Goal: Task Accomplishment & Management: Manage account settings

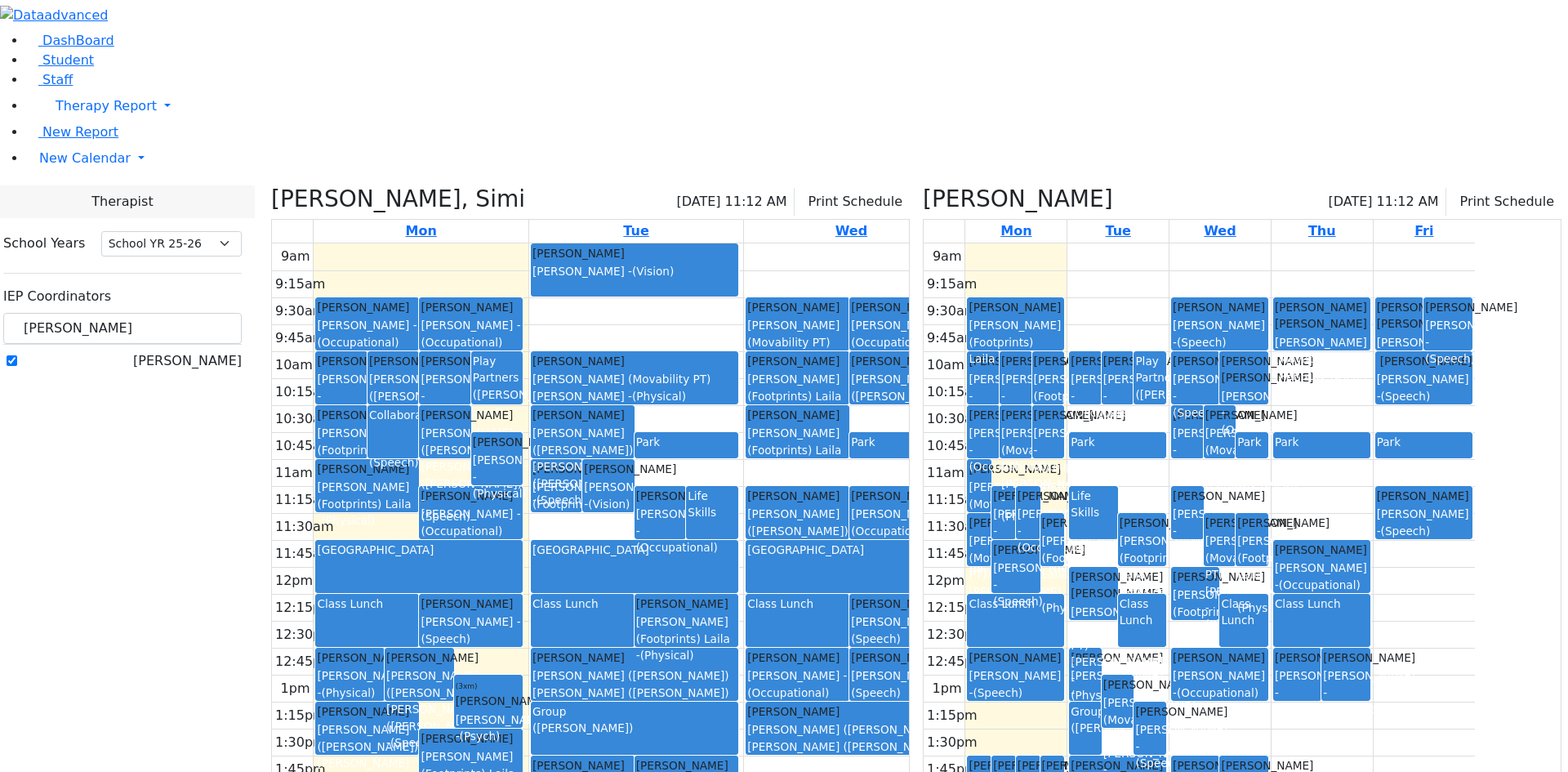
select select "212"
click at [200, 351] on label "[PERSON_NAME]" at bounding box center [188, 361] width 109 height 19
click at [18, 356] on input "[PERSON_NAME]" at bounding box center [11, 361] width 11 height 11
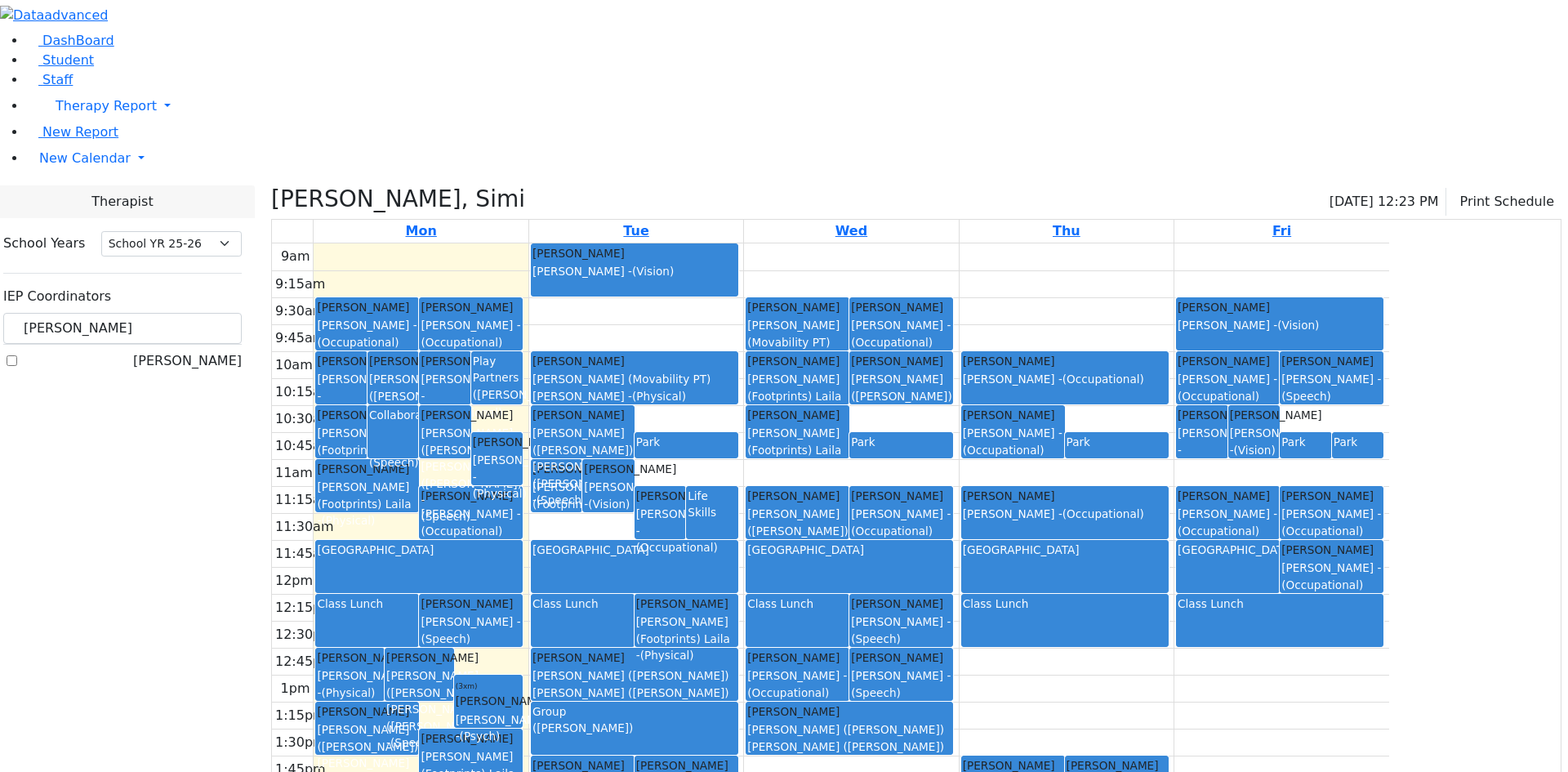
click at [204, 351] on label "[PERSON_NAME]" at bounding box center [188, 361] width 109 height 19
click at [18, 356] on input "[PERSON_NAME]" at bounding box center [11, 361] width 11 height 11
checkbox input "true"
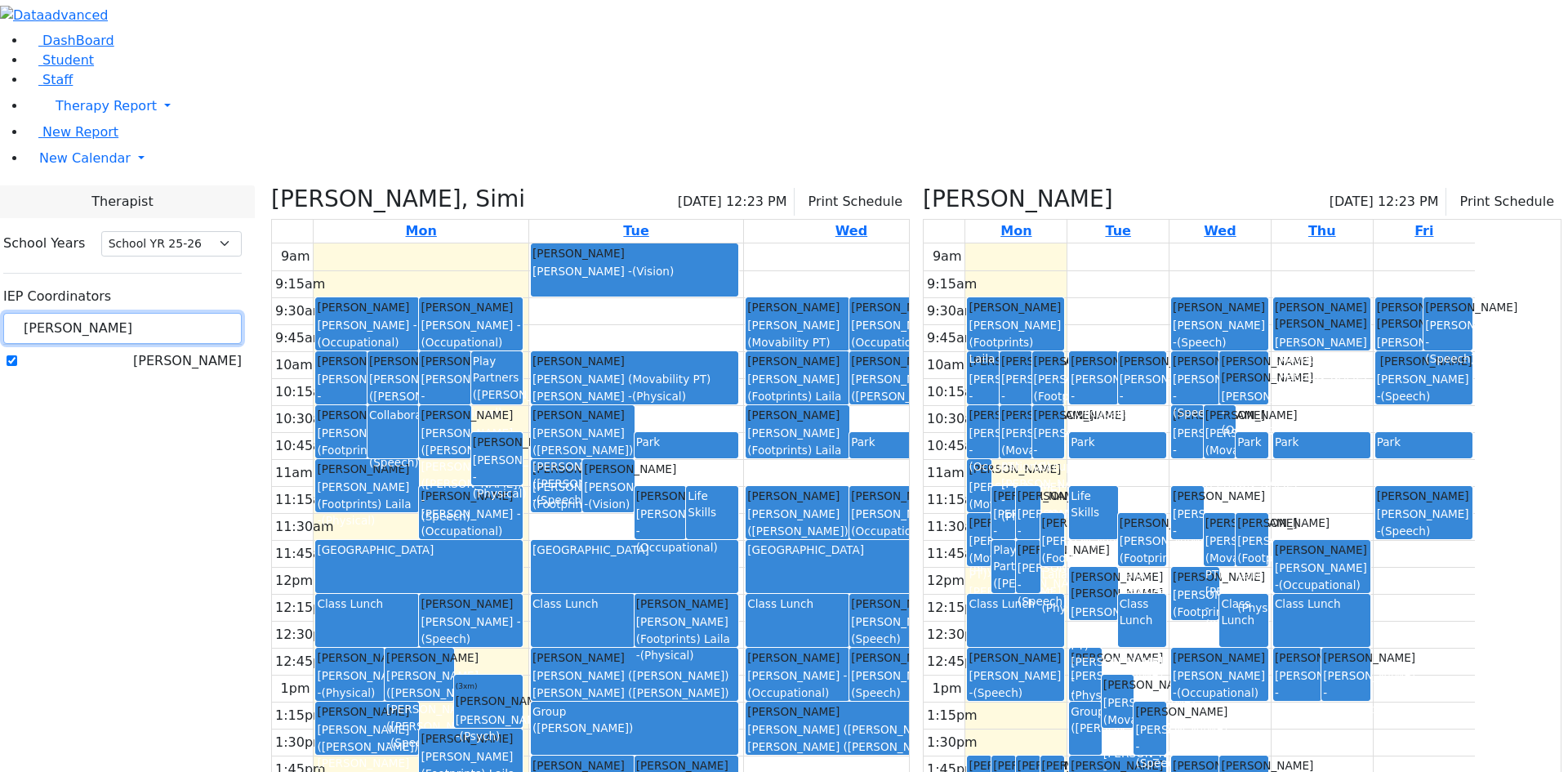
drag, startPoint x: 265, startPoint y: 144, endPoint x: 190, endPoint y: 136, distance: 75.4
click at [198, 313] on div "brach" at bounding box center [123, 328] width 239 height 32
type input "est"
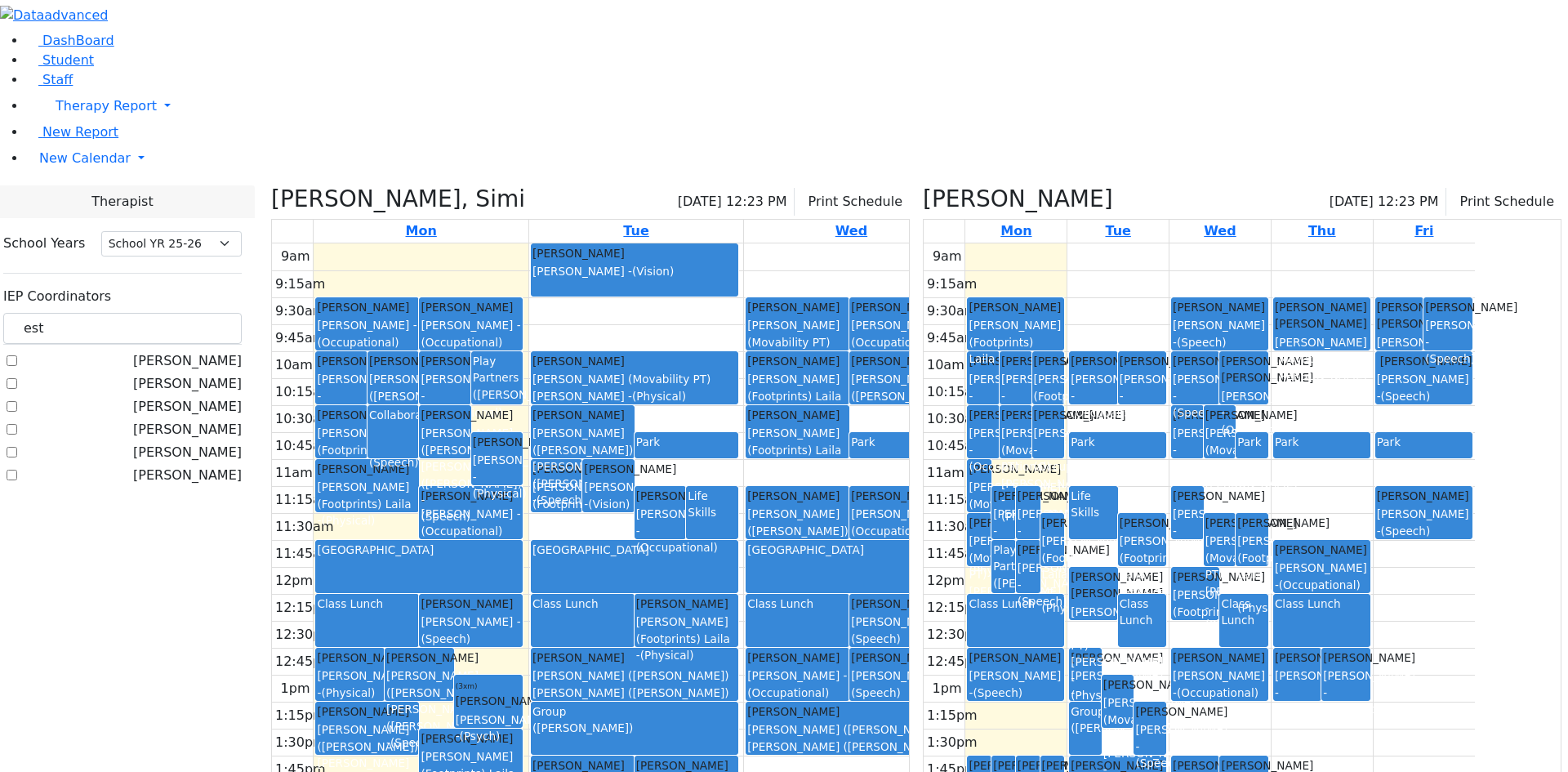
click at [212, 465] on label "[PERSON_NAME]" at bounding box center [188, 475] width 109 height 19
click at [18, 470] on input "[PERSON_NAME]" at bounding box center [11, 475] width 11 height 11
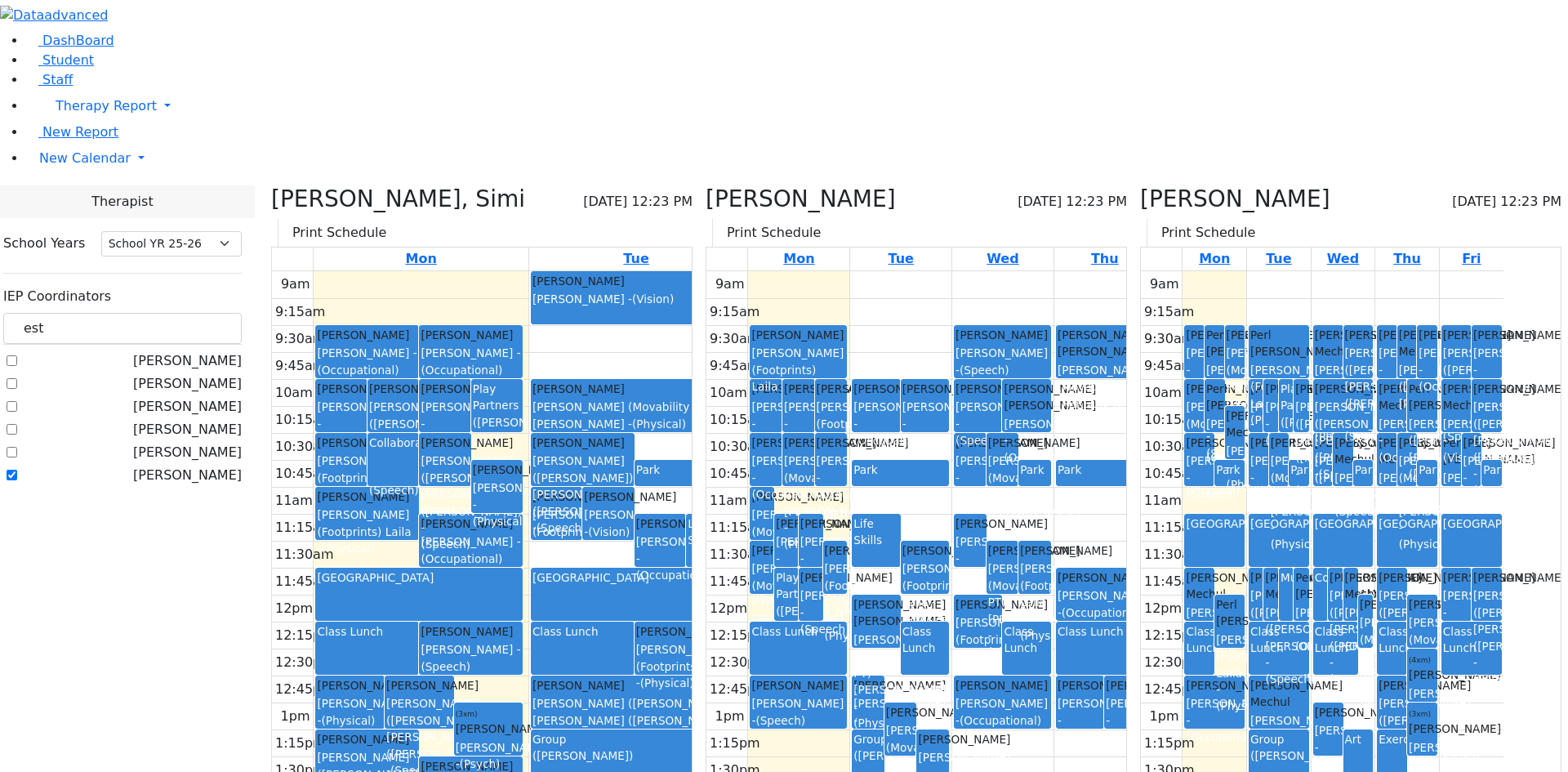
click at [428, 185] on div "Neuman, Simi 09/08/2025 12:23 PM Print Schedule Mon Tue Wed Thu Fri 9am 9:15am …" at bounding box center [481, 552] width 435 height 734
click at [271, 185] on icon at bounding box center [271, 198] width 0 height 27
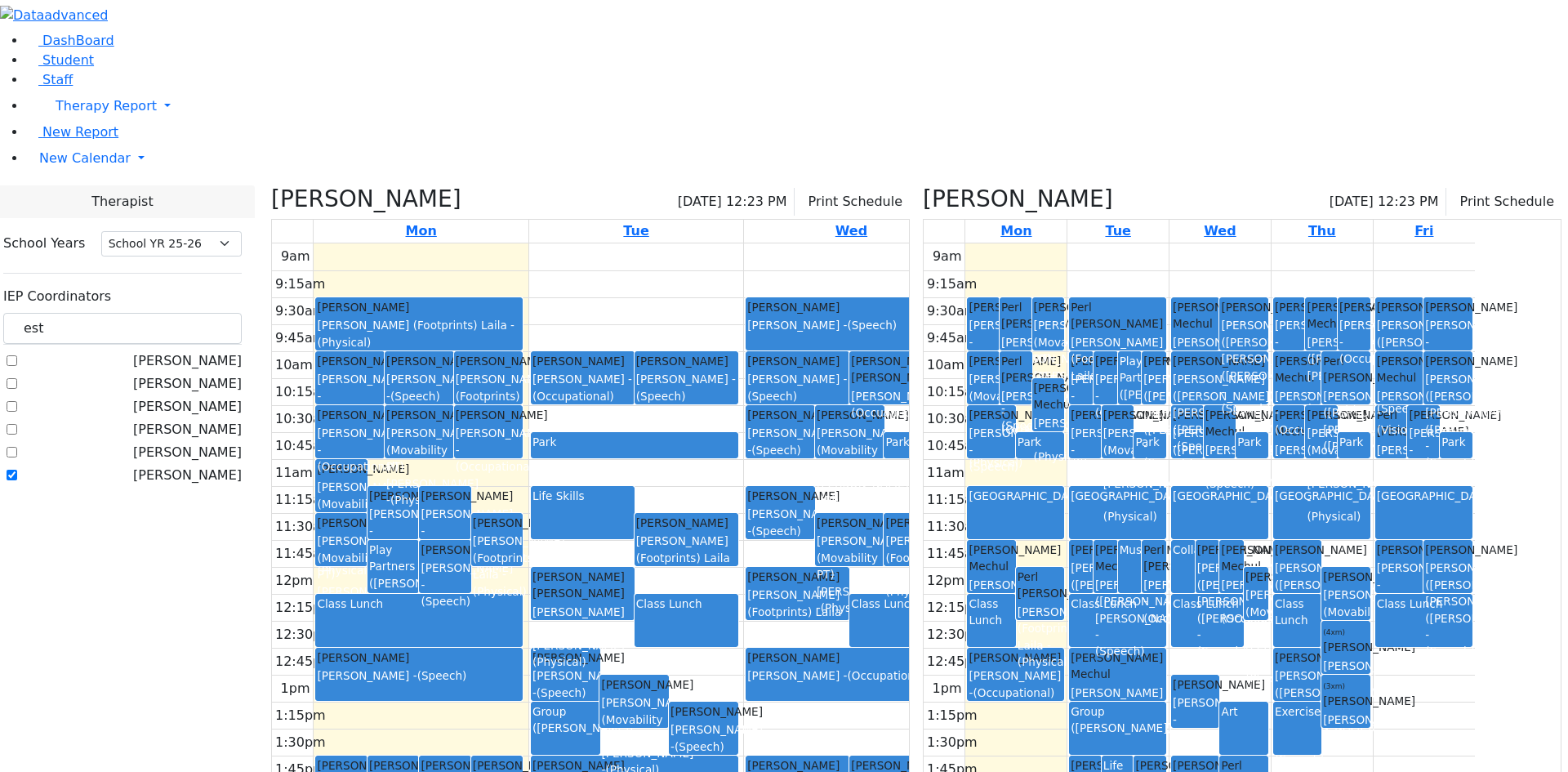
click at [417, 575] on div "(Leiner, Chana L.)" at bounding box center [393, 583] width 48 height 17
click at [1141, 386] on div "(Leiner, Chana L.)" at bounding box center [1131, 394] width 21 height 17
click at [923, 185] on icon at bounding box center [923, 198] width 0 height 27
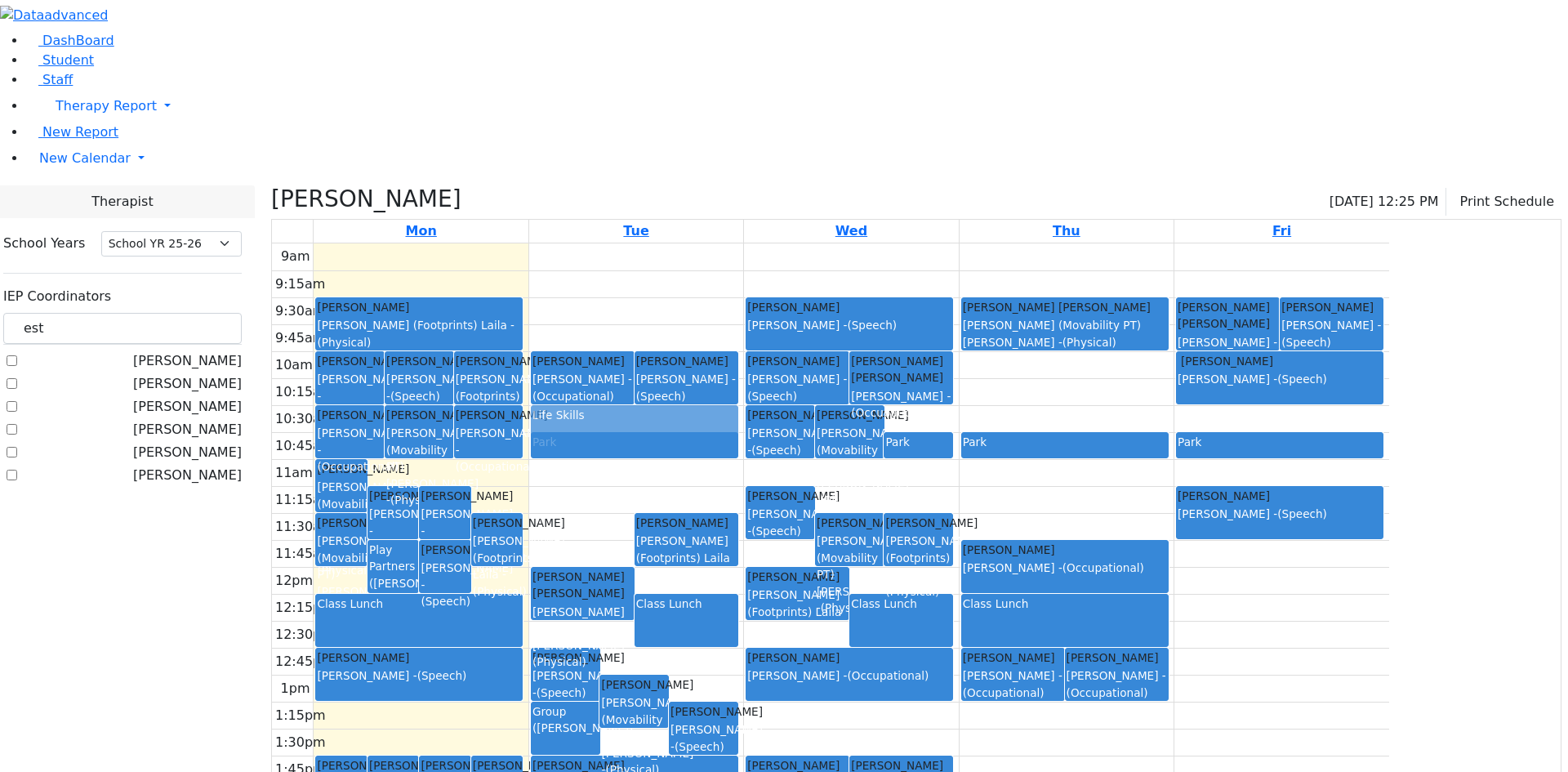
drag, startPoint x: 699, startPoint y: 345, endPoint x: 691, endPoint y: 263, distance: 82.4
click at [691, 263] on div "Mezei Henny Epstein Chava - (Speech) Friesel Nechama Gore (Movability PT) Patri…" at bounding box center [637, 566] width 214 height 647
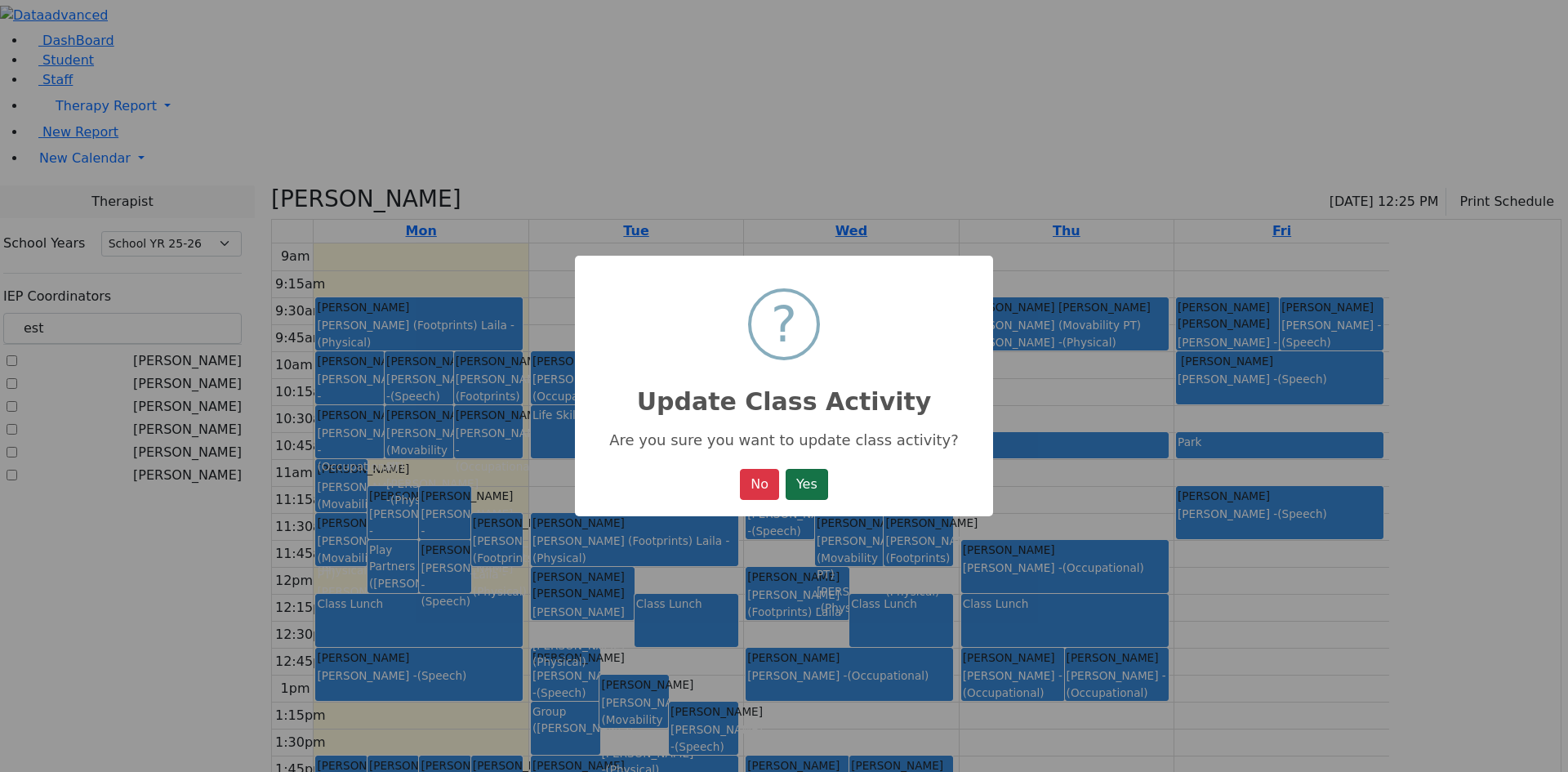
click at [819, 479] on button "Yes" at bounding box center [807, 484] width 42 height 31
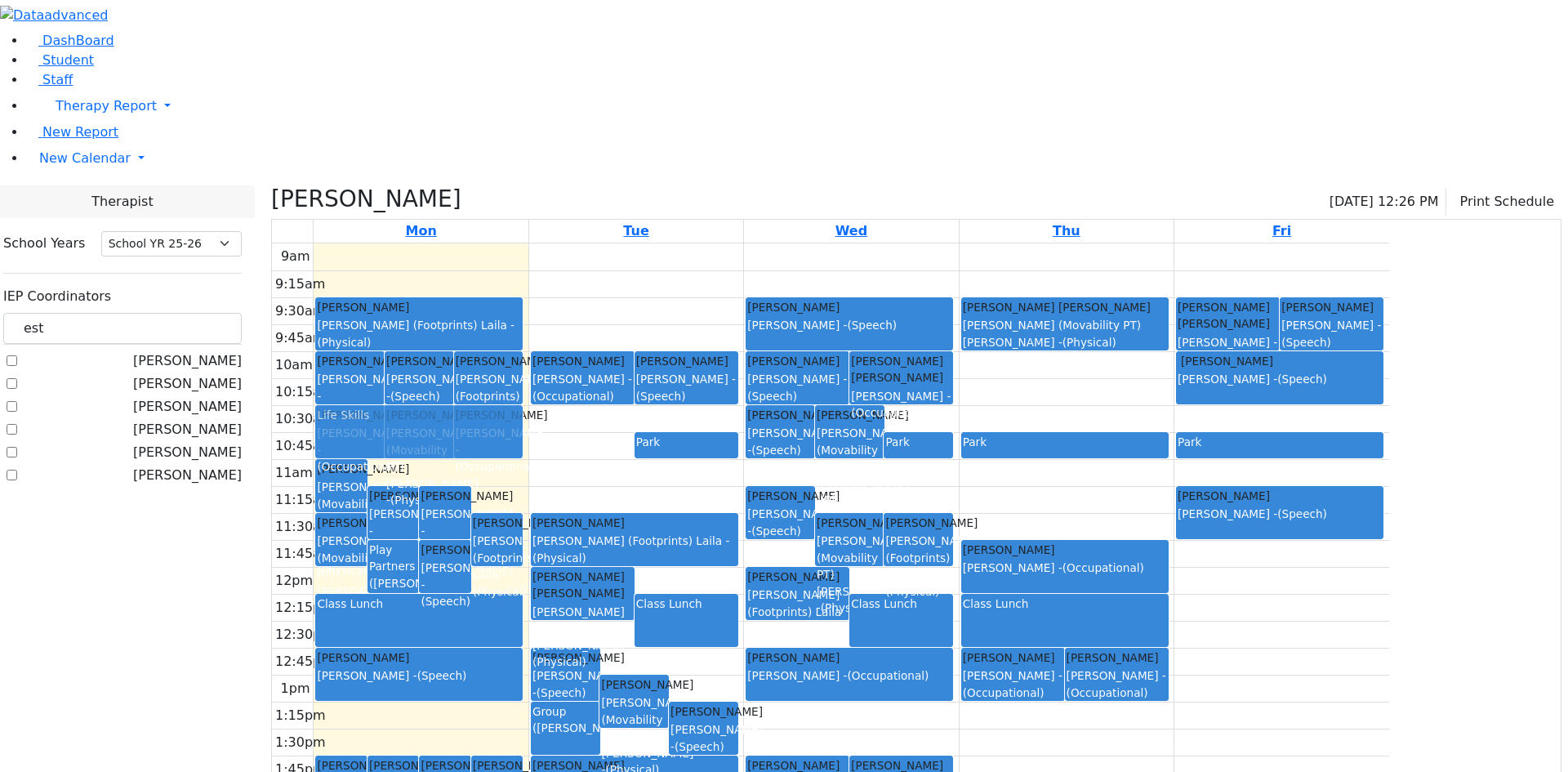
drag, startPoint x: 751, startPoint y: 267, endPoint x: 644, endPoint y: 271, distance: 107.1
click at [644, 271] on tr "Silber Esther Gore (Movability PT) Patricia - (Physical) Hoffman Rechy Sheps Ra…" at bounding box center [831, 566] width 1118 height 647
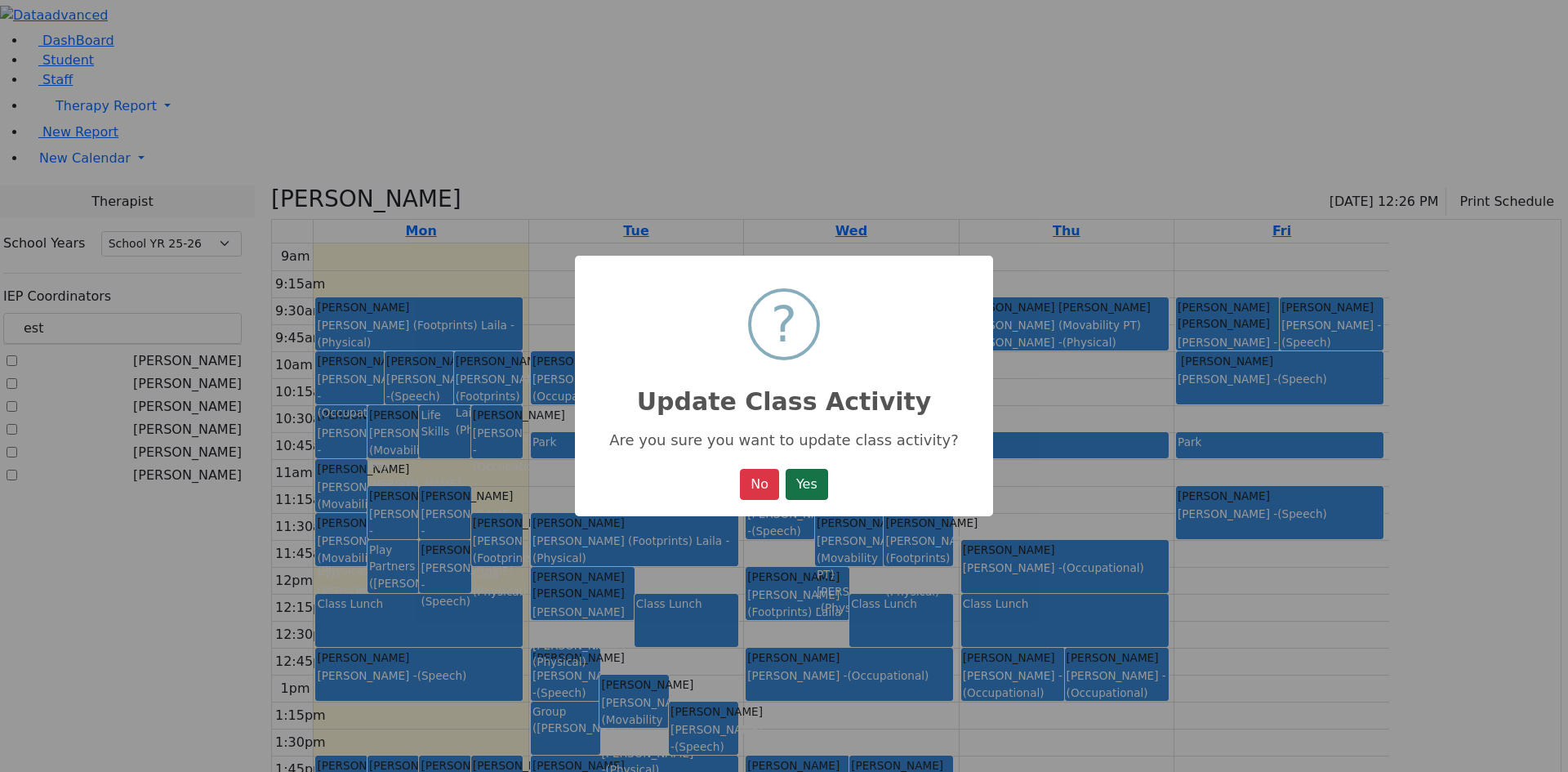
click at [802, 490] on button "Yes" at bounding box center [807, 484] width 42 height 31
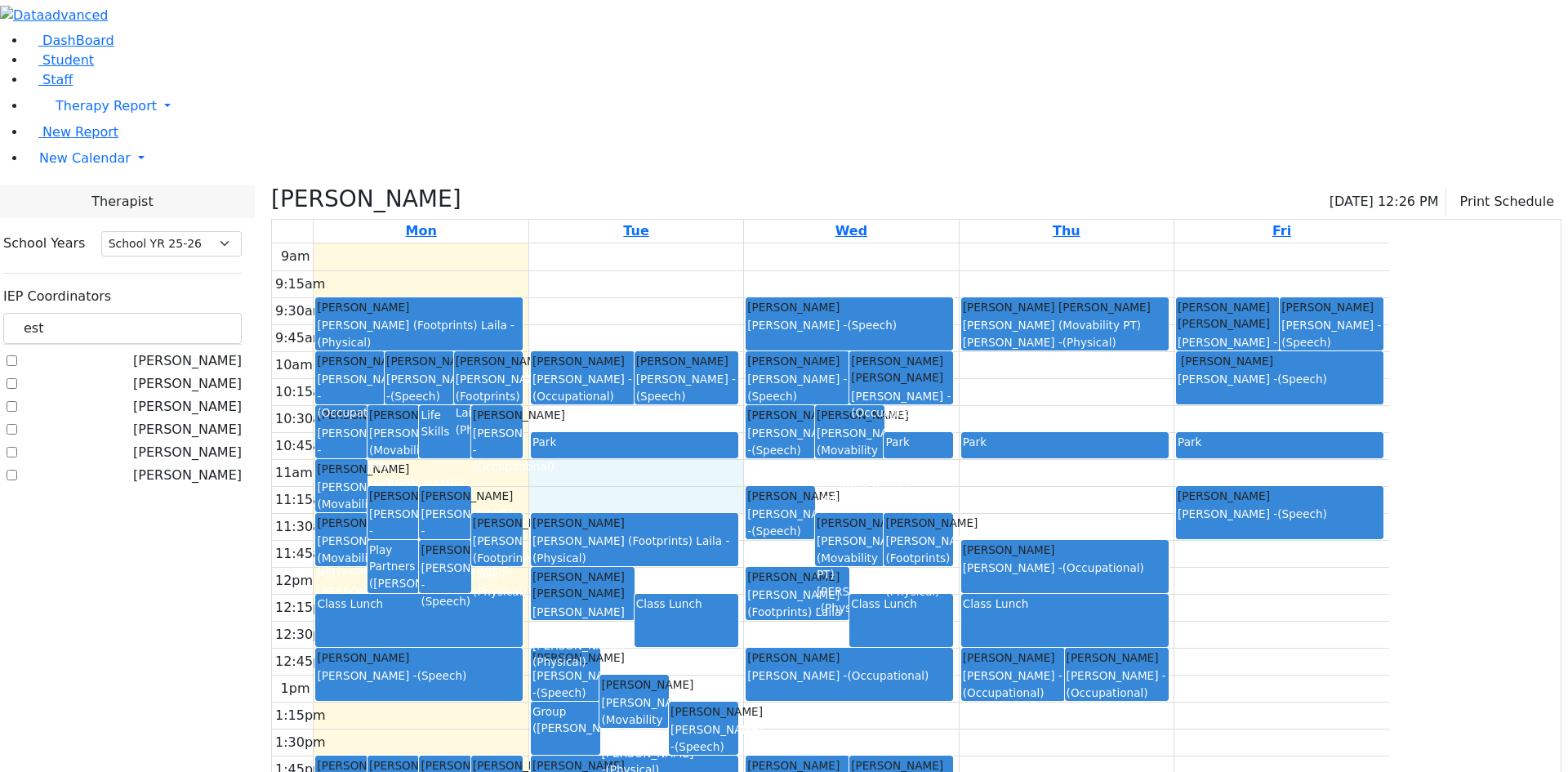
drag, startPoint x: 828, startPoint y: 343, endPoint x: 833, endPoint y: 321, distance: 22.6
click at [835, 319] on div "9am 9:15am 9:30am 9:45am 10am 10:15am 10:30am 10:45am 11am 11:15am 11:30am 11:4…" at bounding box center [831, 566] width 1118 height 647
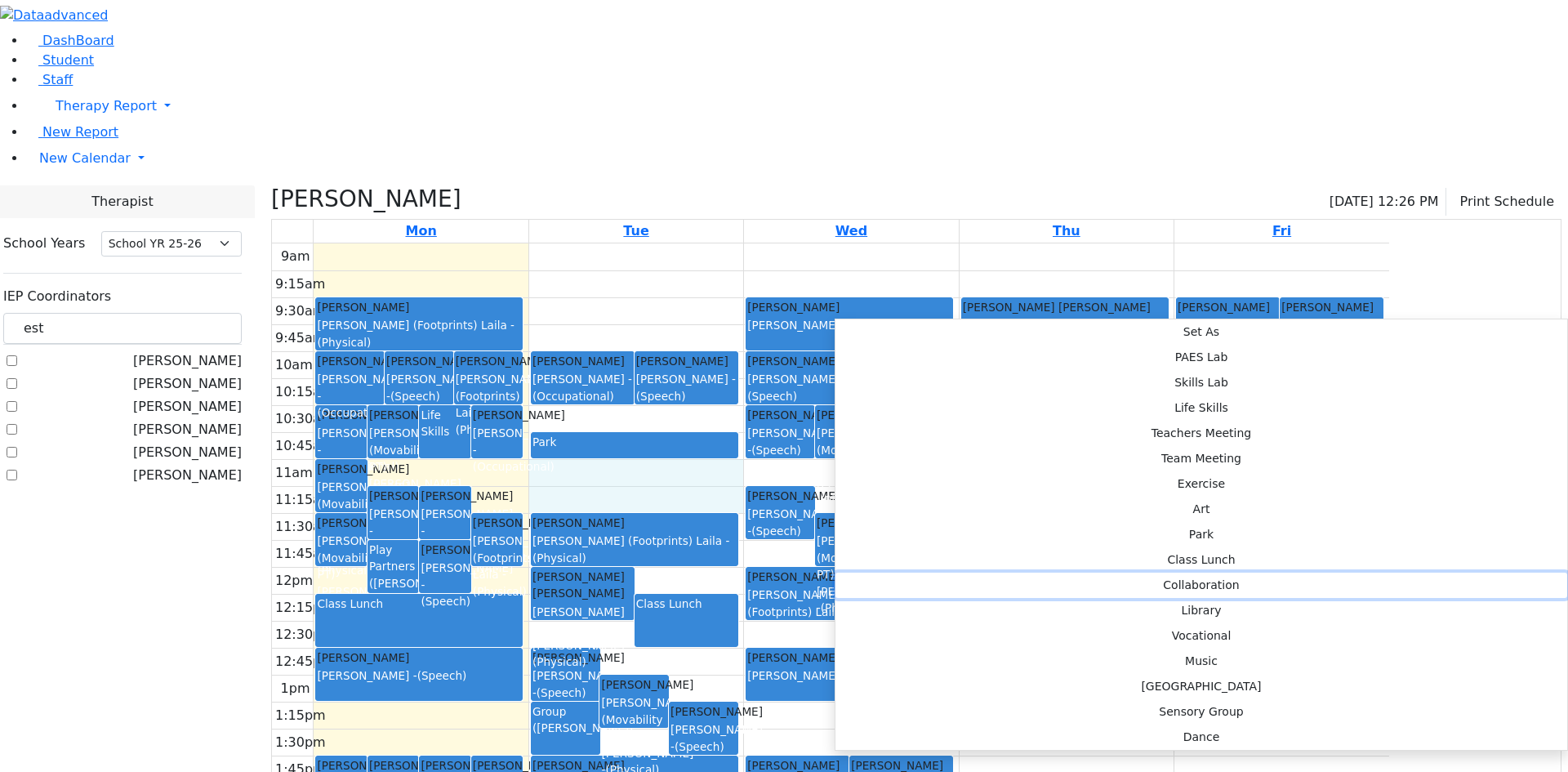
click at [1052, 573] on button "Collaboration" at bounding box center [1202, 585] width 732 height 25
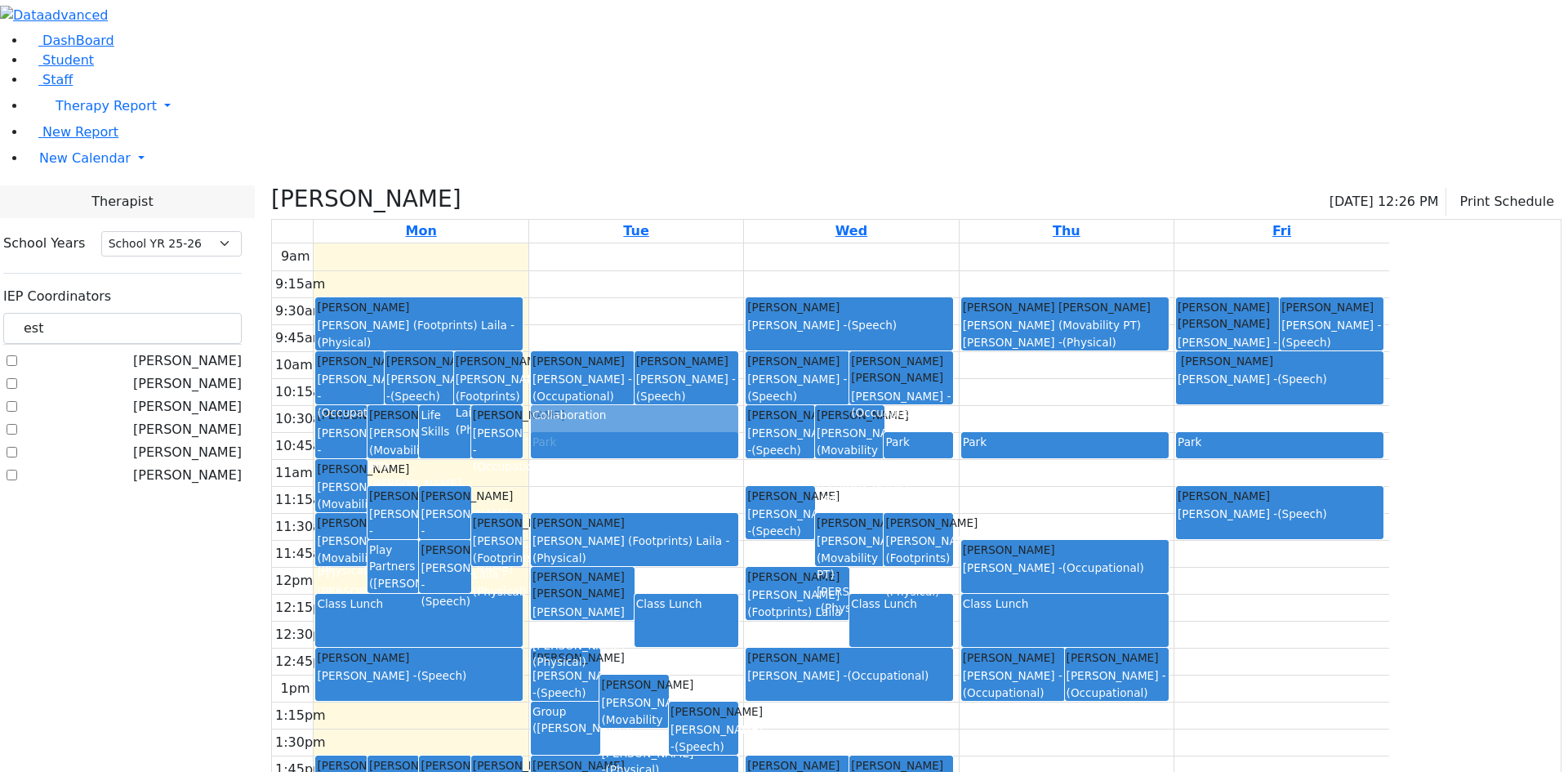
drag, startPoint x: 759, startPoint y: 302, endPoint x: 758, endPoint y: 251, distance: 51.0
click at [744, 251] on div "Mezei Henny Epstein Chava - (Speech) Friesel Nechama Gore (Movability PT) Patri…" at bounding box center [637, 566] width 214 height 647
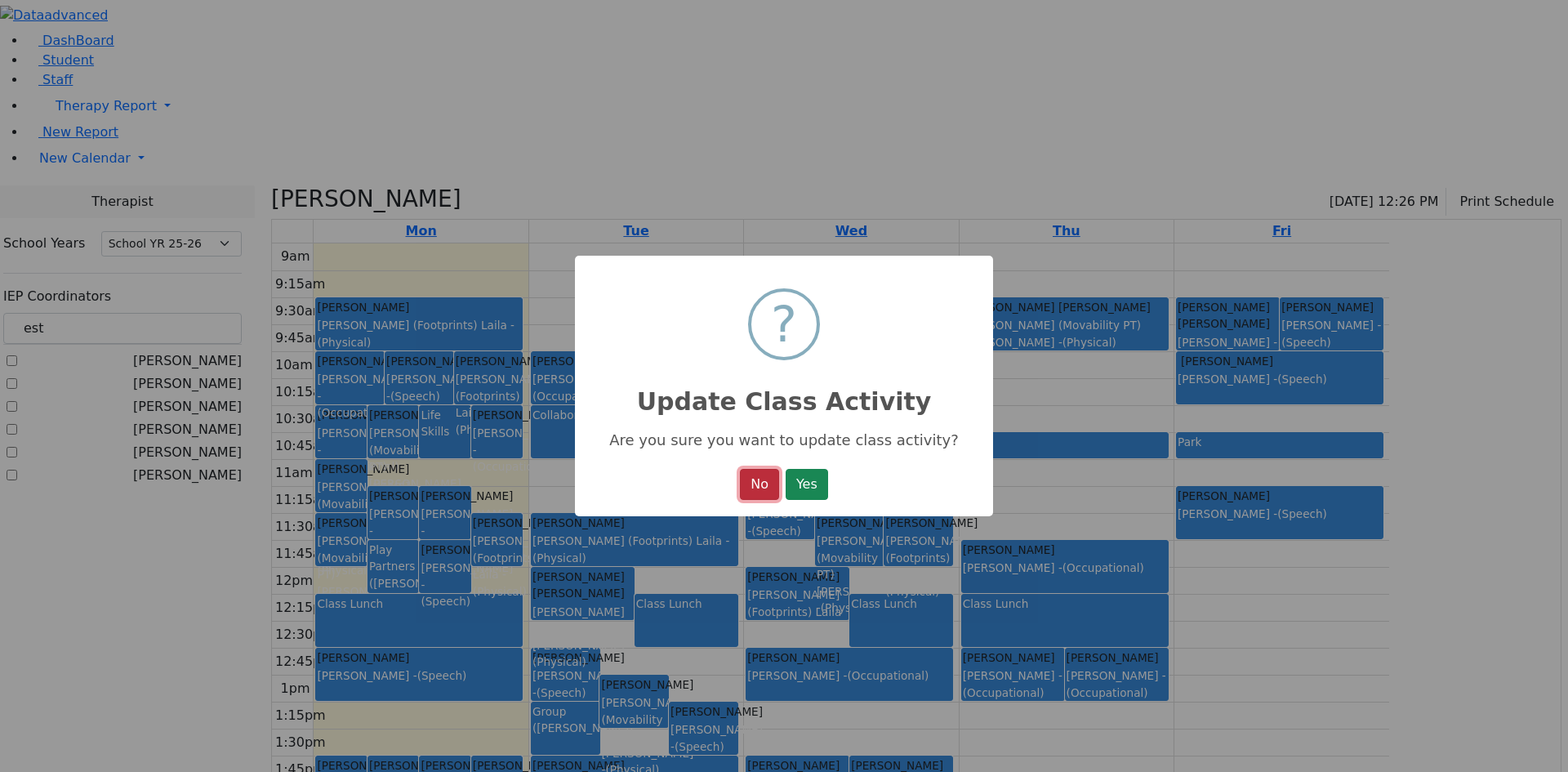
click at [753, 475] on button "No" at bounding box center [759, 484] width 40 height 31
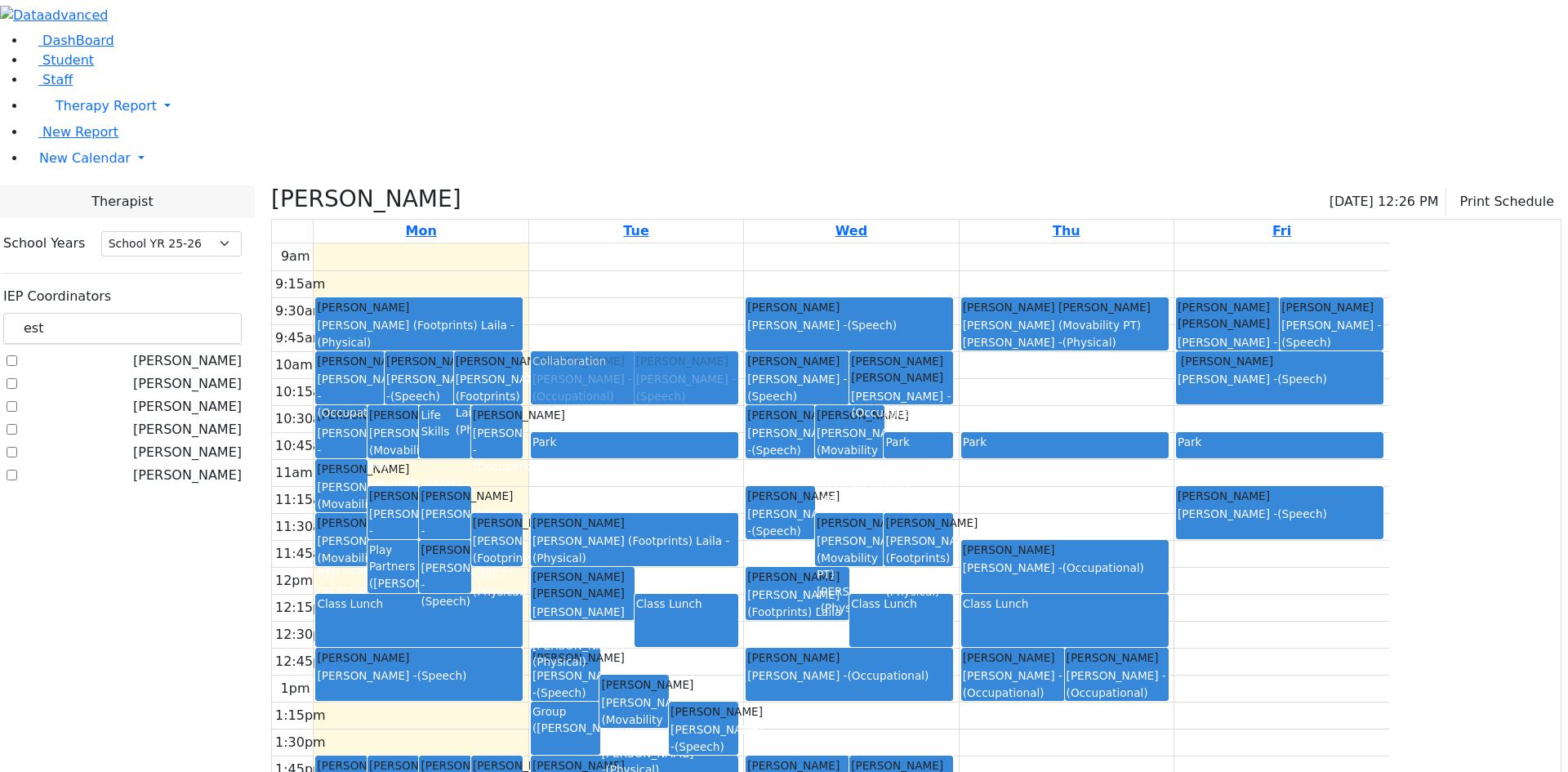
drag, startPoint x: 744, startPoint y: 328, endPoint x: 722, endPoint y: 207, distance: 123.0
click at [722, 243] on div "Mezei Henny Epstein Chava - (Speech) Friesel Nechama Gore (Movability PT) Patri…" at bounding box center [637, 566] width 214 height 647
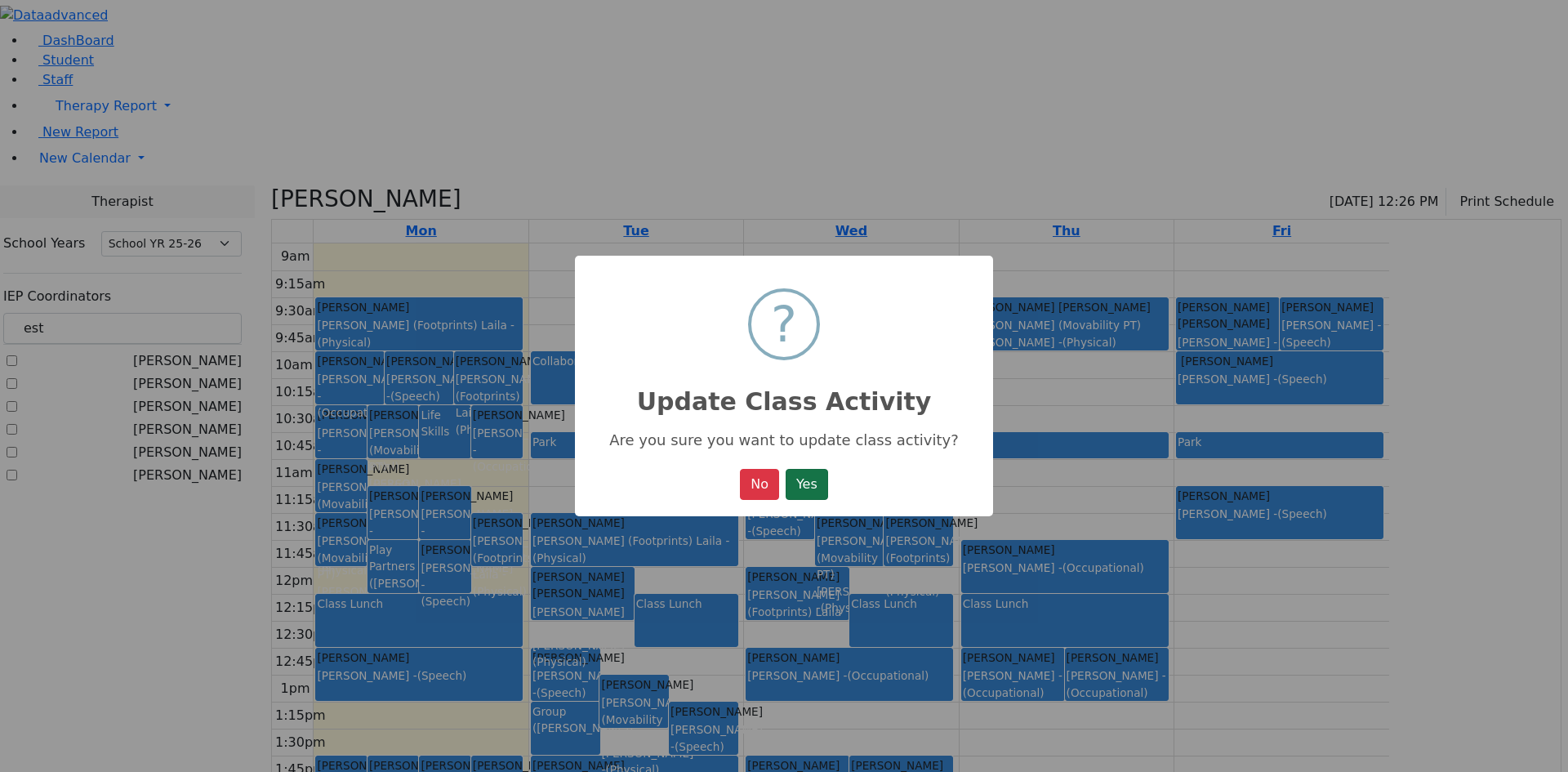
click at [805, 476] on button "Yes" at bounding box center [807, 484] width 42 height 31
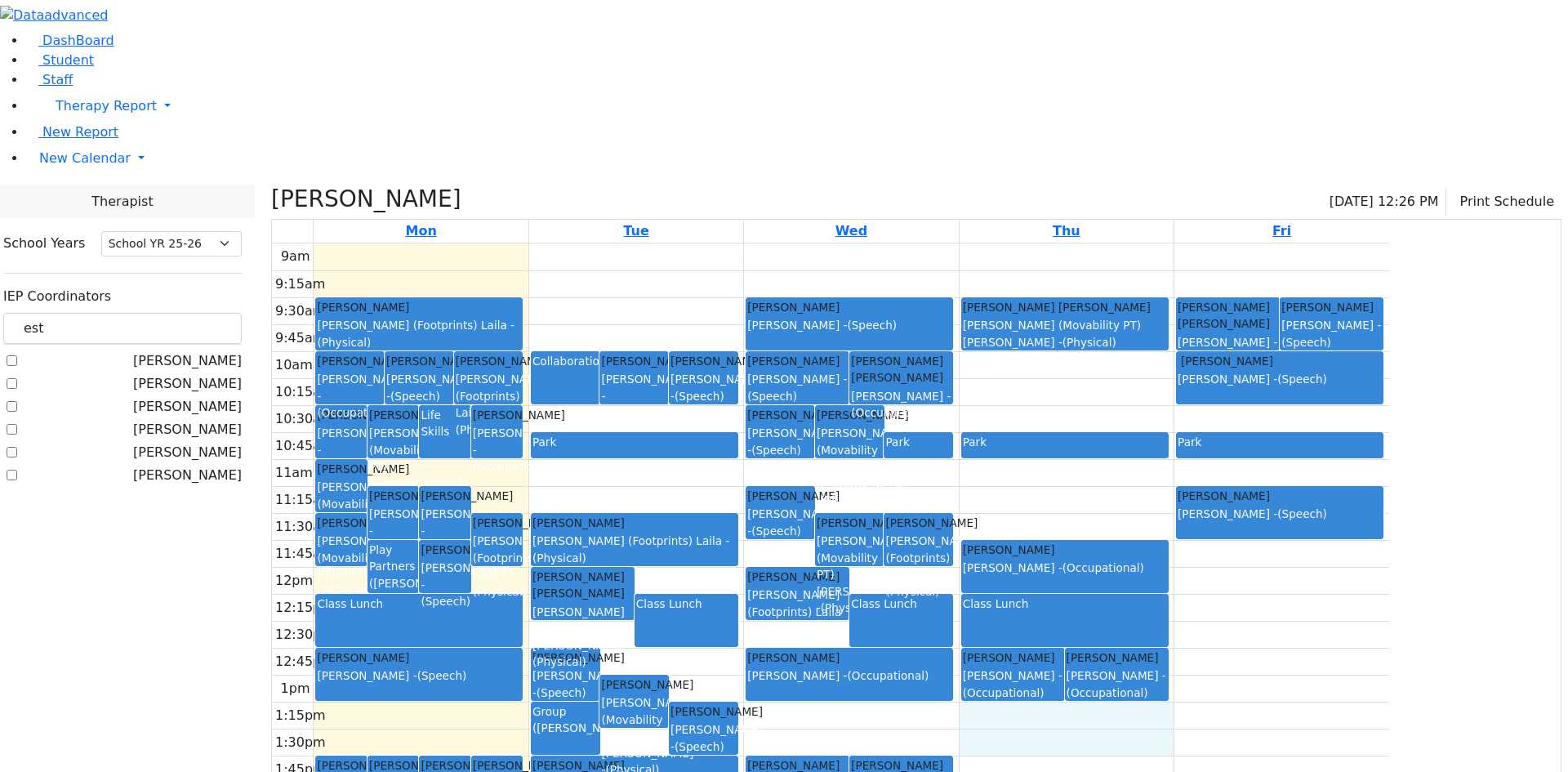
drag, startPoint x: 1140, startPoint y: 576, endPoint x: 1142, endPoint y: 563, distance: 13.2
click at [1142, 563] on div "9am 9:15am 9:30am 9:45am 10am 10:15am 10:30am 10:45am 11am 11:15am 11:30am 11:4…" at bounding box center [831, 566] width 1118 height 647
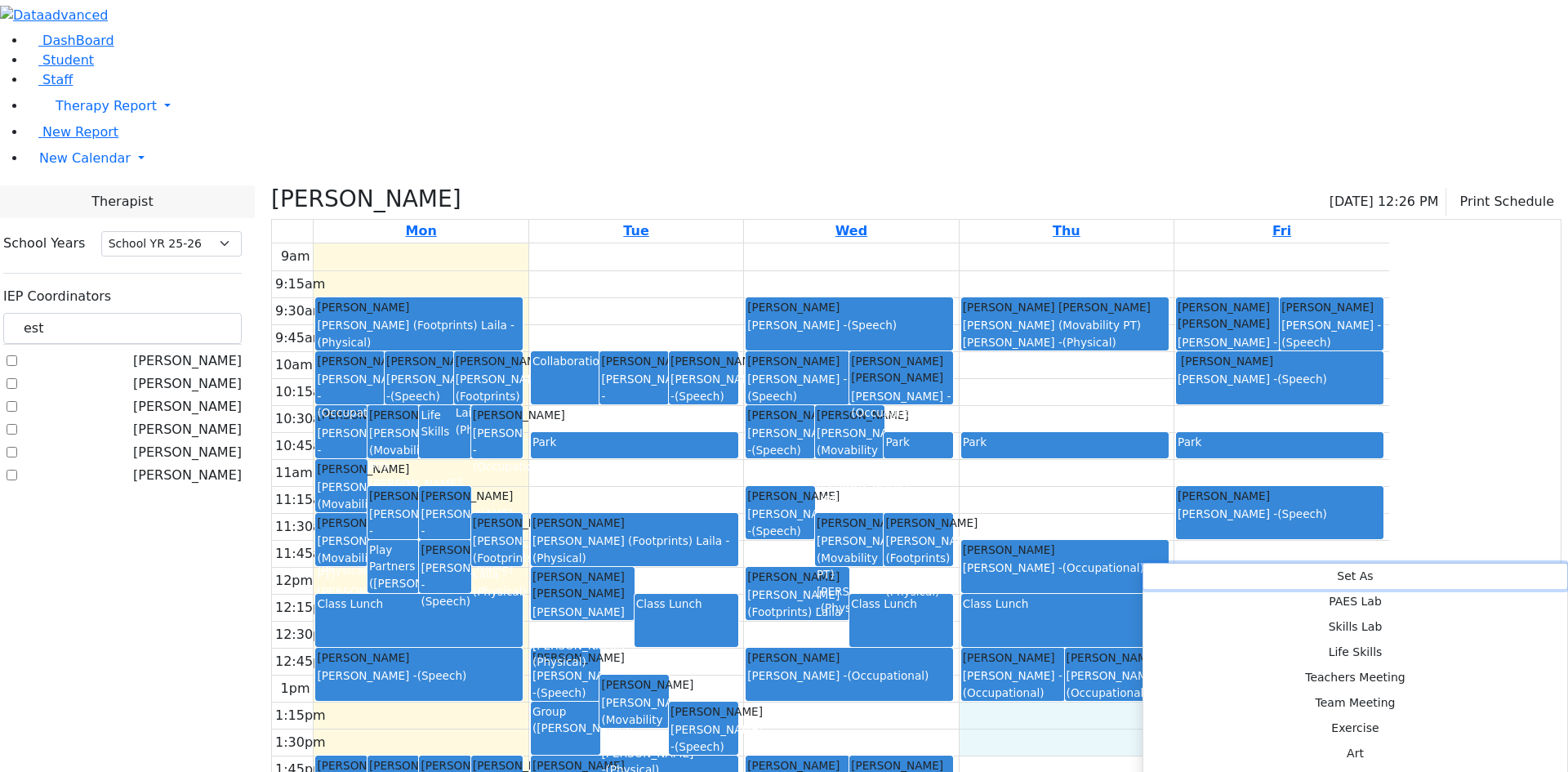
click at [1224, 577] on button "Set As" at bounding box center [1356, 576] width 424 height 25
click at [1381, 716] on button "Exercise" at bounding box center [1356, 728] width 424 height 25
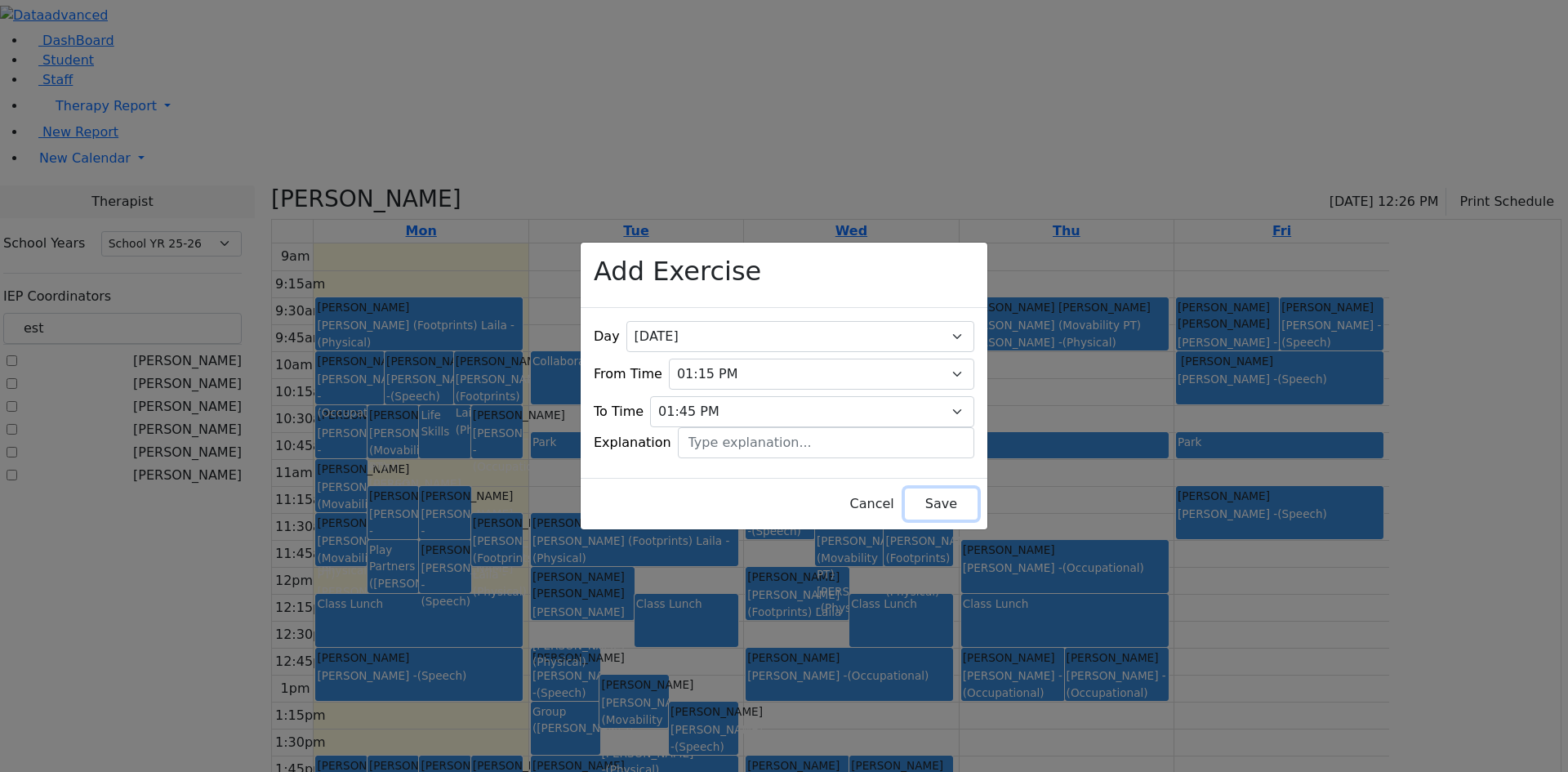
click at [905, 508] on button "Save" at bounding box center [941, 503] width 73 height 31
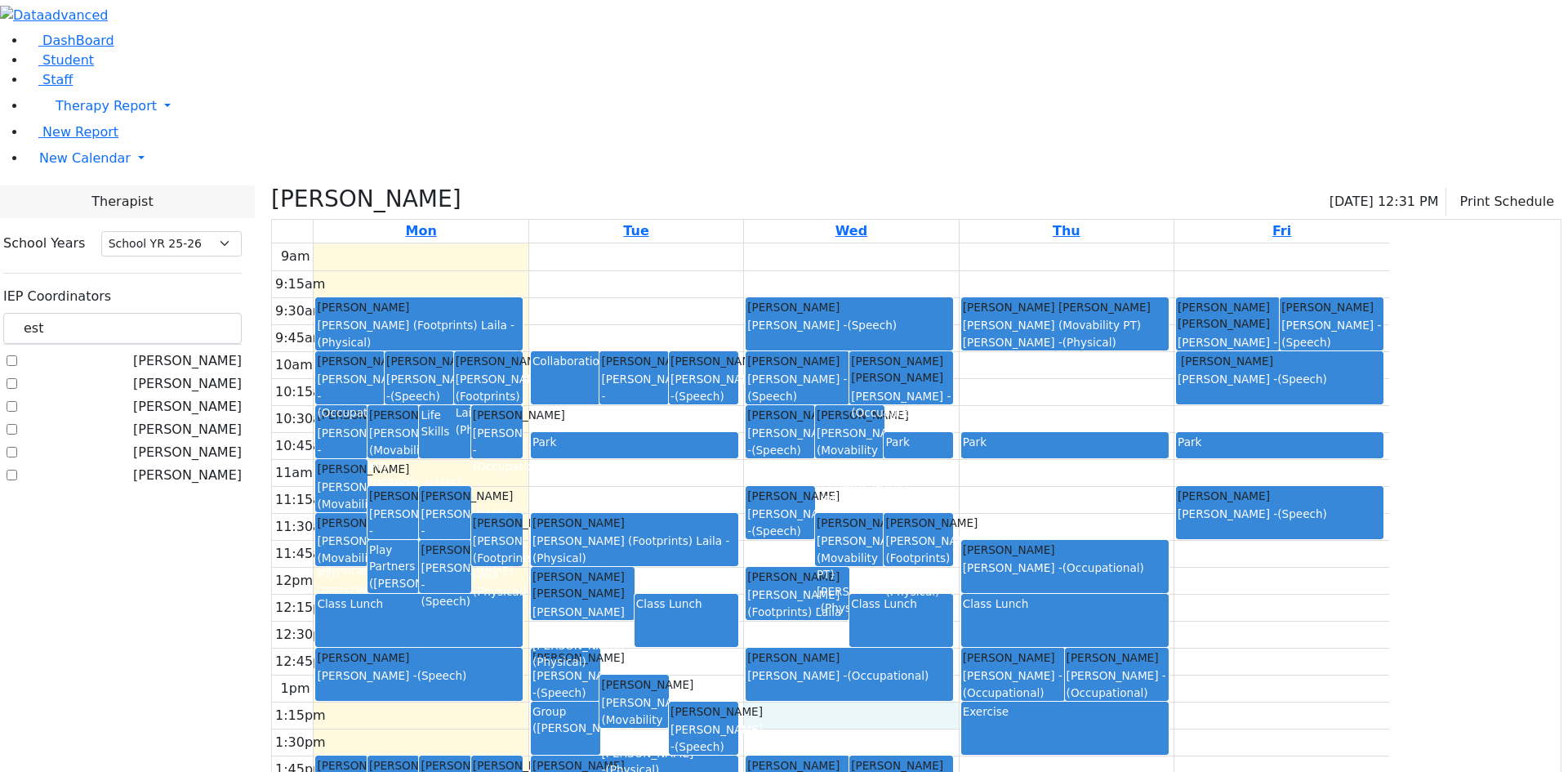
click at [1096, 562] on div "9am 9:15am 9:30am 9:45am 10am 10:15am 10:30am 10:45am 11am 11:15am 11:30am 11:4…" at bounding box center [831, 566] width 1118 height 647
click at [1090, 573] on div "9am 9:15am 9:30am 9:45am 10am 10:15am 10:30am 10:45am 11am 11:15am 11:30am 11:4…" at bounding box center [831, 566] width 1118 height 647
click at [1088, 560] on div "9am 9:15am 9:30am 9:45am 10am 10:15am 10:30am 10:45am 11am 11:15am 11:30am 11:4…" at bounding box center [831, 566] width 1118 height 647
drag, startPoint x: 1087, startPoint y: 576, endPoint x: 1090, endPoint y: 550, distance: 26.2
click at [1087, 573] on div "9am 9:15am 9:30am 9:45am 10am 10:15am 10:30am 10:45am 11am 11:15am 11:30am 11:4…" at bounding box center [831, 566] width 1118 height 647
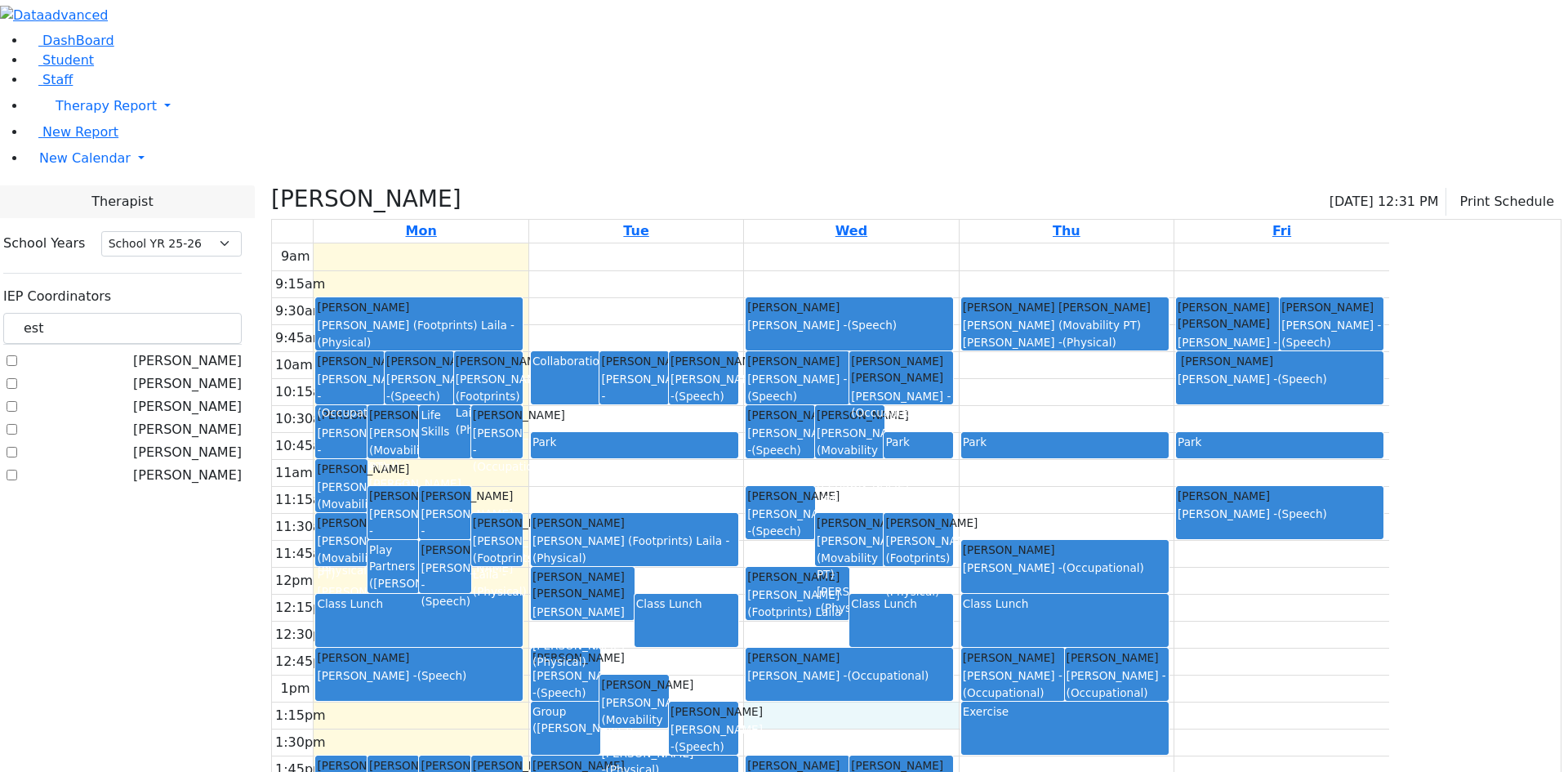
click at [1090, 550] on div "9am 9:15am 9:30am 9:45am 10am 10:15am 10:30am 10:45am 11am 11:15am 11:30am 11:4…" at bounding box center [831, 566] width 1118 height 647
click at [1174, 559] on div "Halberstam Bruche Matsri Miriam - (Occupational) Silber Esther Sheps Rachel - (…" at bounding box center [1067, 566] width 214 height 647
click at [1390, 573] on div "9am 9:15am 9:30am 9:45am 10am 10:15am 10:30am 10:45am 11am 11:15am 11:30am 11:4…" at bounding box center [831, 566] width 1118 height 647
click at [1168, 703] on div "Exercise" at bounding box center [1065, 729] width 205 height 51
click at [1307, 622] on div "9am 9:15am 9:30am 9:45am 10am 10:15am 10:30am 10:45am 11am 11:15am 11:30am 11:4…" at bounding box center [831, 566] width 1118 height 647
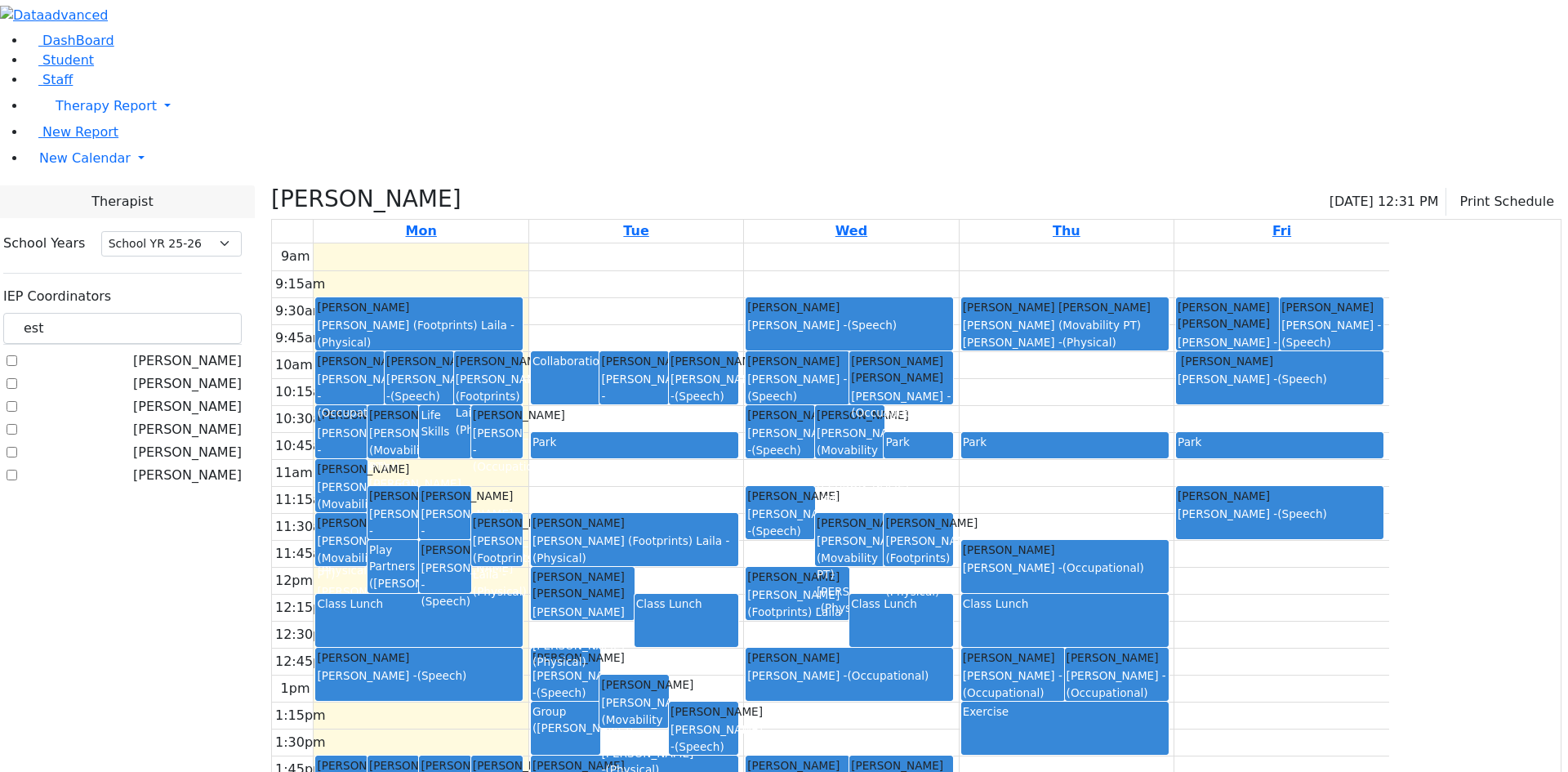
click at [1168, 703] on div "Exercise" at bounding box center [1065, 729] width 205 height 51
click at [1383, 584] on div "9am 9:15am 9:30am 9:45am 10am 10:15am 10:30am 10:45am 11am 11:15am 11:30am 11:4…" at bounding box center [831, 566] width 1118 height 647
click at [1042, 581] on div "9am 9:15am 9:30am 9:45am 10am 10:15am 10:30am 10:45am 11am 11:15am 11:30am 11:4…" at bounding box center [831, 566] width 1118 height 647
click at [1042, 554] on div "9am 9:15am 9:30am 9:45am 10am 10:15am 10:30am 10:45am 11am 11:15am 11:30am 11:4…" at bounding box center [831, 566] width 1118 height 647
click at [952, 650] on div "Mezei Henny Matsri Miriam - (Occupational)" at bounding box center [849, 667] width 205 height 35
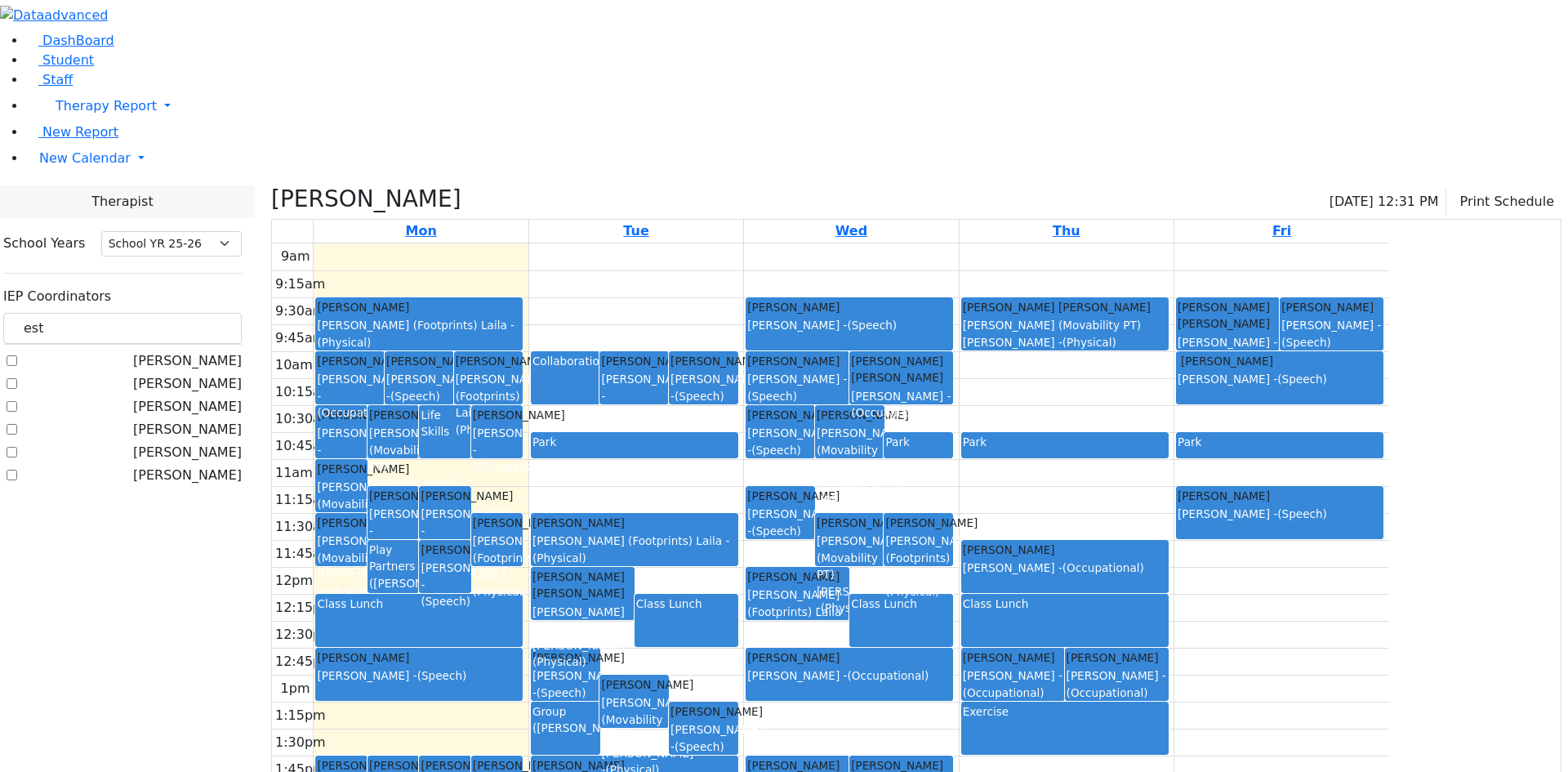
click at [981, 566] on div "9am 9:15am 9:30am 9:45am 10am 10:15am 10:30am 10:45am 11am 11:15am 11:30am 11:4…" at bounding box center [831, 566] width 1118 height 647
click at [981, 552] on div "9am 9:15am 9:30am 9:45am 10am 10:15am 10:30am 10:45am 11am 11:15am 11:30am 11:4…" at bounding box center [831, 566] width 1118 height 647
drag, startPoint x: 952, startPoint y: 574, endPoint x: 953, endPoint y: 564, distance: 10.0
click at [953, 559] on div "9am 9:15am 9:30am 9:45am 10am 10:15am 10:30am 10:45am 11am 11:15am 11:30am 11:4…" at bounding box center [831, 566] width 1118 height 647
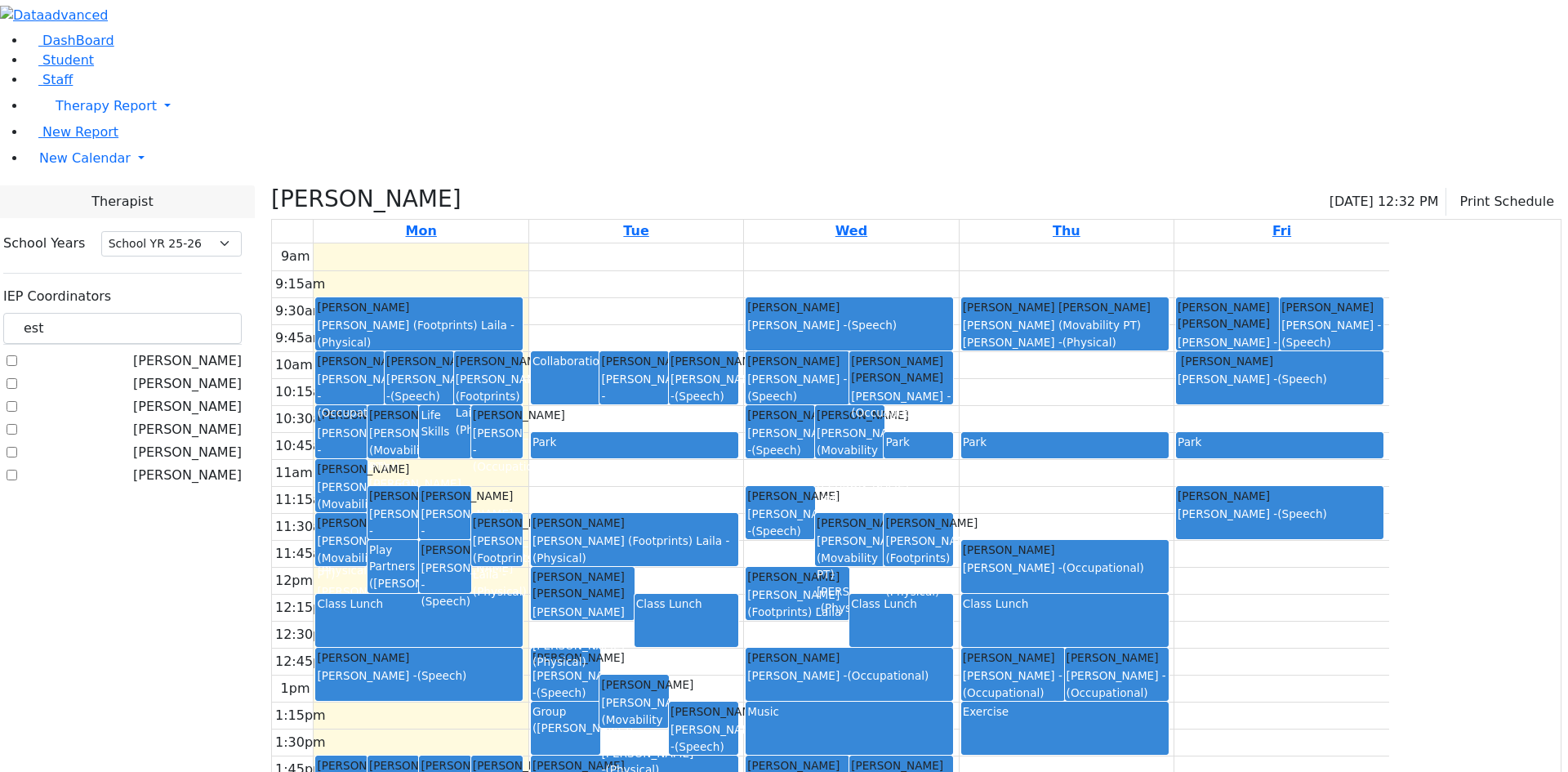
click at [1168, 703] on div "Exercise" at bounding box center [1065, 729] width 205 height 51
click at [952, 703] on div "Music" at bounding box center [849, 729] width 205 height 51
click at [599, 703] on div "Group (Matsri, Miriam)" at bounding box center [565, 729] width 66 height 51
drag, startPoint x: 550, startPoint y: 580, endPoint x: 550, endPoint y: 548, distance: 32.0
click at [550, 552] on div "9am 9:15am 9:30am 9:45am 10am 10:15am 10:30am 10:45am 11am 11:15am 11:30am 11:4…" at bounding box center [831, 566] width 1118 height 647
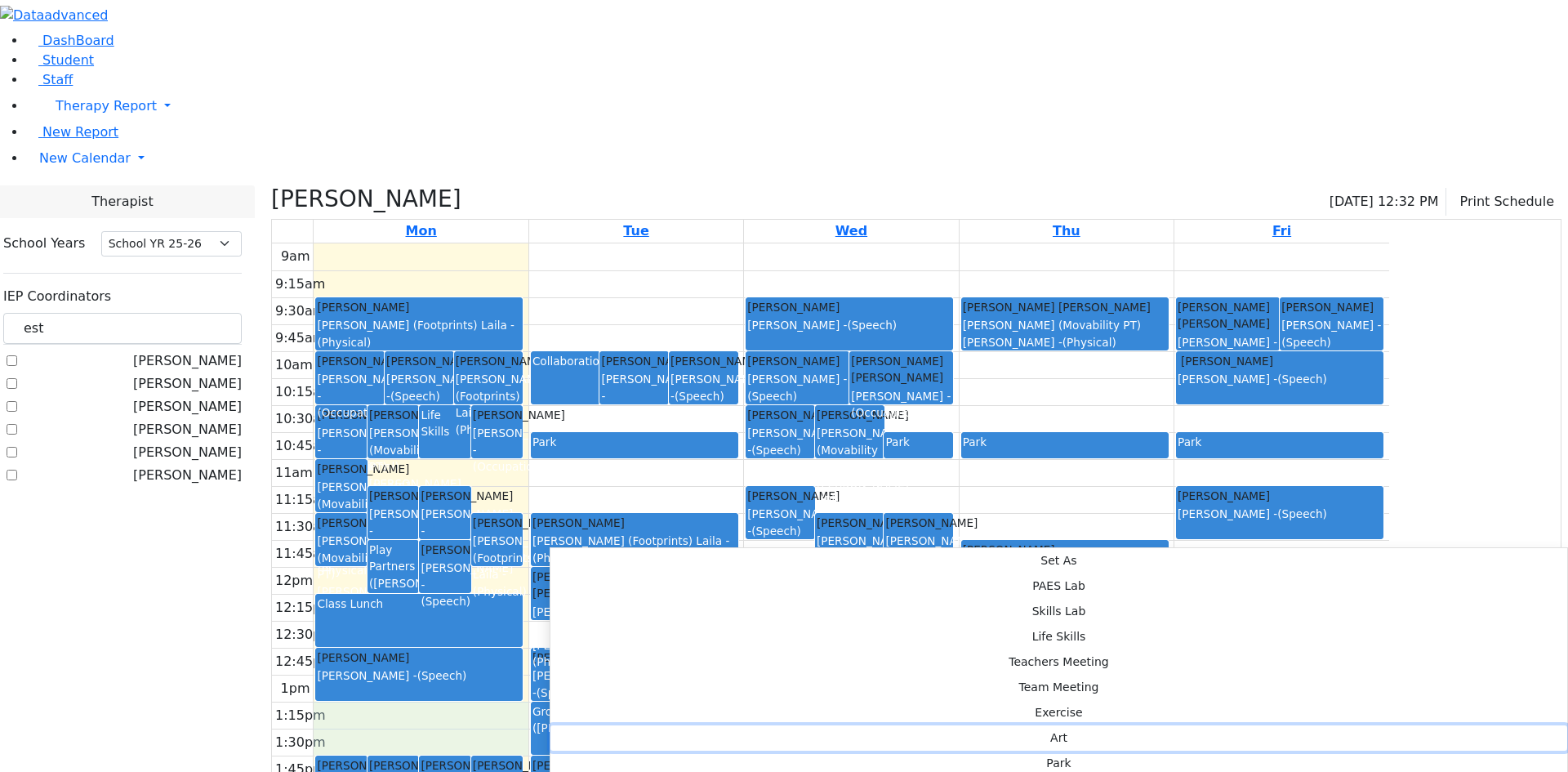
click at [785, 725] on button "Art" at bounding box center [1059, 738] width 1017 height 25
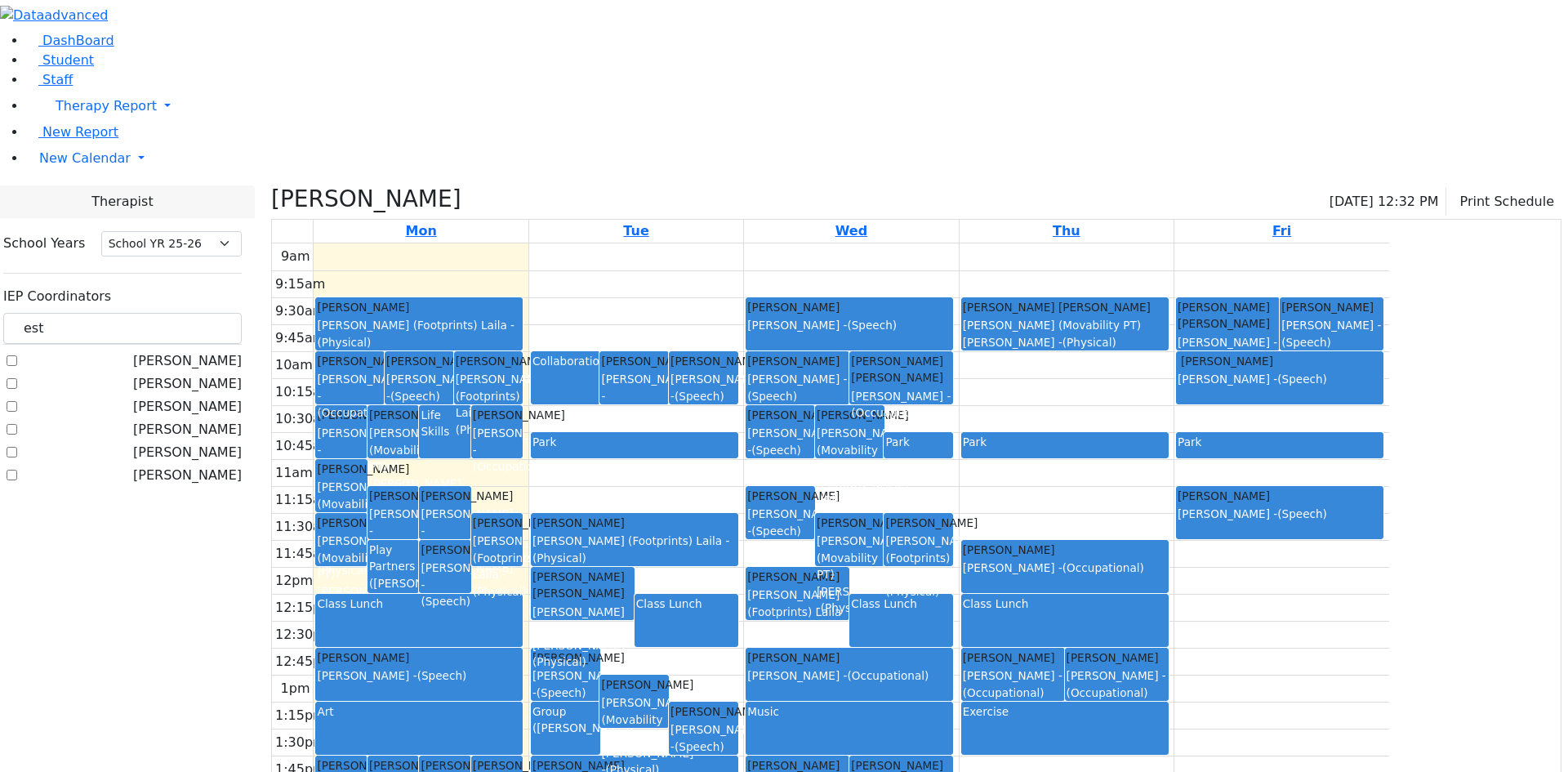
click at [469, 407] on div "Life Skills" at bounding box center [444, 423] width 48 height 33
click at [365, 425] on div "Matsri Miriam - (Occupational)" at bounding box center [341, 450] width 48 height 50
click at [521, 425] on div "Sheps Rachel - (Occupational)" at bounding box center [497, 450] width 48 height 50
click at [1457, 194] on icon "button" at bounding box center [1457, 202] width 0 height 16
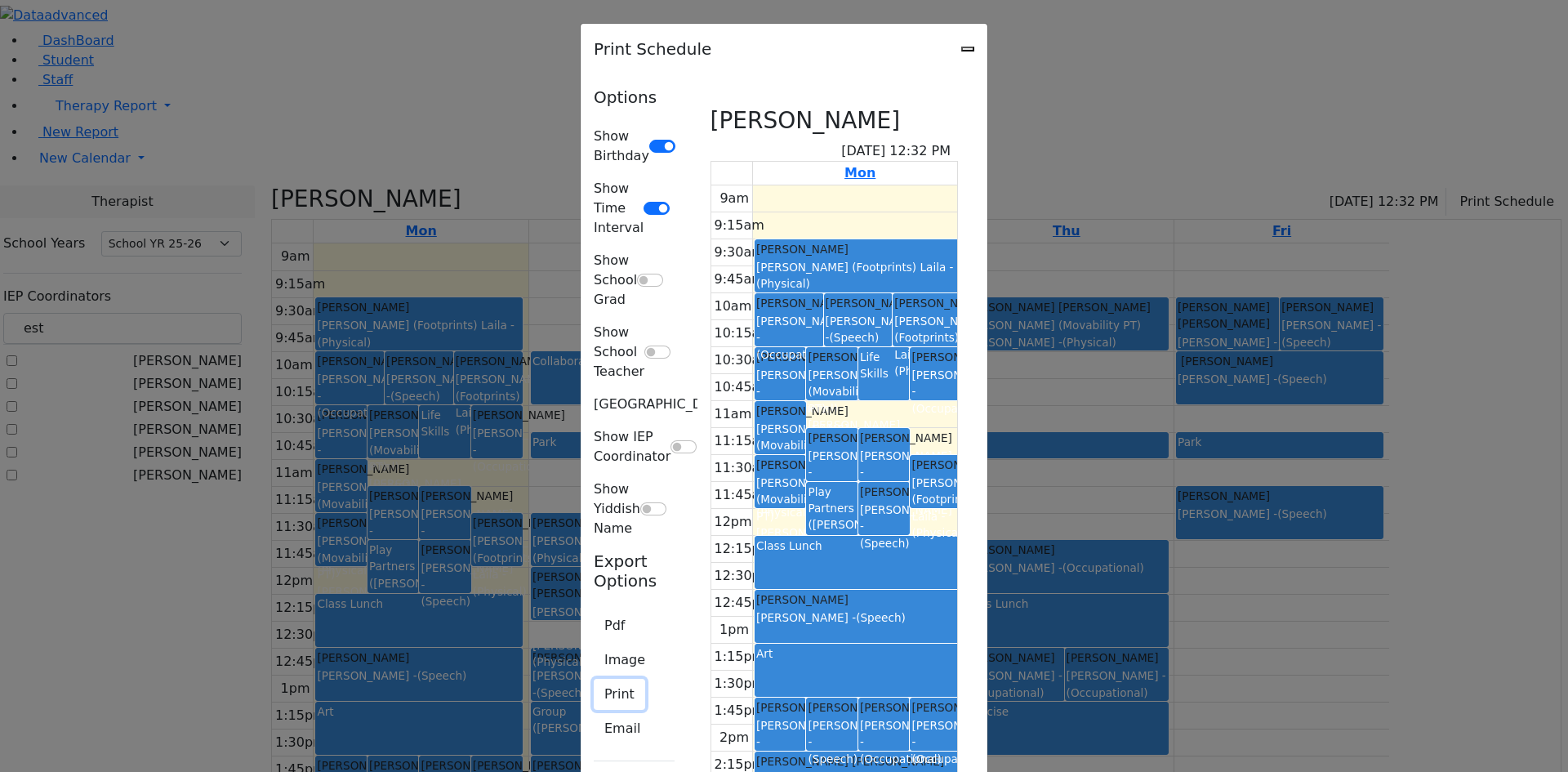
click at [593, 679] on button "Print" at bounding box center [619, 694] width 52 height 31
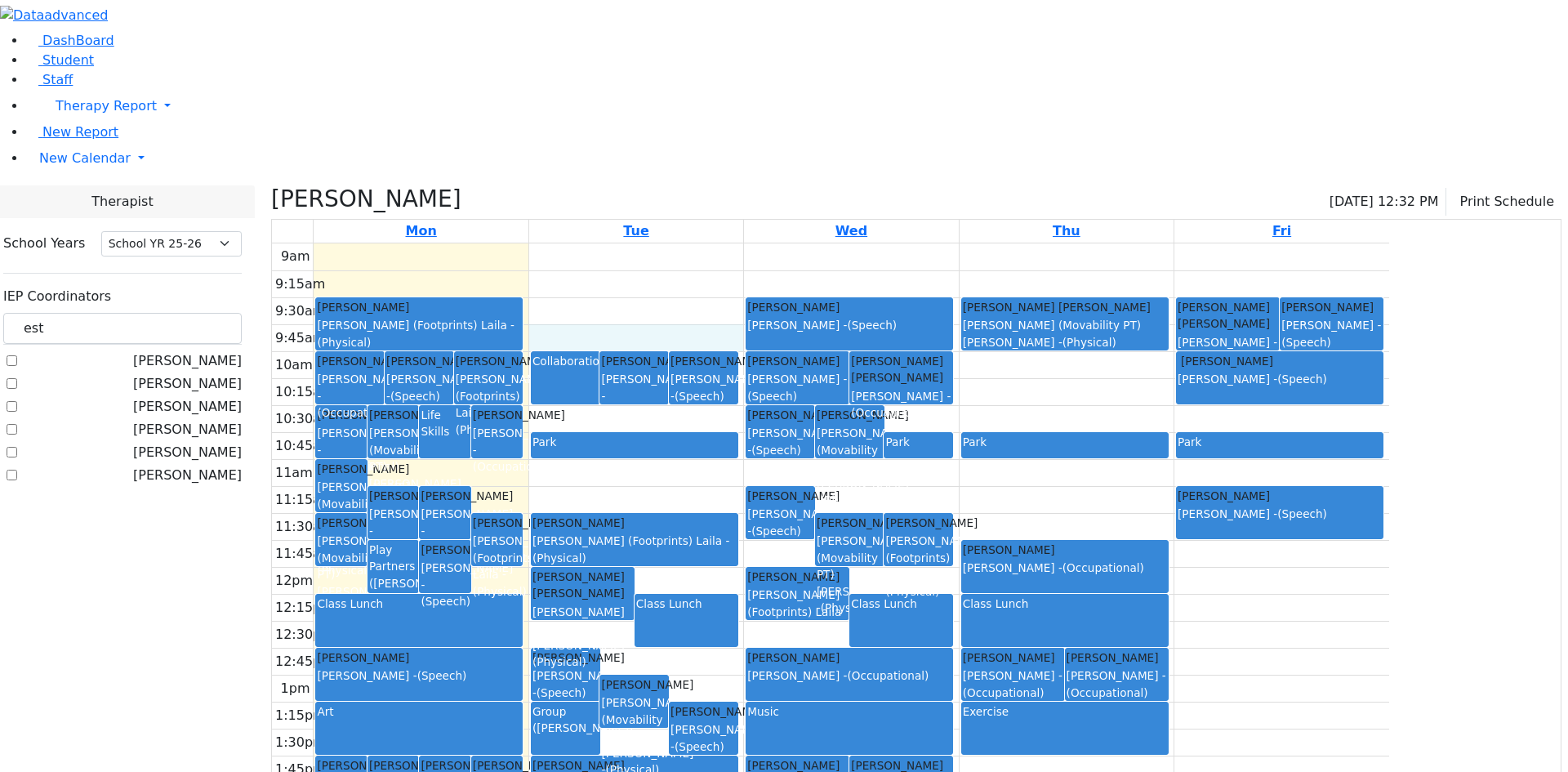
click at [779, 243] on div "9am 9:15am 9:30am 9:45am 10am 10:15am 10:30am 10:45am 11am 11:15am 11:30am 11:4…" at bounding box center [831, 566] width 1118 height 647
click at [638, 243] on div "9am 9:15am 9:30am 9:45am 10am 10:15am 10:30am 10:45am 11am 11:15am 11:30am 11:4…" at bounding box center [831, 566] width 1118 height 647
click at [441, 220] on link "Mon" at bounding box center [421, 231] width 38 height 23
drag, startPoint x: 617, startPoint y: 9, endPoint x: 614, endPoint y: 18, distance: 9.5
click at [615, 14] on div "DashBoard Student Staff Therapy Report Student Old Calendar Report" at bounding box center [784, 445] width 1568 height 891
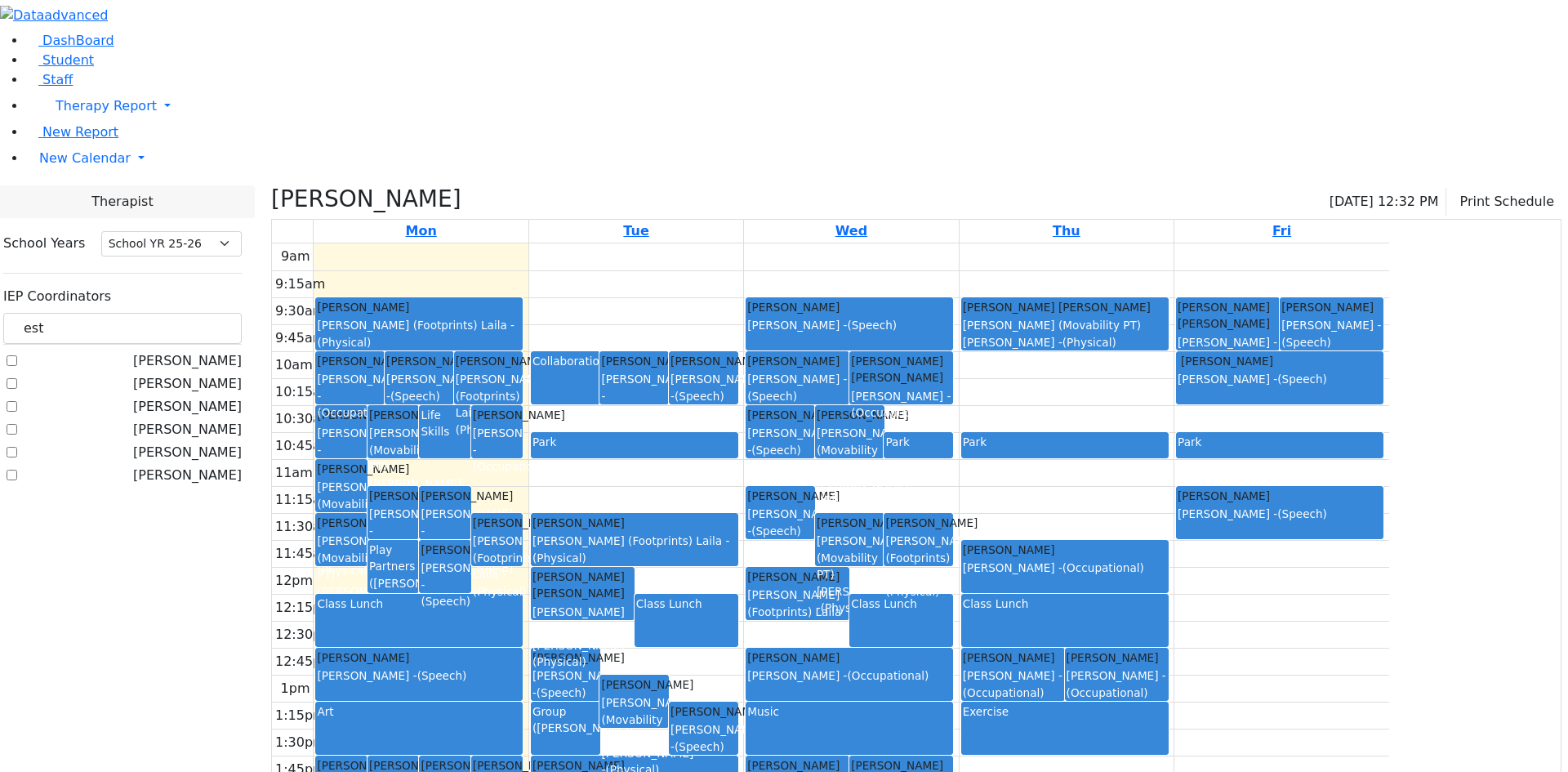
click at [612, 185] on div "Peymer Bracha 09/08/2025 12:32 PM Print Schedule" at bounding box center [917, 202] width 1291 height 34
click at [876, 266] on div "9am 9:15am 9:30am 9:45am 10am 10:15am 10:30am 10:45am 11am 11:15am 11:30am 11:4…" at bounding box center [831, 566] width 1118 height 647
click at [881, 304] on div "9am 9:15am 9:30am 9:45am 10am 10:15am 10:30am 10:45am 11am 11:15am 11:30am 11:4…" at bounding box center [831, 566] width 1118 height 647
click at [1287, 699] on div "9am 9:15am 9:30am 9:45am 10am 10:15am 10:30am 10:45am 11am 11:15am 11:30am 11:4…" at bounding box center [831, 566] width 1118 height 647
click at [1328, 729] on div "Peymer Bracha 09/08/2025 12:32 PM Print Schedule Mon Tue Wed Thu Fri 9am 9:15am…" at bounding box center [916, 538] width 1304 height 707
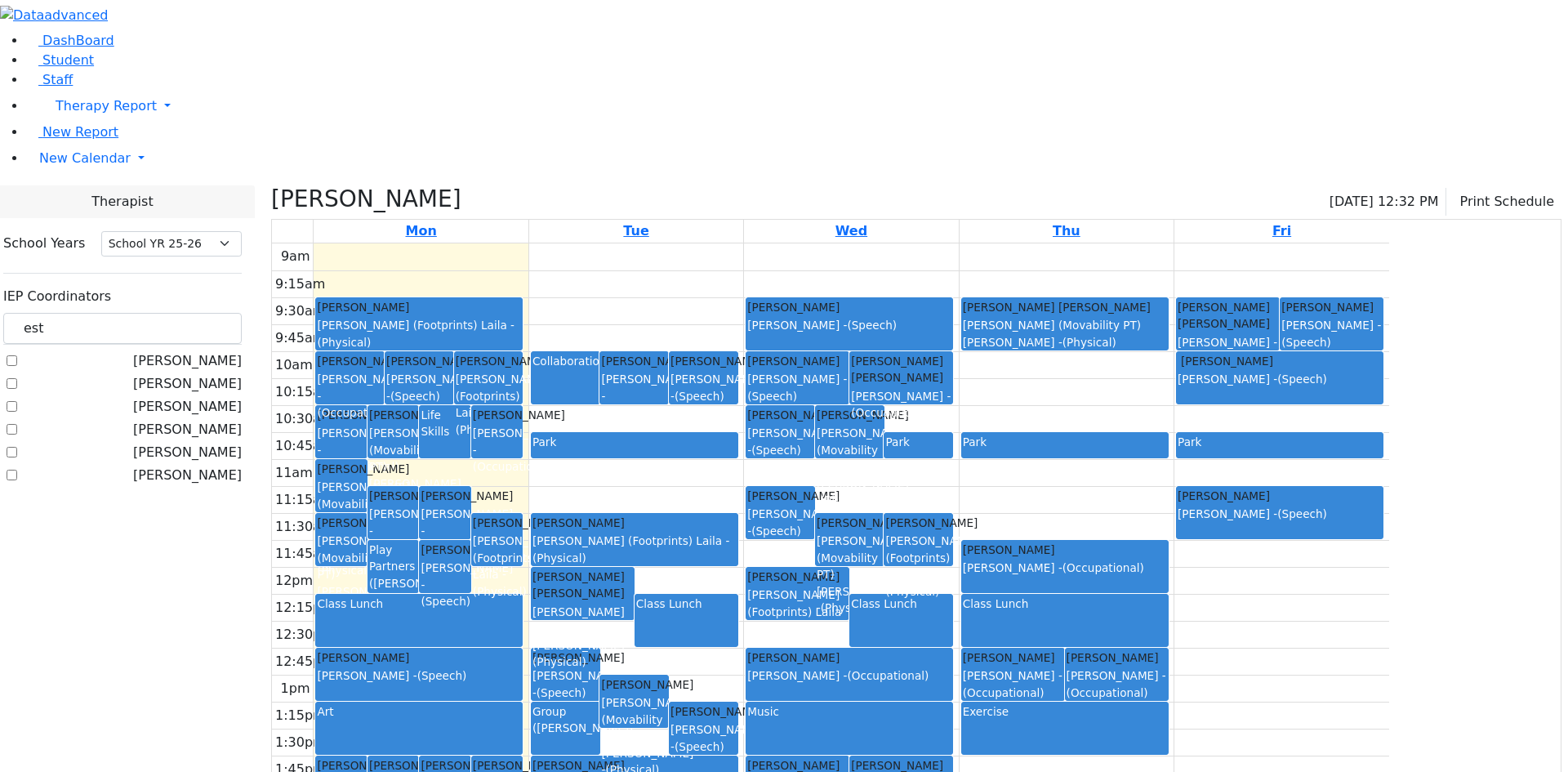
click at [1331, 712] on div "9am 9:15am 9:30am 9:45am 10am 10:15am 10:30am 10:45am 11am 11:15am 11:30am 11:4…" at bounding box center [831, 566] width 1118 height 647
click at [1342, 718] on div "9am 9:15am 9:30am 9:45am 10am 10:15am 10:30am 10:45am 11am 11:15am 11:30am 11:4…" at bounding box center [831, 566] width 1118 height 647
click at [1318, 705] on div "9am 9:15am 9:30am 9:45am 10am 10:15am 10:30am 10:45am 11am 11:15am 11:30am 11:4…" at bounding box center [831, 566] width 1118 height 647
click at [1351, 717] on div "9am 9:15am 9:30am 9:45am 10am 10:15am 10:30am 10:45am 11am 11:15am 11:30am 11:4…" at bounding box center [831, 566] width 1118 height 647
click at [1313, 708] on div "9am 9:15am 9:30am 9:45am 10am 10:15am 10:30am 10:45am 11am 11:15am 11:30am 11:4…" at bounding box center [831, 566] width 1118 height 647
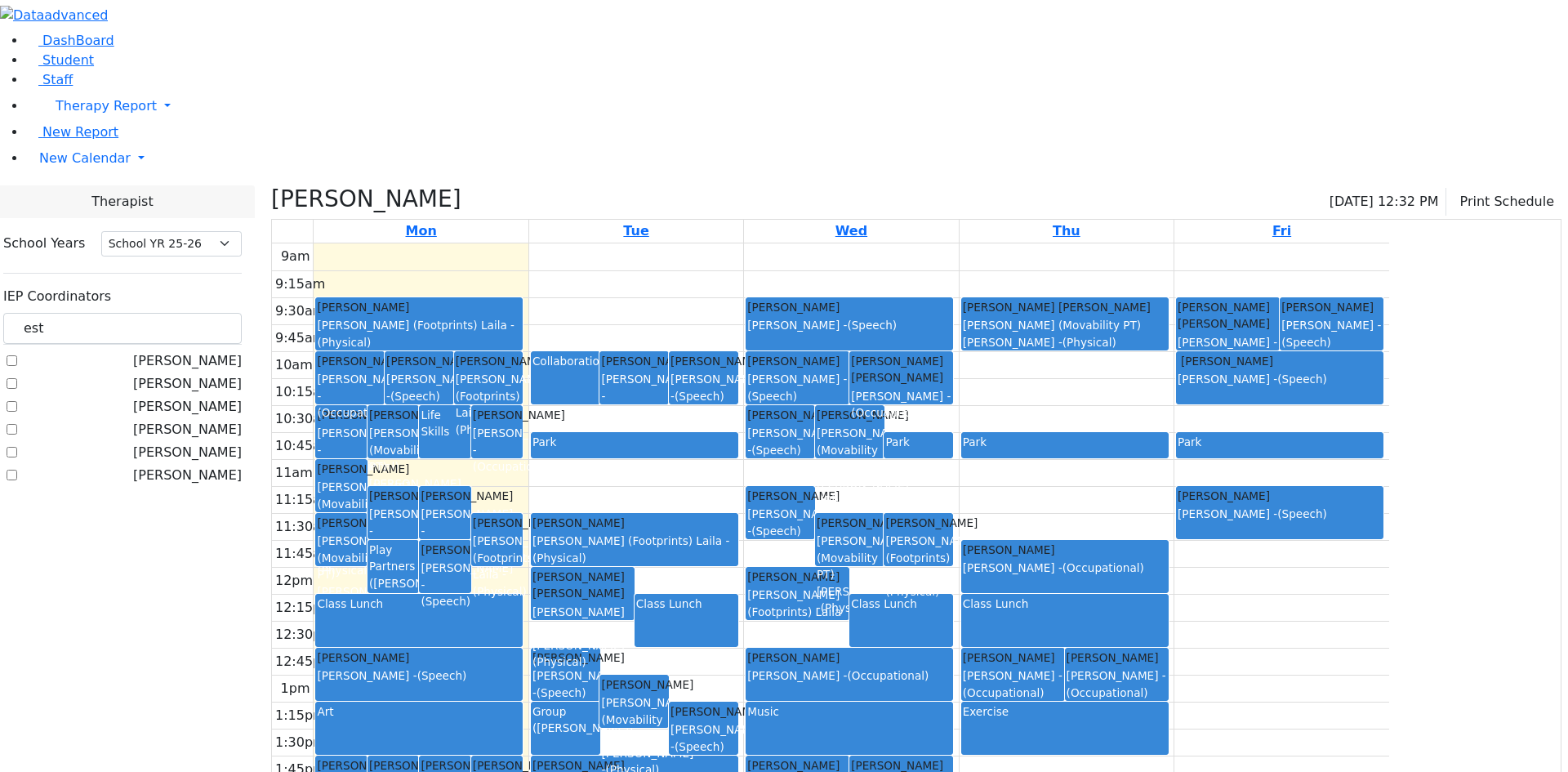
click at [1097, 712] on div "9am 9:15am 9:30am 9:45am 10am 10:15am 10:30am 10:45am 11am 11:15am 11:30am 11:4…" at bounding box center [831, 566] width 1118 height 647
click at [1127, 703] on div "9am 9:15am 9:30am 9:45am 10am 10:15am 10:30am 10:45am 11am 11:15am 11:30am 11:4…" at bounding box center [831, 566] width 1118 height 647
click at [214, 465] on label "[PERSON_NAME]" at bounding box center [188, 475] width 109 height 19
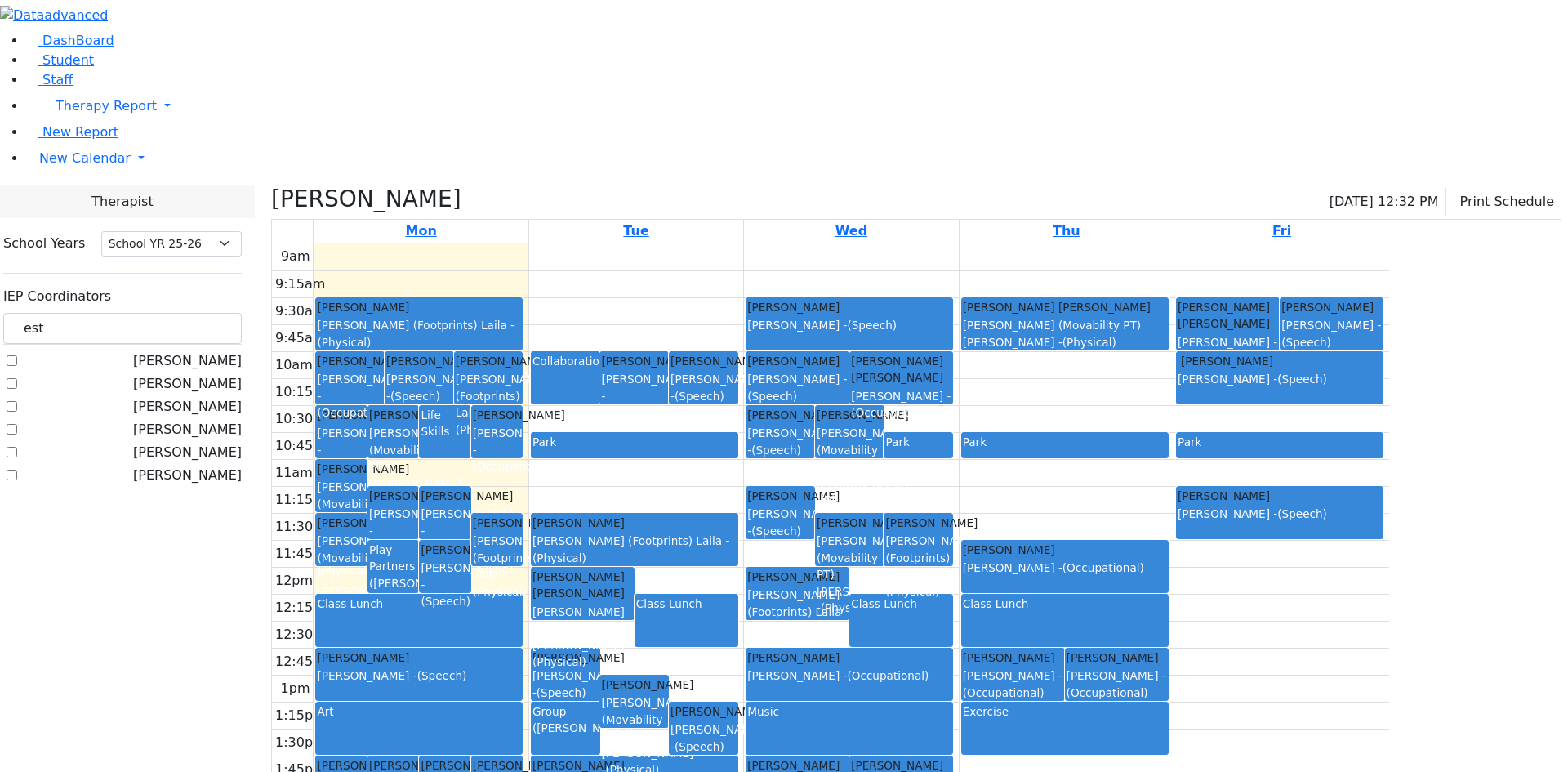
click at [18, 470] on input "[PERSON_NAME]" at bounding box center [11, 475] width 11 height 11
checkbox input "true"
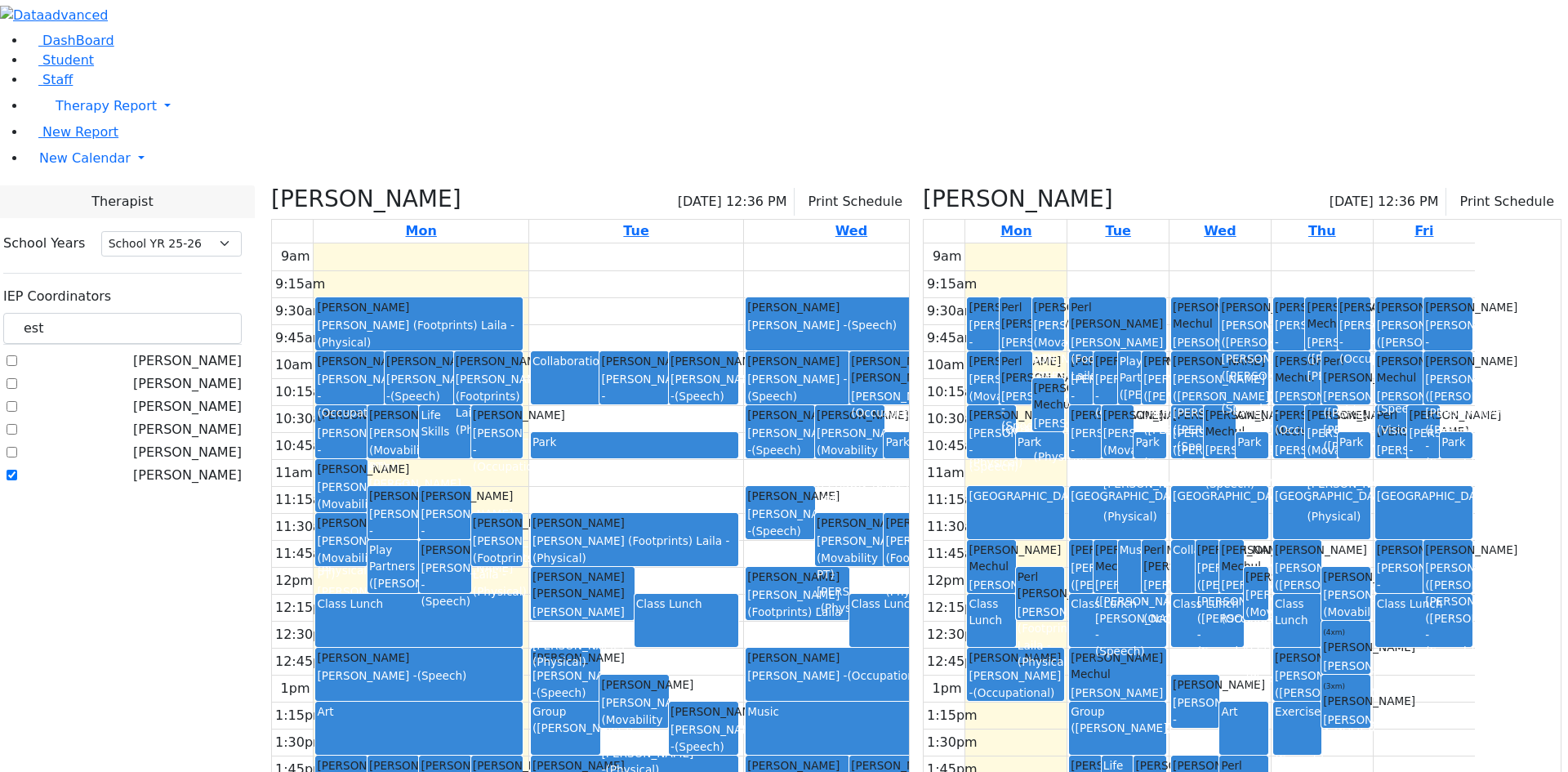
click at [271, 185] on icon at bounding box center [271, 198] width 0 height 27
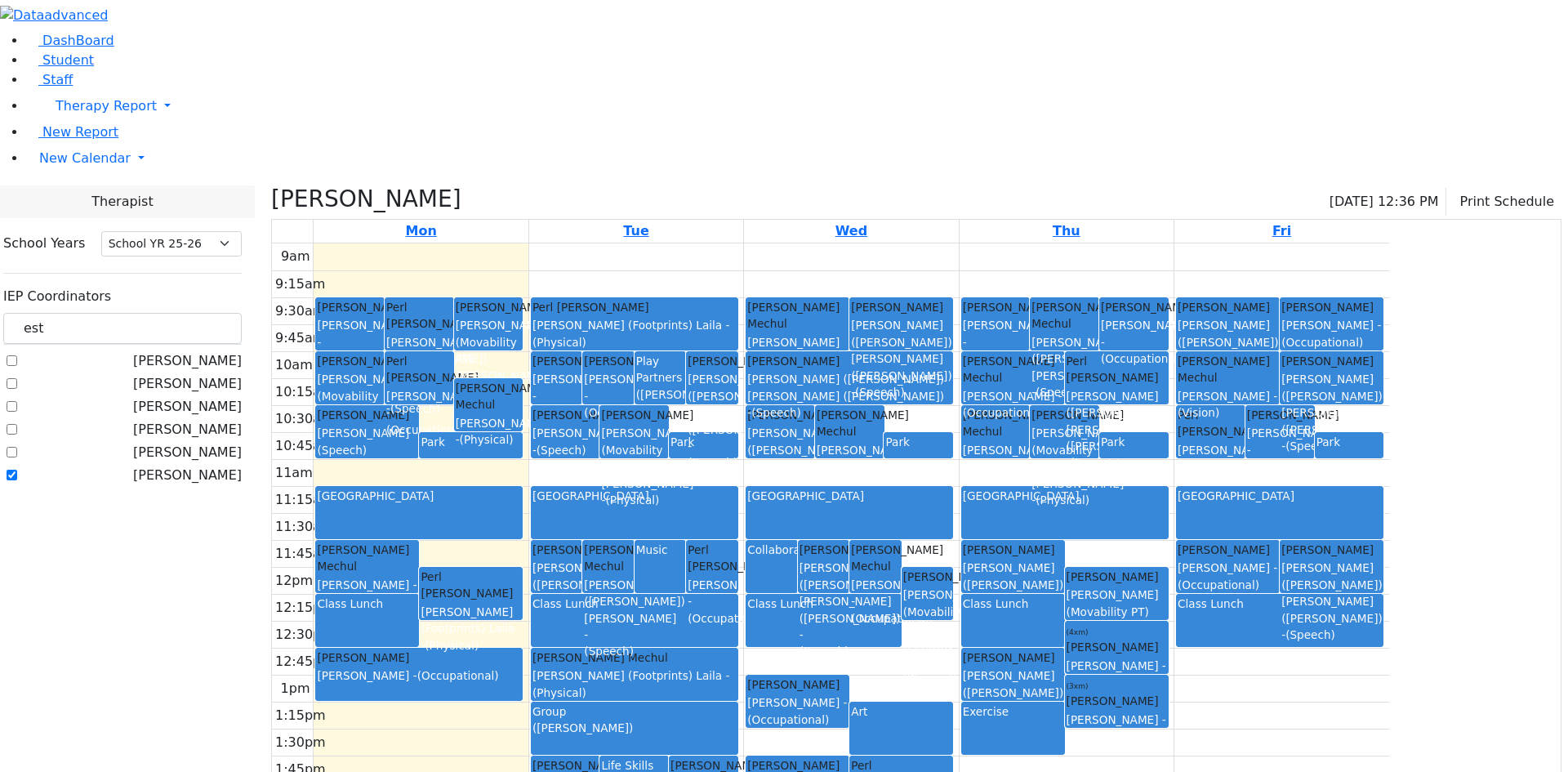
click at [1063, 703] on div "Exercise" at bounding box center [1013, 729] width 100 height 51
click at [1064, 751] on div at bounding box center [1013, 754] width 102 height 6
click at [1222, 595] on div "9am 9:15am 9:30am 9:45am 10am 10:15am 10:30am 10:45am 11am 11:15am 11:30am 11:4…" at bounding box center [831, 566] width 1118 height 647
click at [1360, 609] on div "9am 9:15am 9:30am 9:45am 10am 10:15am 10:30am 10:45am 11am 11:15am 11:30am 11:4…" at bounding box center [831, 566] width 1118 height 647
click at [1369, 668] on div "9am 9:15am 9:30am 9:45am 10am 10:15am 10:30am 10:45am 11am 11:15am 11:30am 11:4…" at bounding box center [831, 566] width 1118 height 647
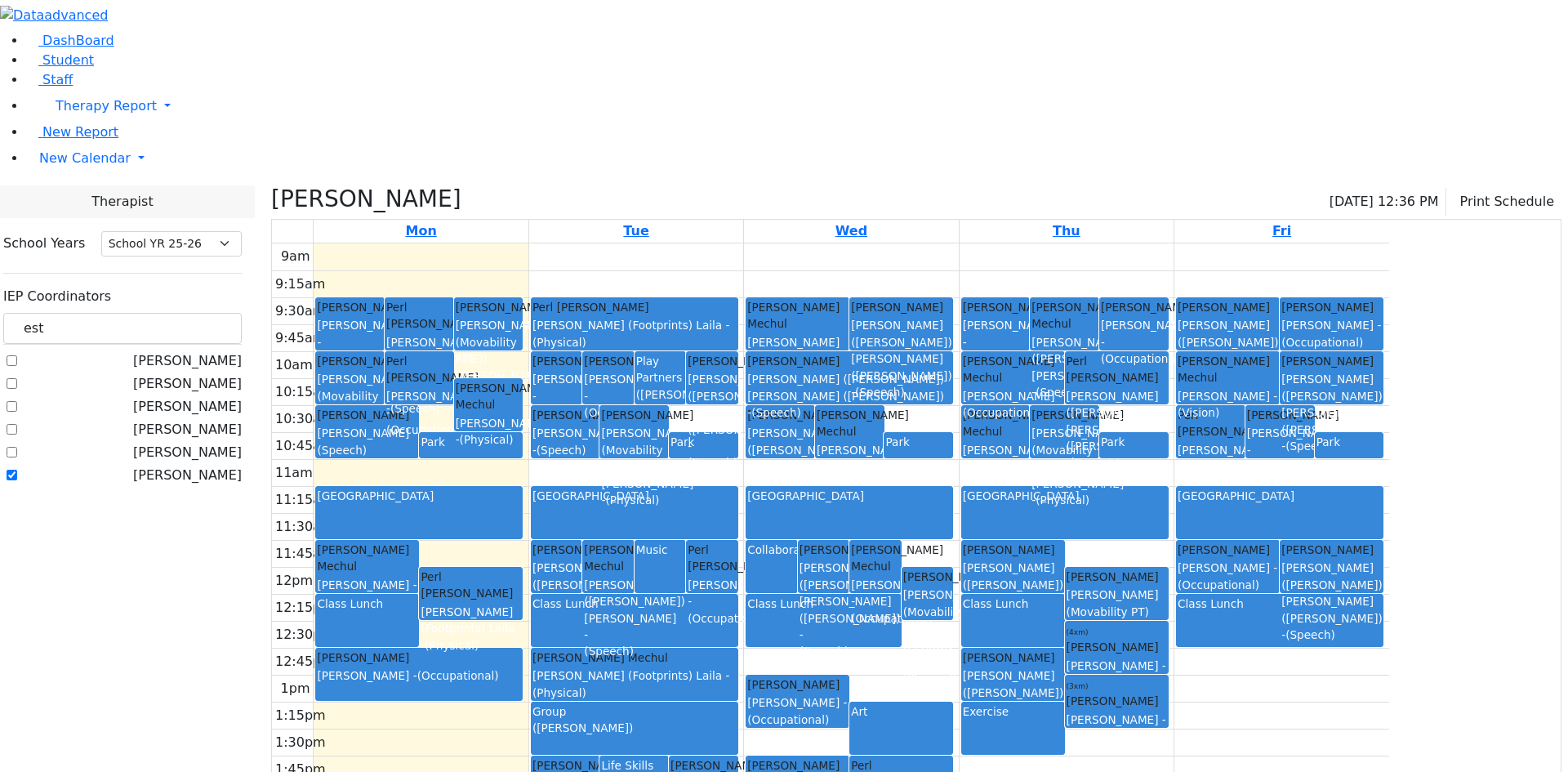
click at [1372, 685] on div "9am 9:15am 9:30am 9:45am 10am 10:15am 10:30am 10:45am 11am 11:15am 11:30am 11:4…" at bounding box center [831, 566] width 1118 height 647
click at [1372, 671] on div "9am 9:15am 9:30am 9:45am 10am 10:15am 10:30am 10:45am 11am 11:15am 11:30am 11:4…" at bounding box center [831, 566] width 1118 height 647
drag, startPoint x: 1372, startPoint y: 659, endPoint x: 1374, endPoint y: 588, distance: 71.0
click at [1370, 616] on div "9am 9:15am 9:30am 9:45am 10am 10:15am 10:30am 10:45am 11am 11:15am 11:30am 11:4…" at bounding box center [831, 566] width 1118 height 647
click at [1310, 392] on div "9am 9:15am 9:30am 9:45am 10am 10:15am 10:30am 10:45am 11am 11:15am 11:30am 11:4…" at bounding box center [831, 566] width 1118 height 647
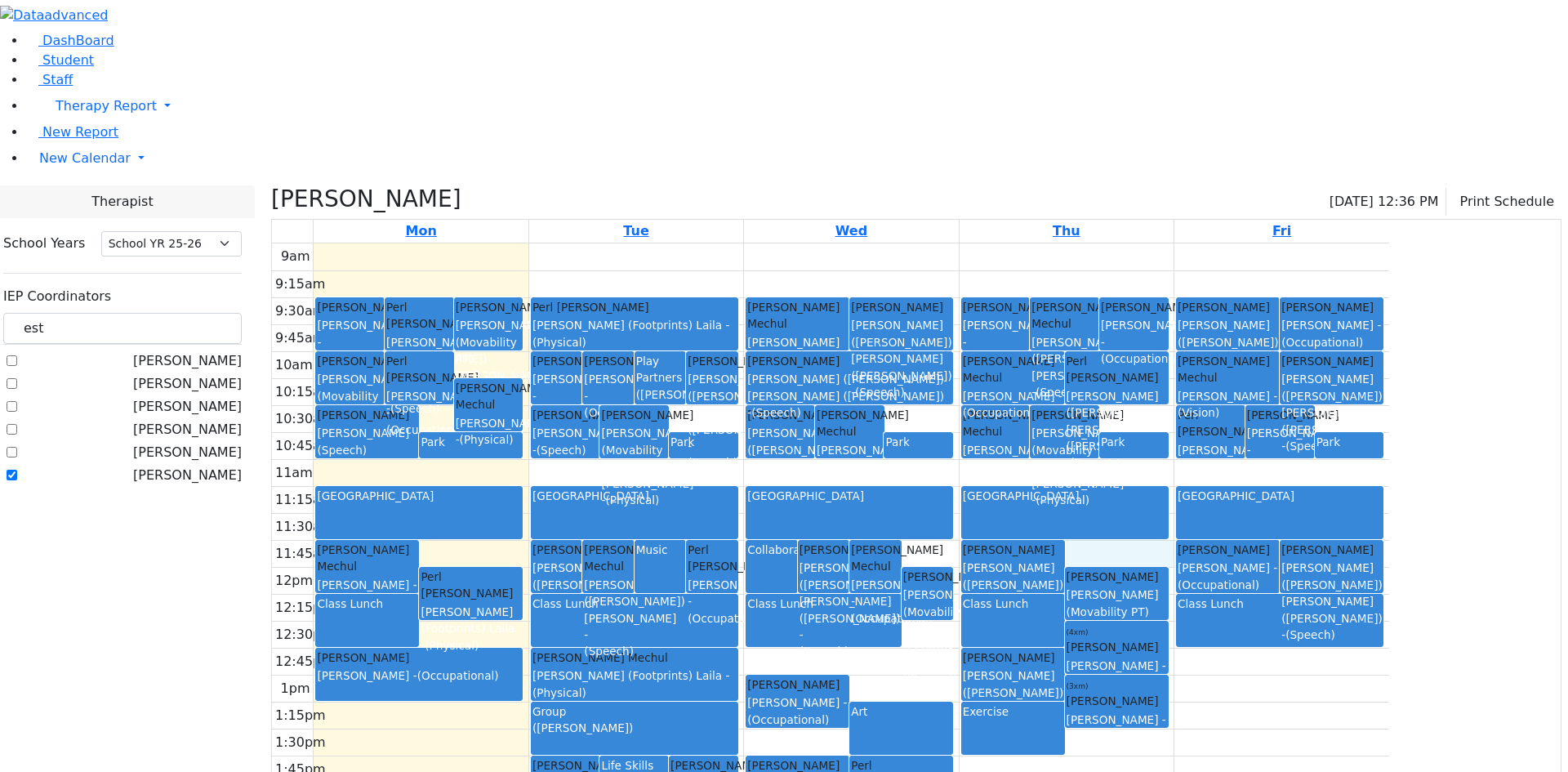
click at [1390, 243] on div "9am 9:15am 9:30am 9:45am 10am 10:15am 10:30am 10:45am 11am 11:15am 11:30am 11:4…" at bounding box center [831, 566] width 1118 height 647
click at [1295, 220] on link "Fri" at bounding box center [1282, 231] width 25 height 23
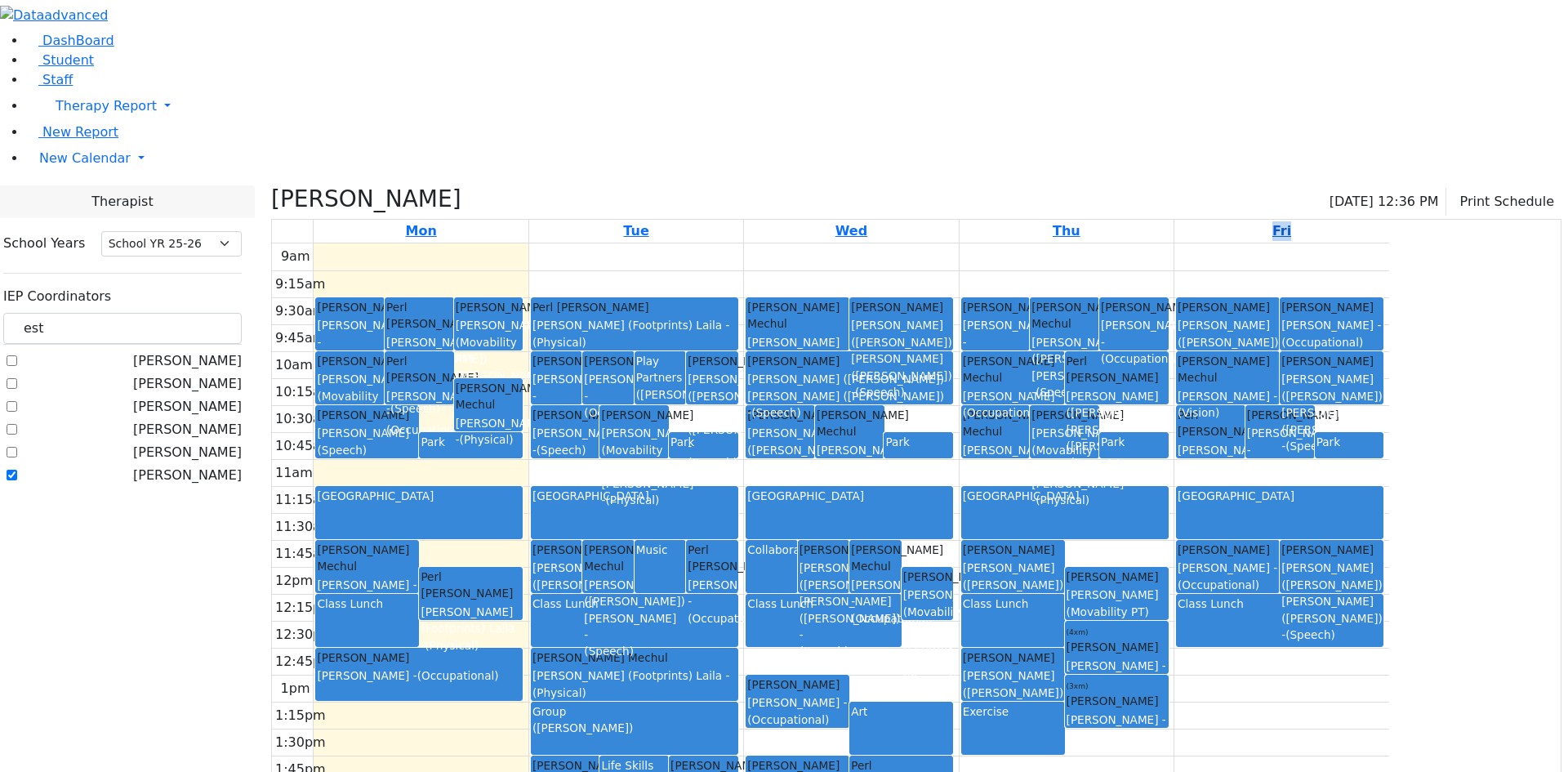
click at [1295, 220] on link "Fri" at bounding box center [1282, 231] width 25 height 23
click at [1390, 243] on div "9am 9:15am 9:30am 9:45am 10am 10:15am 10:30am 10:45am 11am 11:15am 11:30am 11:4…" at bounding box center [831, 566] width 1118 height 647
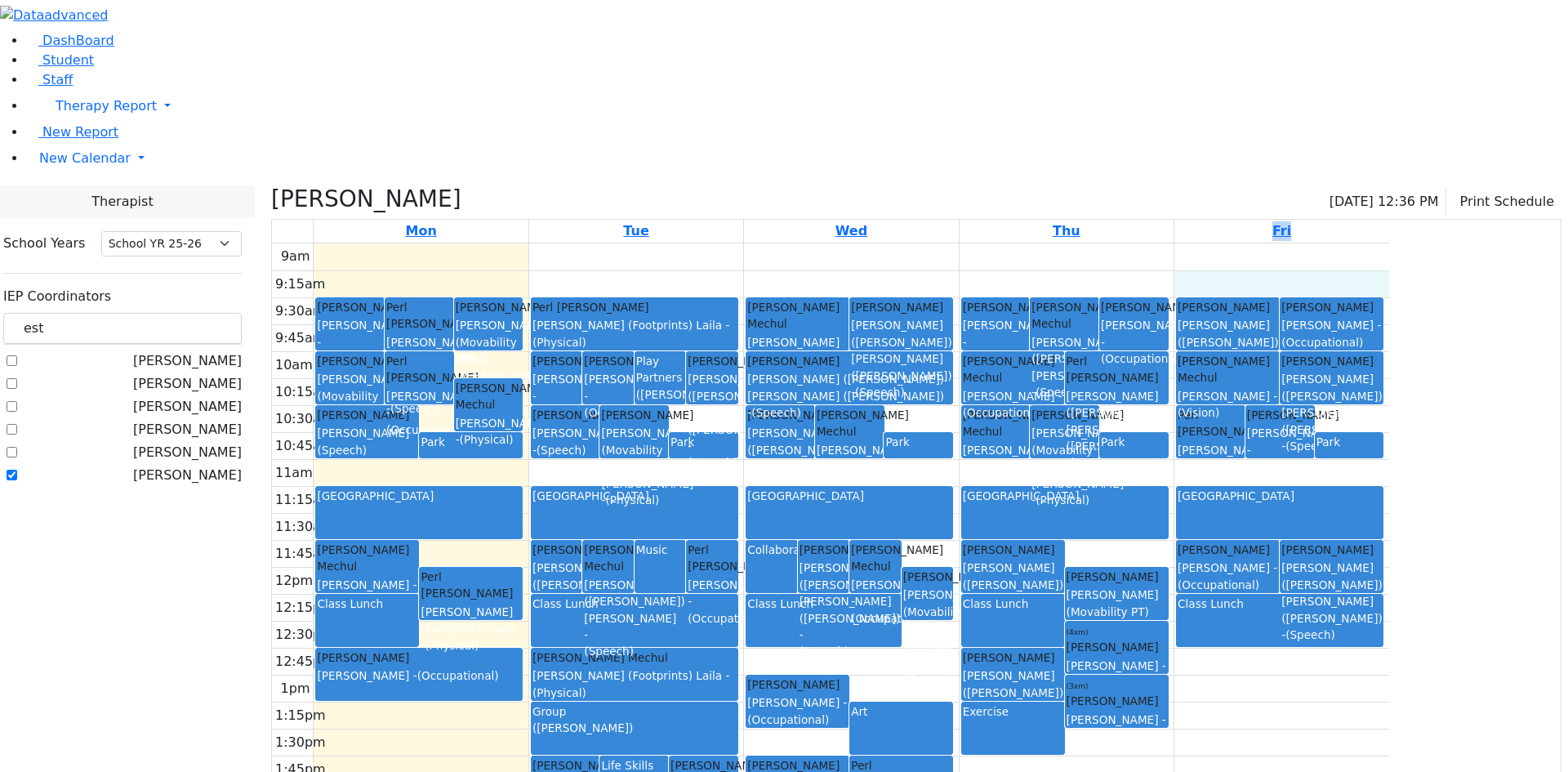
click at [1390, 256] on div "9am 9:15am 9:30am 9:45am 10am 10:15am 10:30am 10:45am 11am 11:15am 11:30am 11:4…" at bounding box center [831, 566] width 1118 height 647
click at [1390, 321] on div "9am 9:15am 9:30am 9:45am 10am 10:15am 10:30am 10:45am 11am 11:15am 11:30am 11:4…" at bounding box center [831, 566] width 1118 height 647
click at [1382, 487] on div "ABA Center" at bounding box center [1280, 513] width 205 height 51
click at [1382, 595] on div "Class Lunch" at bounding box center [1280, 621] width 205 height 51
click at [1390, 490] on div "9am 9:15am 9:30am 9:45am 10am 10:15am 10:30am 10:45am 11am 11:15am 11:30am 11:4…" at bounding box center [831, 566] width 1118 height 647
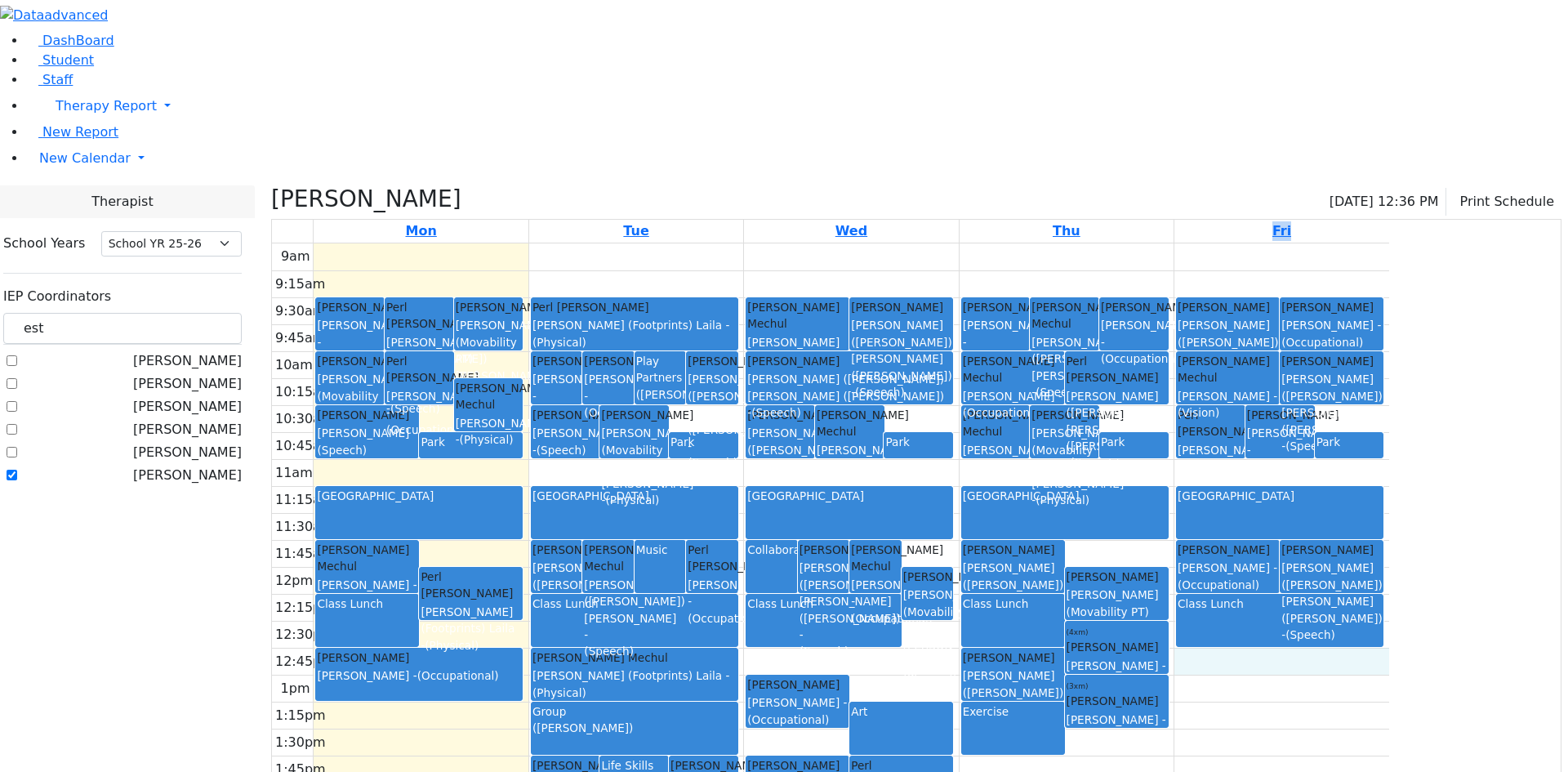
click at [1168, 711] on div "Benisz Elizabeth - (Psych)" at bounding box center [1117, 728] width 100 height 33
click at [1307, 606] on div "9am 9:15am 9:30am 9:45am 10am 10:15am 10:30am 10:45am 11am 11:15am 11:30am 11:4…" at bounding box center [831, 566] width 1118 height 647
click at [1315, 720] on div "9am 9:15am 9:30am 9:45am 10am 10:15am 10:30am 10:45am 11am 11:15am 11:30am 11:4…" at bounding box center [831, 566] width 1118 height 647
click at [1390, 705] on div "9am 9:15am 9:30am 9:45am 10am 10:15am 10:30am 10:45am 11am 11:15am 11:30am 11:4…" at bounding box center [831, 566] width 1118 height 647
click at [667, 758] on div "Life Skills" at bounding box center [634, 783] width 66 height 51
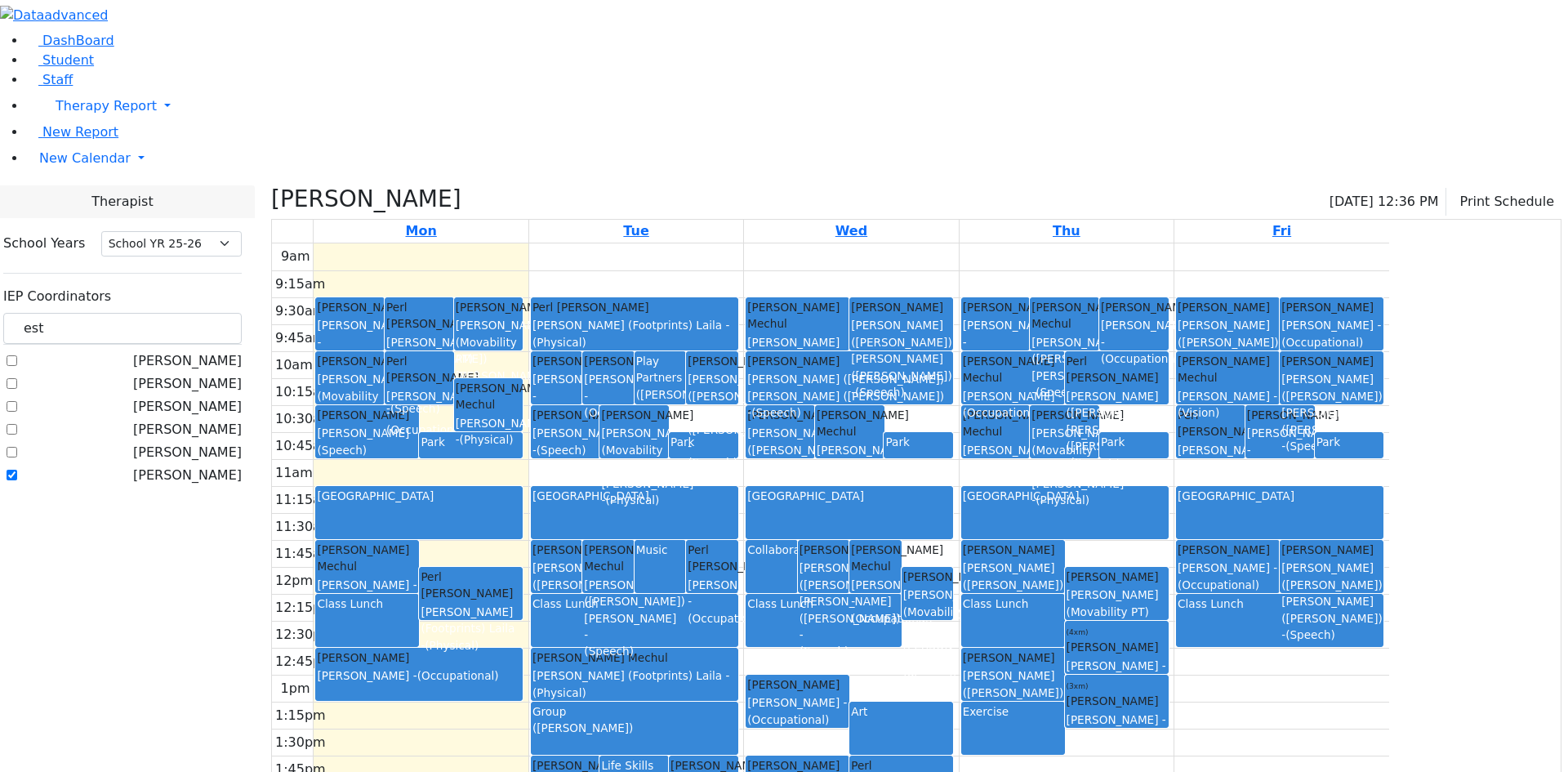
click at [634, 624] on div "9am 9:15am 9:30am 9:45am 10am 10:15am 10:30am 10:45am 11am 11:15am 11:30am 11:4…" at bounding box center [831, 566] width 1118 height 647
click at [629, 595] on div "9am 9:15am 9:30am 9:45am 10am 10:15am 10:30am 10:45am 11am 11:15am 11:30am 11:4…" at bounding box center [831, 566] width 1118 height 647
click at [522, 649] on div "Weiser Shloime Matsri Miriam - (Occupational)" at bounding box center [419, 675] width 205 height 52
click at [629, 483] on div "9am 9:15am 9:30am 9:45am 10am 10:15am 10:30am 10:45am 11am 11:15am 11:30am 11:4…" at bounding box center [831, 566] width 1118 height 647
click at [521, 569] on div "Perl Aaron Krausz (Footprints) Laila - (Physical)" at bounding box center [471, 611] width 100 height 85
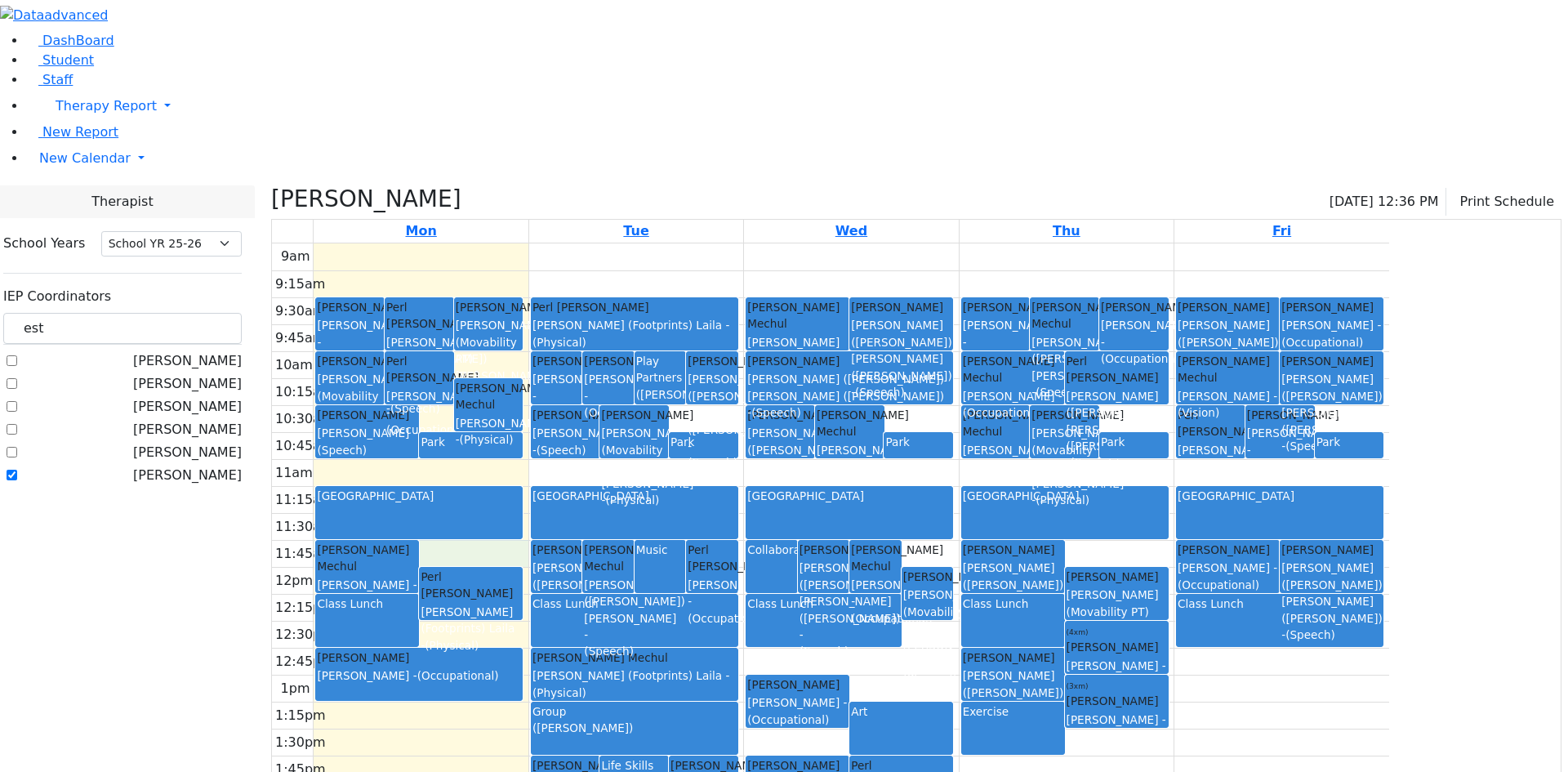
click at [640, 391] on div "9am 9:15am 9:30am 9:45am 10am 10:15am 10:30am 10:45am 11am 11:15am 11:30am 11:4…" at bounding box center [831, 566] width 1118 height 647
click at [737, 720] on div "(Renzoni, Rebecca)" at bounding box center [635, 728] width 205 height 17
click at [952, 703] on div "Art" at bounding box center [902, 729] width 100 height 51
click at [864, 721] on div "9am 9:15am 9:30am 9:45am 10am 10:15am 10:30am 10:45am 11am 11:15am 11:30am 11:4…" at bounding box center [831, 566] width 1118 height 647
click at [551, 637] on div "9am 9:15am 9:30am 9:45am 10am 10:15am 10:30am 10:45am 11am 11:15am 11:30am 11:4…" at bounding box center [831, 566] width 1118 height 647
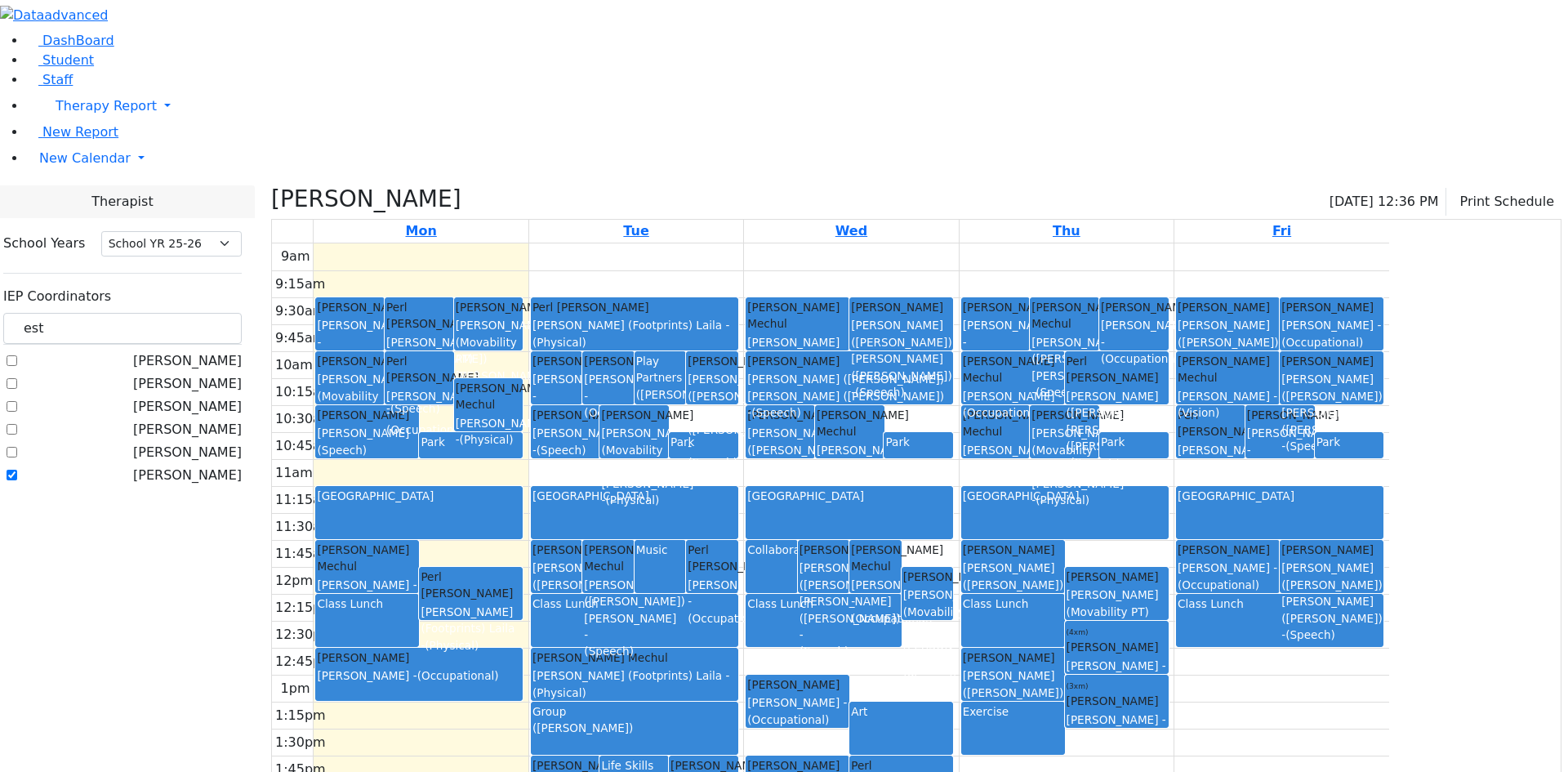
click at [685, 386] on div "(Leiner, Chana L.)" at bounding box center [660, 394] width 48 height 17
click at [899, 595] on div "Class Lunch" at bounding box center [823, 621] width 152 height 51
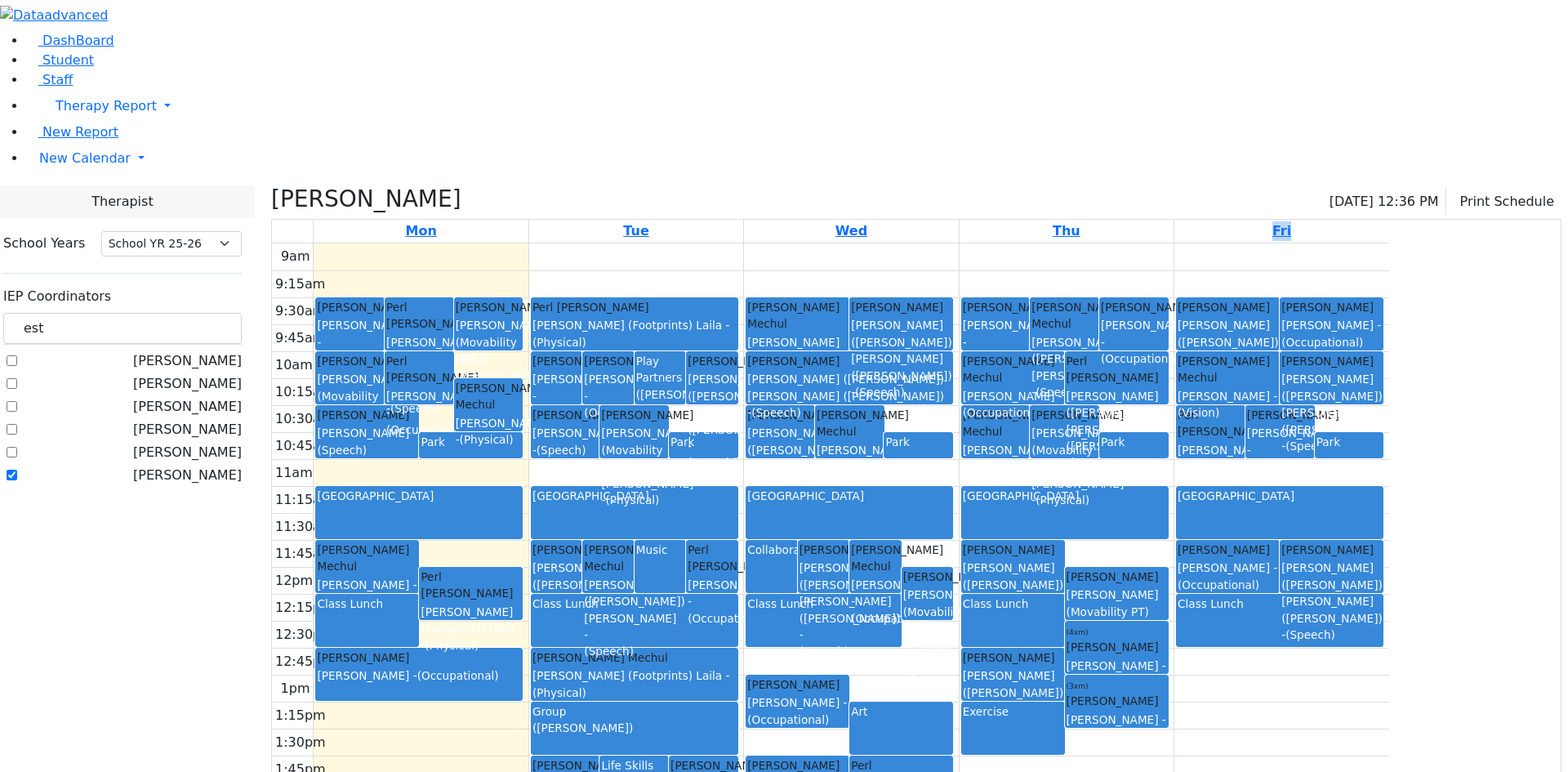
click at [1024, 688] on div "9am 9:15am 9:30am 9:45am 10am 10:15am 10:30am 10:45am 11am 11:15am 11:30am 11:4…" at bounding box center [831, 566] width 1118 height 647
click at [814, 425] on div "Zentman (Eichorn) Elizabeth (Nechama) - (Speech)" at bounding box center [780, 466] width 66 height 83
click at [936, 301] on div "9am 9:15am 9:30am 9:45am 10am 10:15am 10:30am 10:45am 11am 11:15am 11:30am 11:4…" at bounding box center [831, 566] width 1118 height 647
click at [1236, 320] on div "9am 9:15am 9:30am 9:45am 10am 10:15am 10:30am 10:45am 11am 11:15am 11:30am 11:4…" at bounding box center [831, 566] width 1118 height 647
click at [716, 309] on div "9am 9:15am 9:30am 9:45am 10am 10:15am 10:30am 10:45am 11am 11:15am 11:30am 11:4…" at bounding box center [831, 566] width 1118 height 647
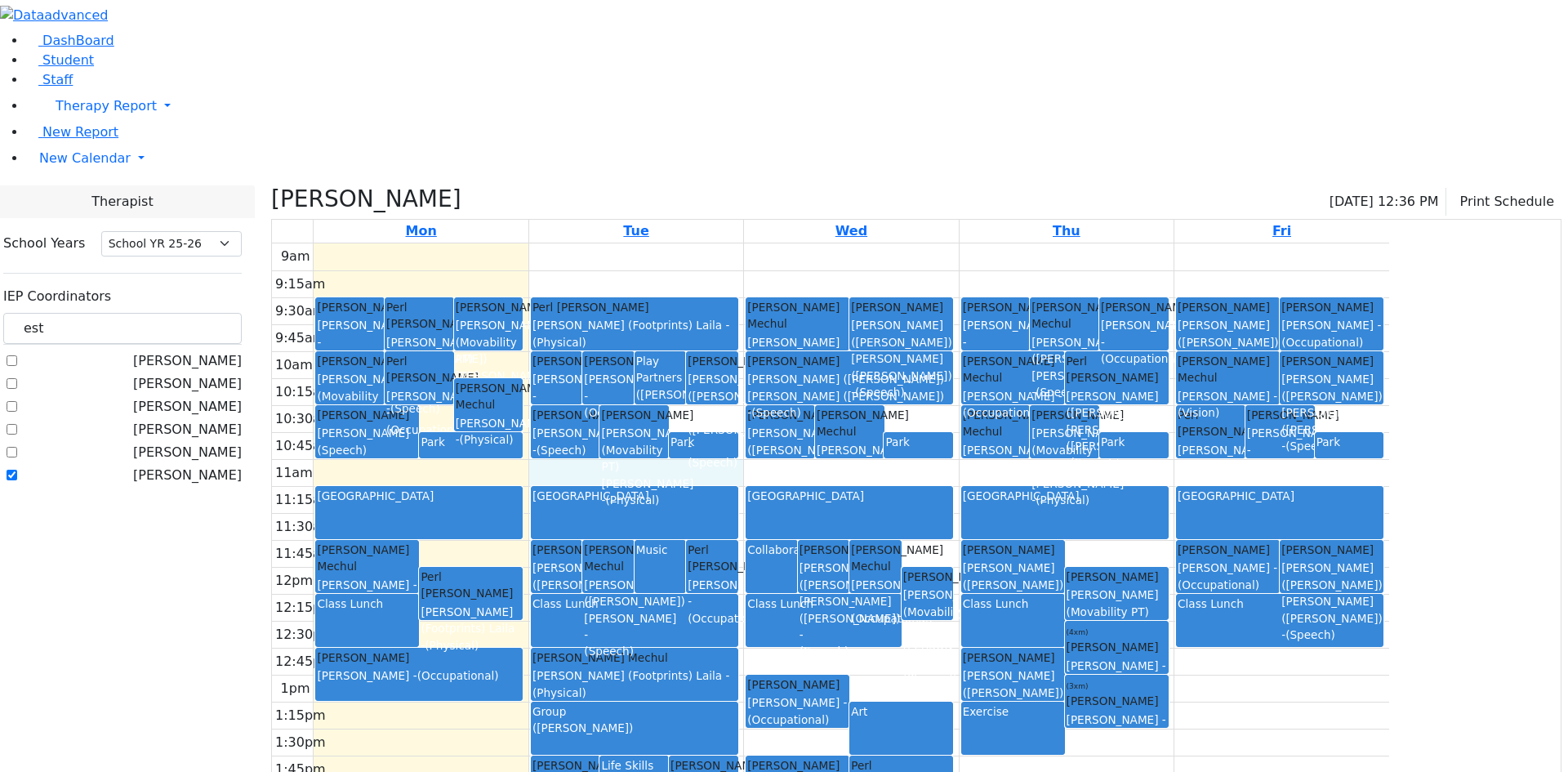
click at [737, 720] on div "(Renzoni, Rebecca)" at bounding box center [635, 728] width 205 height 17
click at [685, 542] on div "Music" at bounding box center [660, 567] width 48 height 51
click at [685, 353] on div "Play Partners" at bounding box center [660, 370] width 48 height 33
click at [685, 542] on div "Music" at bounding box center [660, 567] width 48 height 51
click at [952, 703] on div "Art" at bounding box center [902, 729] width 100 height 51
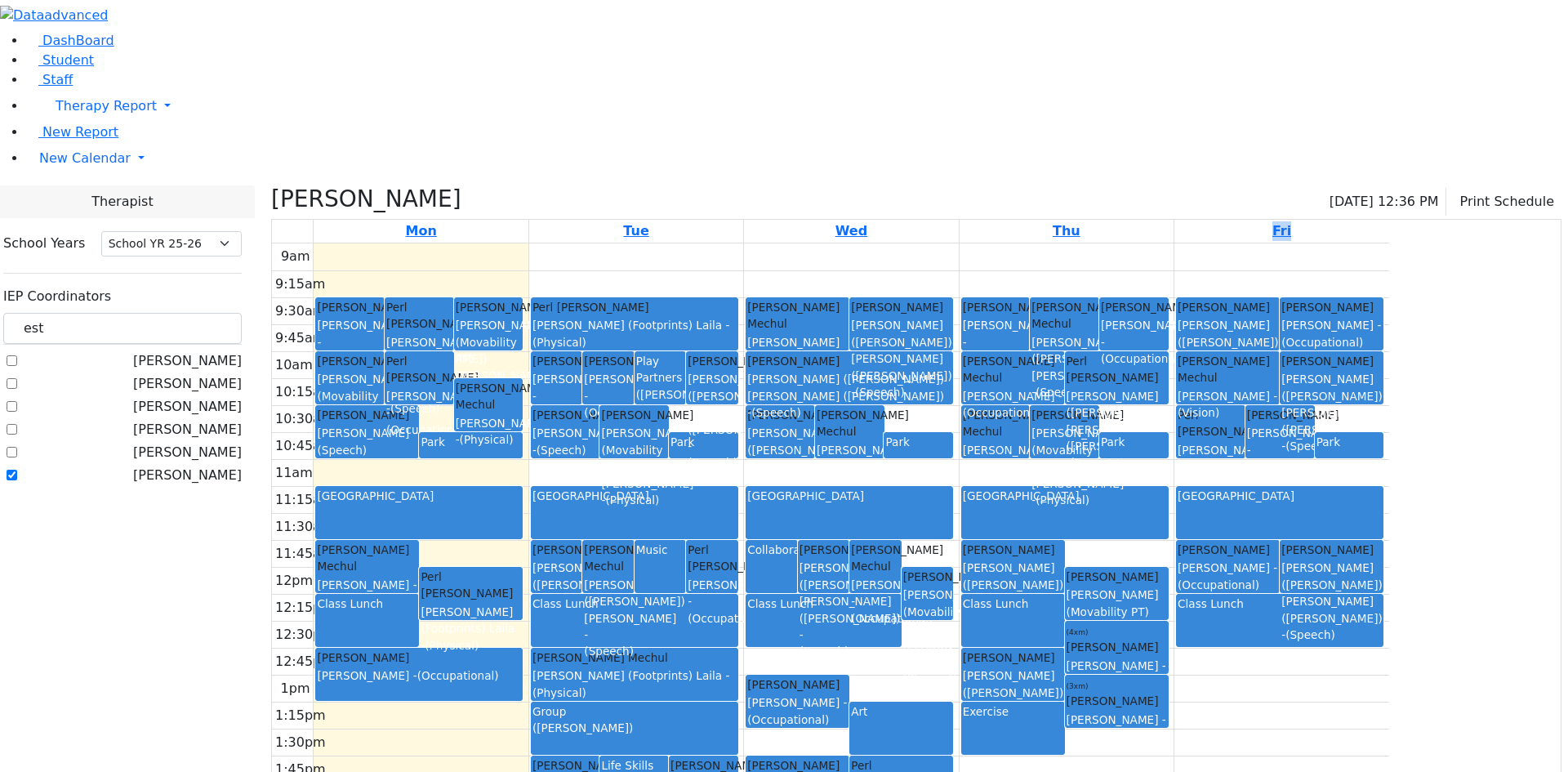
click at [1063, 703] on div "Exercise" at bounding box center [1013, 711] width 100 height 17
click at [1195, 640] on div "9am 9:15am 9:30am 9:45am 10am 10:15am 10:30am 10:45am 11am 11:15am 11:30am 11:4…" at bounding box center [831, 566] width 1118 height 647
drag, startPoint x: 1499, startPoint y: 310, endPoint x: 1507, endPoint y: 278, distance: 33.0
click at [1390, 278] on div "9am 9:15am 9:30am 9:45am 10am 10:15am 10:30am 10:45am 11am 11:15am 11:30am 11:4…" at bounding box center [831, 566] width 1118 height 647
click at [1251, 642] on div "9am 9:15am 9:30am 9:45am 10am 10:15am 10:30am 10:45am 11am 11:15am 11:30am 11:4…" at bounding box center [831, 566] width 1118 height 647
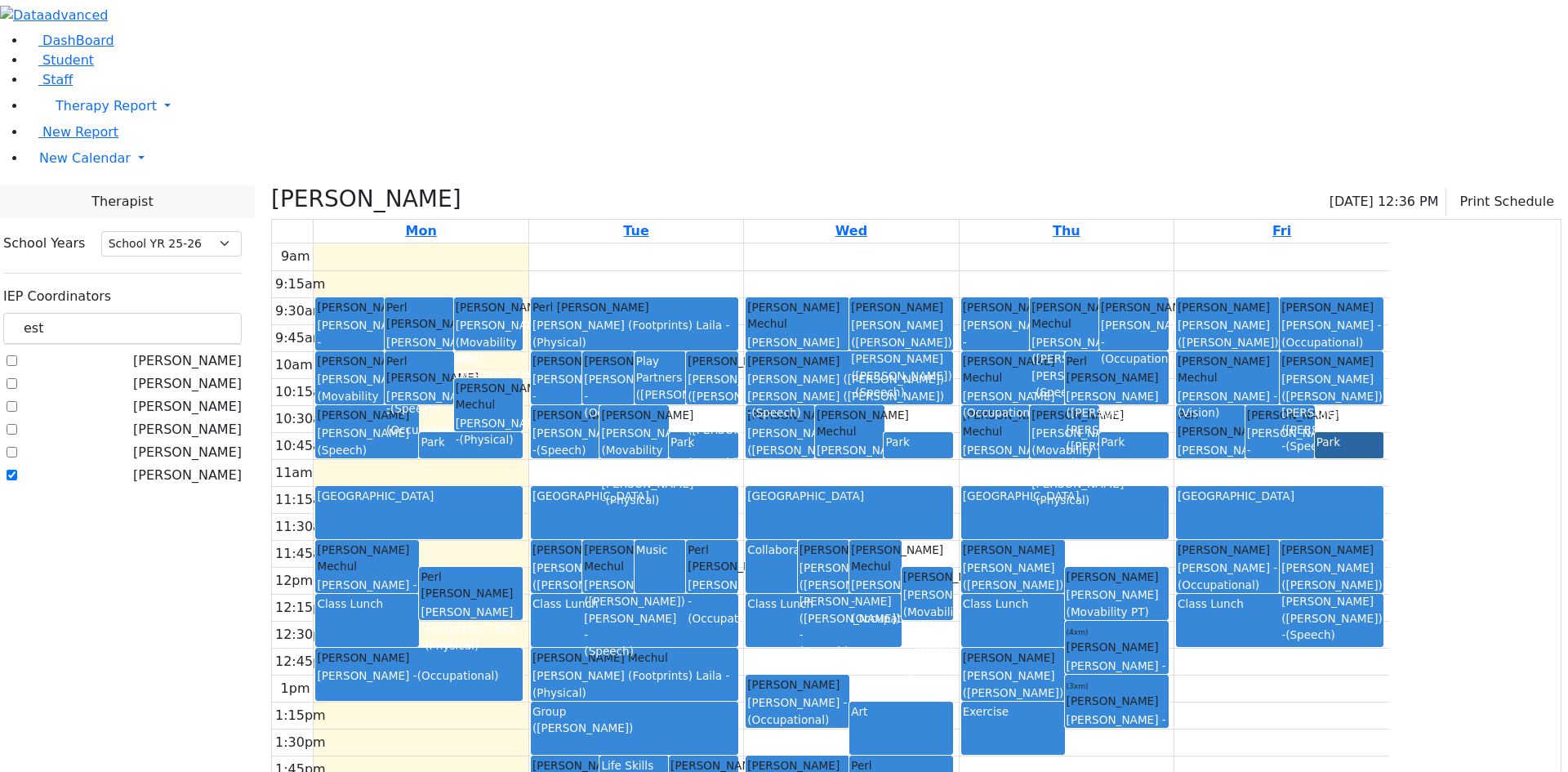
click at [667, 758] on div "Life Skills" at bounding box center [634, 783] width 66 height 51
drag, startPoint x: 1231, startPoint y: 629, endPoint x: 1228, endPoint y: 617, distance: 12.4
click at [1227, 610] on div "9am 9:15am 9:30am 9:45am 10am 10:15am 10:30am 10:45am 11am 11:15am 11:30am 11:4…" at bounding box center [831, 566] width 1118 height 647
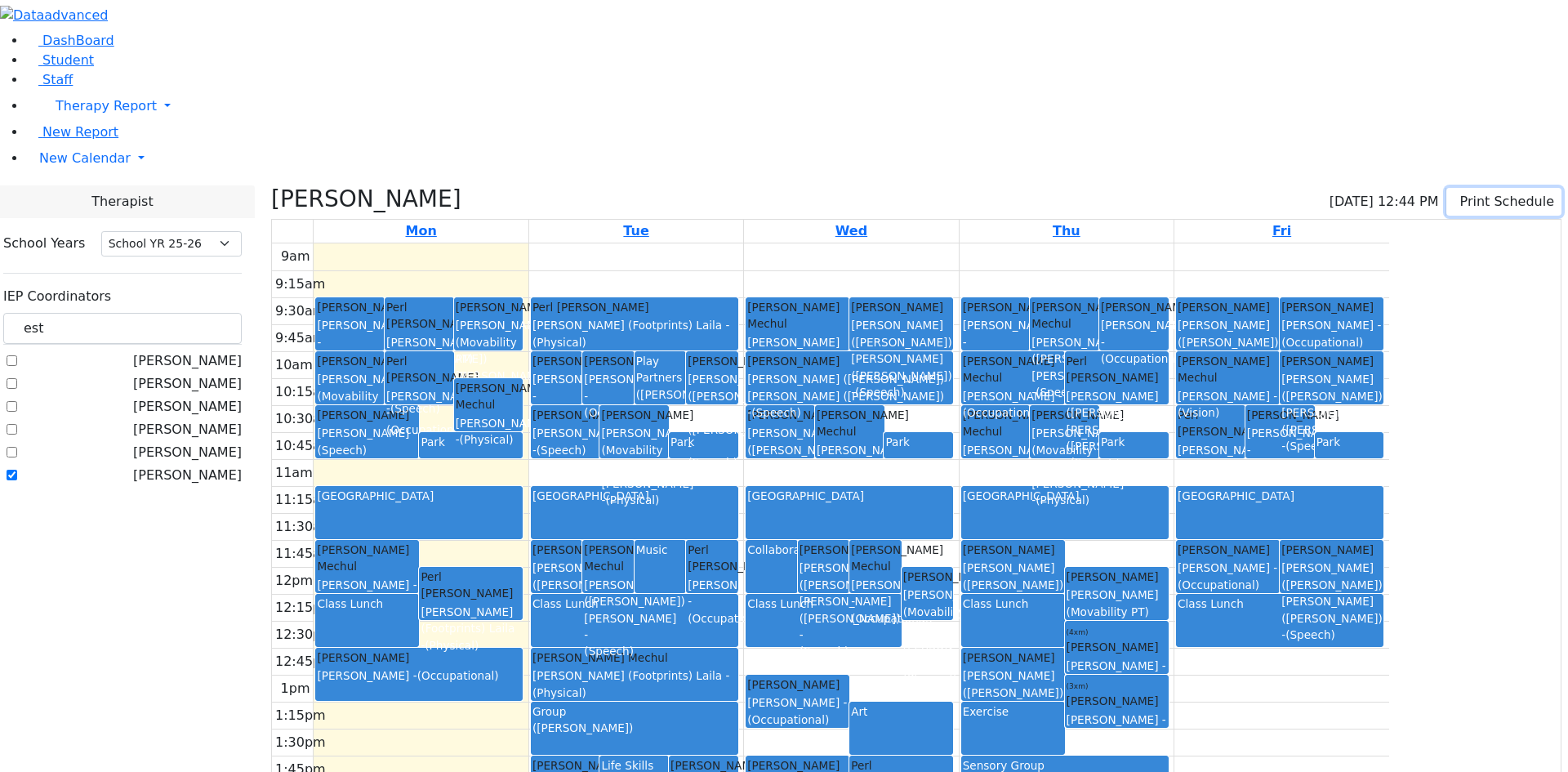
click at [1474, 188] on button "Print Schedule" at bounding box center [1504, 202] width 115 height 28
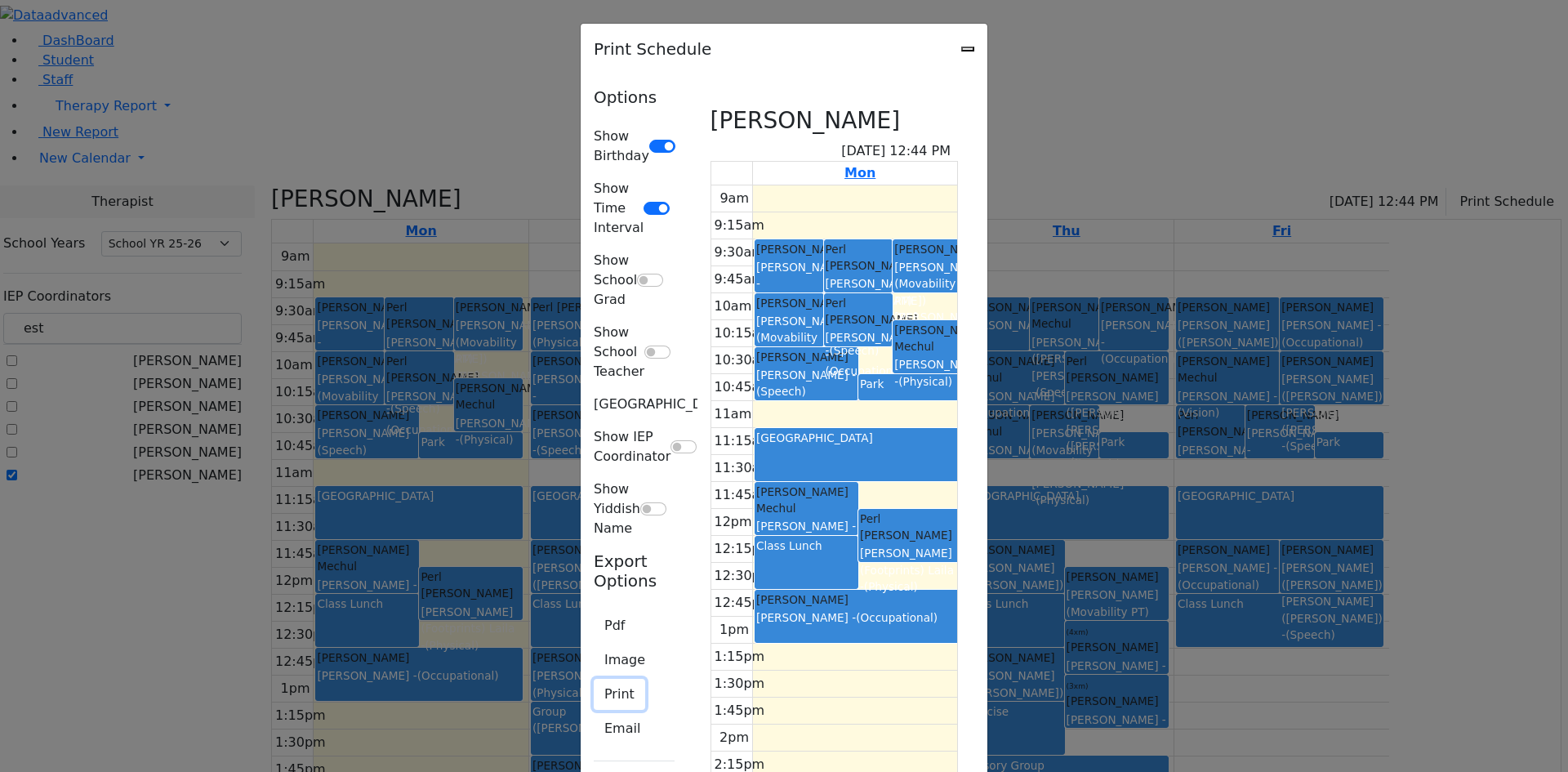
click at [593, 679] on button "Print" at bounding box center [619, 694] width 52 height 31
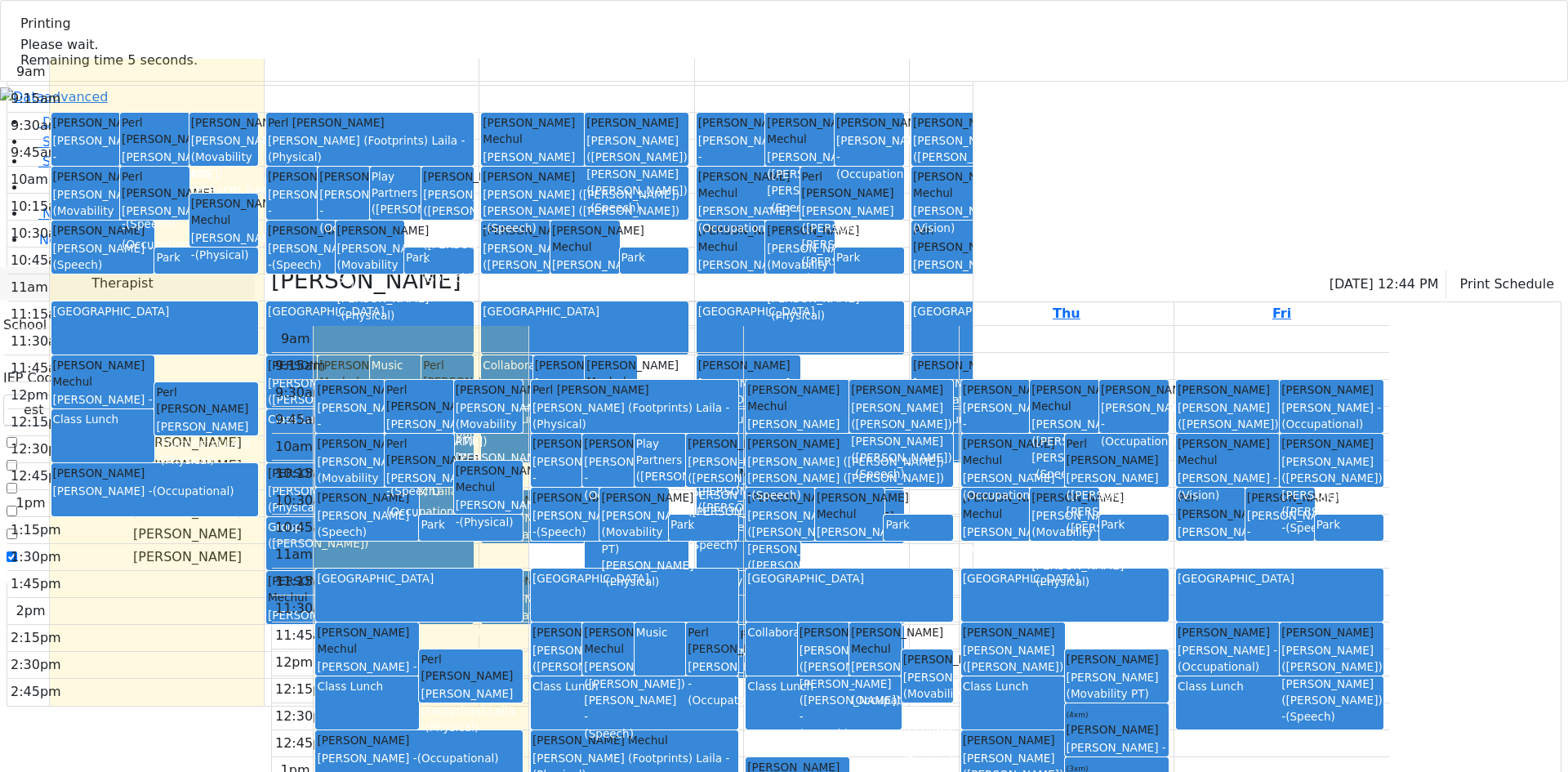
select select "212"
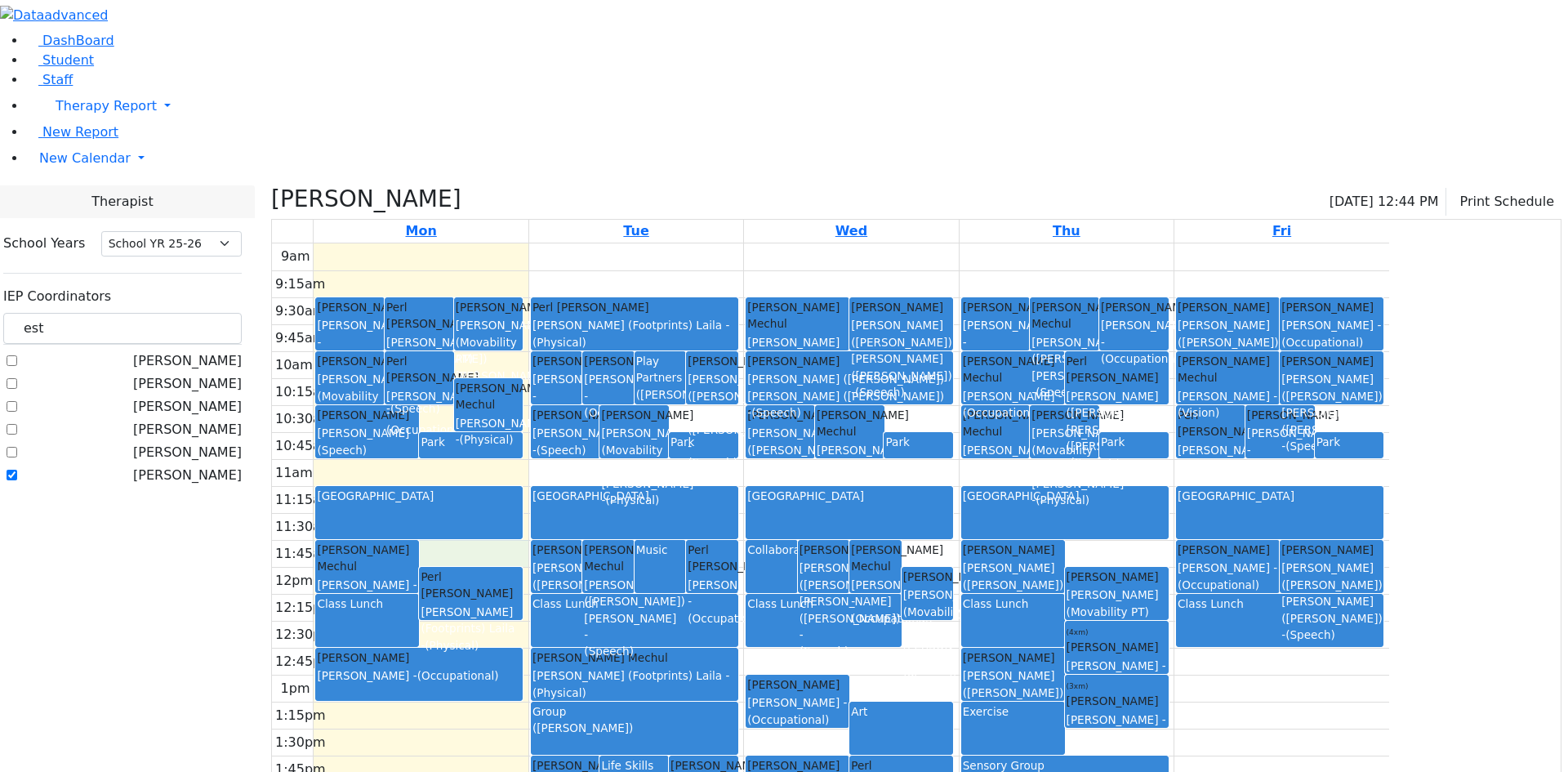
click at [667, 381] on div "9am 9:15am 9:30am 9:45am 10am 10:15am 10:30am 10:45am 11am 11:15am 11:30am 11:4…" at bounding box center [831, 566] width 1118 height 647
click at [521, 487] on div "ABA Center" at bounding box center [419, 513] width 205 height 51
click at [647, 306] on div "9am 9:15am 9:30am 9:45am 10am 10:15am 10:30am 10:45am 11am 11:15am 11:30am 11:4…" at bounding box center [831, 566] width 1118 height 647
click at [640, 649] on div "9am 9:15am 9:30am 9:45am 10am 10:15am 10:30am 10:45am 11am 11:15am 11:30am 11:4…" at bounding box center [831, 566] width 1118 height 647
click at [640, 725] on div "9am 9:15am 9:30am 9:45am 10am 10:15am 10:30am 10:45am 11am 11:15am 11:30am 11:4…" at bounding box center [831, 566] width 1118 height 647
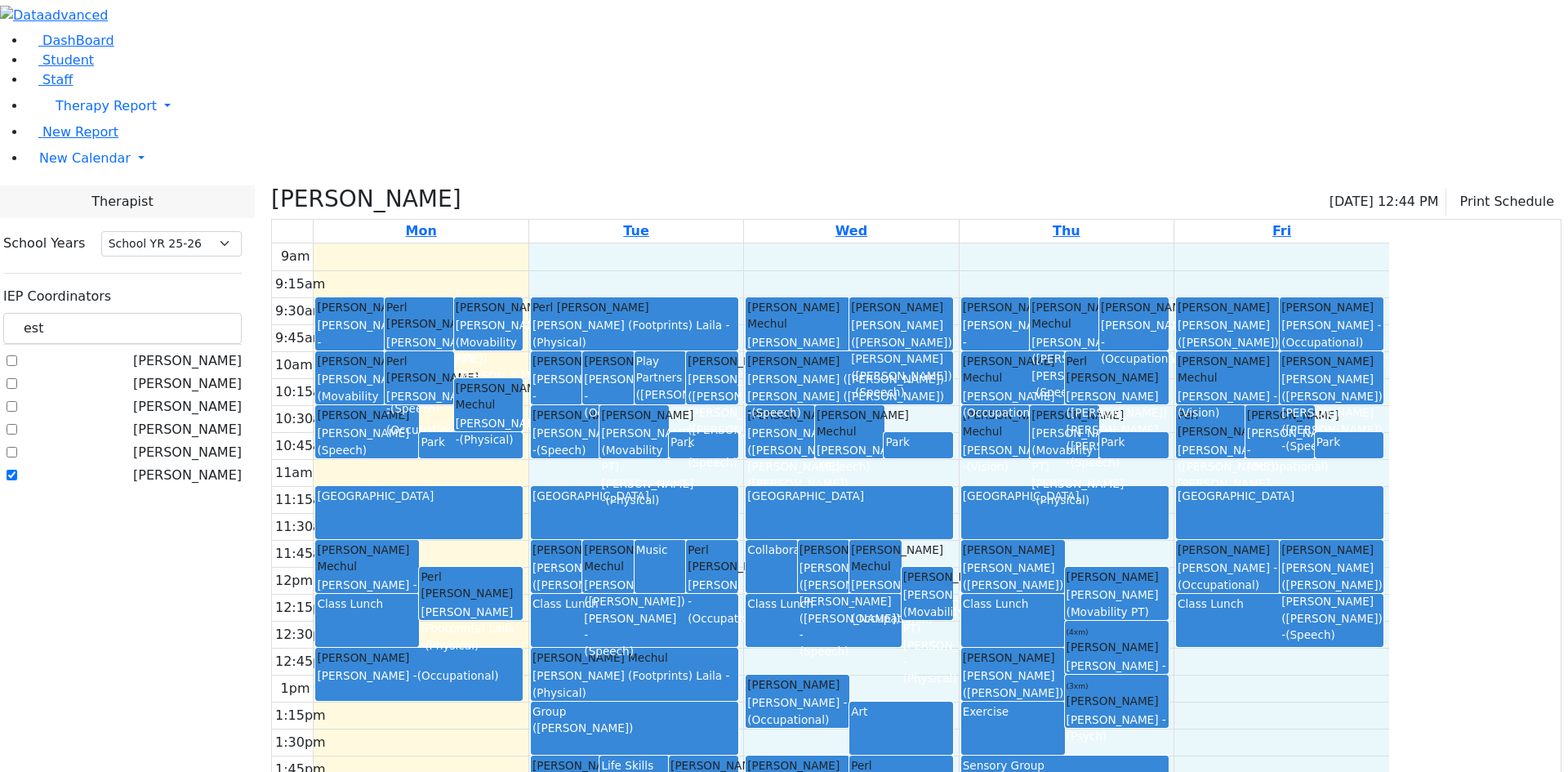
drag, startPoint x: 653, startPoint y: 699, endPoint x: 1380, endPoint y: 719, distance: 727.3
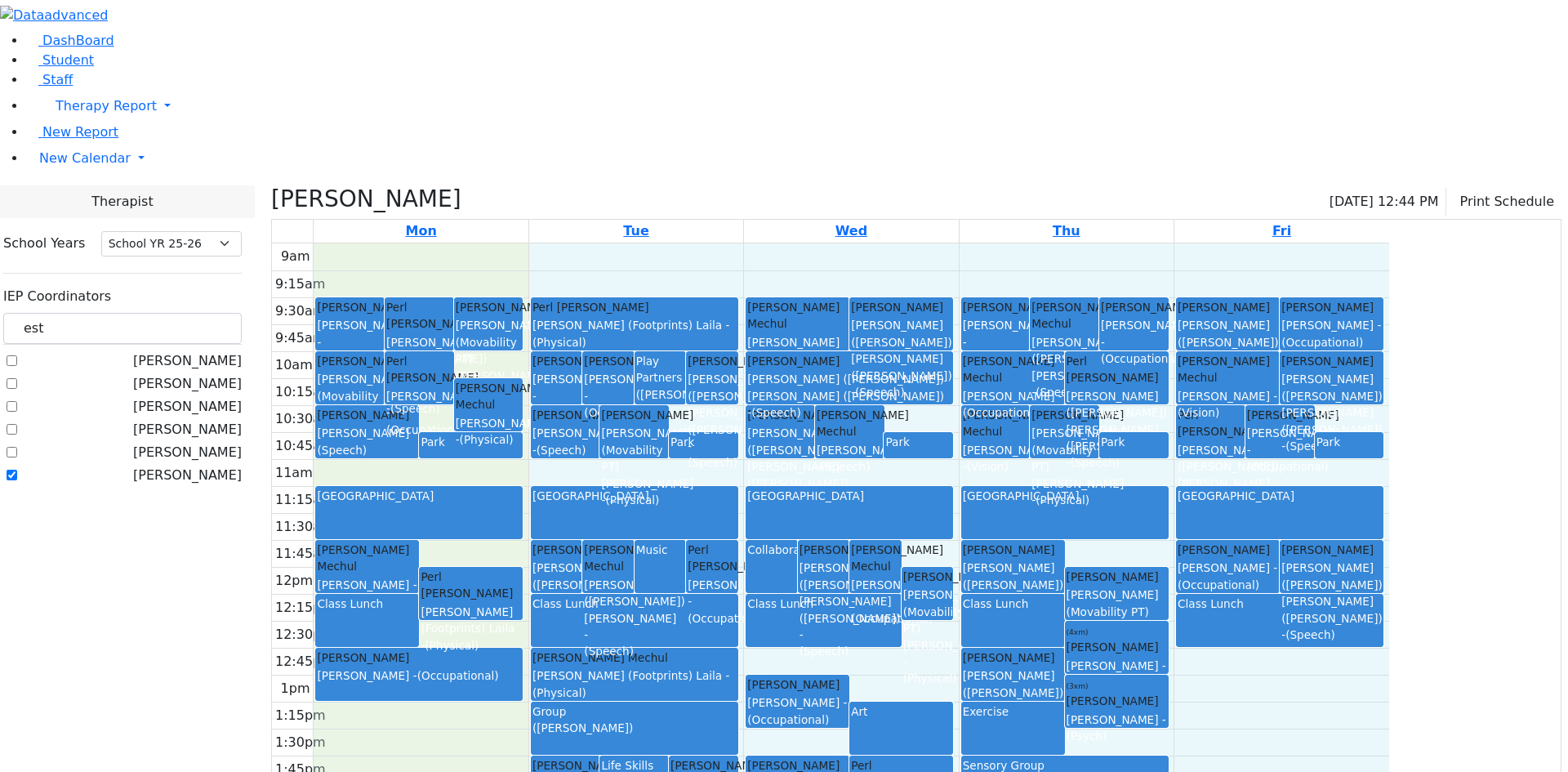
drag, startPoint x: 1380, startPoint y: 719, endPoint x: 538, endPoint y: 105, distance: 1042.1
drag, startPoint x: 546, startPoint y: 99, endPoint x: 1406, endPoint y: 718, distance: 1059.6
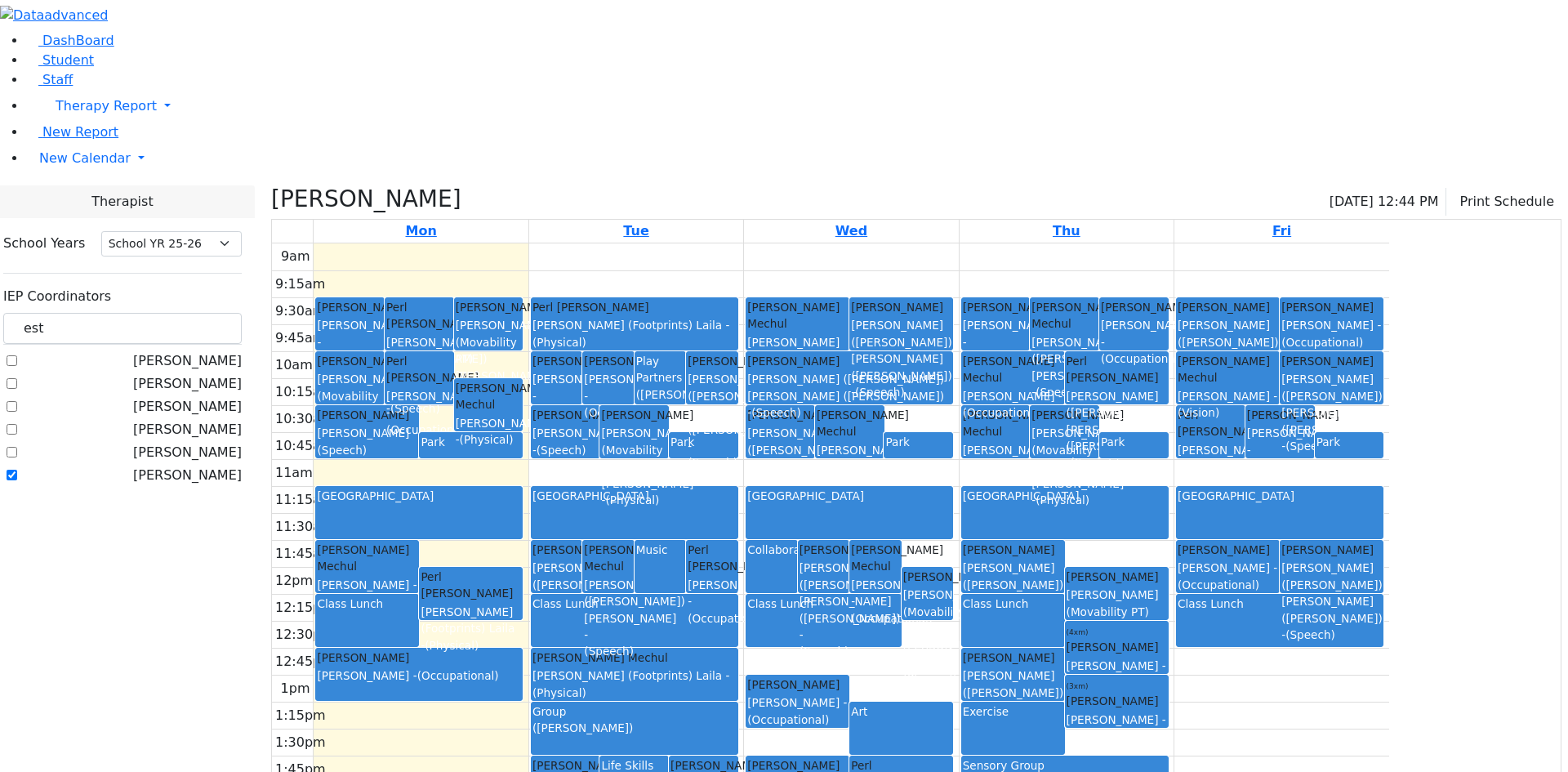
click at [1390, 672] on div "9am 9:15am 9:30am 9:45am 10am 10:15am 10:30am 10:45am 11am 11:15am 11:30am 11:4…" at bounding box center [831, 566] width 1118 height 647
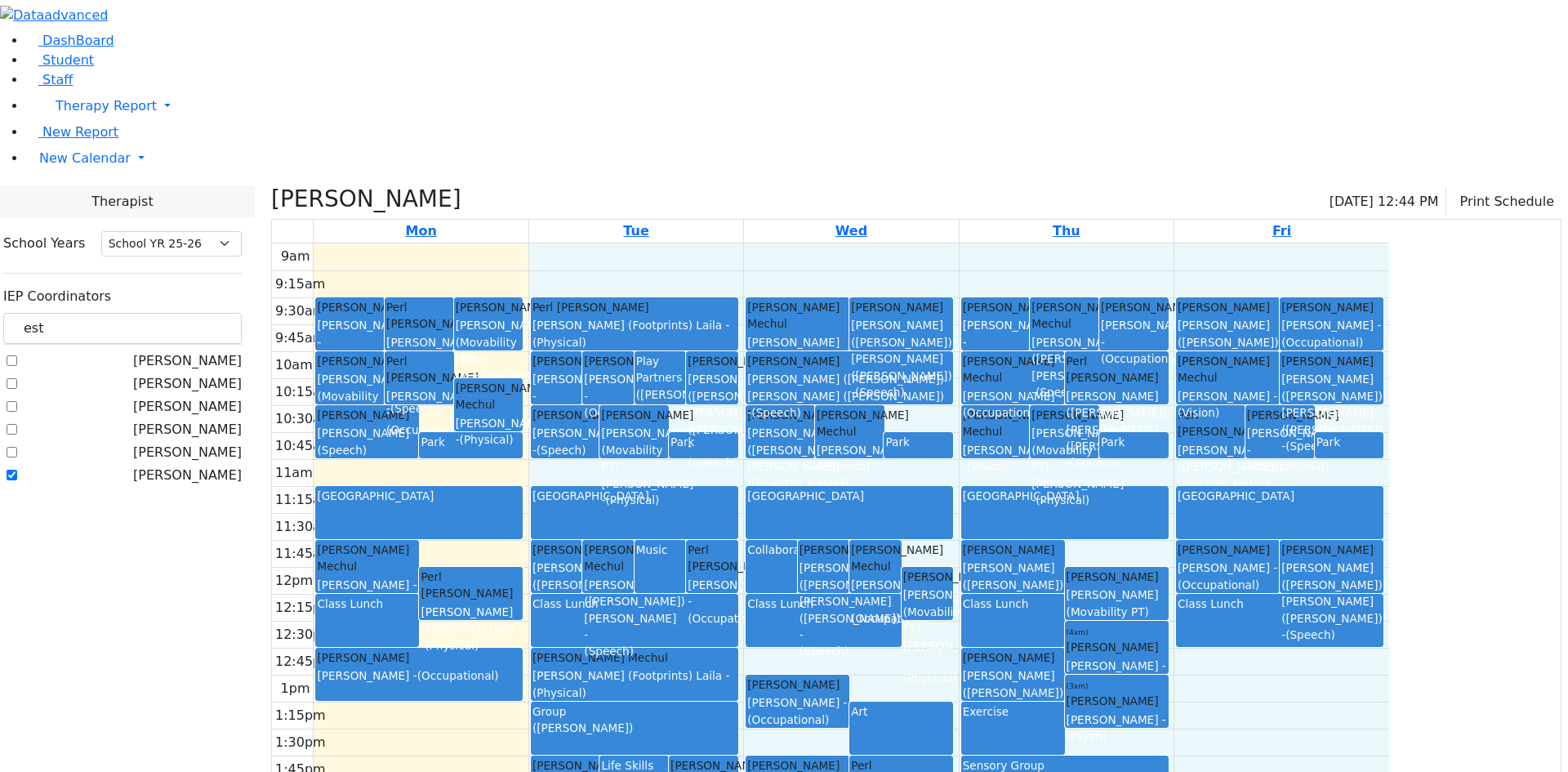
drag, startPoint x: 1424, startPoint y: 633, endPoint x: 615, endPoint y: 631, distance: 809.0
click at [615, 631] on div "9am 9:15am 9:30am 9:45am 10am 10:15am 10:30am 10:45am 11am 11:15am 11:30am 11:4…" at bounding box center [831, 566] width 1118 height 647
drag, startPoint x: 615, startPoint y: 631, endPoint x: 1427, endPoint y: 719, distance: 816.8
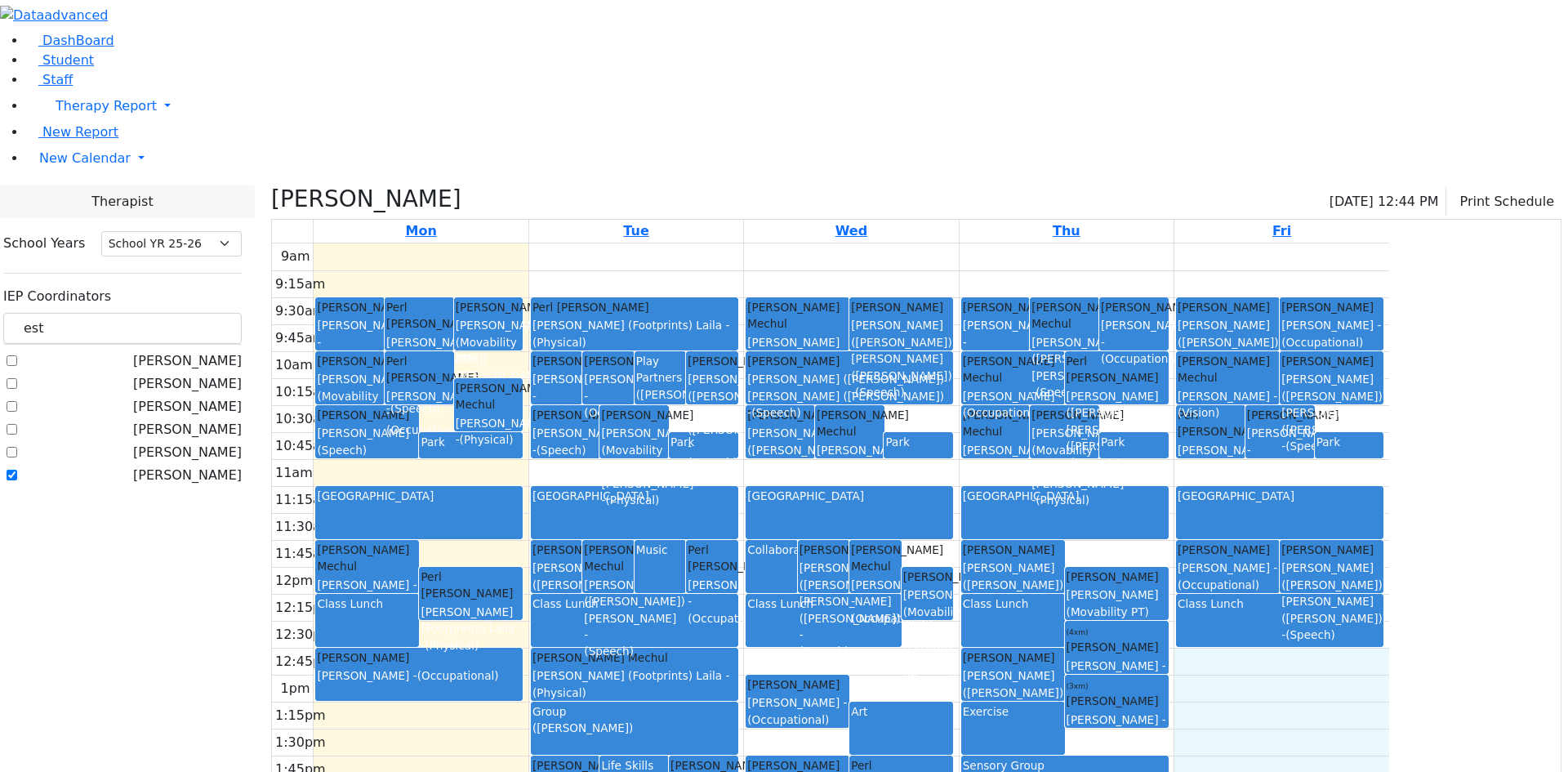
drag, startPoint x: 1427, startPoint y: 719, endPoint x: 1441, endPoint y: 509, distance: 210.5
click at [178, 418] on div "DashBoard Student Staff Therapy Report Student Old Calendar Report" at bounding box center [784, 445] width 1568 height 891
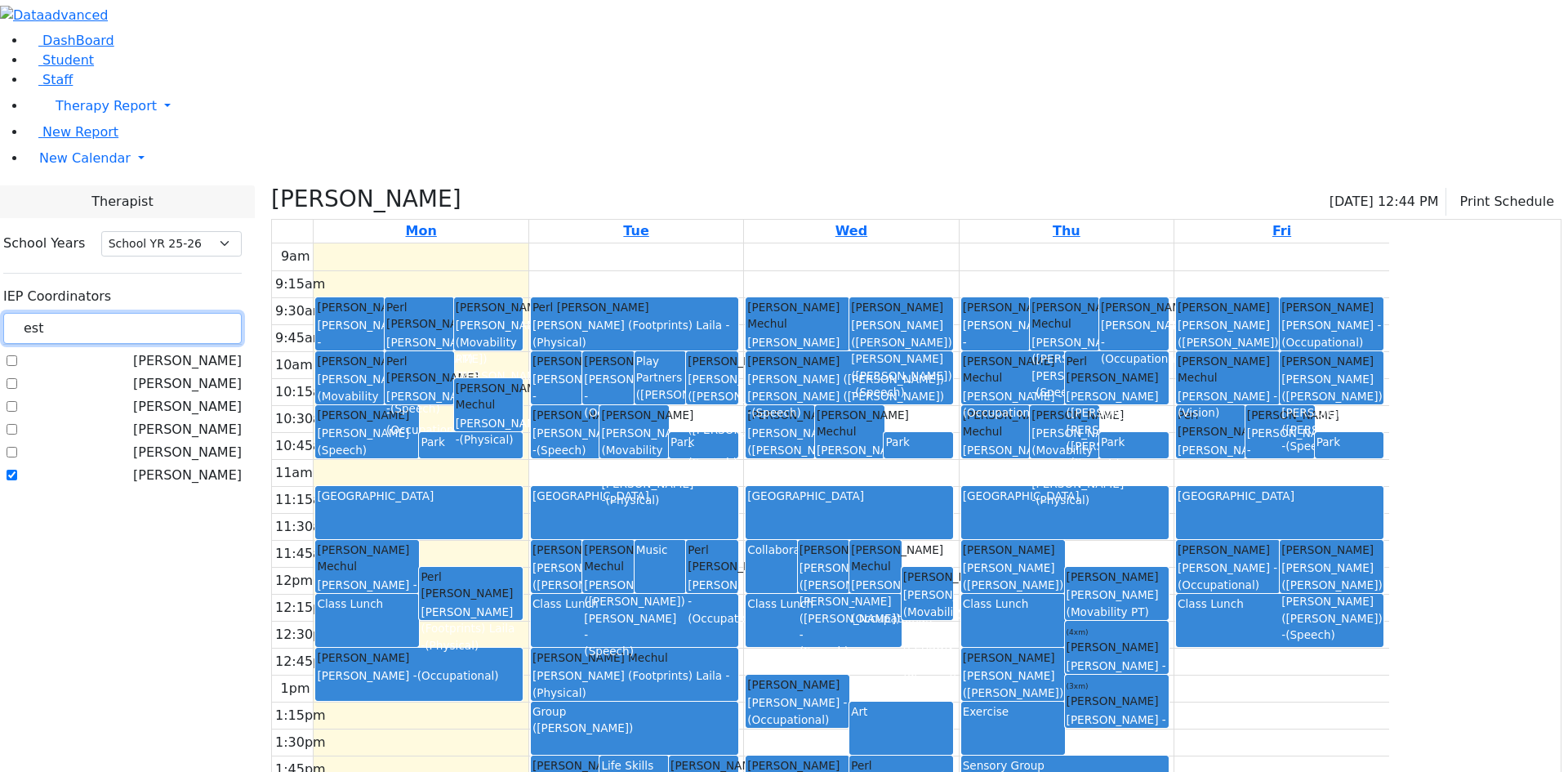
click at [241, 313] on input "est" at bounding box center [123, 328] width 239 height 31
click at [581, 550] on div "9am 9:15am 9:30am 9:45am 10am 10:15am 10:30am 10:45am 11am 11:15am 11:30am 11:4…" at bounding box center [831, 566] width 1118 height 647
click at [588, 474] on div "9am 9:15am 9:30am 9:45am 10am 10:15am 10:30am 10:45am 11am 11:15am 11:30am 11:4…" at bounding box center [831, 566] width 1118 height 647
click at [417, 595] on div "Class Lunch" at bounding box center [367, 621] width 100 height 51
drag, startPoint x: 276, startPoint y: 152, endPoint x: 210, endPoint y: 154, distance: 66.0
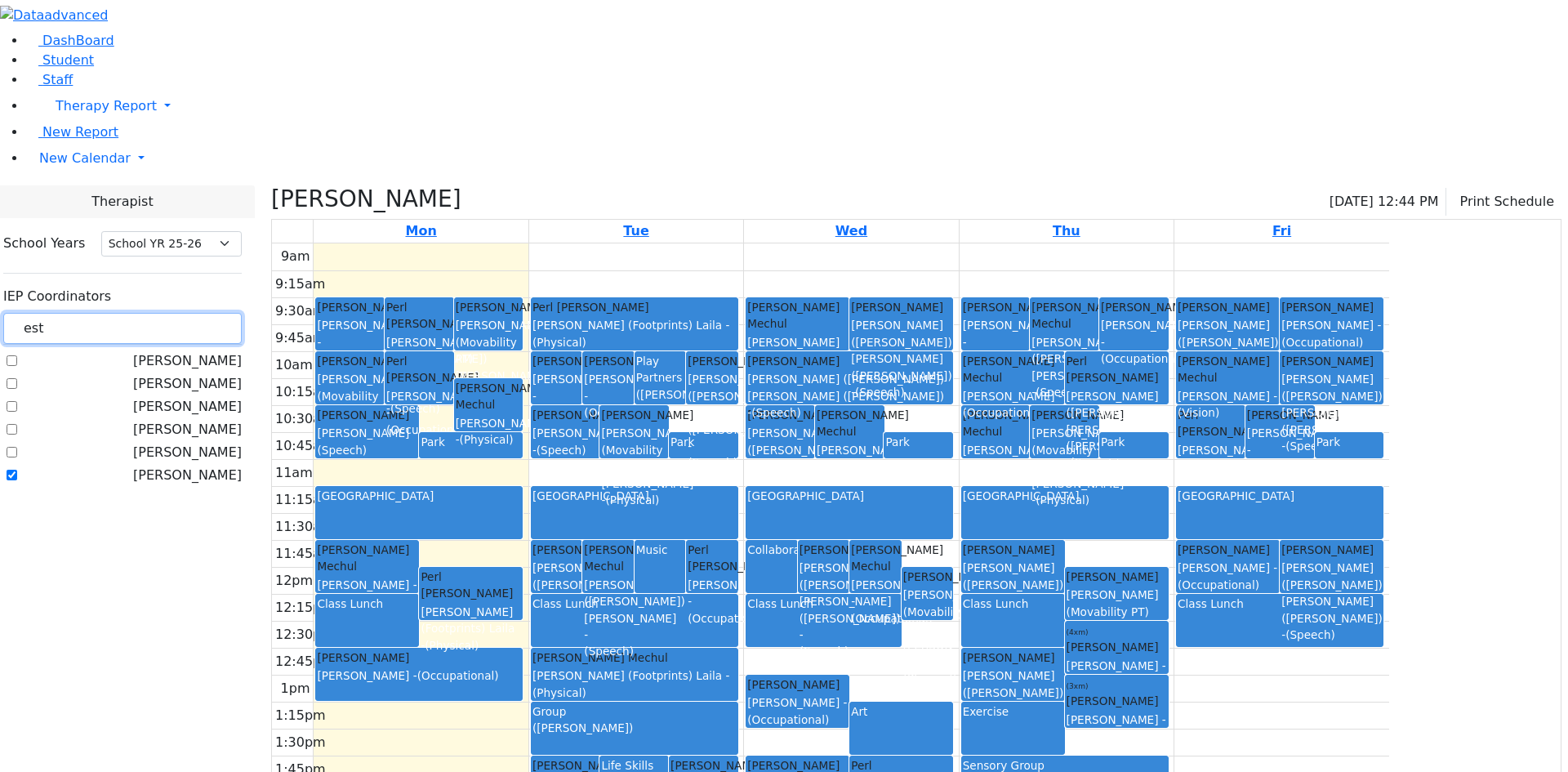
click at [210, 313] on input "est" at bounding box center [123, 328] width 239 height 31
type input "simi"
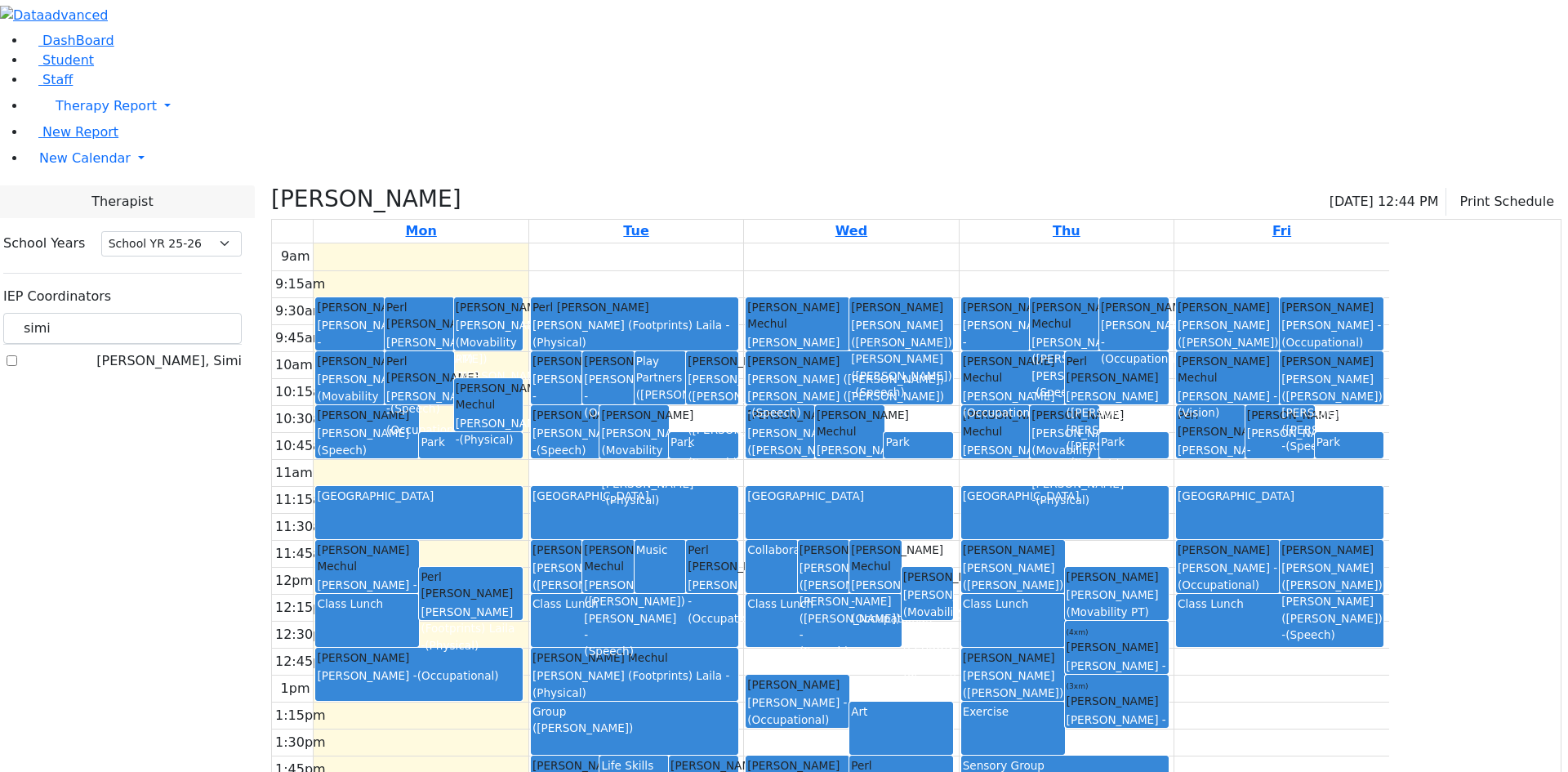
click at [205, 351] on label "Neuman, Simi" at bounding box center [169, 361] width 146 height 19
click at [18, 356] on input "Neuman, Simi" at bounding box center [11, 361] width 11 height 11
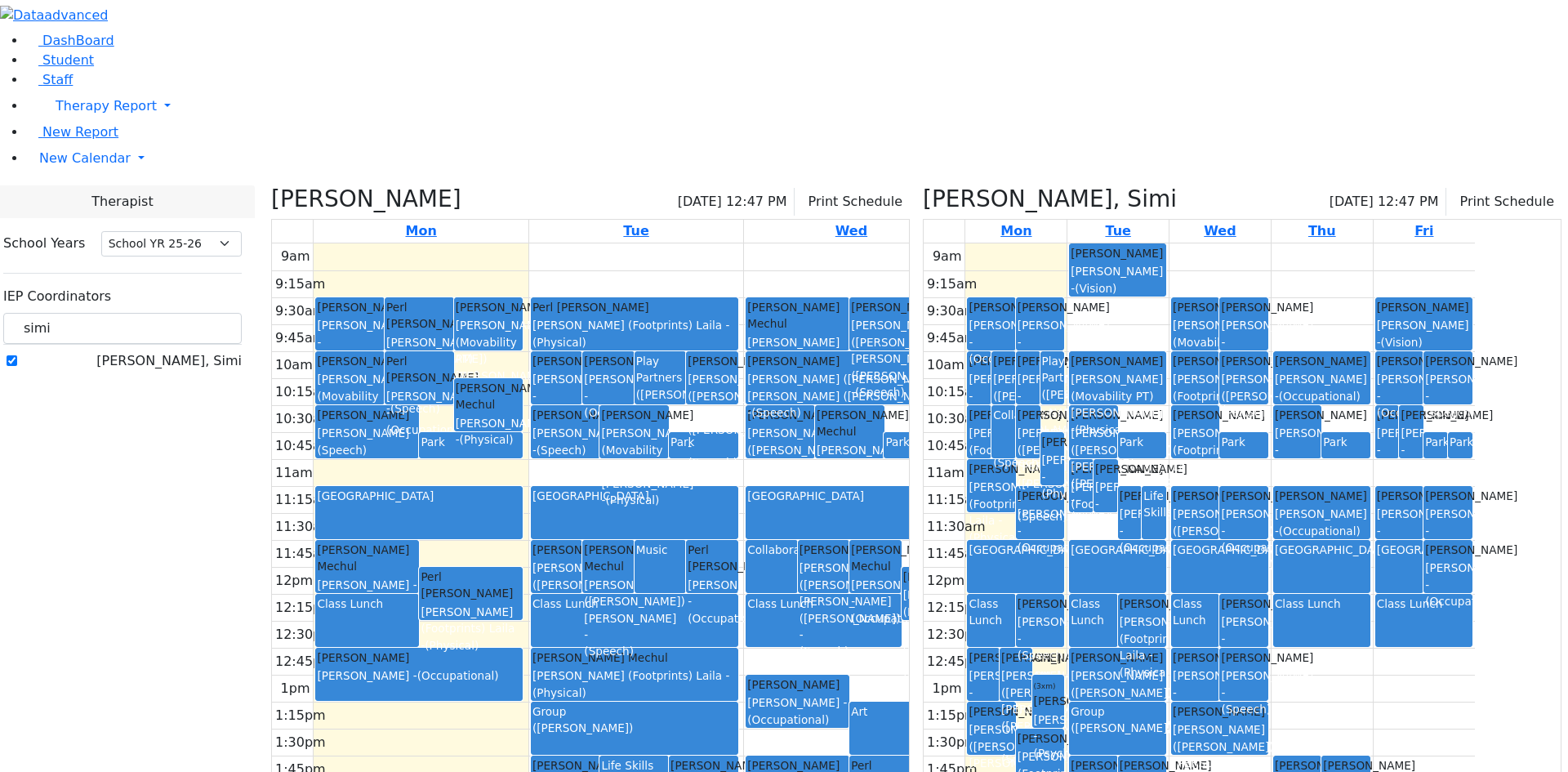
click at [923, 185] on icon at bounding box center [923, 198] width 0 height 27
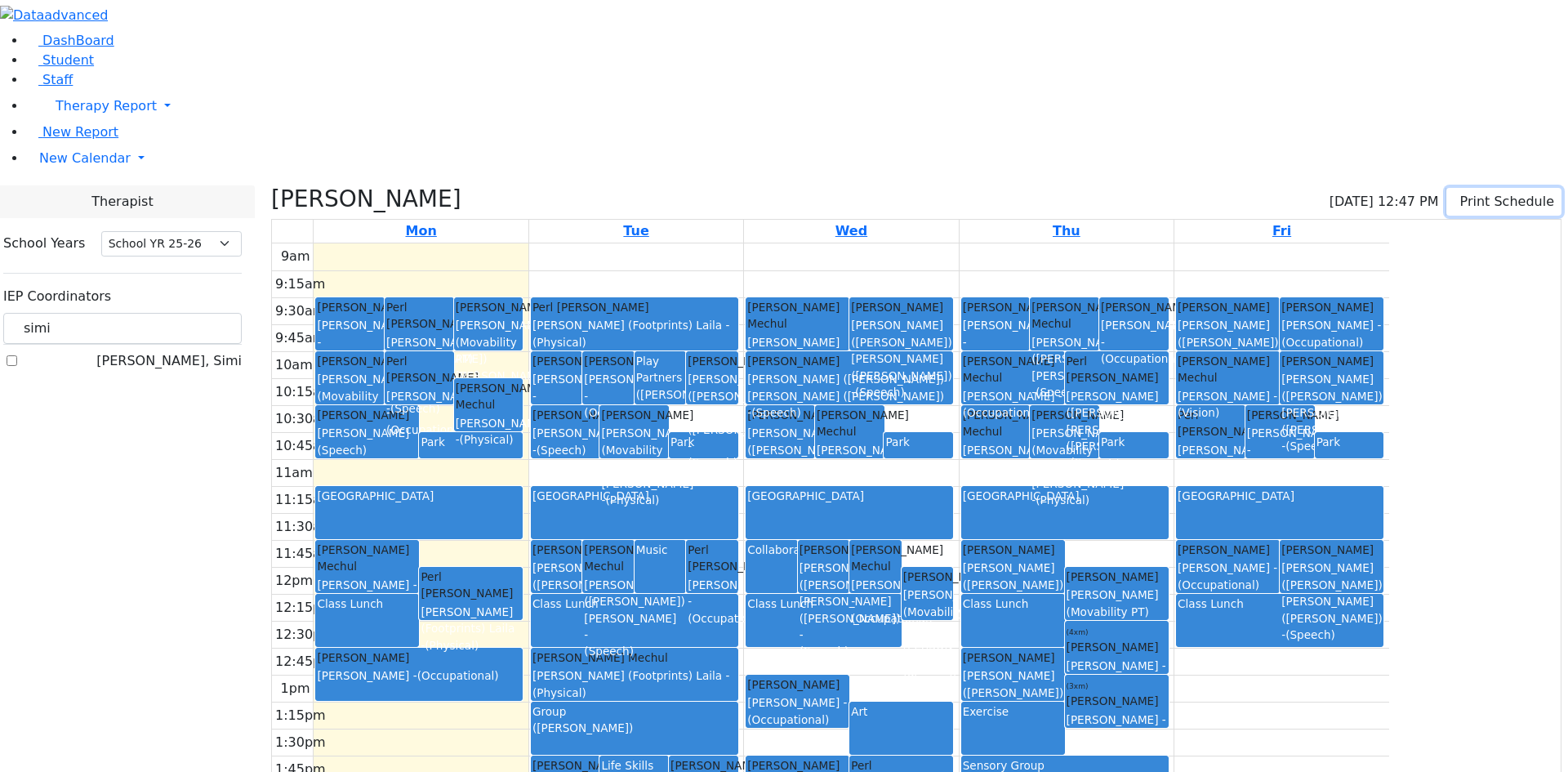
click at [1447, 188] on button "Print Schedule" at bounding box center [1504, 202] width 115 height 28
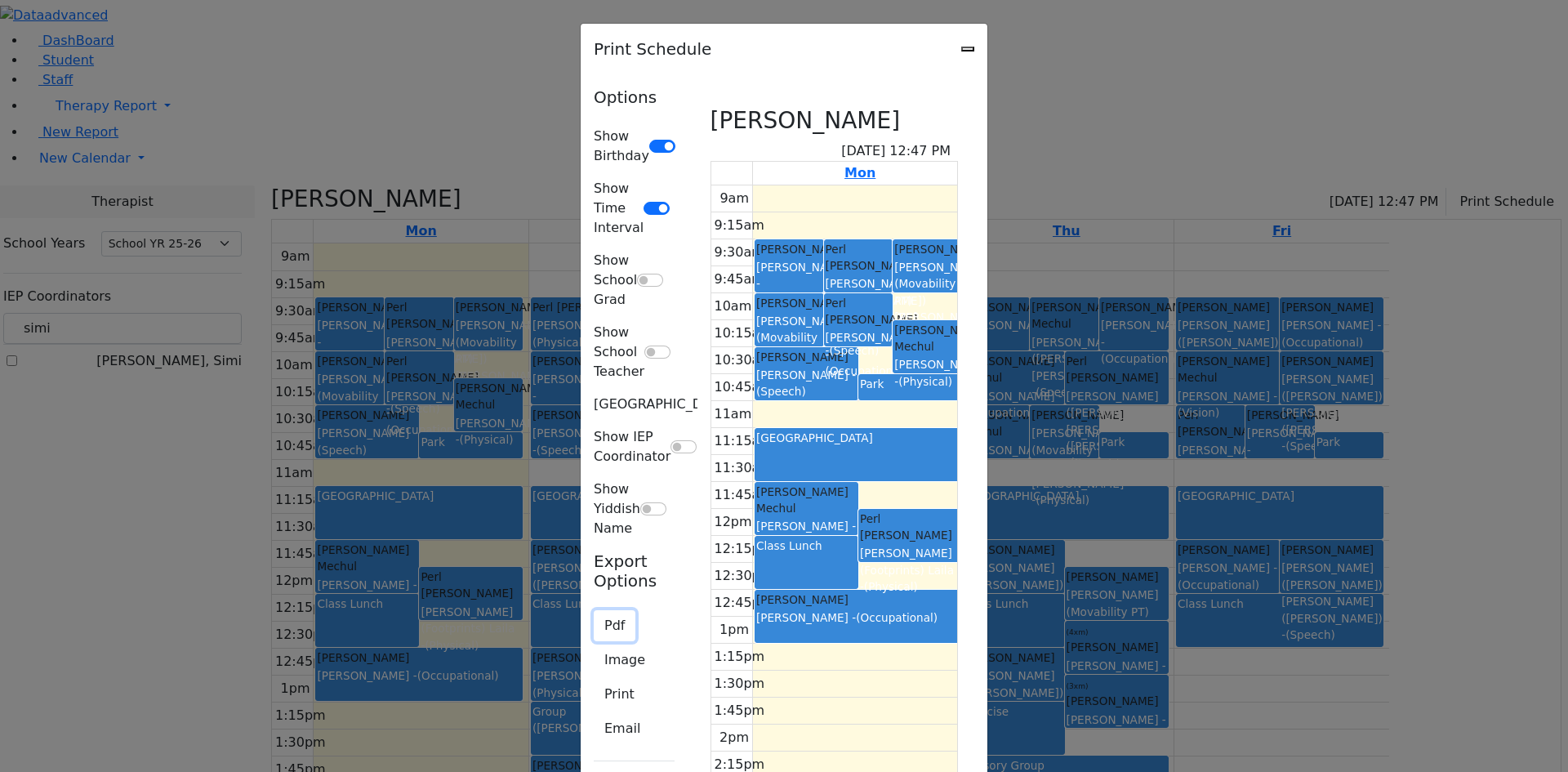
click at [593, 610] on button "Pdf" at bounding box center [614, 625] width 41 height 31
click at [988, 42] on div "Print Schedule" at bounding box center [784, 49] width 406 height 51
click at [968, 49] on icon "Close" at bounding box center [968, 49] width 0 height 0
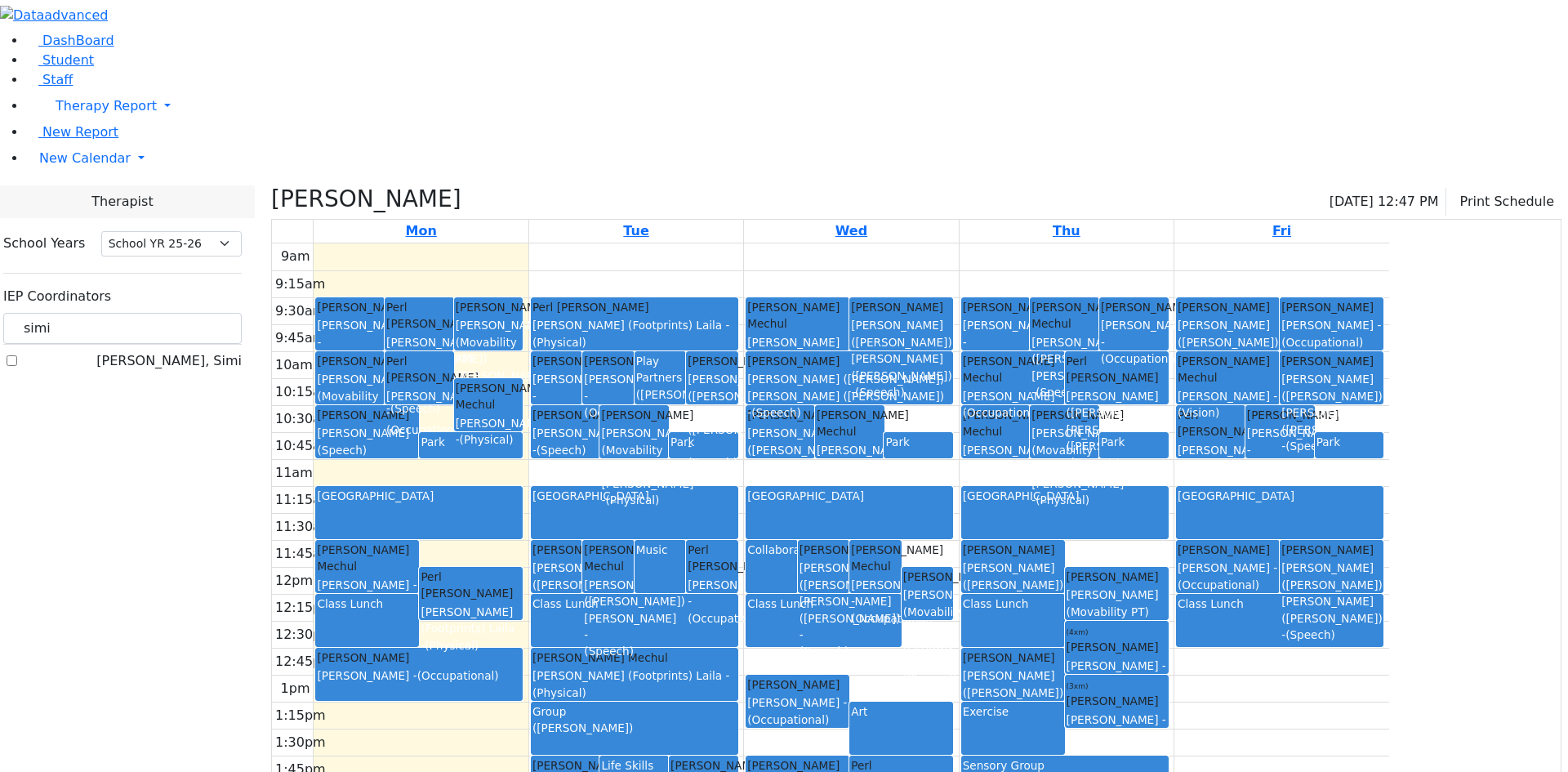
click at [205, 351] on label "Neuman, Simi" at bounding box center [169, 361] width 146 height 19
click at [18, 356] on input "Neuman, Simi" at bounding box center [11, 361] width 11 height 11
checkbox input "true"
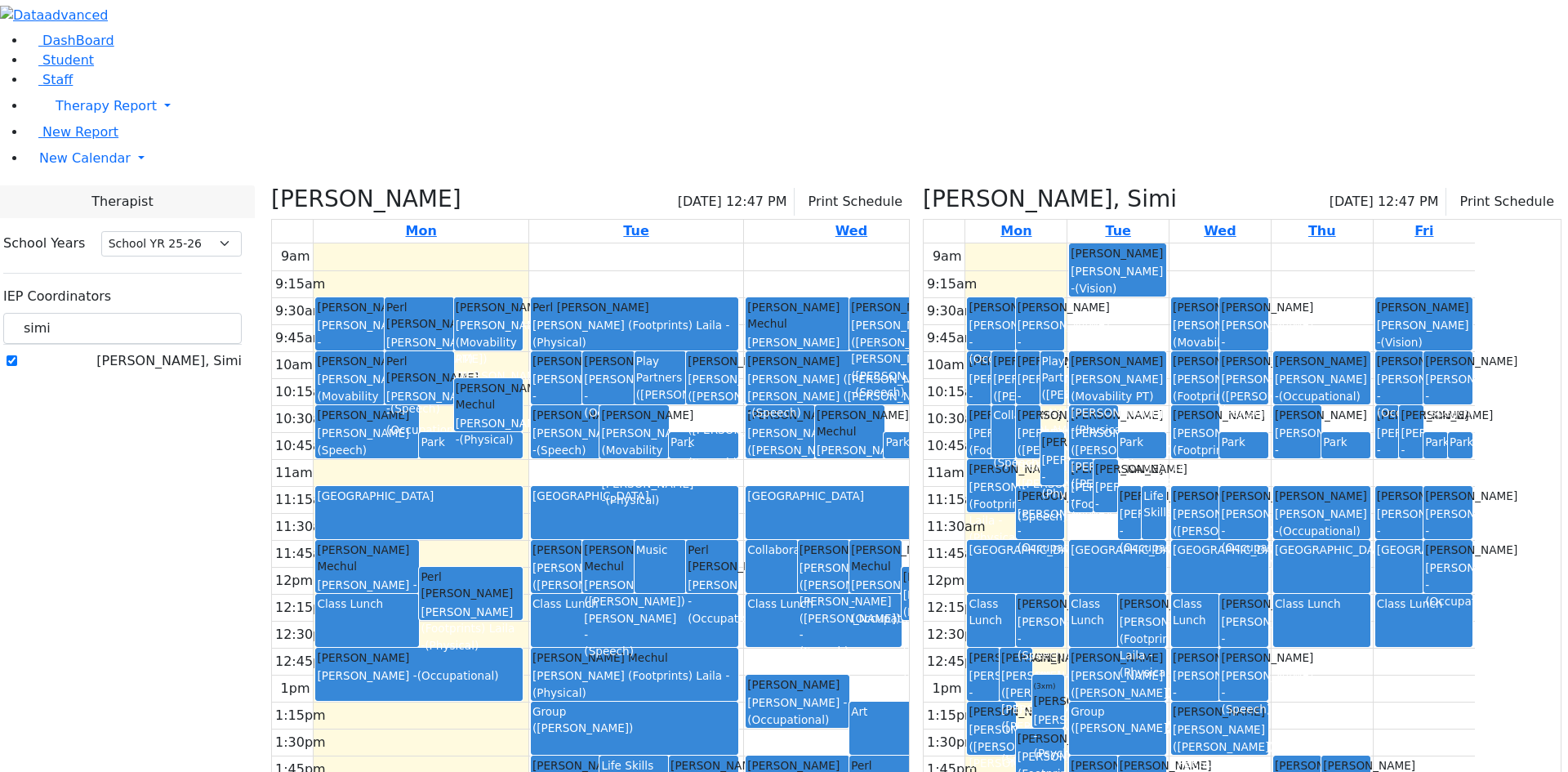
click at [271, 185] on icon at bounding box center [271, 198] width 0 height 27
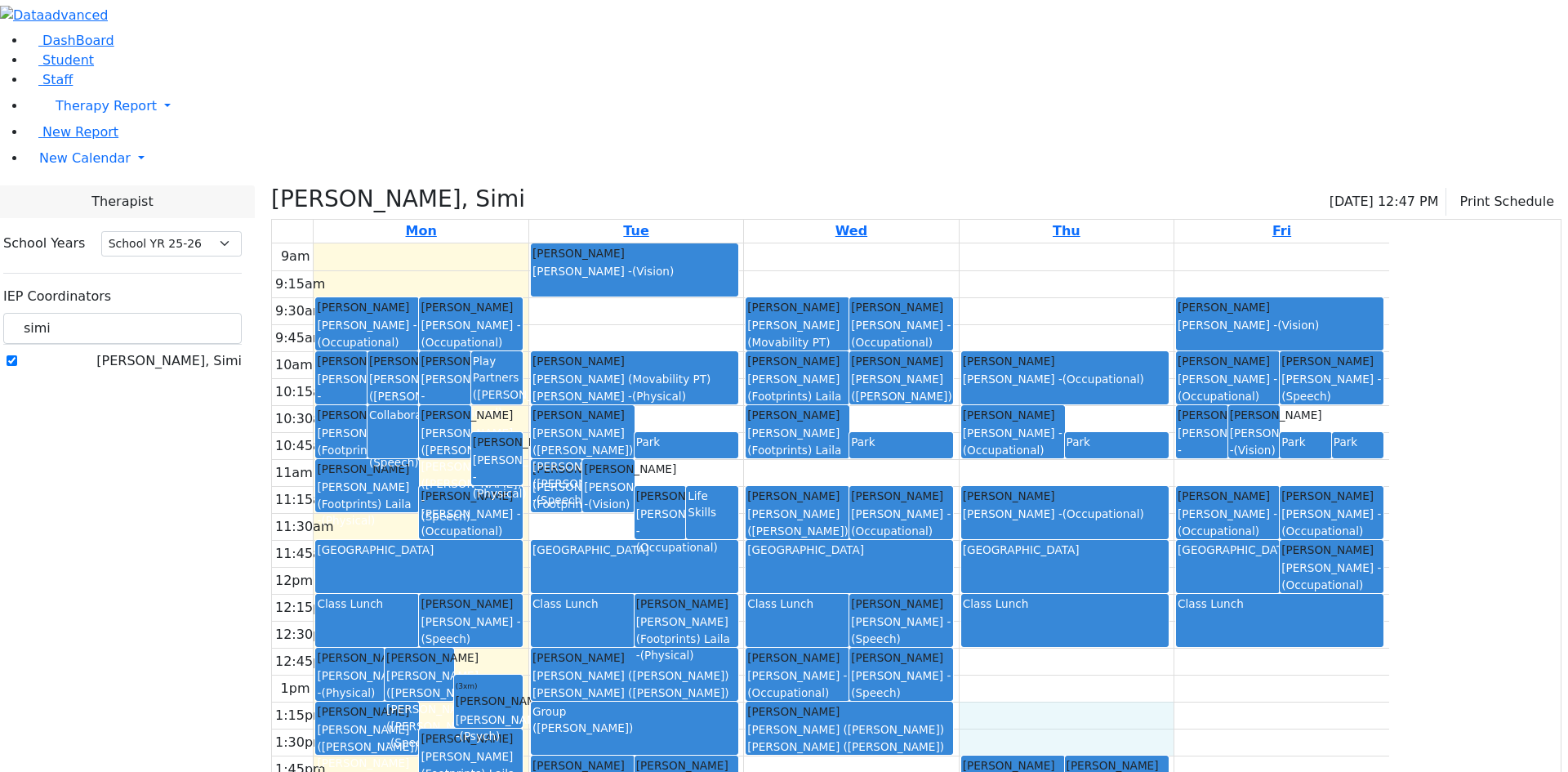
drag, startPoint x: 1203, startPoint y: 546, endPoint x: 1205, endPoint y: 566, distance: 20.1
click at [1205, 568] on div "9am 9:15am 9:30am 9:45am 10am 10:15am 10:30am 10:45am 11am 11:15am 11:30am 11:4…" at bounding box center [831, 566] width 1118 height 647
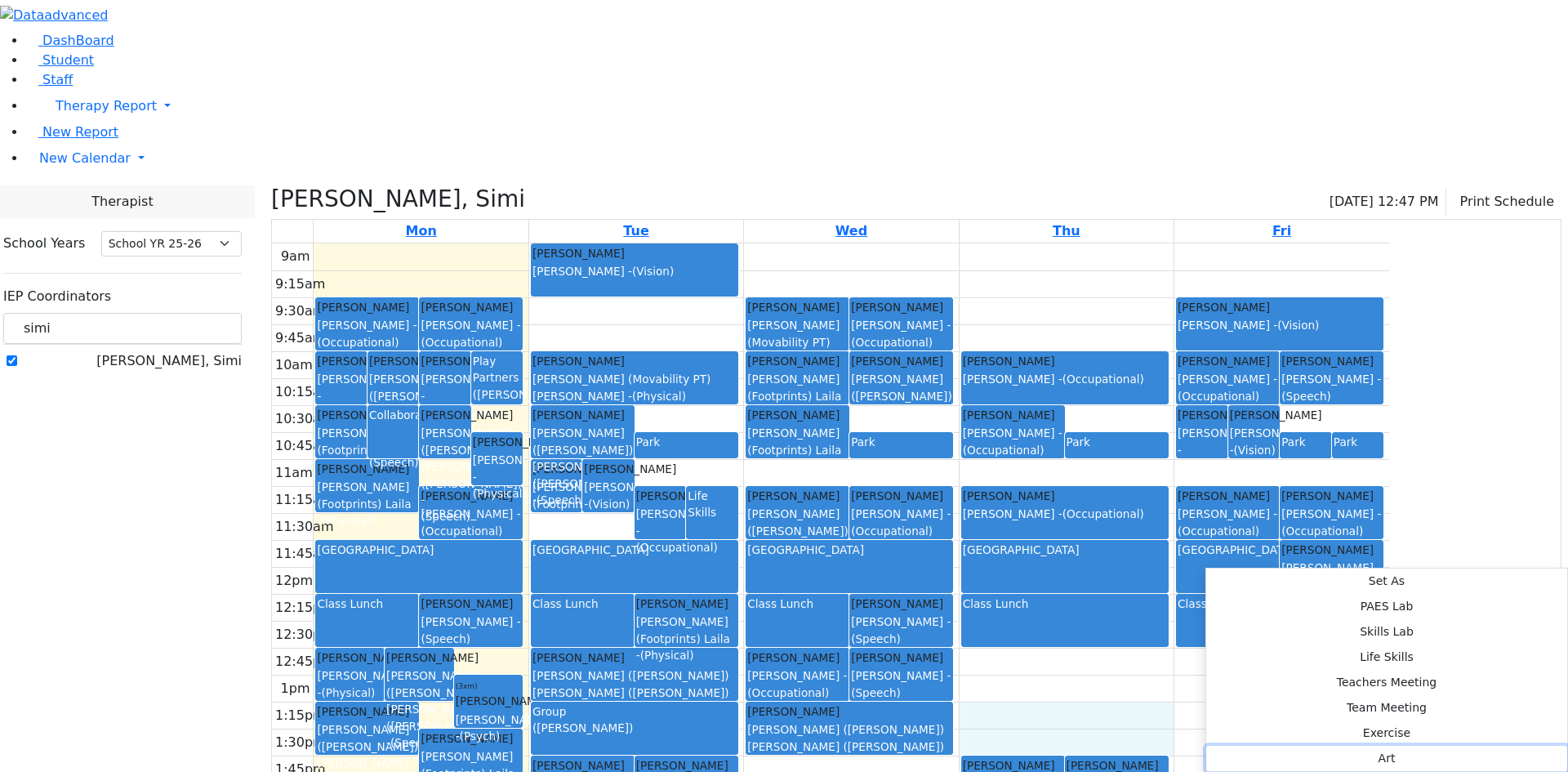
click at [1428, 747] on button "Art" at bounding box center [1386, 759] width 361 height 25
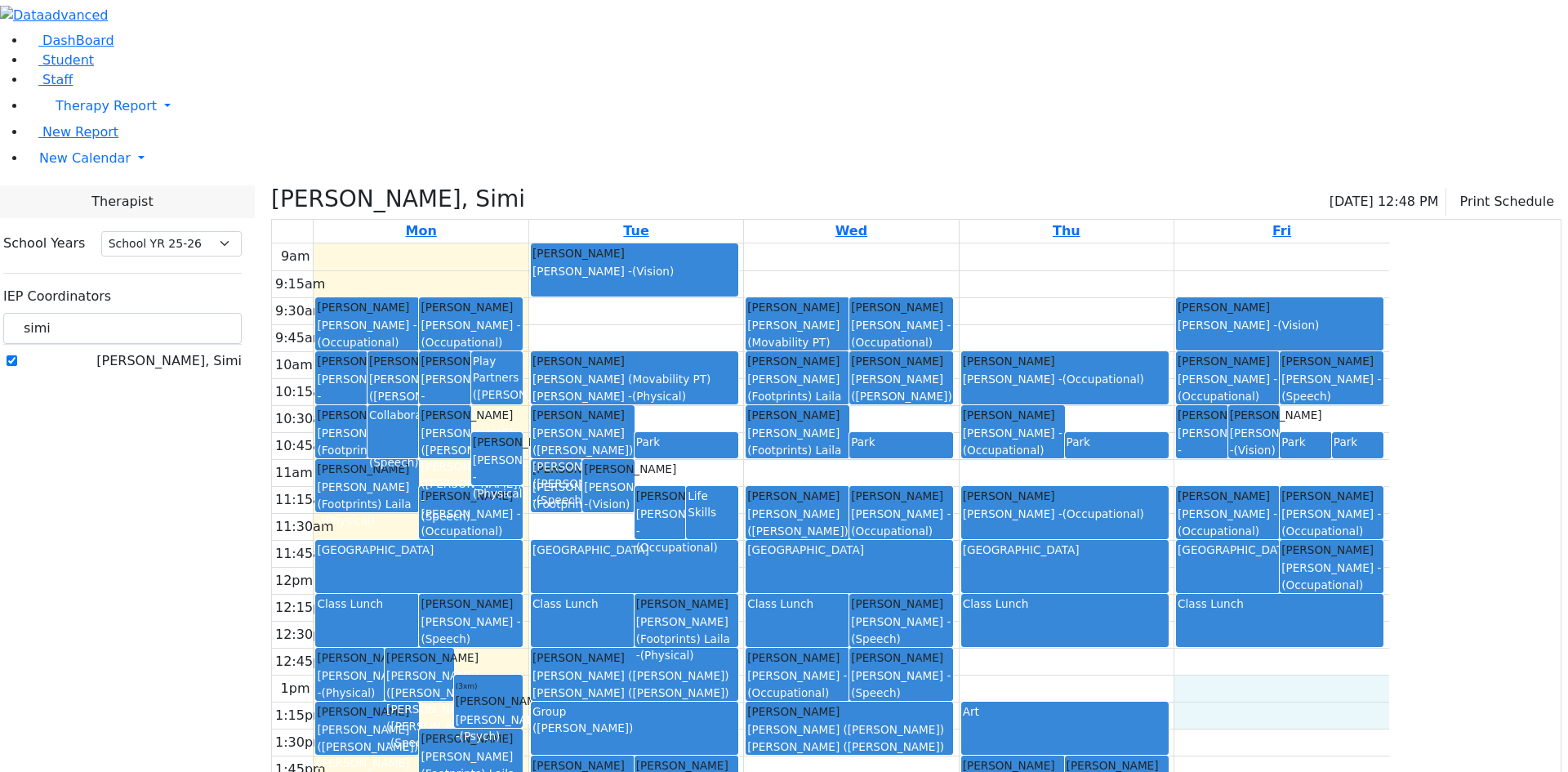
drag, startPoint x: 1366, startPoint y: 550, endPoint x: 1369, endPoint y: 532, distance: 18.2
click at [1369, 532] on div "9am 9:15am 9:30am 9:45am 10am 10:15am 10:30am 10:45am 11am 11:15am 11:30am 11:4…" at bounding box center [831, 566] width 1118 height 647
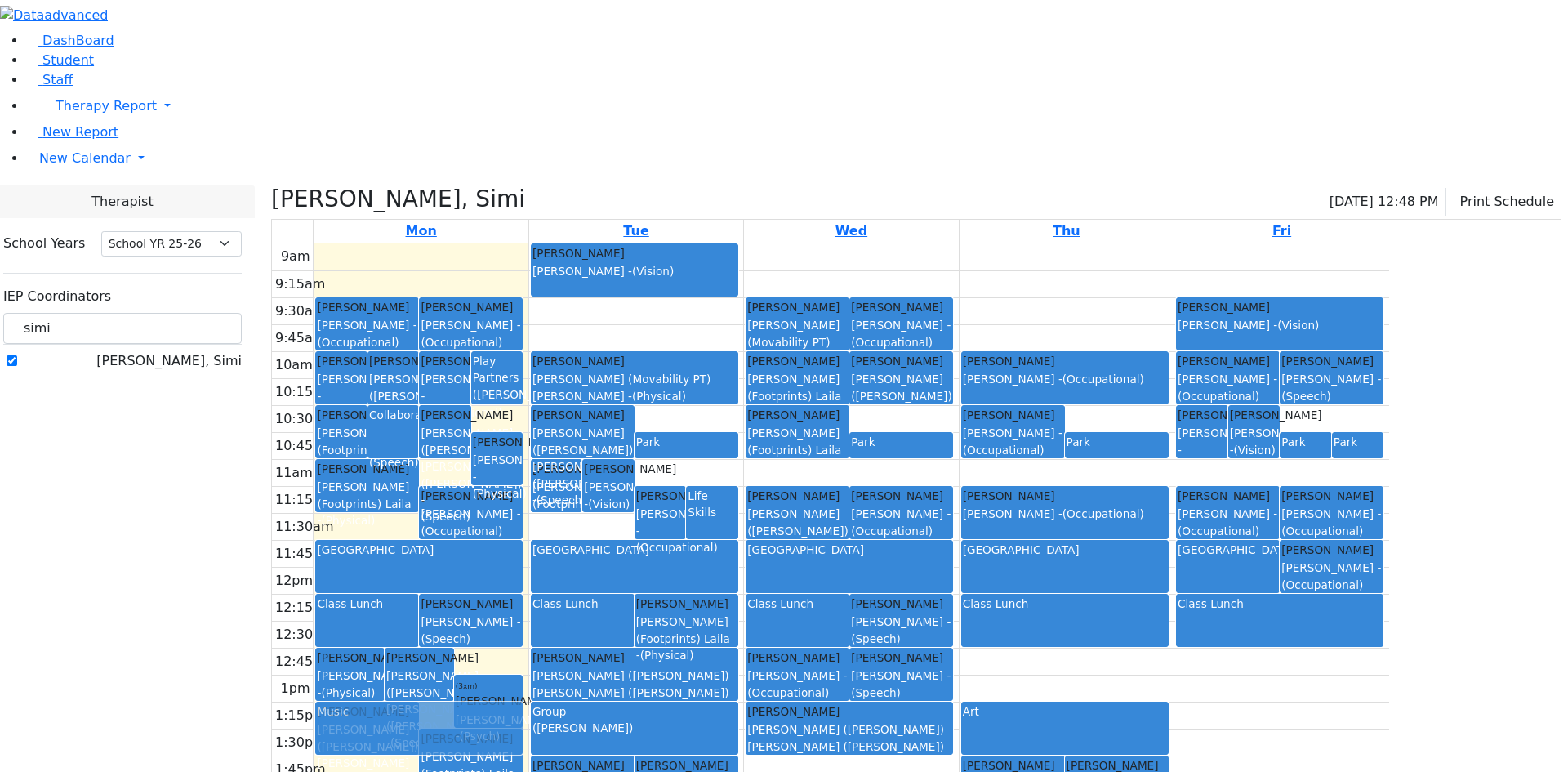
drag, startPoint x: 1398, startPoint y: 538, endPoint x: 579, endPoint y: 555, distance: 819.2
click at [579, 555] on tr "Cik Yitzchok Grumet Tova - (Speech) Fekete Simcha Zentman (Eichorn) Elizabeth (…" at bounding box center [831, 566] width 1118 height 647
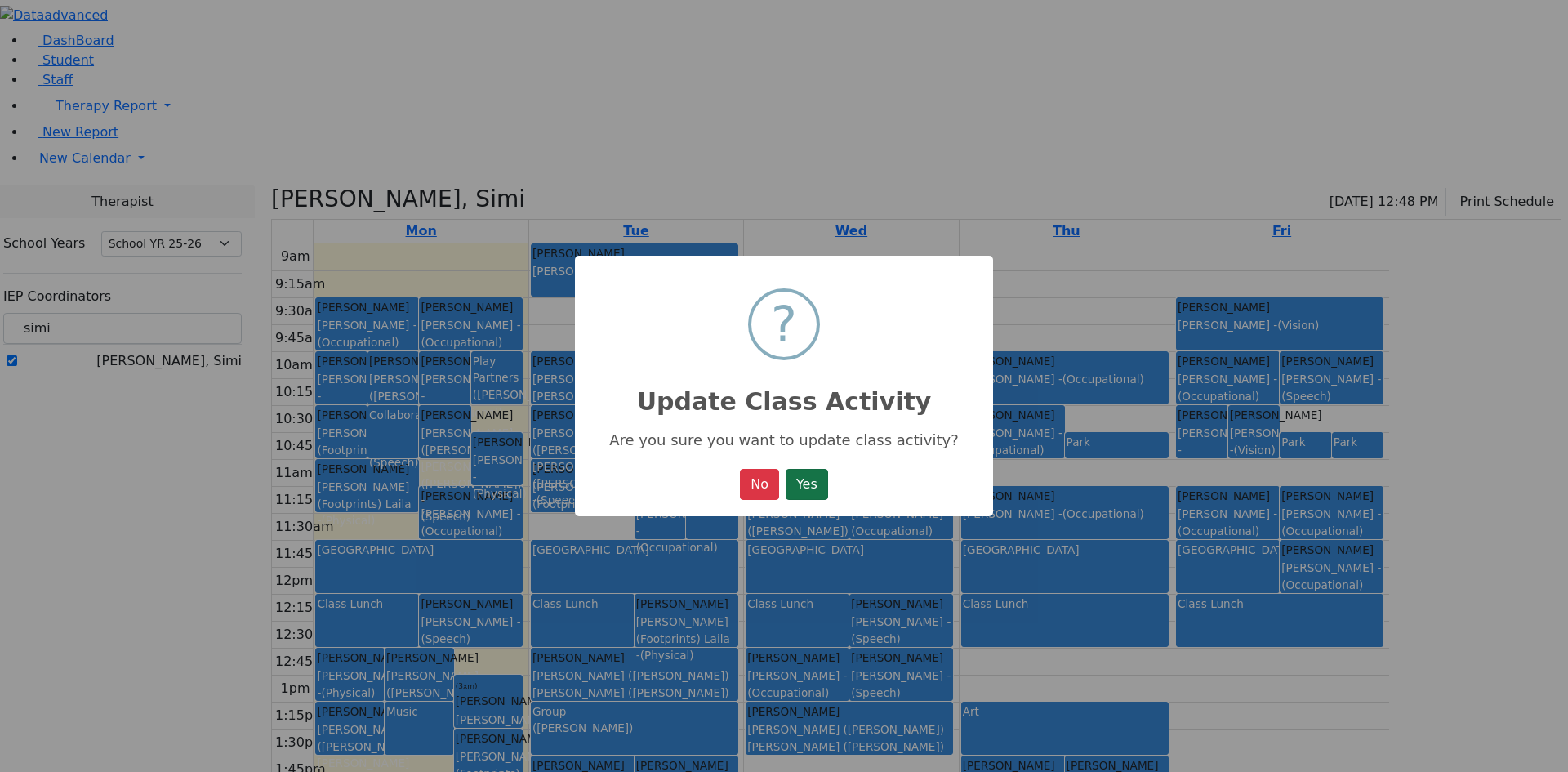
click at [806, 499] on button "Yes" at bounding box center [807, 484] width 42 height 31
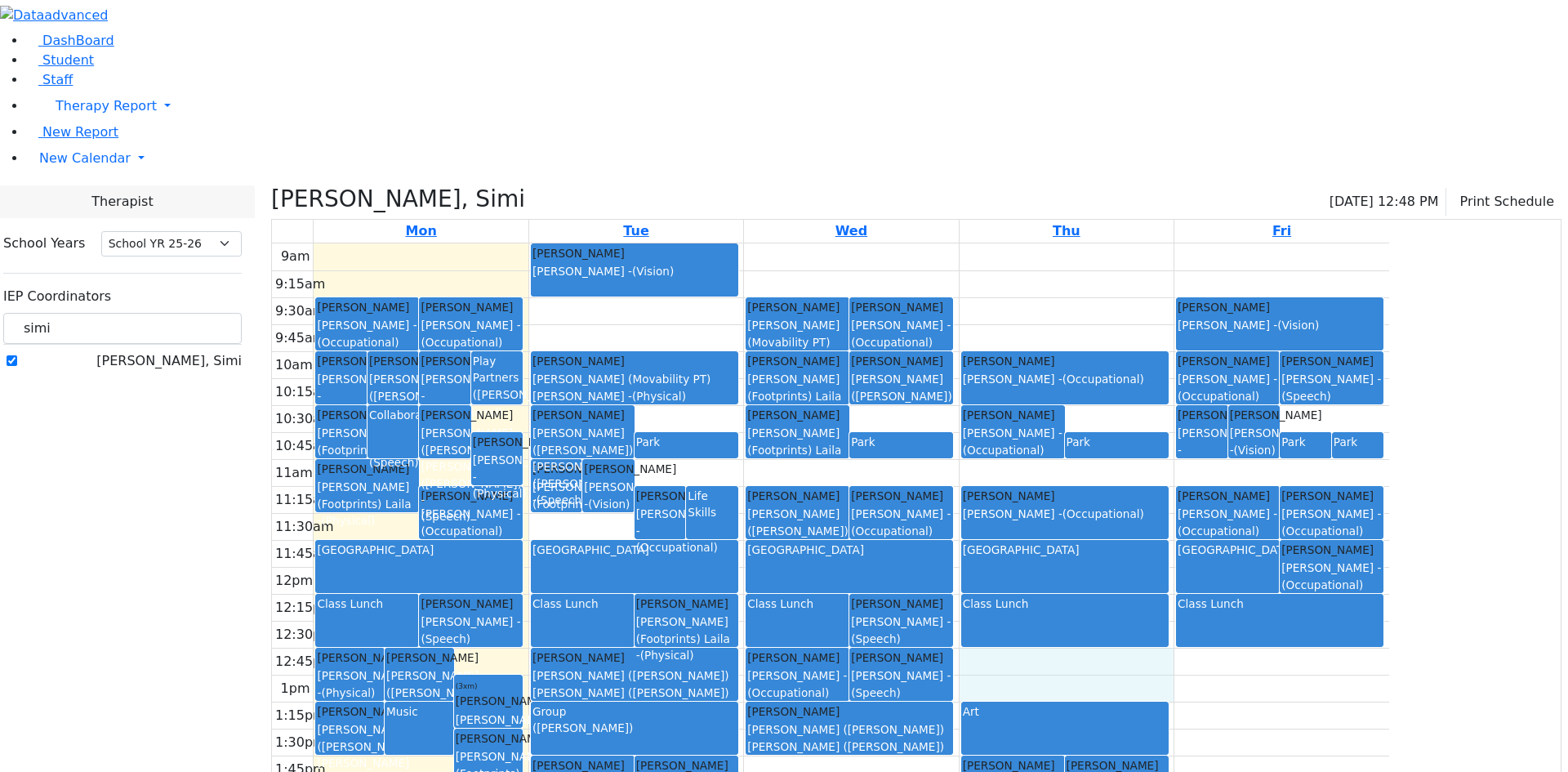
drag, startPoint x: 1202, startPoint y: 525, endPoint x: 1212, endPoint y: 501, distance: 26.0
click at [1212, 501] on div "9am 9:15am 9:30am 9:45am 10am 10:15am 10:30am 10:45am 11am 11:15am 11:30am 11:4…" at bounding box center [831, 566] width 1118 height 647
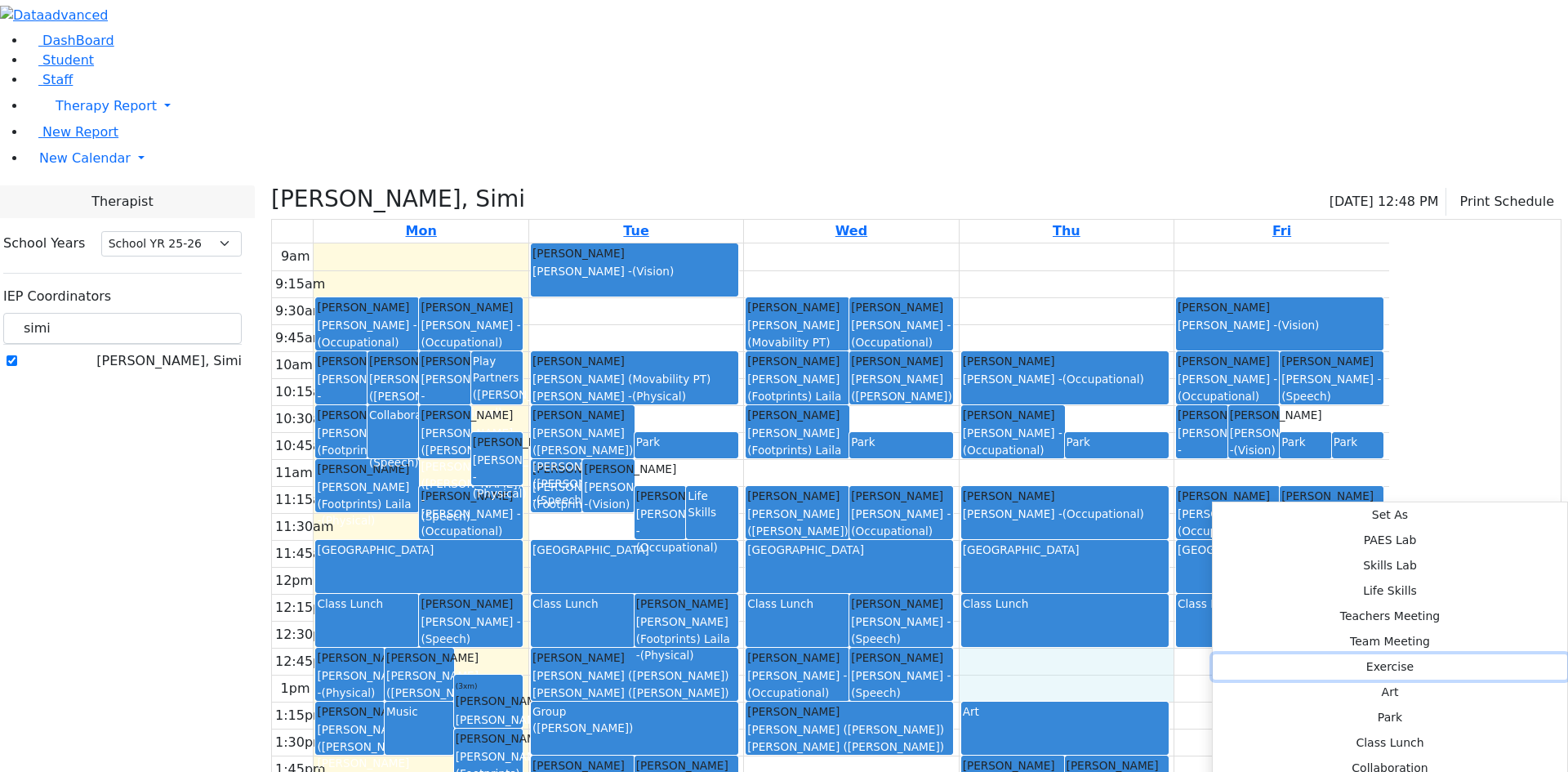
click at [1424, 654] on button "Exercise" at bounding box center [1391, 667] width 355 height 25
select select "12:45:00"
select select "13:15:00"
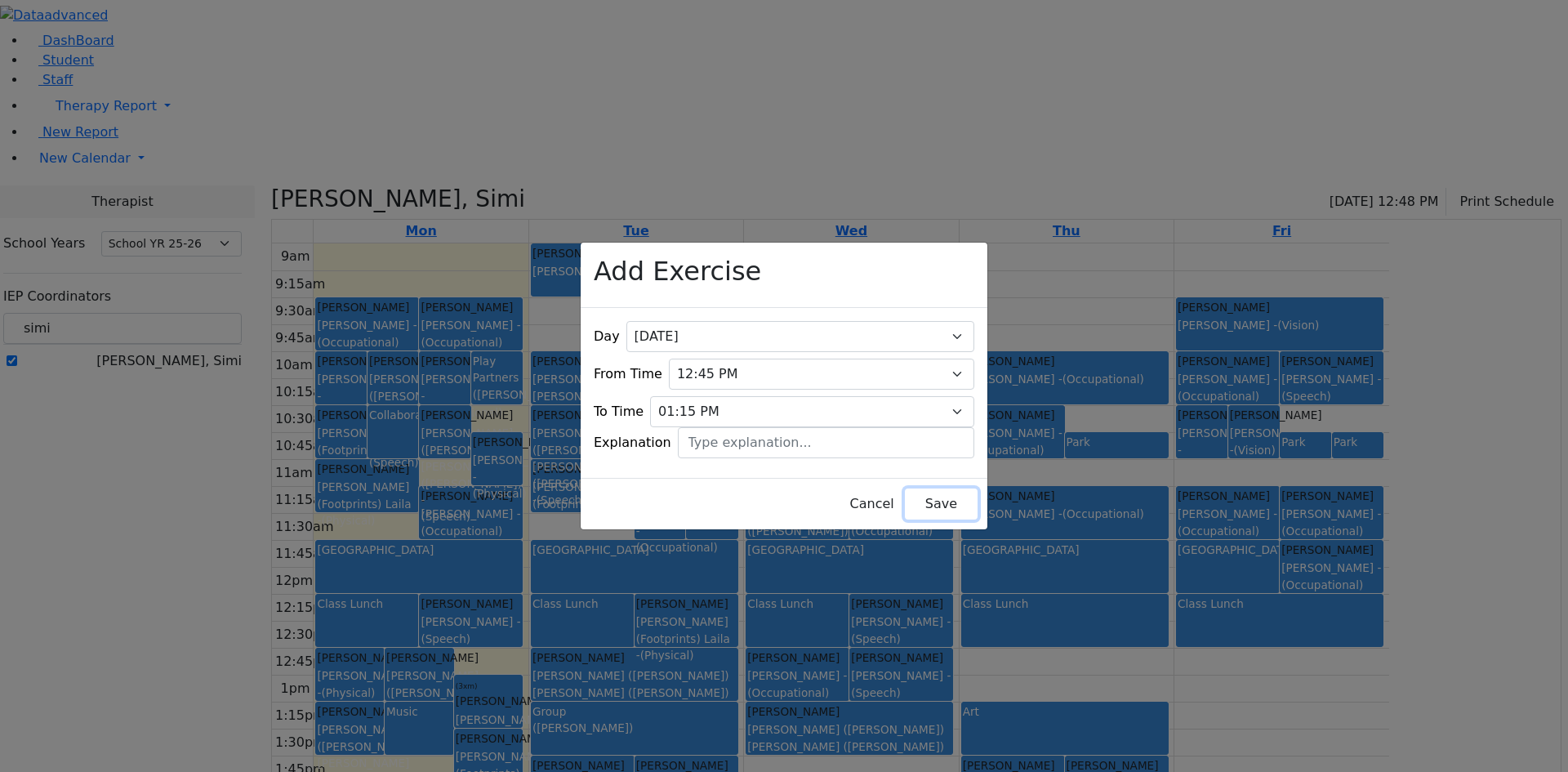
click at [905, 488] on button "Save" at bounding box center [941, 503] width 73 height 31
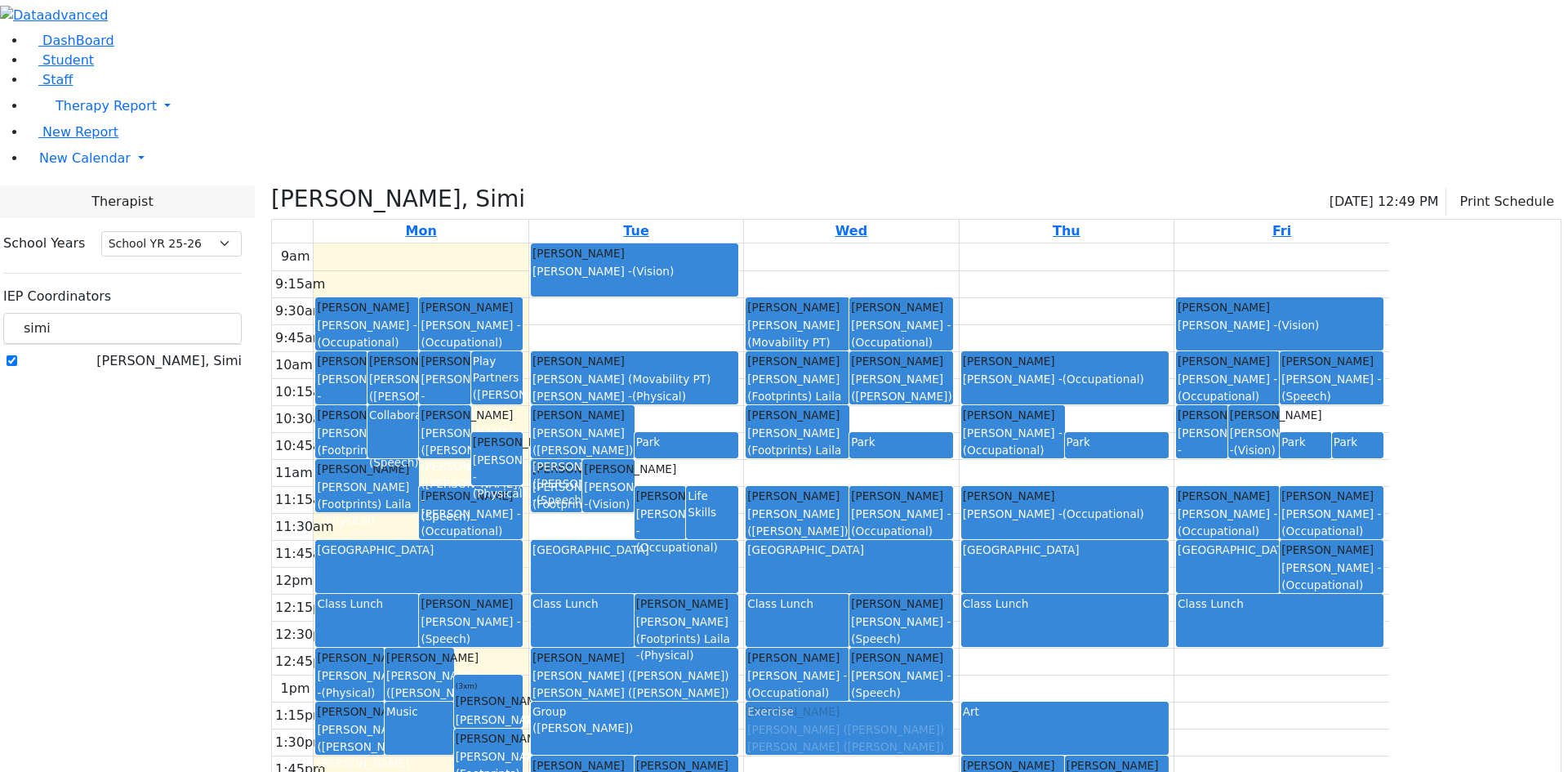
drag, startPoint x: 1161, startPoint y: 516, endPoint x: 1028, endPoint y: 568, distance: 142.8
click at [1028, 568] on tr "Cik Yitzchok Grumet Tova - (Speech) Fekete Simcha Zentman (Eichorn) Elizabeth (…" at bounding box center [831, 566] width 1118 height 647
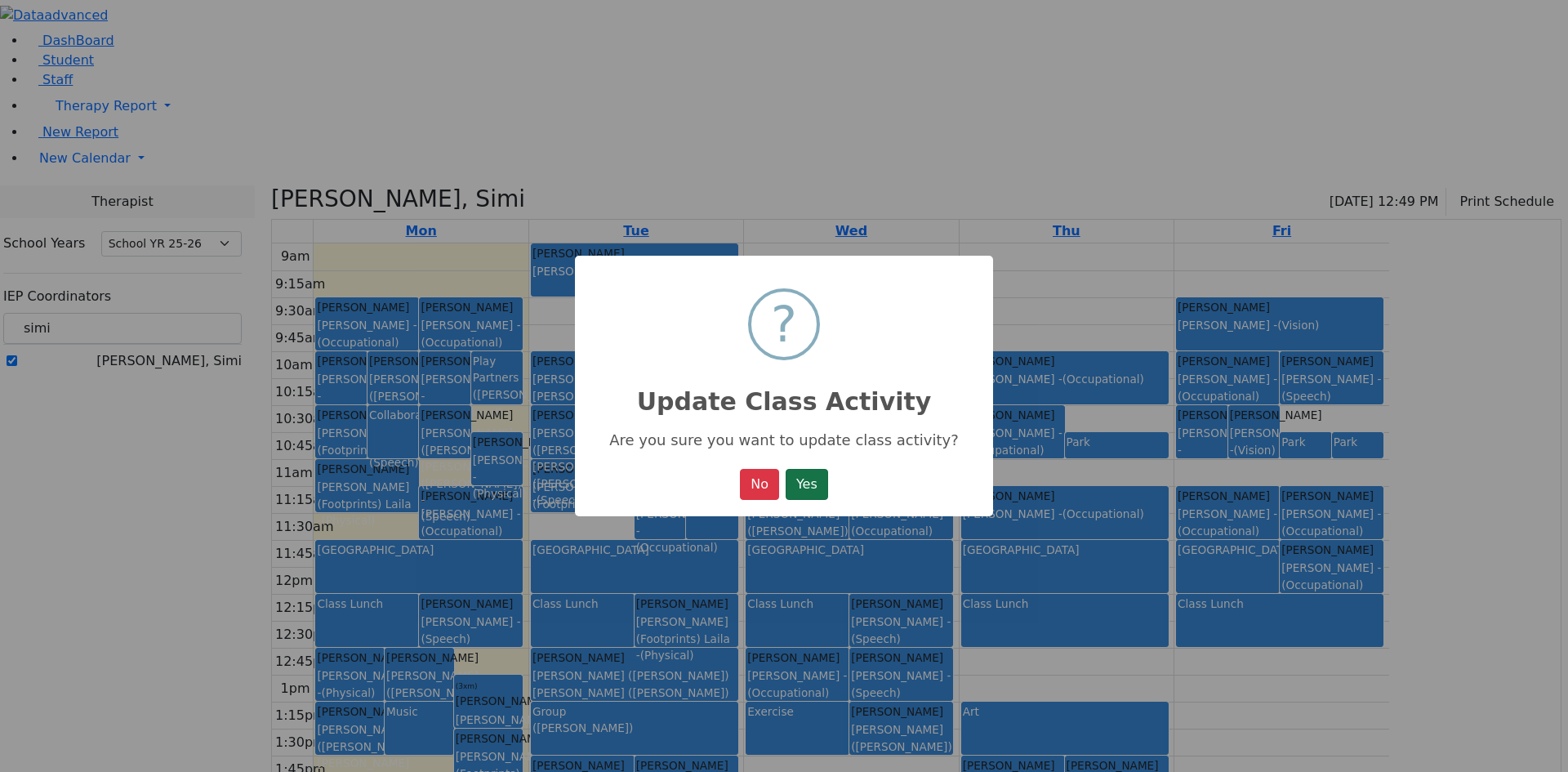
click at [818, 485] on button "Yes" at bounding box center [807, 484] width 42 height 31
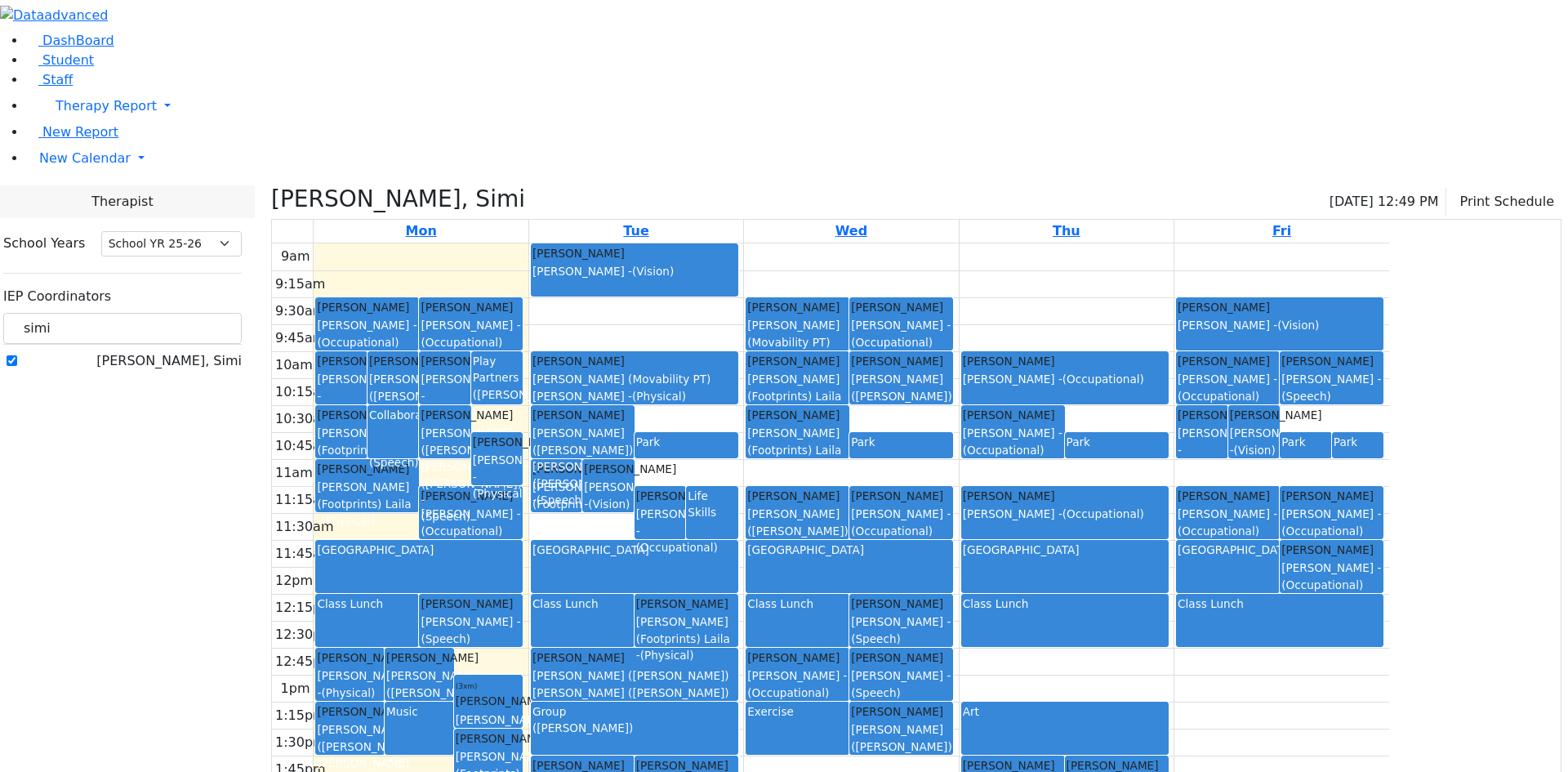
click at [701, 353] on div "Frankel Freidy Gore (Movability PT) Patricia - (Physical)" at bounding box center [635, 379] width 205 height 52
click at [521, 386] on div "(Leiner, Chana L.)" at bounding box center [497, 394] width 48 height 17
click at [417, 407] on div "Collaboration" at bounding box center [393, 432] width 48 height 51
click at [736, 487] on div "Life Skills" at bounding box center [711, 504] width 48 height 33
click at [1379, 669] on div "9am 9:15am 9:30am 9:45am 10am 10:15am 10:30am 10:45am 11am 11:15am 11:30am 11:4…" at bounding box center [831, 566] width 1118 height 647
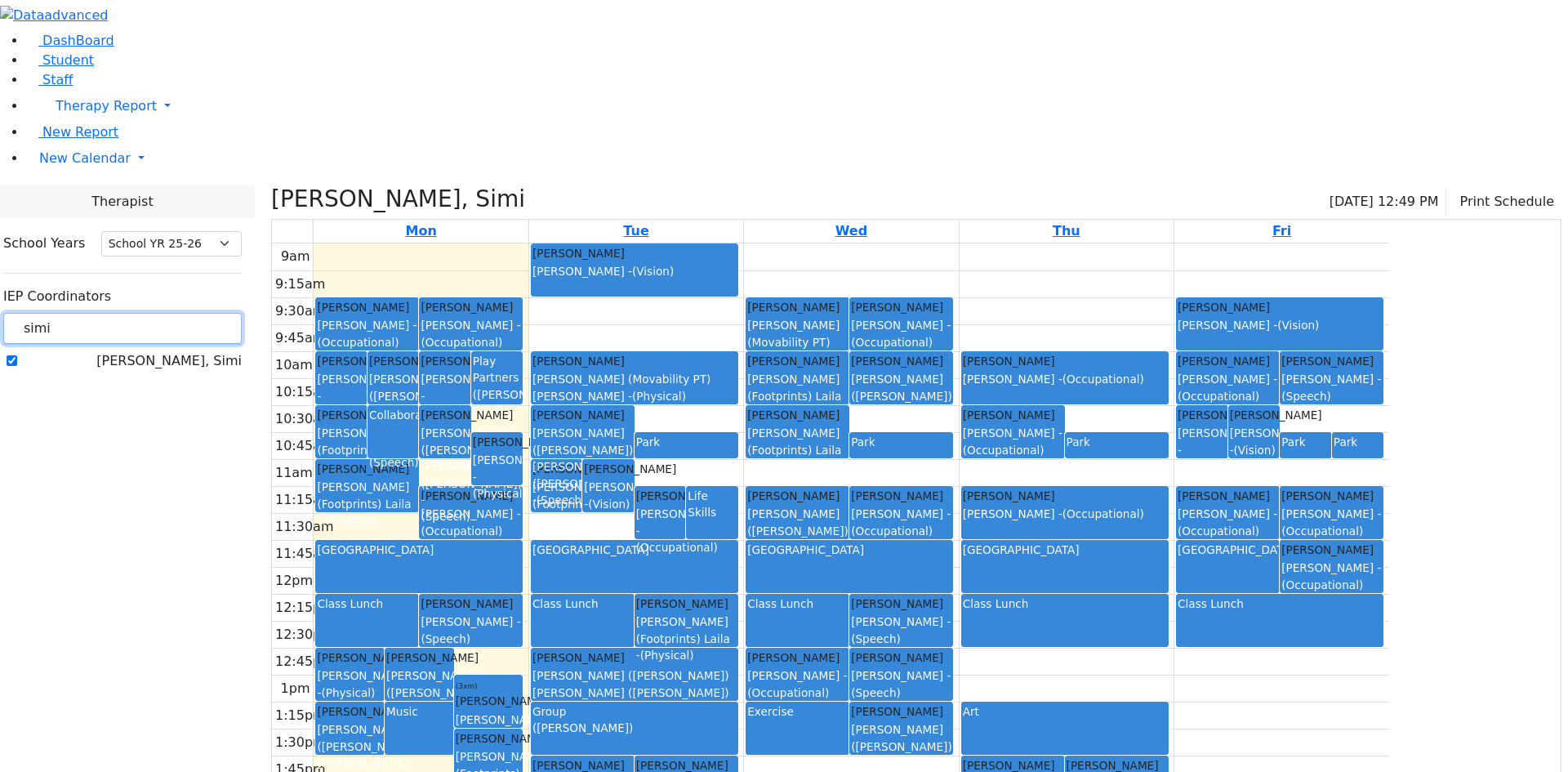
click at [241, 313] on input "simi" at bounding box center [123, 328] width 239 height 31
click at [1463, 188] on button "Print Schedule" at bounding box center [1504, 202] width 115 height 28
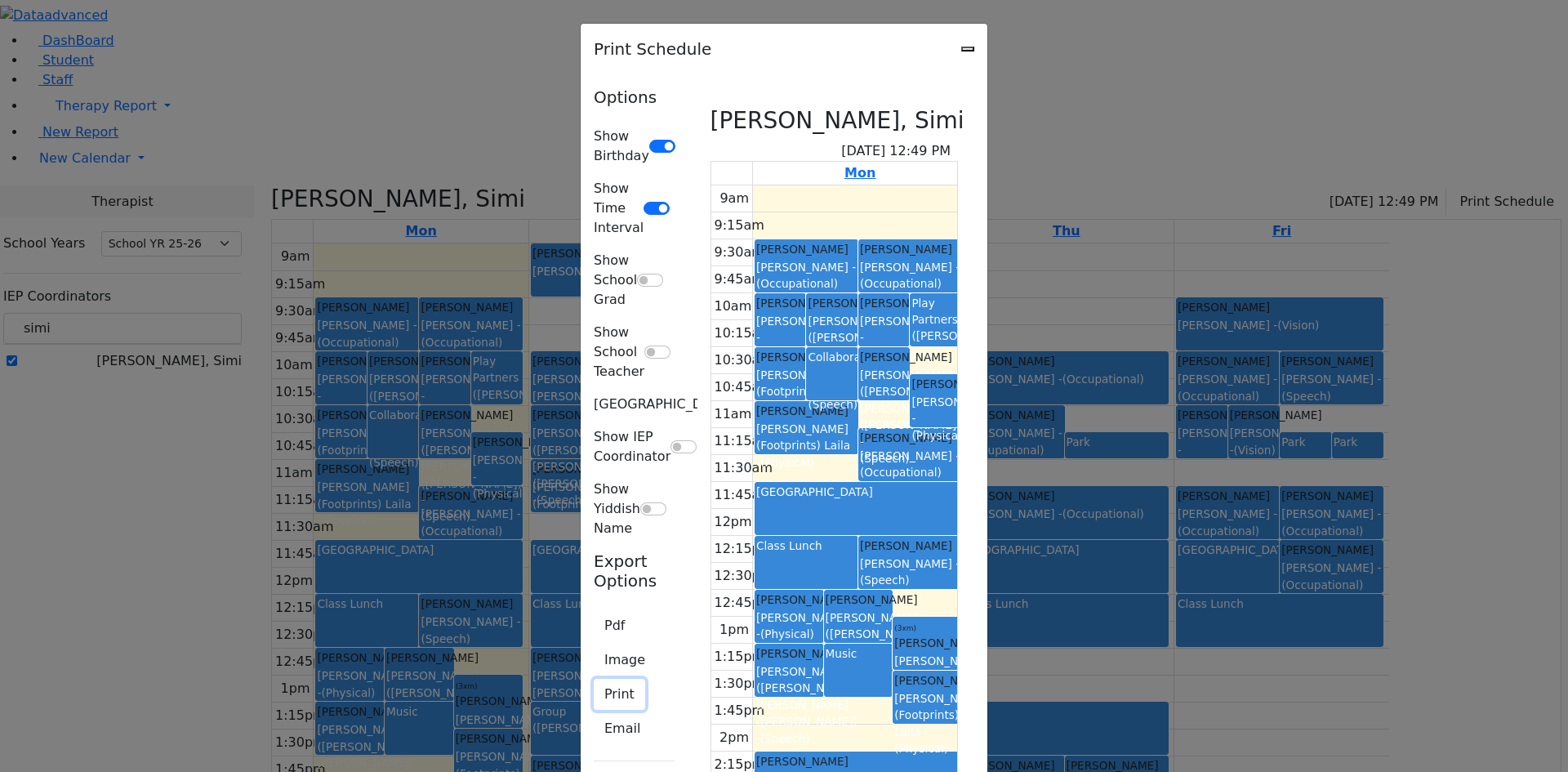
click at [593, 679] on button "Print" at bounding box center [619, 694] width 52 height 31
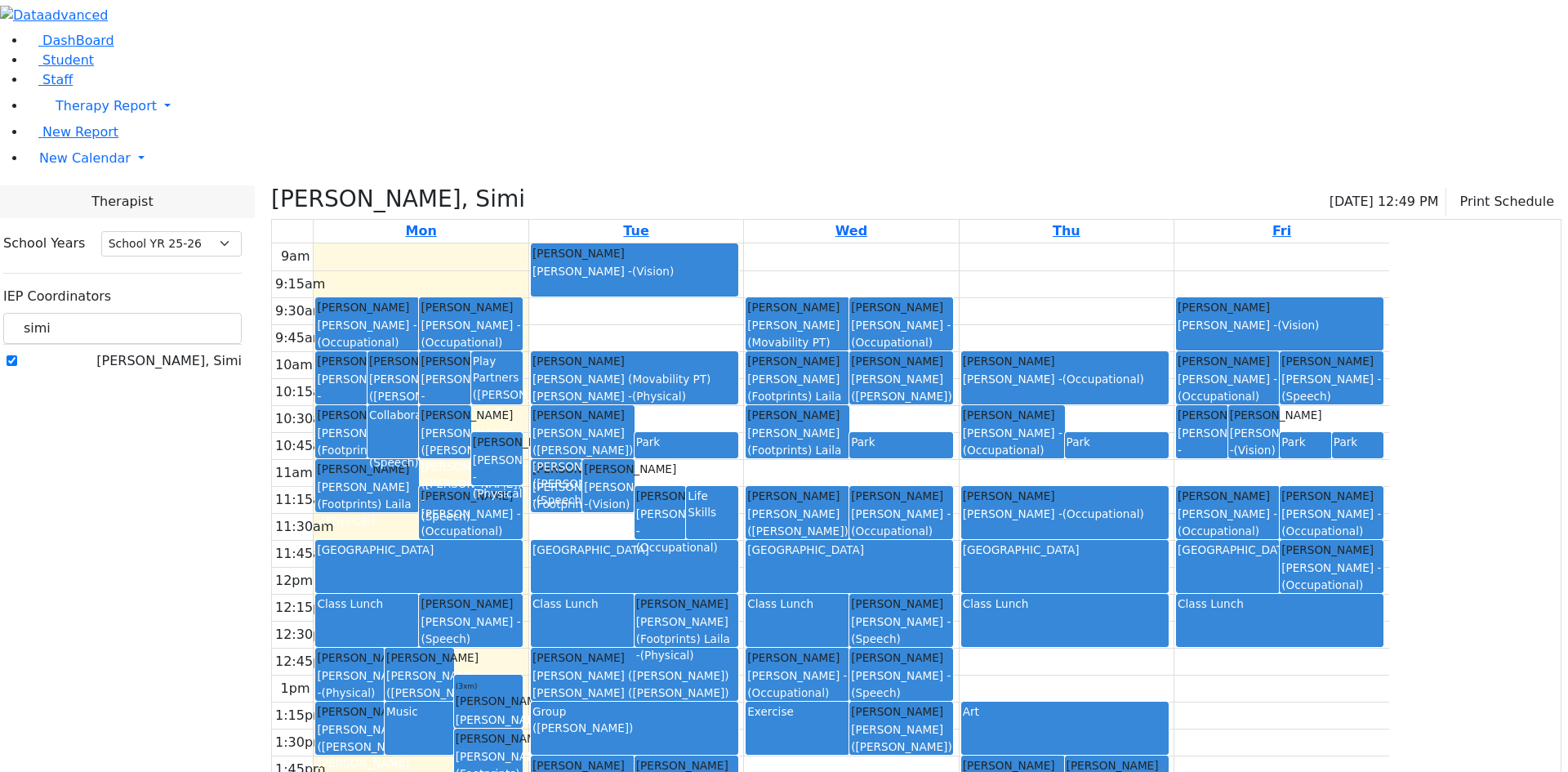
click at [271, 185] on icon at bounding box center [271, 198] width 0 height 27
checkbox input "false"
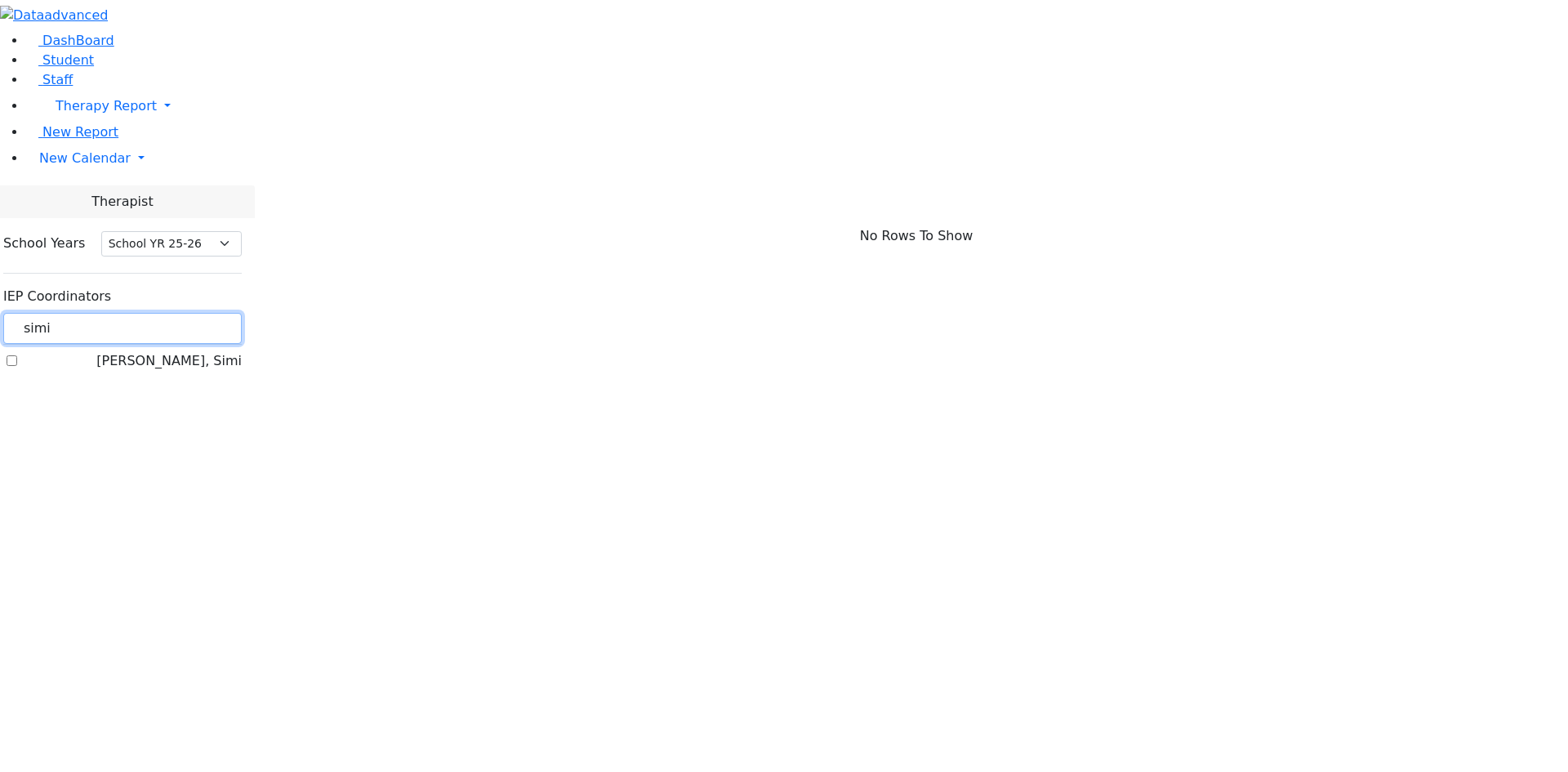
drag, startPoint x: 304, startPoint y: 139, endPoint x: 176, endPoint y: 156, distance: 129.1
click at [176, 156] on div "DashBoard Student Staff Therapy Report Student Old Calendar Report" at bounding box center [784, 193] width 1568 height 387
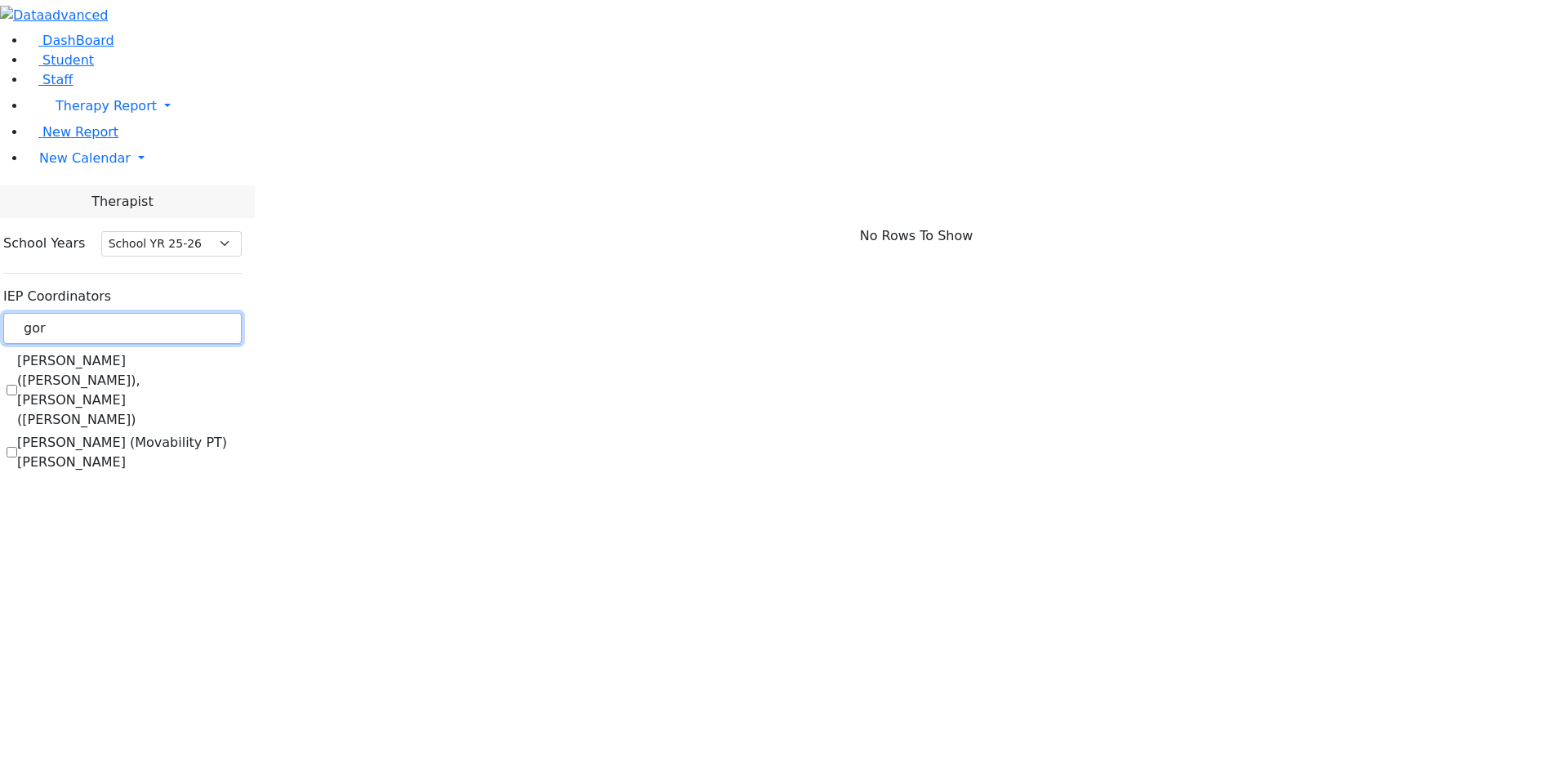
type input "gor"
click at [217, 351] on label "[PERSON_NAME] ([PERSON_NAME]), [PERSON_NAME] ([PERSON_NAME])" at bounding box center [130, 390] width 225 height 78
click at [18, 385] on input "[PERSON_NAME] ([PERSON_NAME]), [PERSON_NAME] ([PERSON_NAME])" at bounding box center [11, 390] width 11 height 11
checkbox input "true"
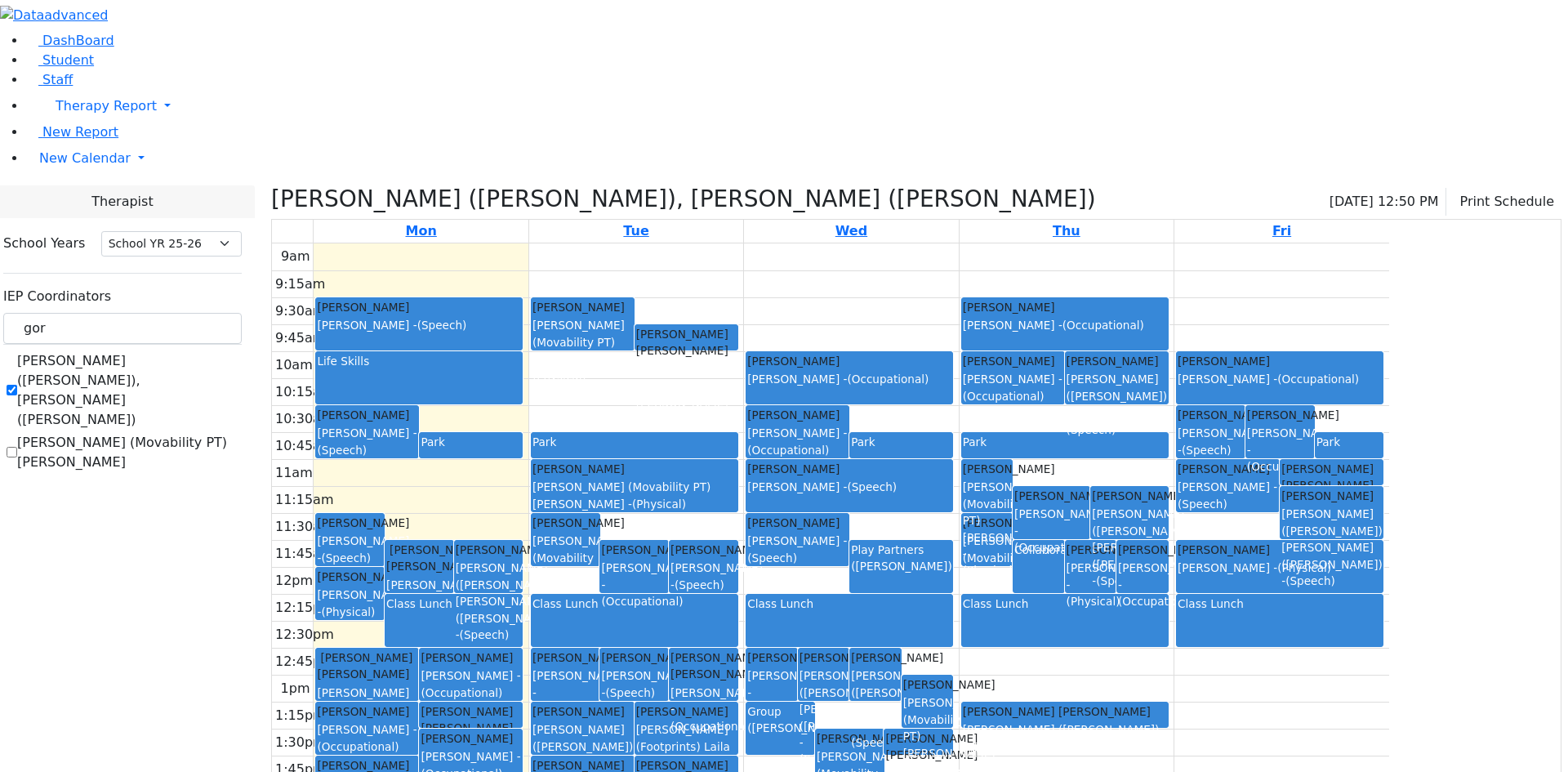
click at [521, 353] on div "Life Skills" at bounding box center [419, 379] width 205 height 51
click at [852, 243] on div "9am 9:15am 9:30am 9:45am 10am 10:15am 10:30am 10:45am 11am 11:15am 11:30am 11:4…" at bounding box center [831, 566] width 1118 height 647
drag, startPoint x: 859, startPoint y: 718, endPoint x: 854, endPoint y: 699, distance: 19.6
click at [853, 689] on div "9am 9:15am 9:30am 9:45am 10am 10:15am 10:30am 10:45am 11am 11:15am 11:30am 11:4…" at bounding box center [831, 566] width 1118 height 647
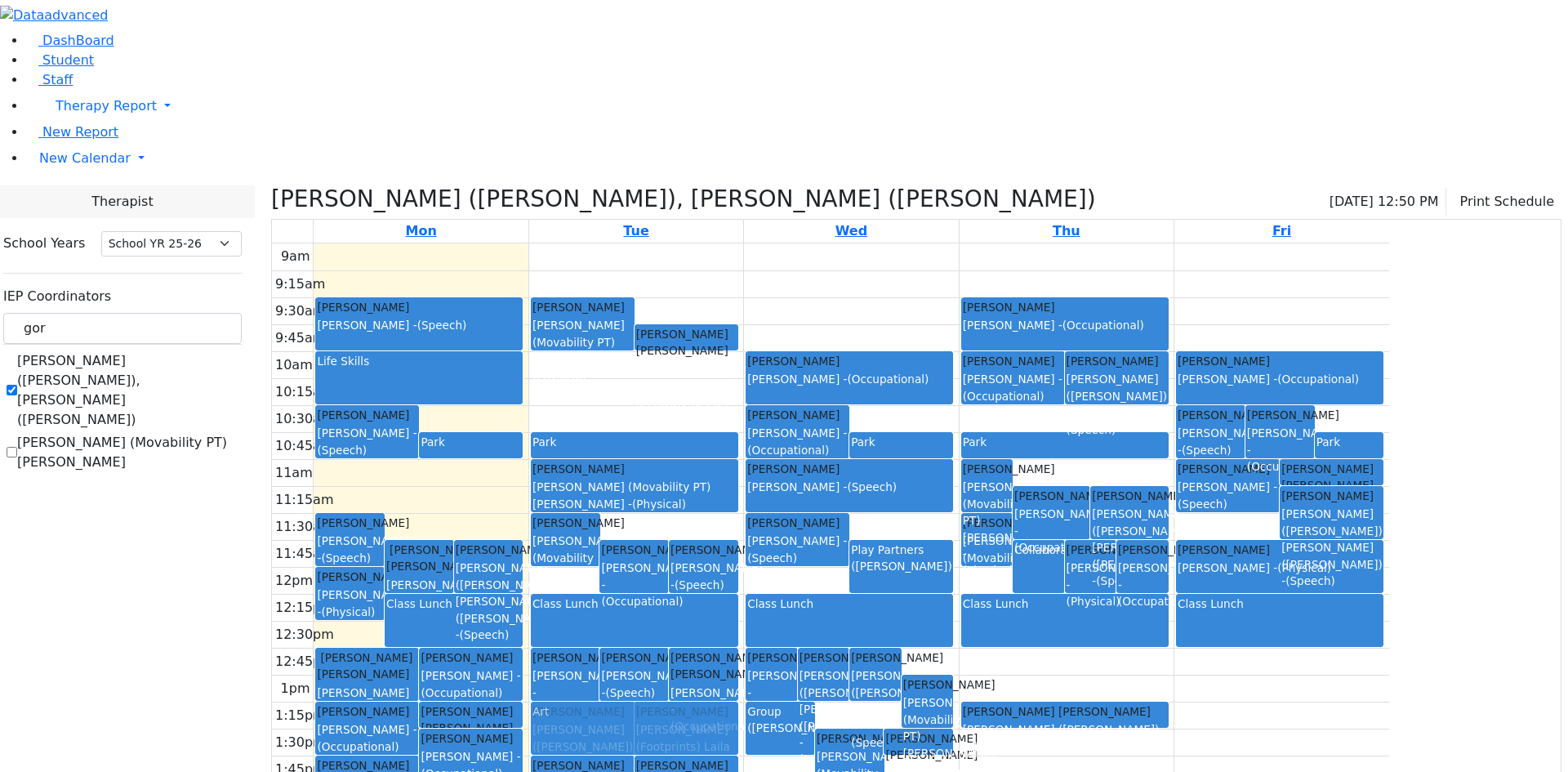
drag, startPoint x: 825, startPoint y: 712, endPoint x: 804, endPoint y: 581, distance: 132.7
click at [744, 581] on div "Glauber Shimon Gore (Movability PT) Patricia - (Physical) Kahan Shloime Matsri …" at bounding box center [637, 566] width 214 height 647
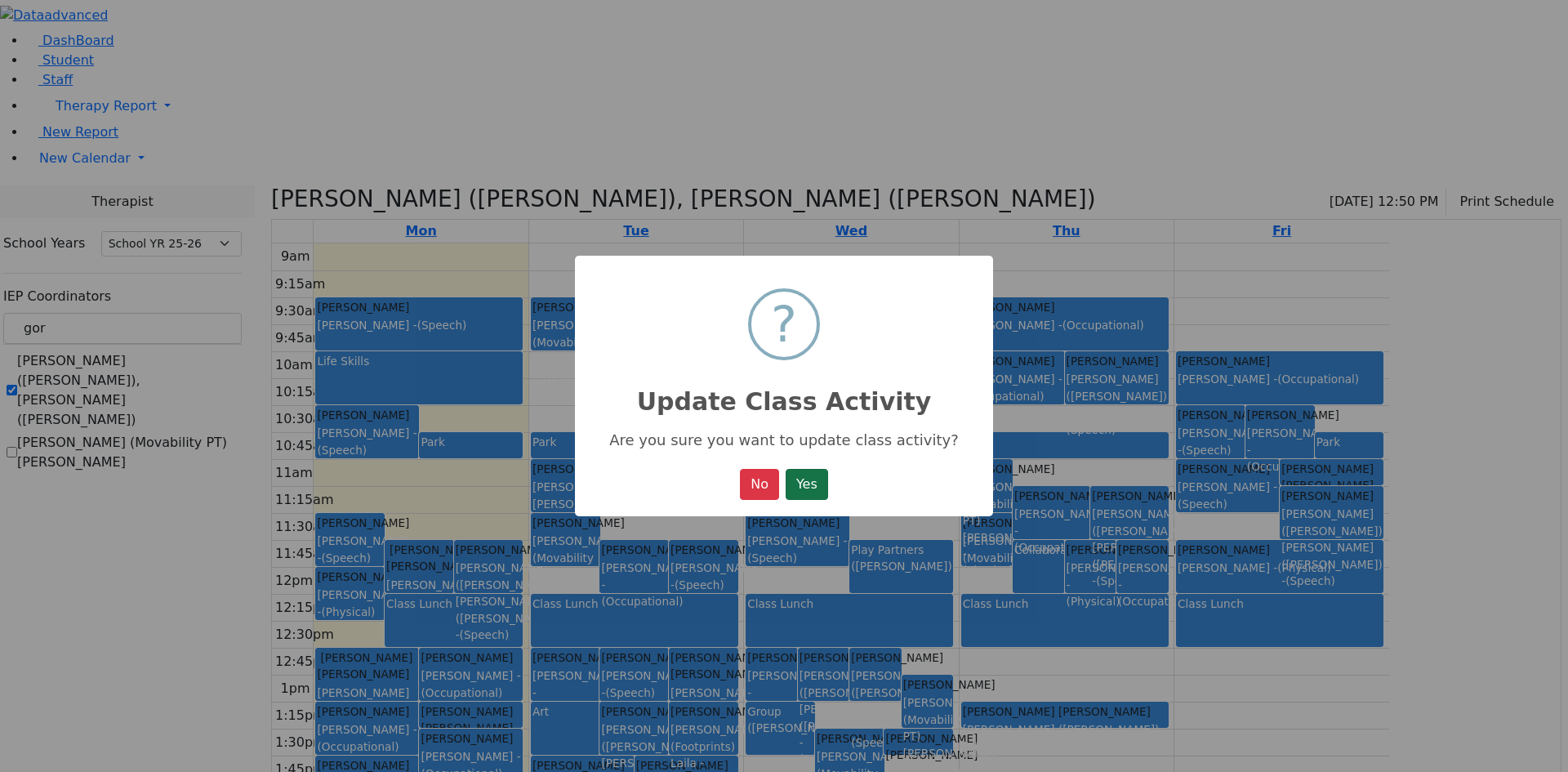
click at [803, 500] on button "Yes" at bounding box center [807, 484] width 42 height 31
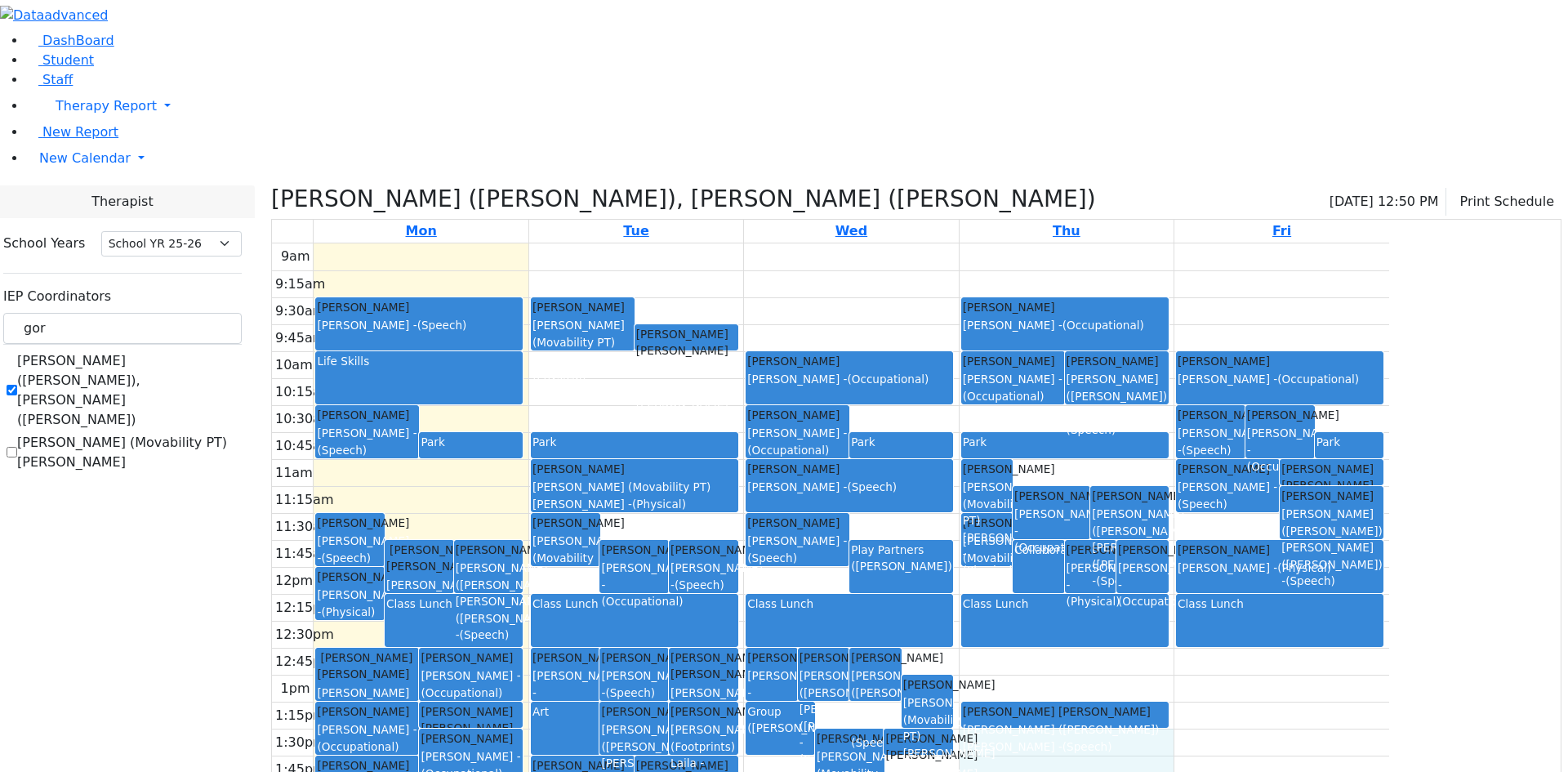
drag, startPoint x: 1250, startPoint y: 607, endPoint x: 1251, endPoint y: 581, distance: 26.0
click at [1251, 581] on div "9am 9:15am 9:30am 9:45am 10am 10:15am 10:30am 10:45am 11am 11:15am 11:30am 11:4…" at bounding box center [831, 566] width 1118 height 647
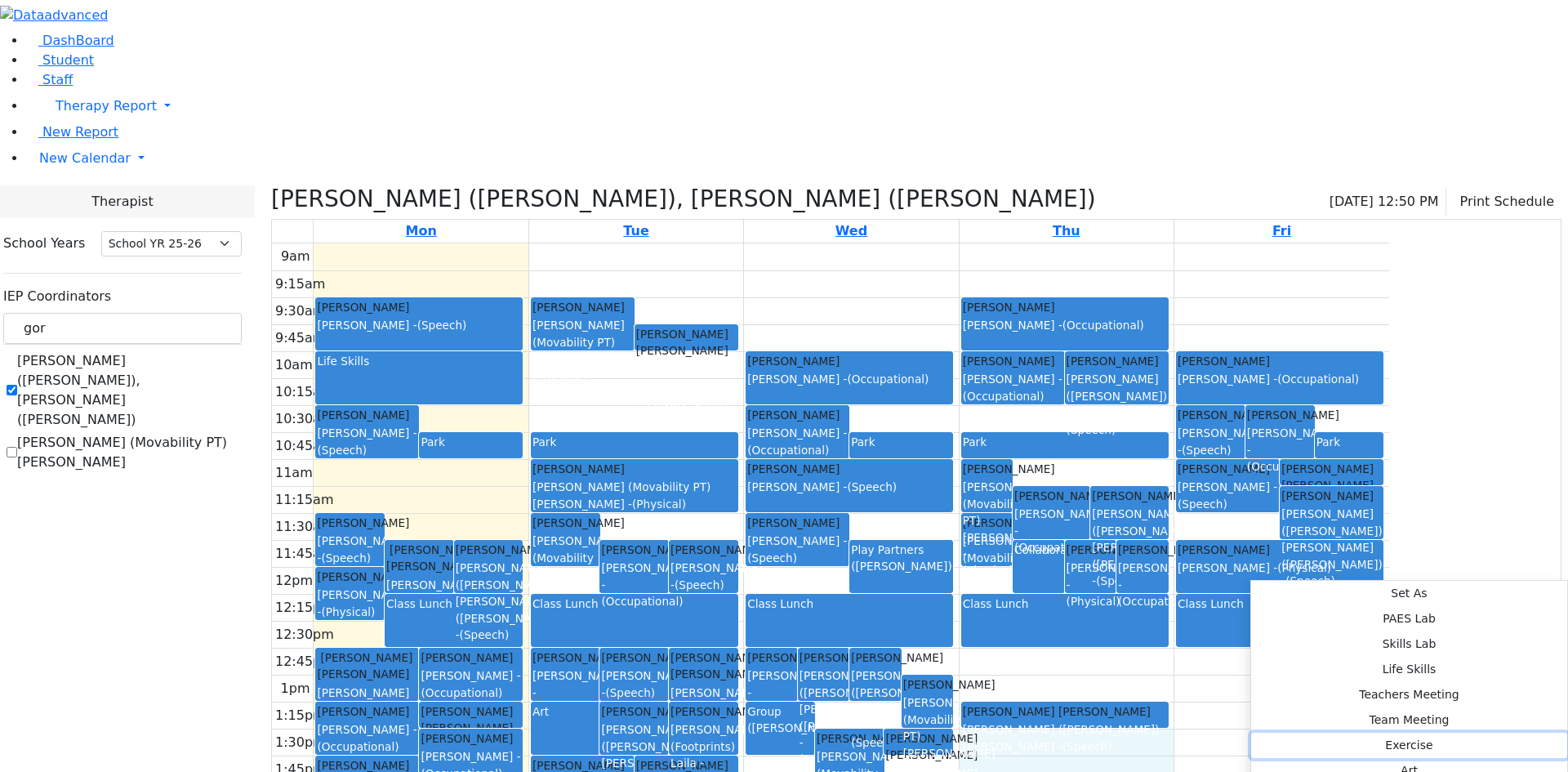
click at [1492, 733] on button "Exercise" at bounding box center [1409, 746] width 316 height 25
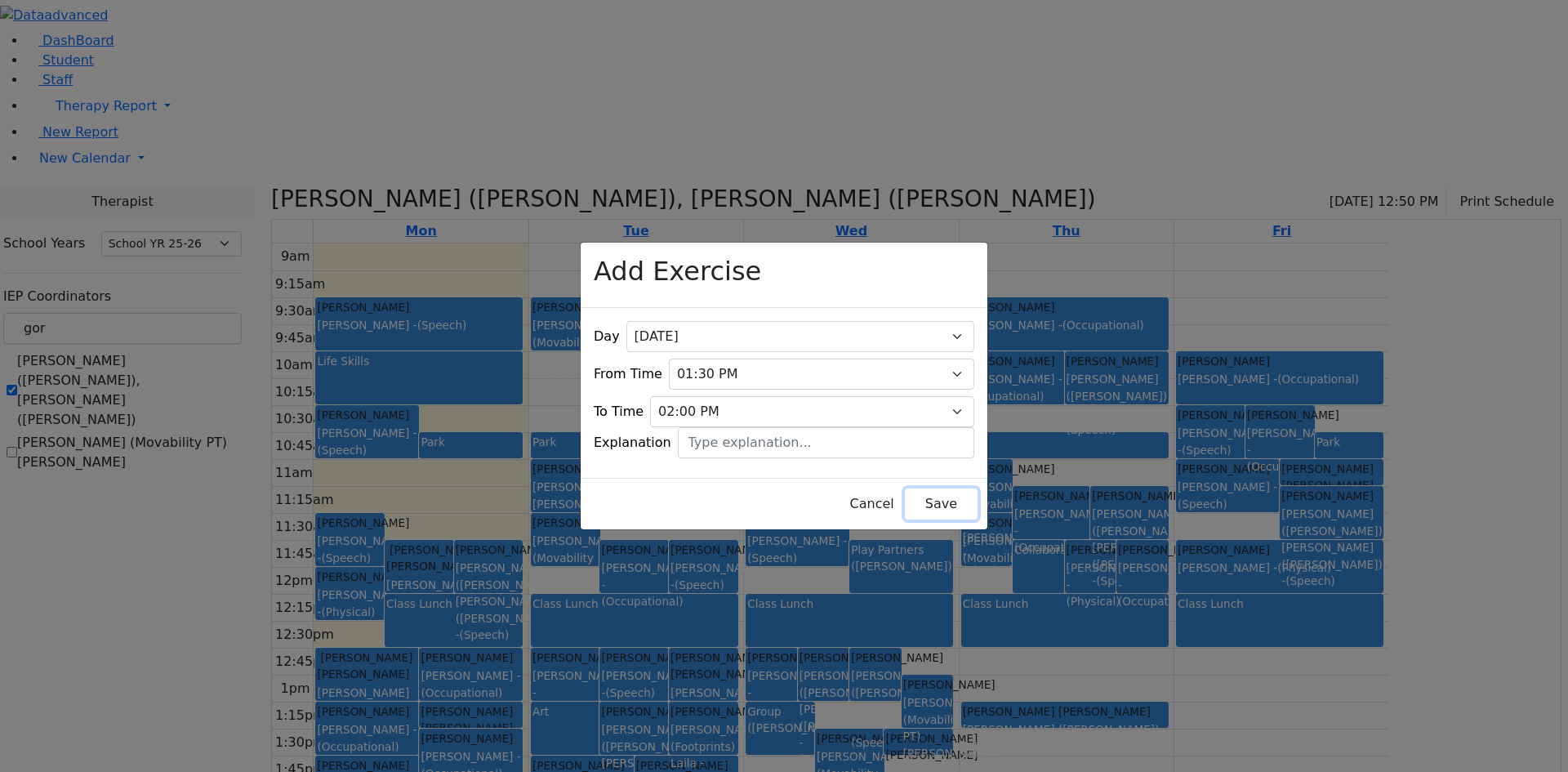
click at [908, 488] on button "Save" at bounding box center [941, 503] width 73 height 31
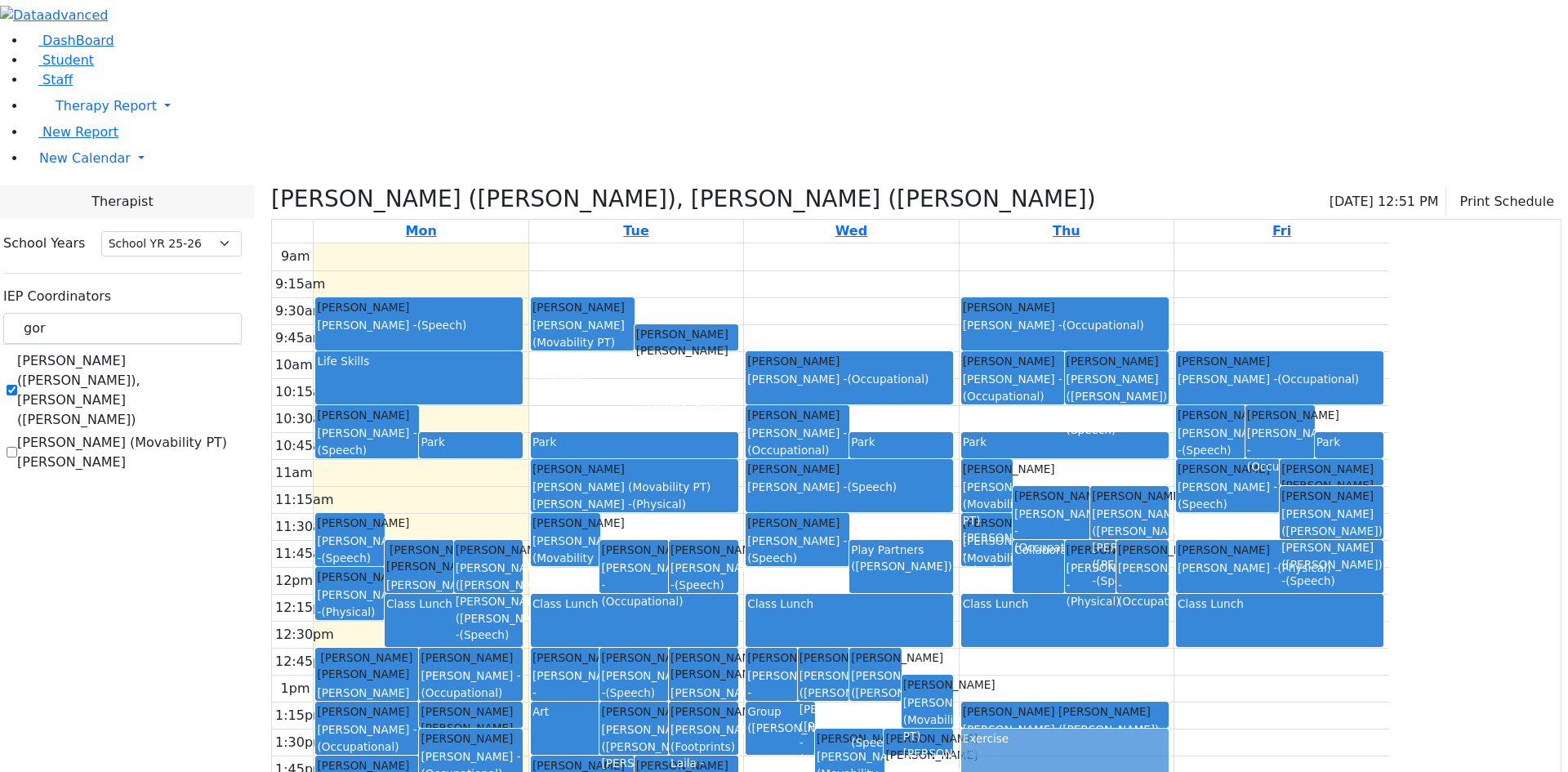
drag, startPoint x: 1192, startPoint y: 601, endPoint x: 1188, endPoint y: 609, distance: 8.9
click at [1174, 609] on div "Ellenbogen Pinchus Gore (Movability PT) Patricia - (Physical) Collaboration Gre…" at bounding box center [1067, 566] width 214 height 647
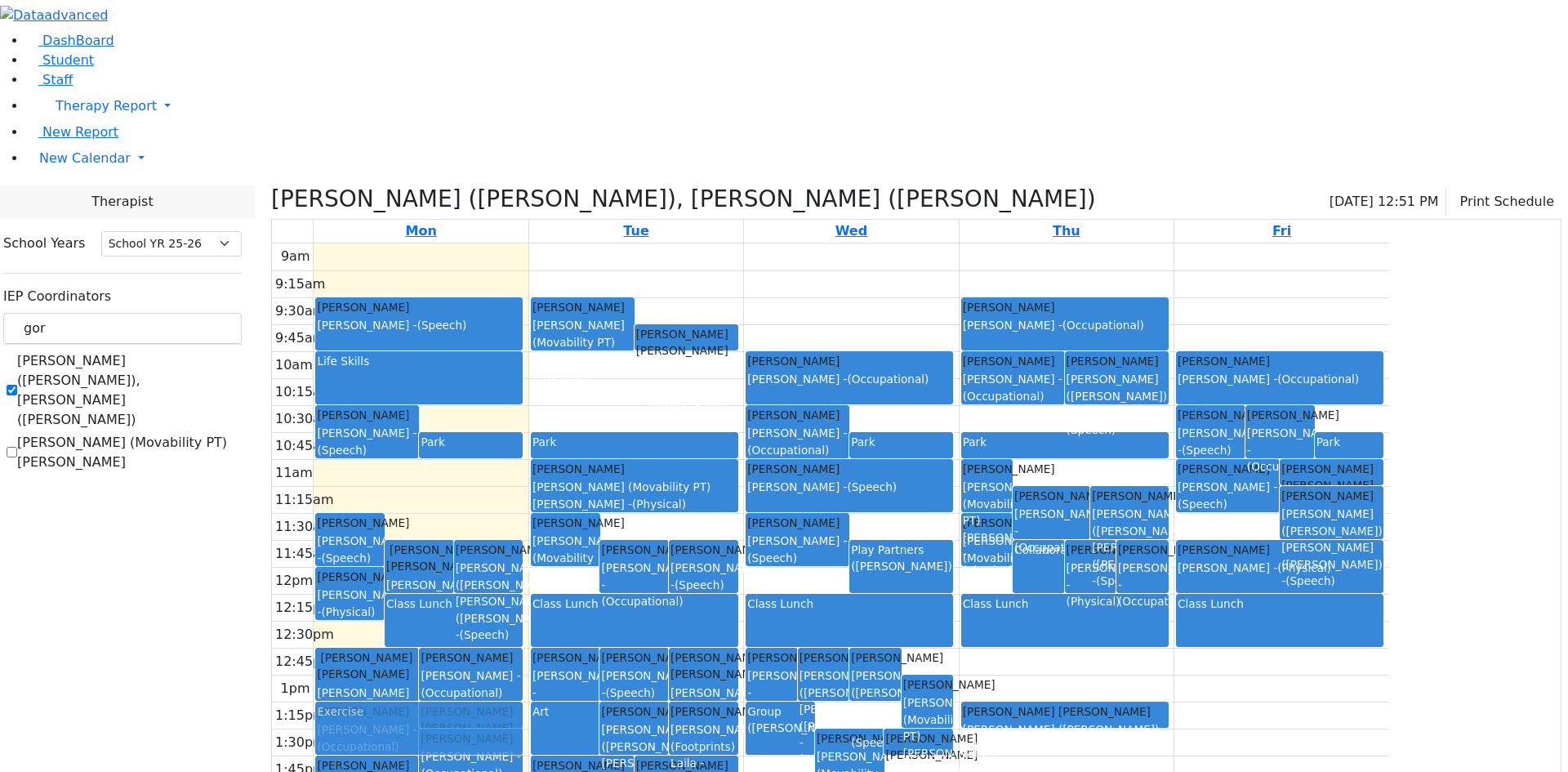
drag, startPoint x: 1207, startPoint y: 602, endPoint x: 668, endPoint y: 581, distance: 539.4
click at [625, 566] on tr "Jacobowitz Yitzchok Katz Bina - (Speech) Faivelson Shmuel Eliyahu Avigdor Kenig…" at bounding box center [831, 566] width 1118 height 647
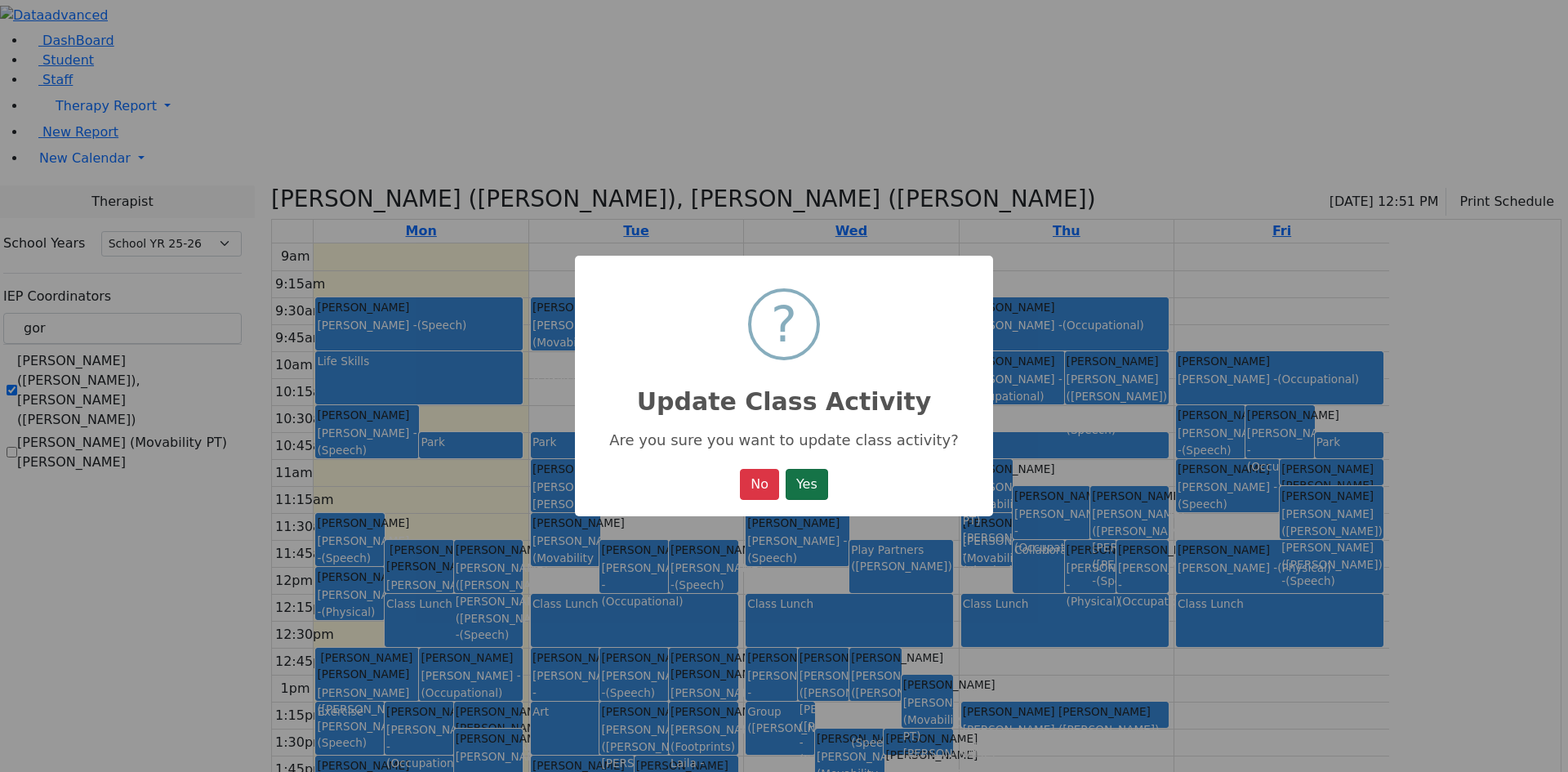
click at [816, 486] on button "Yes" at bounding box center [807, 484] width 42 height 31
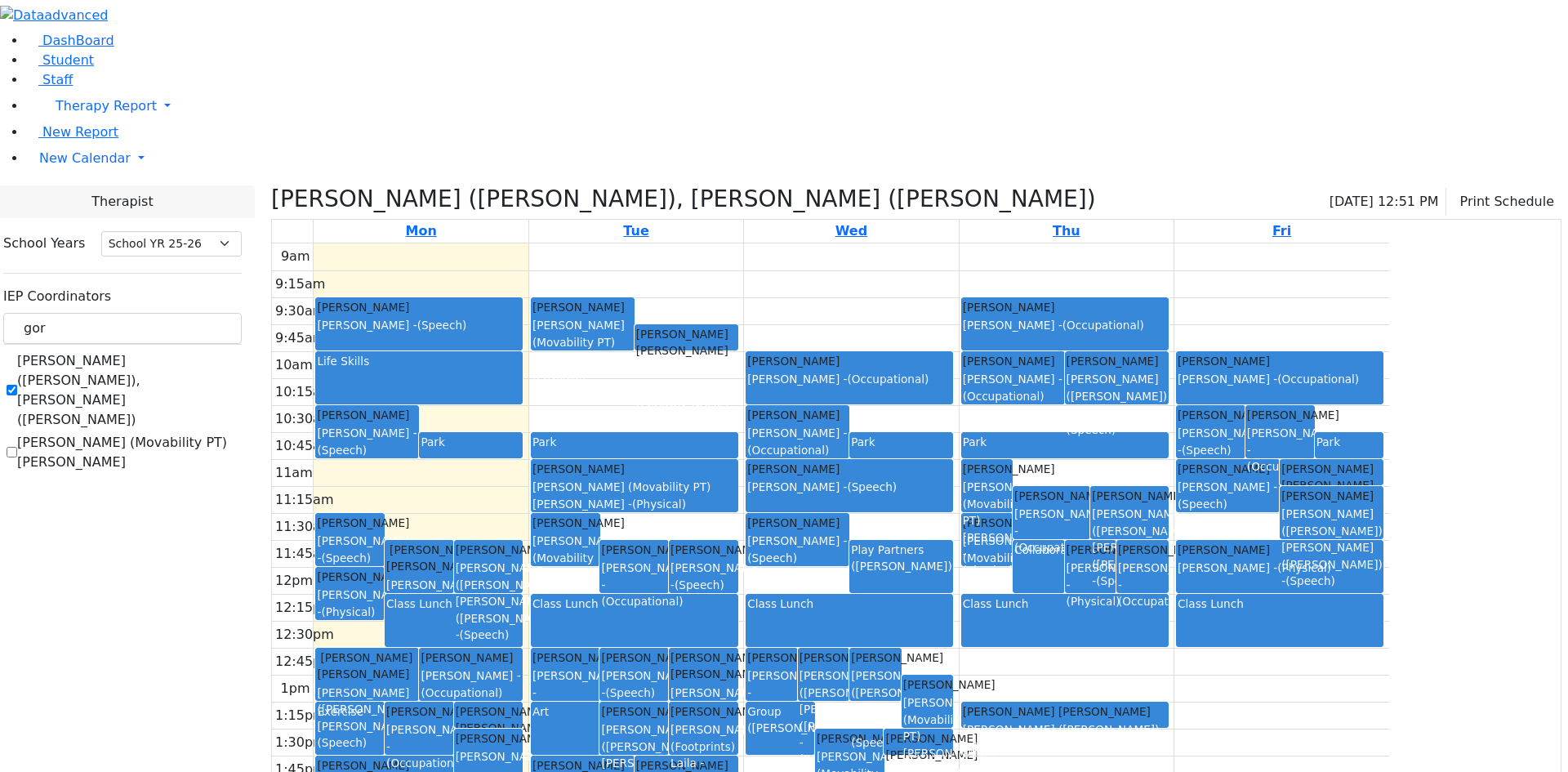
click at [814, 720] on div "(Kenig, Shira)" at bounding box center [780, 728] width 66 height 17
click at [1146, 585] on div "9am 9:15am 9:30am 9:45am 10am 10:15am 10:30am 10:45am 11am 11:15am 11:30am 11:4…" at bounding box center [831, 566] width 1118 height 647
drag, startPoint x: 1214, startPoint y: 610, endPoint x: 1216, endPoint y: 588, distance: 22.1
click at [1216, 581] on div "9am 9:15am 9:30am 9:45am 10am 10:15am 10:30am 10:45am 11am 11:15am 11:30am 11:4…" at bounding box center [831, 566] width 1118 height 647
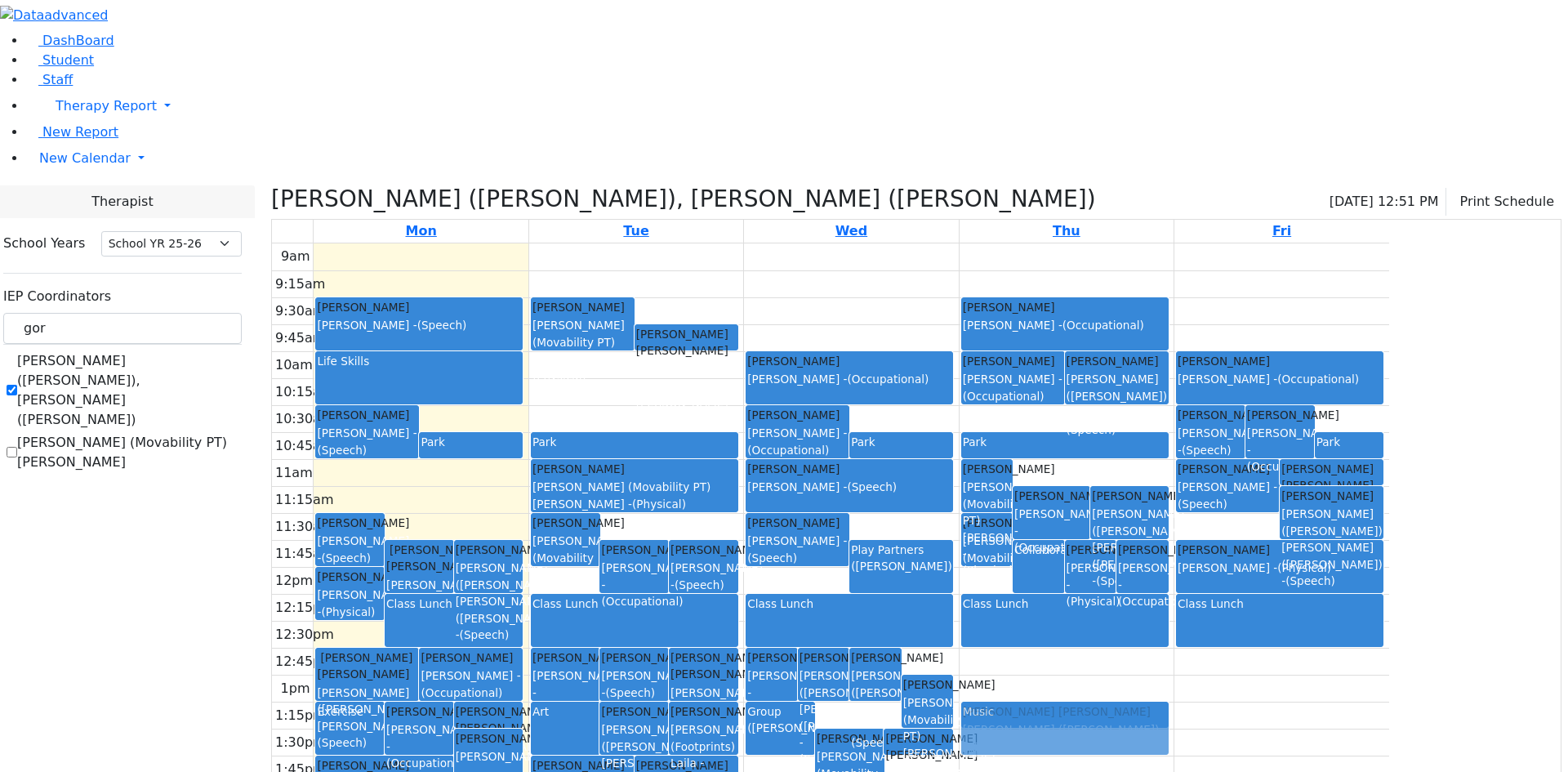
drag, startPoint x: 1177, startPoint y: 605, endPoint x: 1198, endPoint y: 574, distance: 37.4
click at [1174, 574] on div "Ellenbogen Pinchus Gore (Movability PT) Patricia - (Physical) Collaboration Gre…" at bounding box center [1067, 566] width 214 height 647
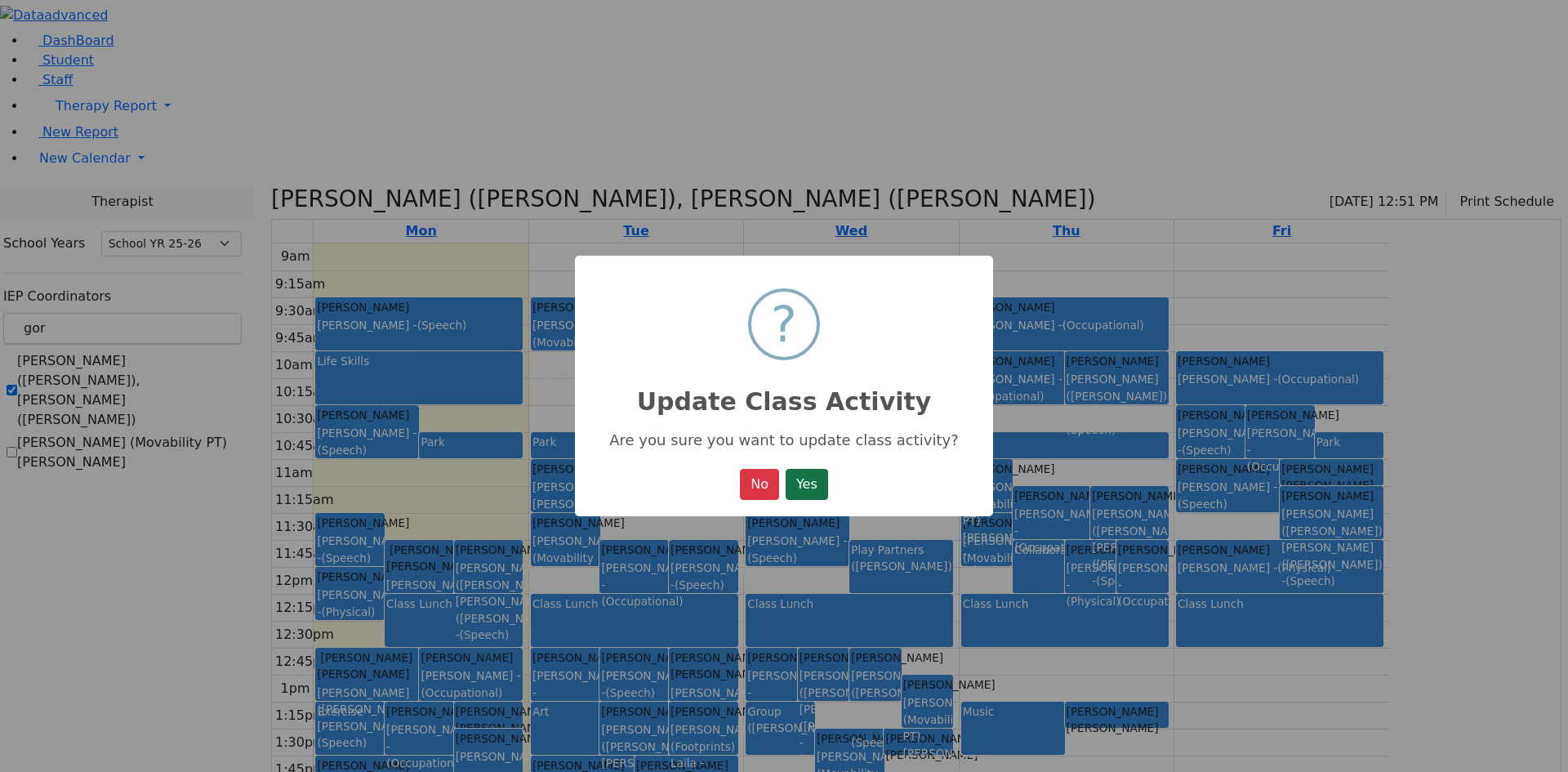
click at [816, 487] on button "Yes" at bounding box center [807, 484] width 42 height 31
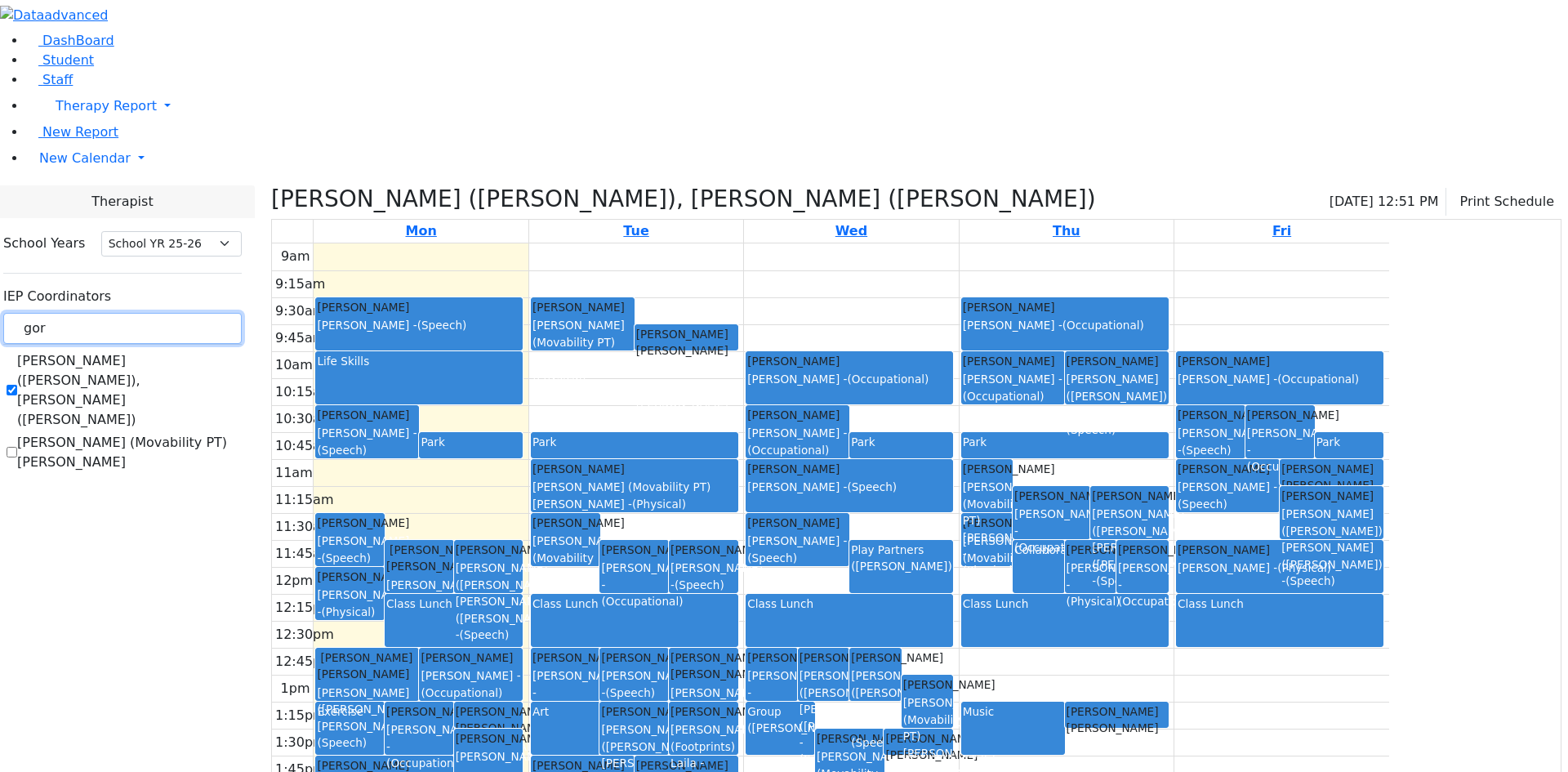
drag, startPoint x: 325, startPoint y: 138, endPoint x: 318, endPoint y: 147, distance: 11.4
click at [241, 313] on input "gor" at bounding box center [123, 328] width 239 height 31
click at [1485, 188] on button "Print Schedule" at bounding box center [1504, 202] width 115 height 28
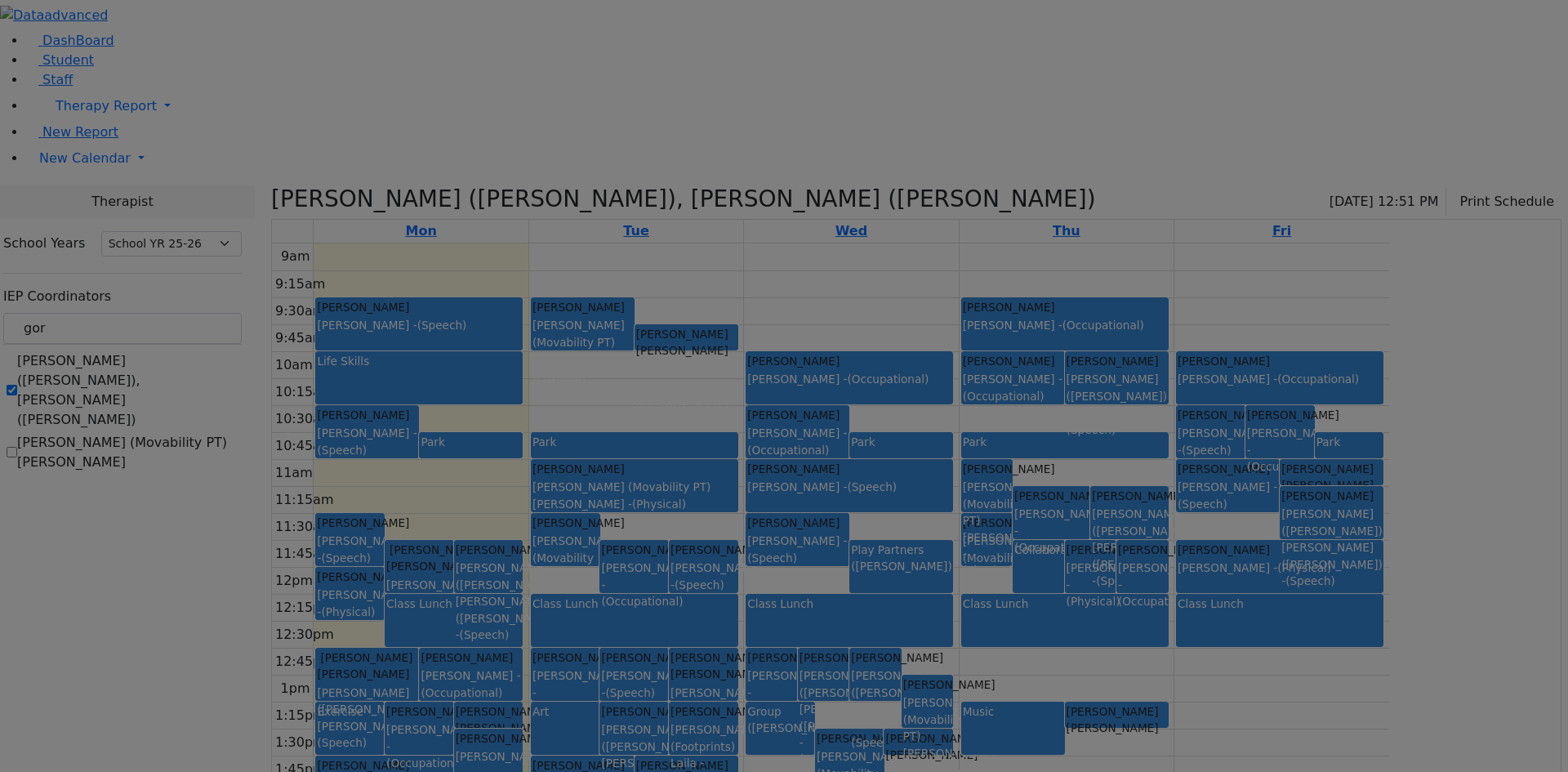
click at [0, 0] on div "Print Schedule Options Show Birthday Show Time Interval Show School Grad Show S…" at bounding box center [0, 0] width 0 height 0
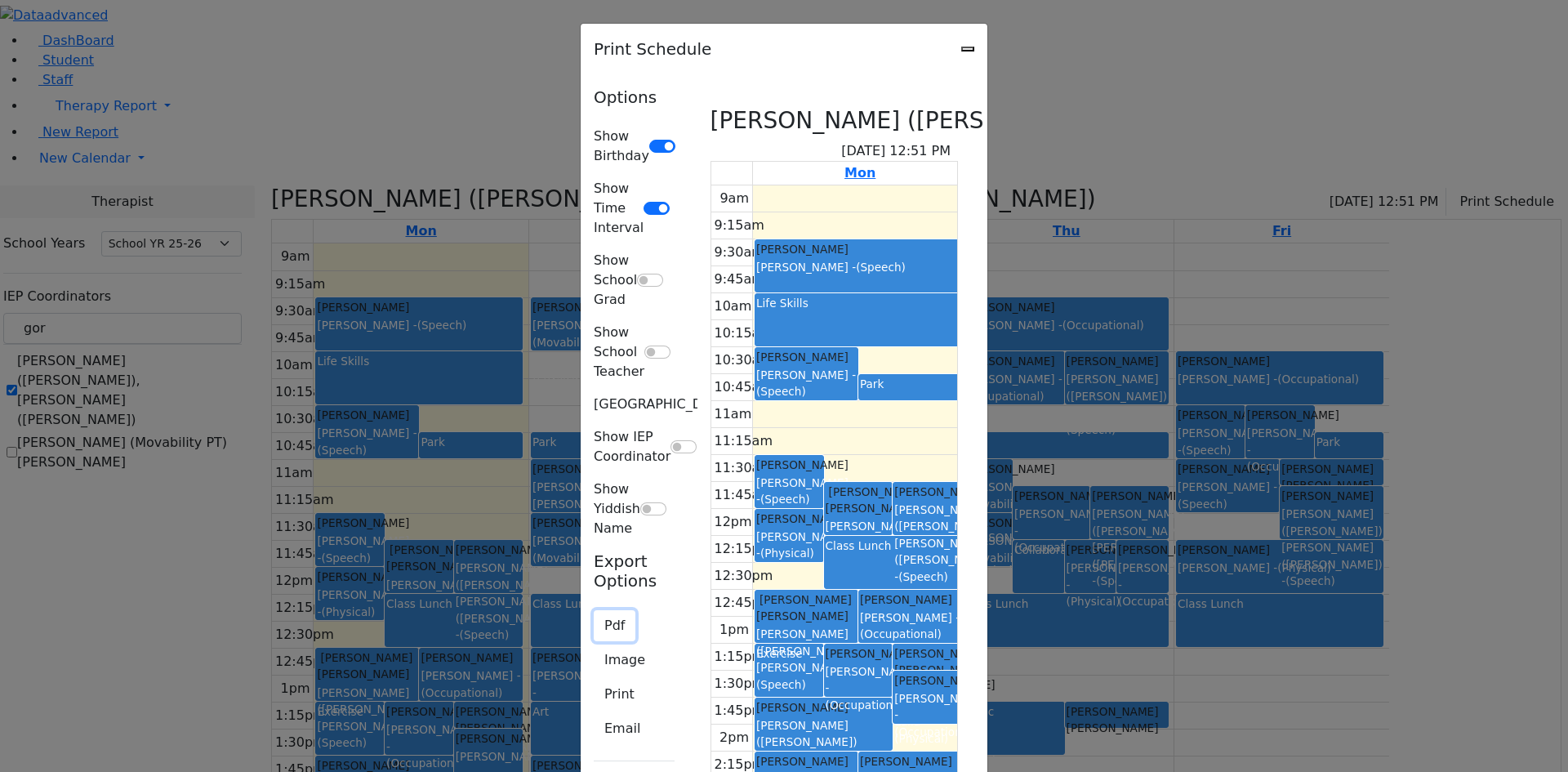
click at [593, 610] on button "Pdf" at bounding box center [614, 625] width 41 height 31
click at [593, 679] on button "Print" at bounding box center [619, 694] width 52 height 31
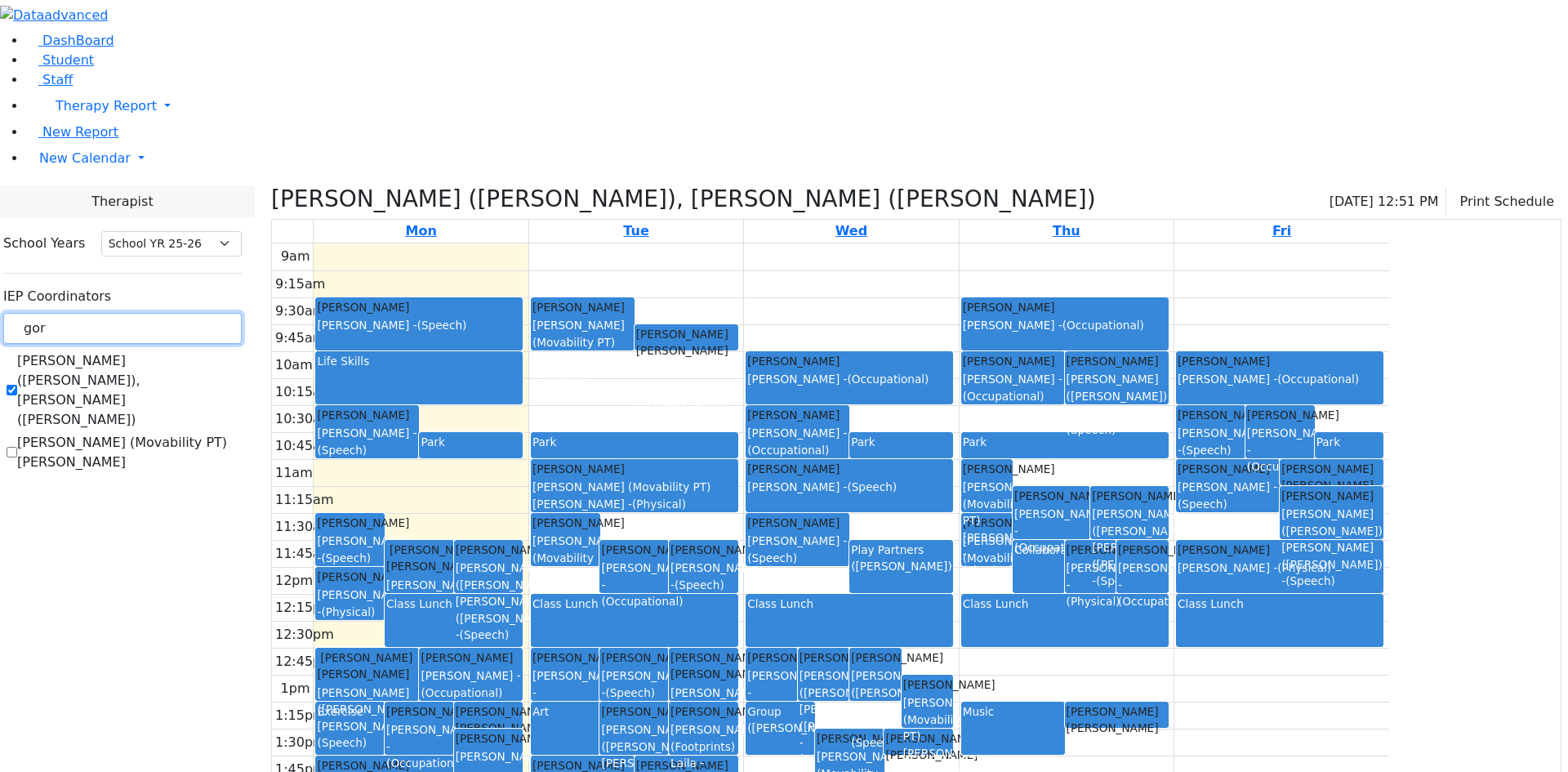
drag, startPoint x: 253, startPoint y: 143, endPoint x: 178, endPoint y: 150, distance: 75.3
click at [178, 150] on div "DashBoard Student Staff Therapy Report Student Old Calendar Report" at bounding box center [784, 445] width 1568 height 891
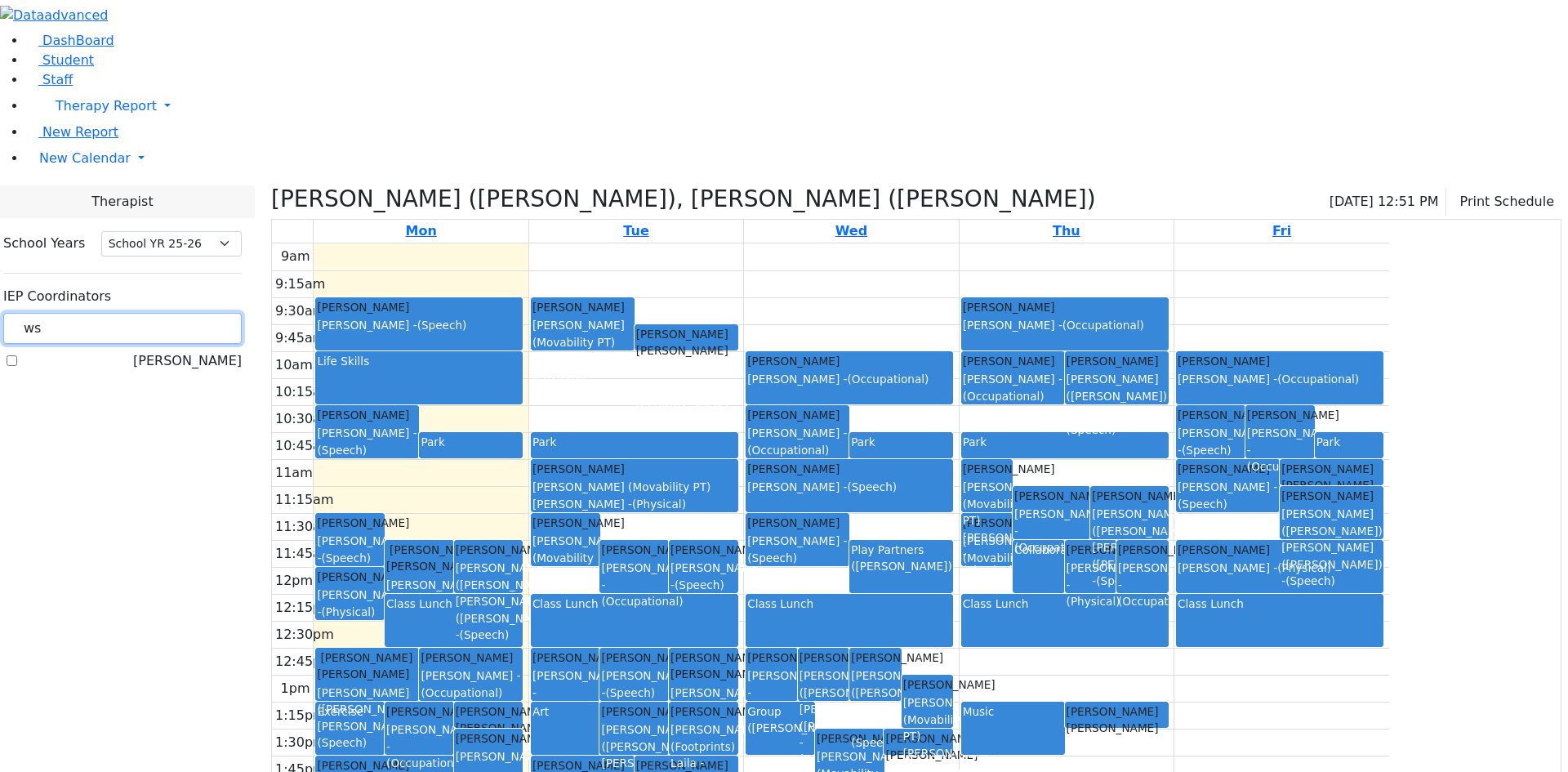
type input "w"
type input "est"
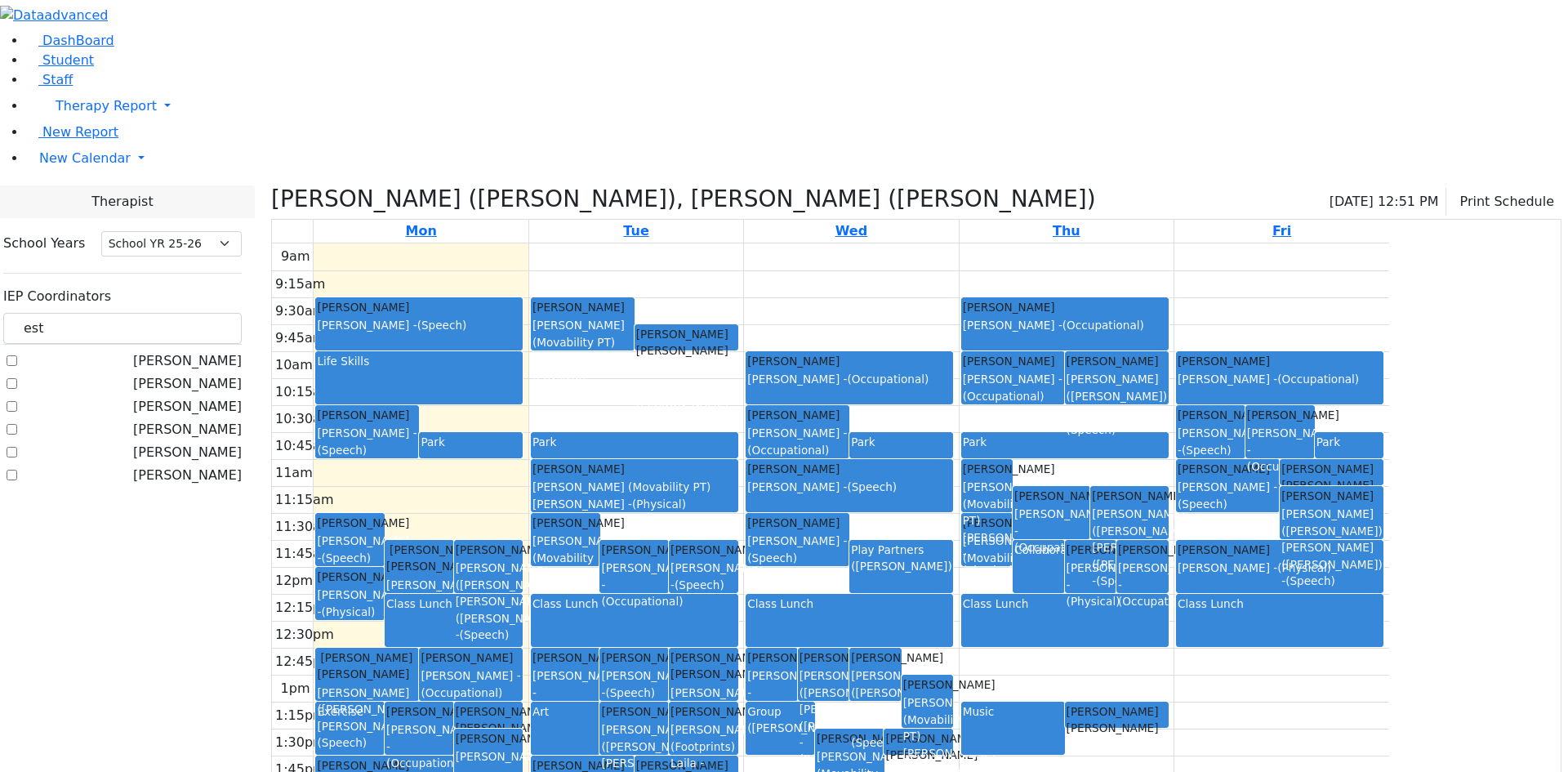
click at [206, 465] on label "[PERSON_NAME]" at bounding box center [188, 475] width 109 height 19
click at [18, 470] on input "[PERSON_NAME]" at bounding box center [11, 475] width 11 height 11
checkbox input "true"
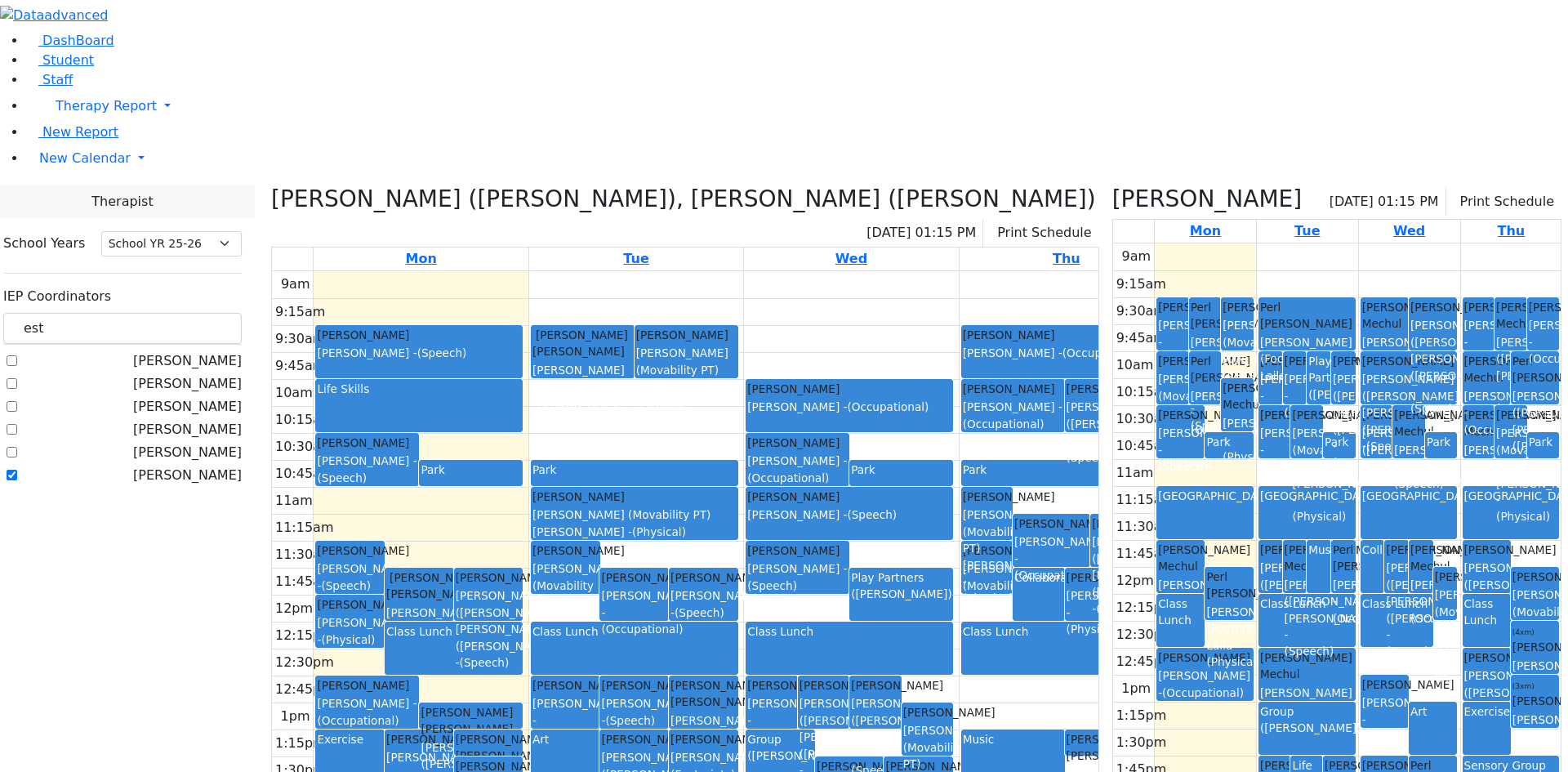
click at [271, 185] on icon at bounding box center [271, 198] width 0 height 27
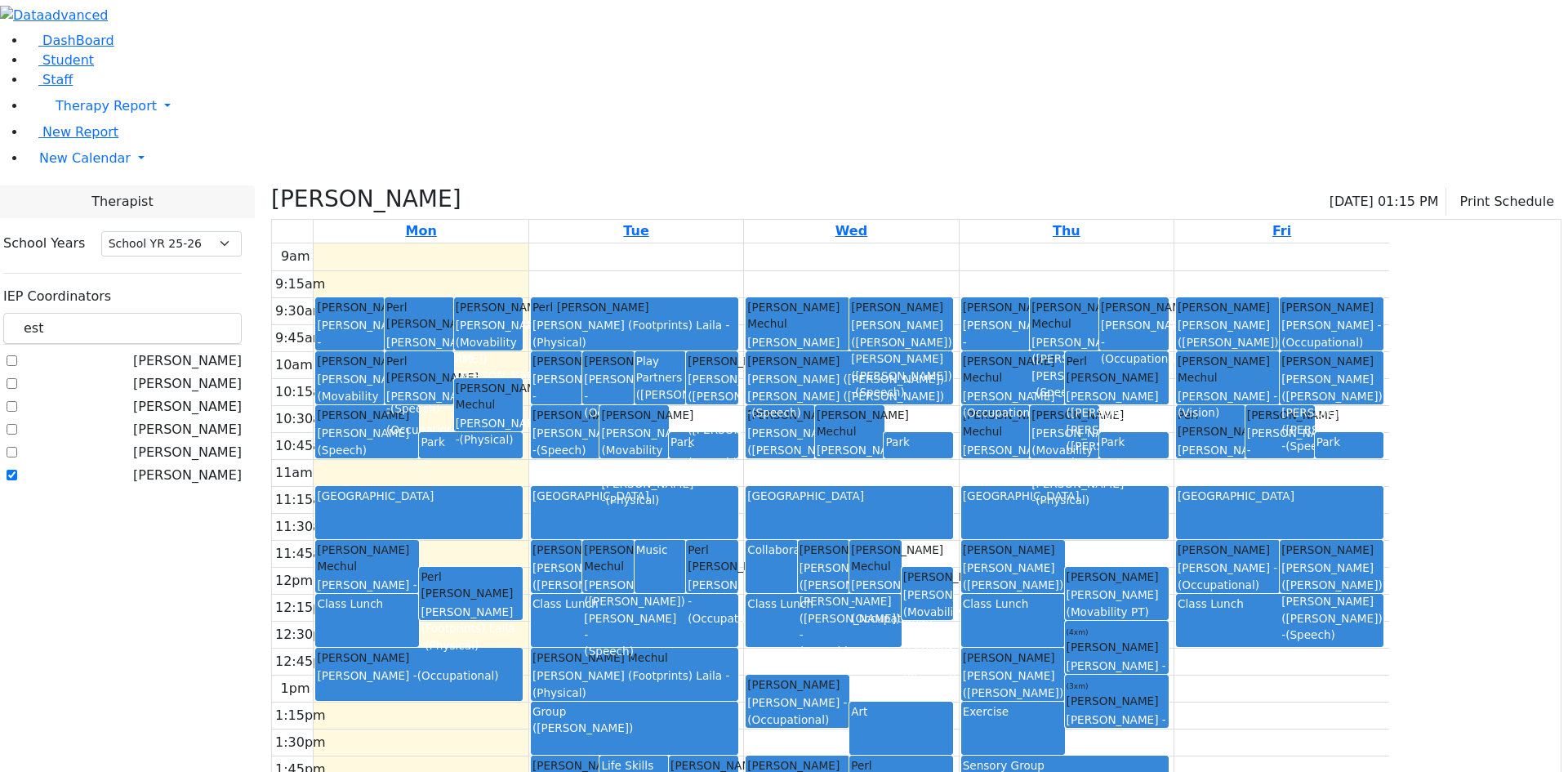
click at [737, 720] on div "(Renzoni, Rebecca)" at bounding box center [635, 728] width 205 height 17
click at [958, 570] on div "Collaboration Daskal Abraham Zentman (Eichorn) Elizabeth (Nechama) - (Speech) H…" at bounding box center [852, 566] width 214 height 647
click at [1063, 703] on div "Exercise" at bounding box center [1013, 729] width 100 height 51
click at [1390, 565] on div "9am 9:15am 9:30am 9:45am 10am 10:15am 10:30am 10:45am 11am 11:15am 11:30am 11:4…" at bounding box center [831, 566] width 1118 height 647
click at [1390, 543] on div "9am 9:15am 9:30am 9:45am 10am 10:15am 10:30am 10:45am 11am 11:15am 11:30am 11:4…" at bounding box center [831, 566] width 1118 height 647
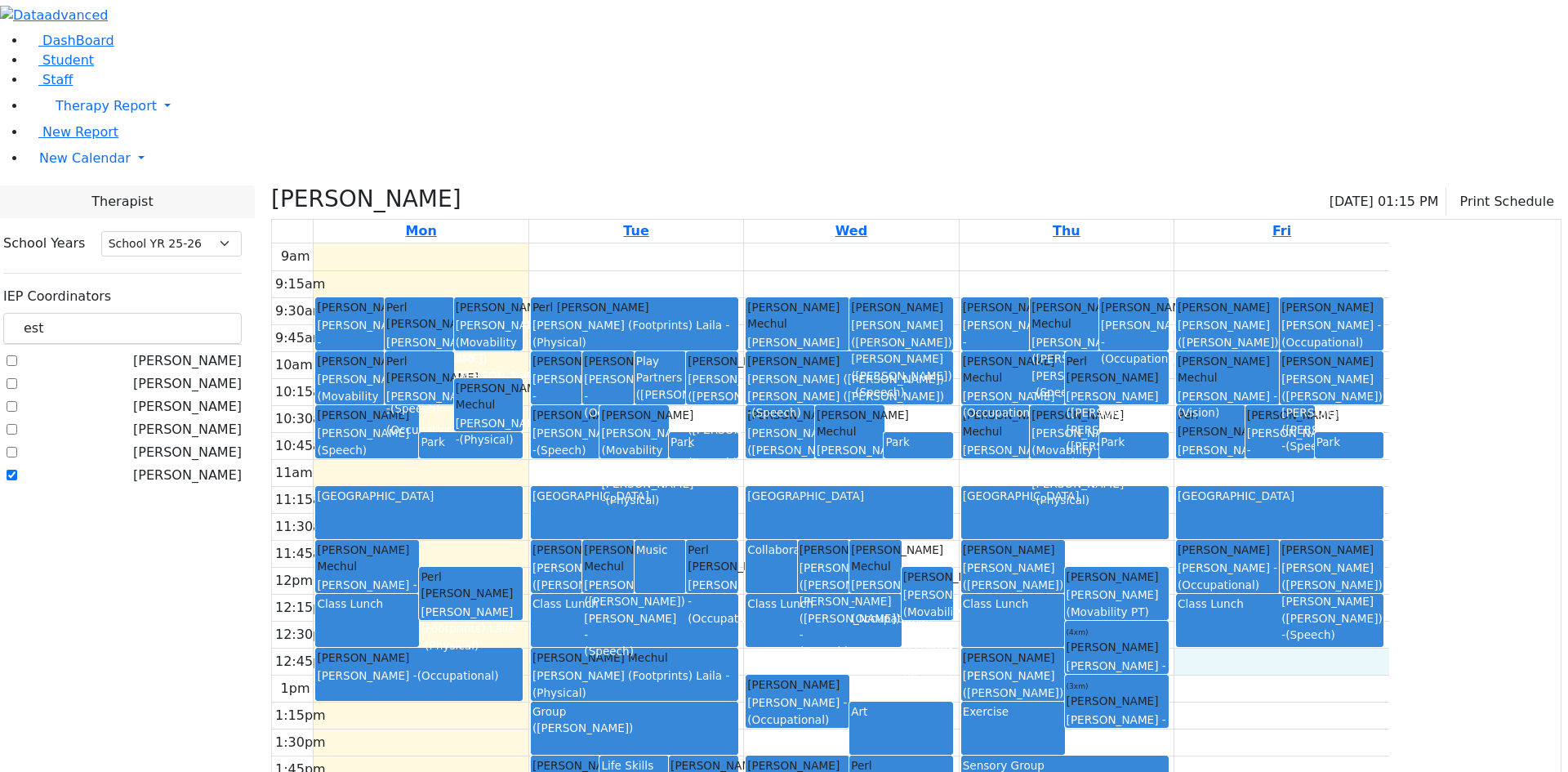
click at [1390, 491] on div "9am 9:15am 9:30am 9:45am 10am 10:15am 10:30am 10:45am 11am 11:15am 11:30am 11:4…" at bounding box center [831, 566] width 1118 height 647
click at [1168, 758] on div "Sensory Group" at bounding box center [1065, 783] width 205 height 51
click at [1063, 703] on div "Exercise" at bounding box center [1013, 729] width 100 height 51
click at [952, 703] on div "Art" at bounding box center [902, 729] width 100 height 51
click at [737, 720] on div "(Renzoni, Rebecca)" at bounding box center [635, 728] width 205 height 17
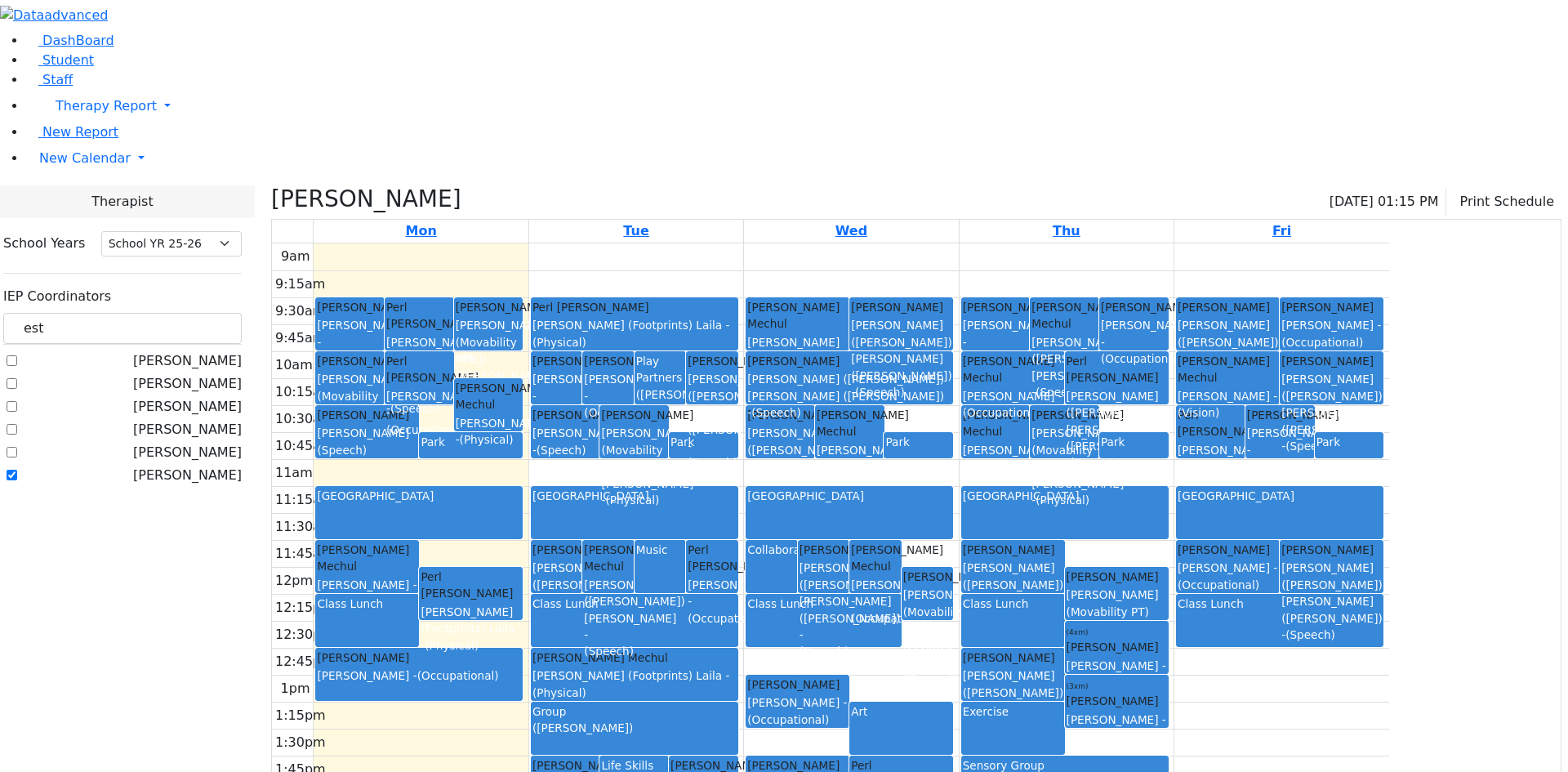
click at [952, 703] on div "Art" at bounding box center [902, 729] width 100 height 51
click at [1063, 703] on div "Exercise" at bounding box center [1013, 729] width 100 height 51
click at [1226, 577] on div "9am 9:15am 9:30am 9:45am 10am 10:15am 10:30am 10:45am 11am 11:15am 11:30am 11:4…" at bounding box center [831, 566] width 1118 height 647
click at [1370, 578] on div "9am 9:15am 9:30am 9:45am 10am 10:15am 10:30am 10:45am 11am 11:15am 11:30am 11:4…" at bounding box center [831, 566] width 1118 height 647
click at [599, 653] on div "9am 9:15am 9:30am 9:45am 10am 10:15am 10:30am 10:45am 11am 11:15am 11:30am 11:4…" at bounding box center [831, 566] width 1118 height 647
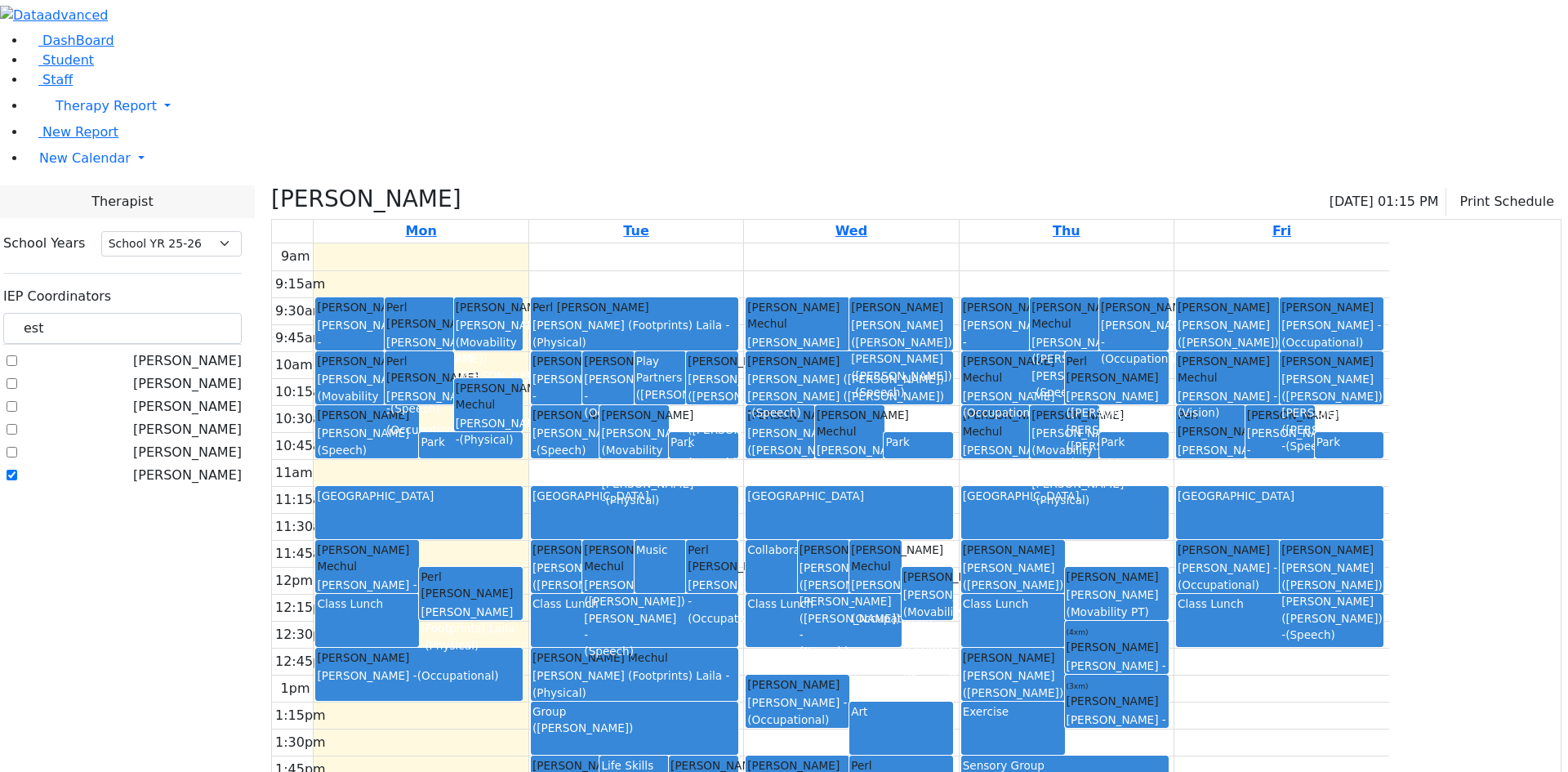
click at [669, 564] on div "9am 9:15am 9:30am 9:45am 10am 10:15am 10:30am 10:45am 11am 11:15am 11:30am 11:4…" at bounding box center [831, 566] width 1118 height 647
click at [1168, 758] on div "Sensory Group" at bounding box center [1065, 766] width 205 height 17
click at [1334, 584] on div "9am 9:15am 9:30am 9:45am 10am 10:15am 10:30am 10:45am 11am 11:15am 11:30am 11:4…" at bounding box center [831, 566] width 1118 height 647
click at [1319, 583] on div "9am 9:15am 9:30am 9:45am 10am 10:15am 10:30am 10:45am 11am 11:15am 11:30am 11:4…" at bounding box center [831, 566] width 1118 height 647
click at [1168, 758] on div "Sensory Group" at bounding box center [1065, 783] width 205 height 51
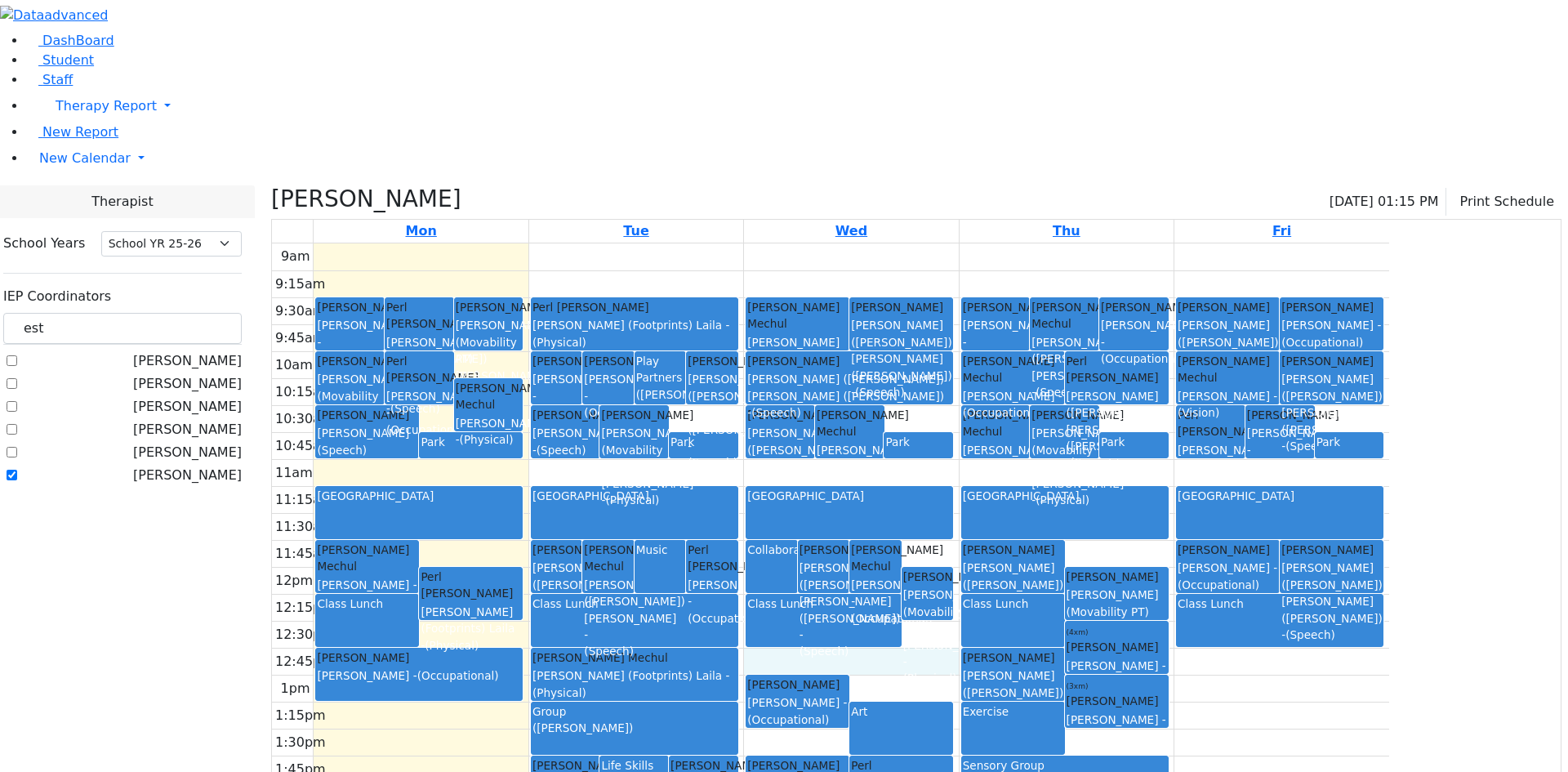
click at [1024, 488] on div "9am 9:15am 9:30am 9:45am 10am 10:15am 10:30am 10:45am 11am 11:15am 11:30am 11:4…" at bounding box center [831, 566] width 1118 height 647
click at [1390, 585] on div "9am 9:15am 9:30am 9:45am 10am 10:15am 10:30am 10:45am 11am 11:15am 11:30am 11:4…" at bounding box center [831, 566] width 1118 height 647
click at [1168, 758] on div "Sensory Group" at bounding box center [1065, 766] width 205 height 17
drag, startPoint x: 244, startPoint y: 148, endPoint x: 198, endPoint y: 161, distance: 47.8
click at [198, 313] on div "est" at bounding box center [123, 328] width 239 height 32
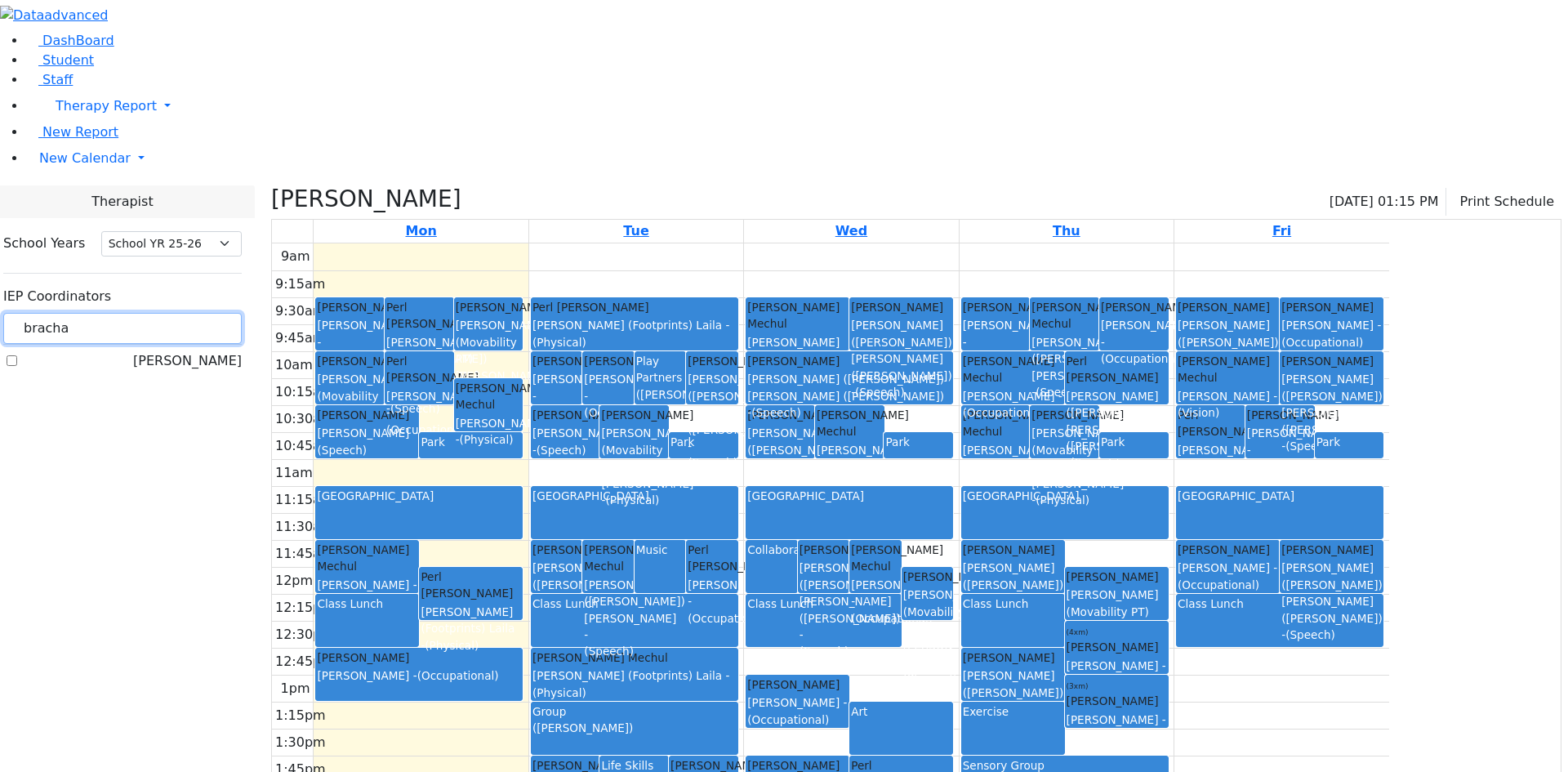
type input "bracha"
click at [207, 351] on label "Peymer Bracha" at bounding box center [188, 361] width 109 height 19
click at [18, 356] on input "Peymer Bracha" at bounding box center [11, 361] width 11 height 11
checkbox input "true"
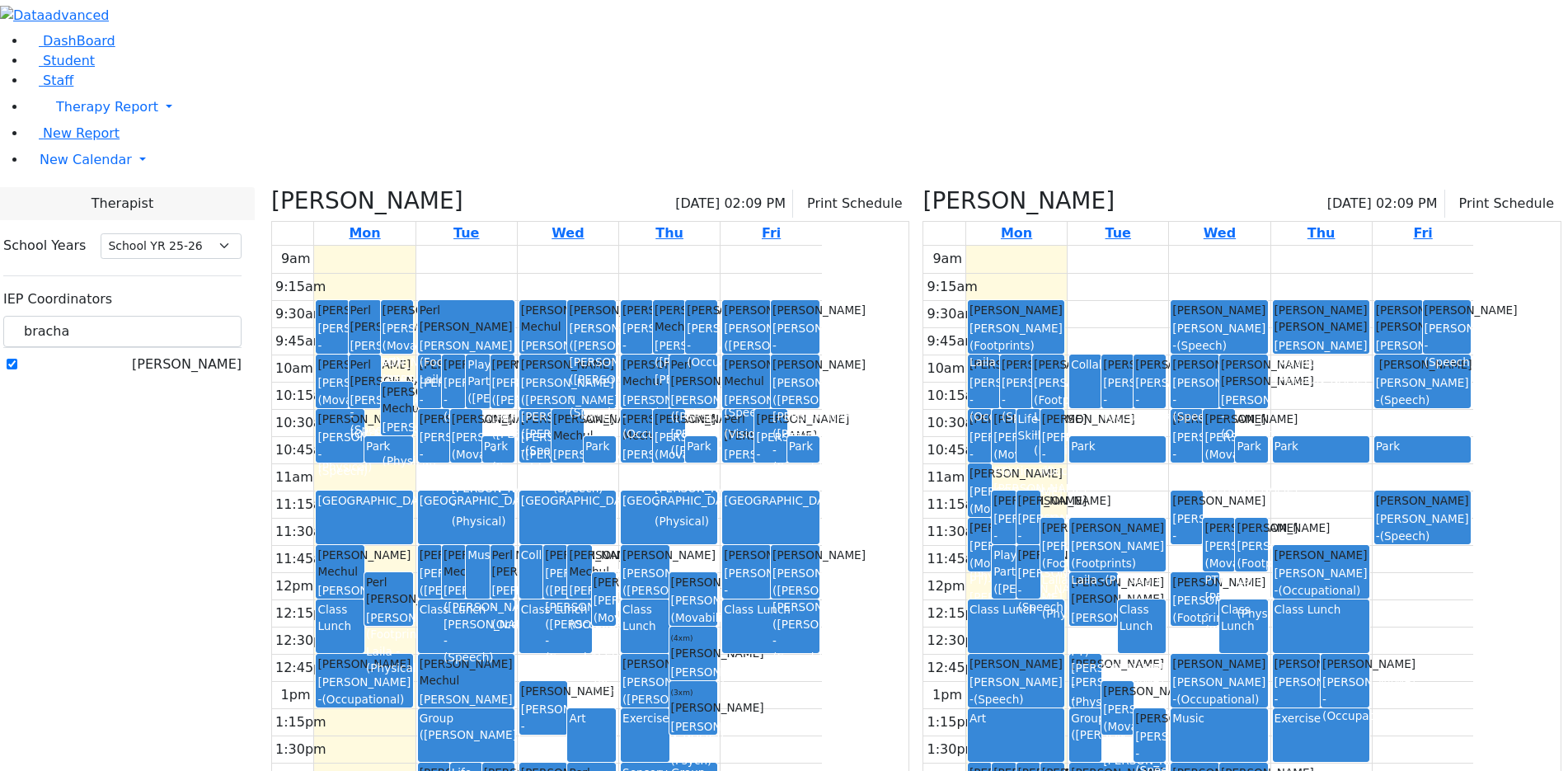
click at [431, 187] on div "Golombeck Esther 09/08/2025 02:09 PM Print Schedule Mon Tue Wed Thu Fri 9am 9:1…" at bounding box center [591, 543] width 652 height 713
click at [442, 187] on h3 "[PERSON_NAME]" at bounding box center [367, 201] width 192 height 28
click at [271, 187] on icon at bounding box center [271, 200] width 0 height 27
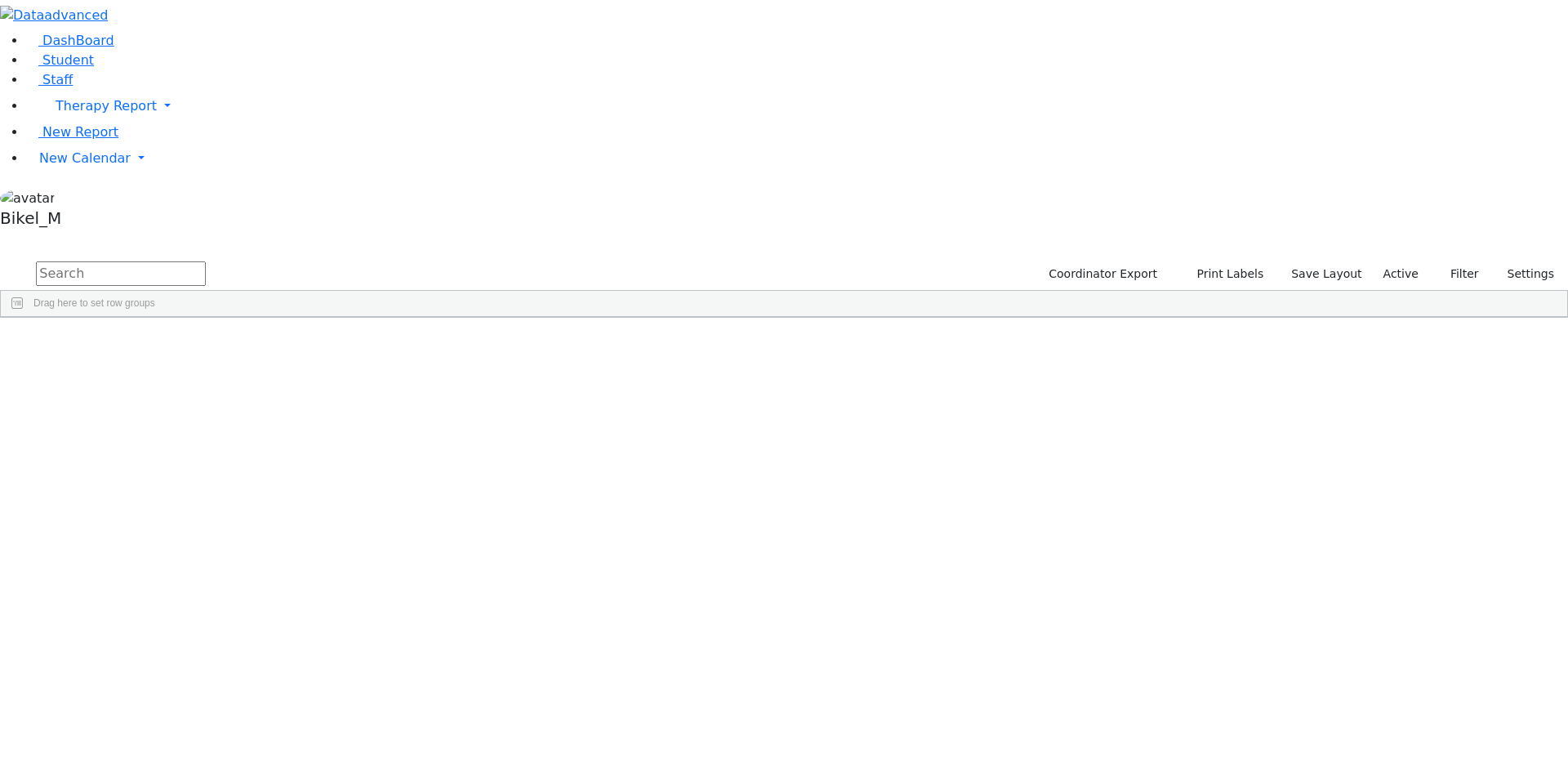
click at [205, 262] on input "text" at bounding box center [121, 274] width 170 height 25
type input "frank"
click at [208, 390] on div "Frankel" at bounding box center [156, 401] width 103 height 23
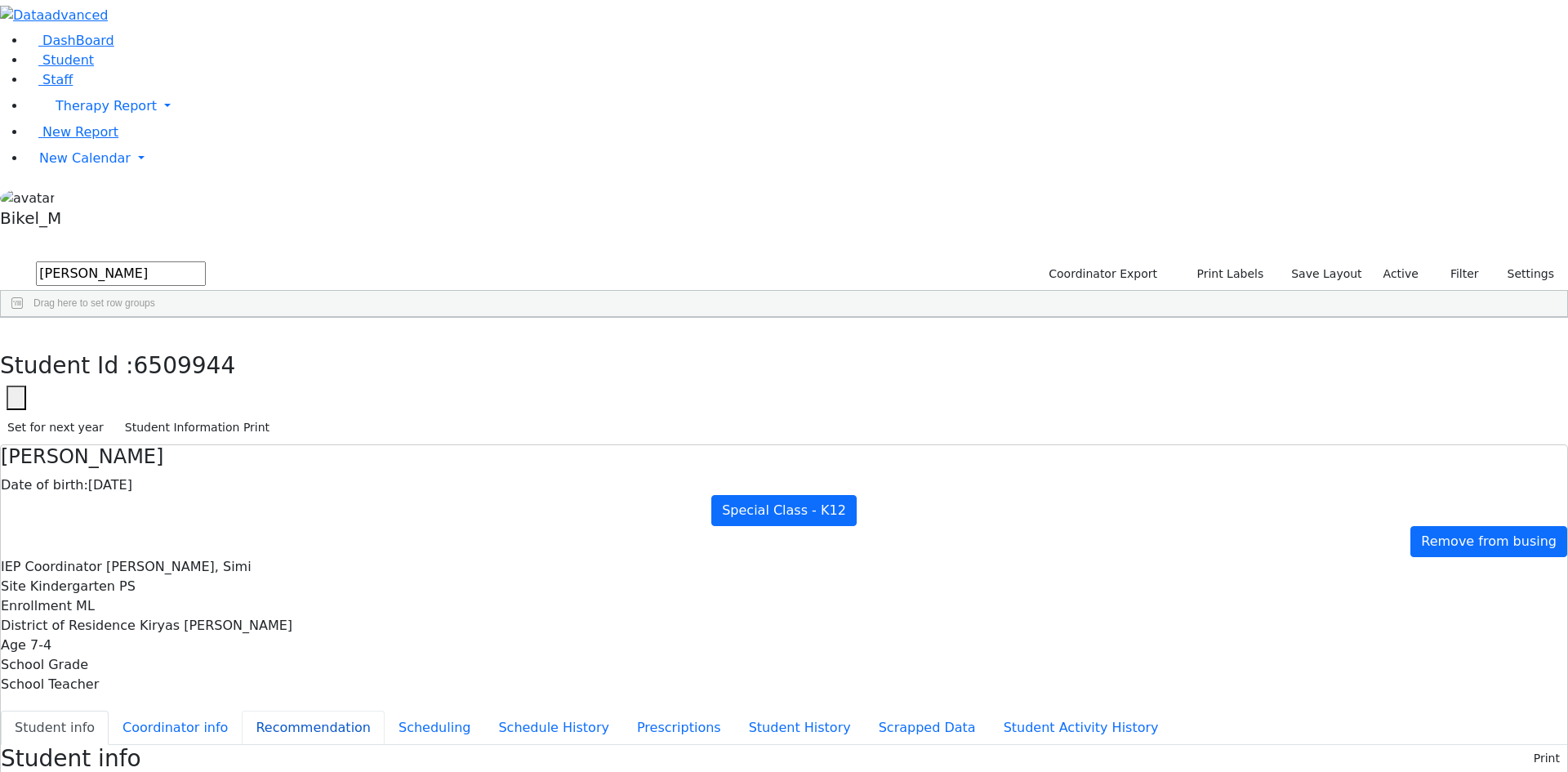
click at [385, 711] on button "Recommendation" at bounding box center [313, 728] width 143 height 34
checkbox input "true"
drag, startPoint x: 1057, startPoint y: 375, endPoint x: 1057, endPoint y: 397, distance: 22.0
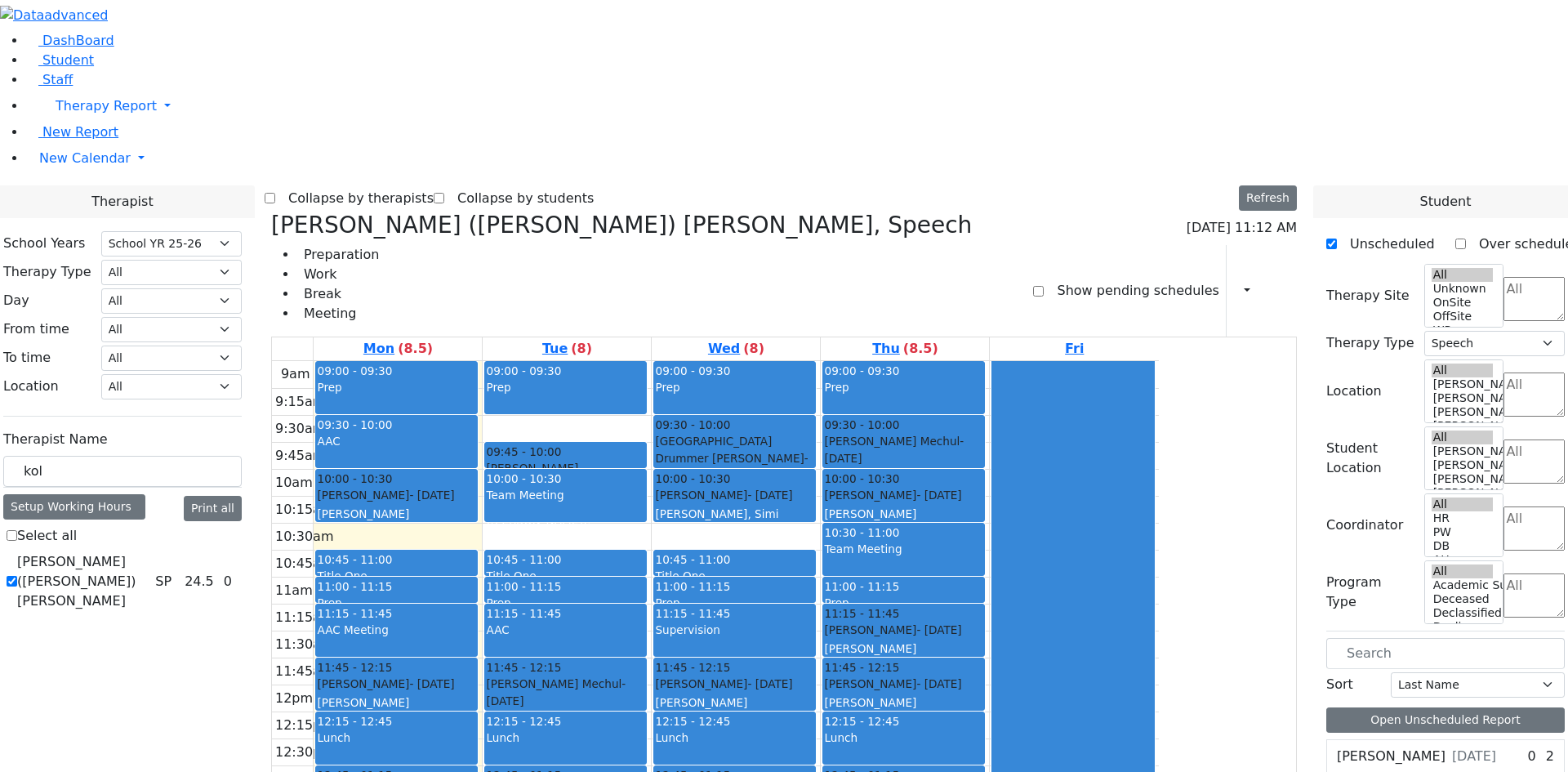
select select "212"
select select "3"
click at [439, 212] on h3 "Kerner (Koller) Elisheva, Speech" at bounding box center [622, 226] width 701 height 28
click at [271, 212] on icon at bounding box center [271, 225] width 0 height 27
checkbox input "false"
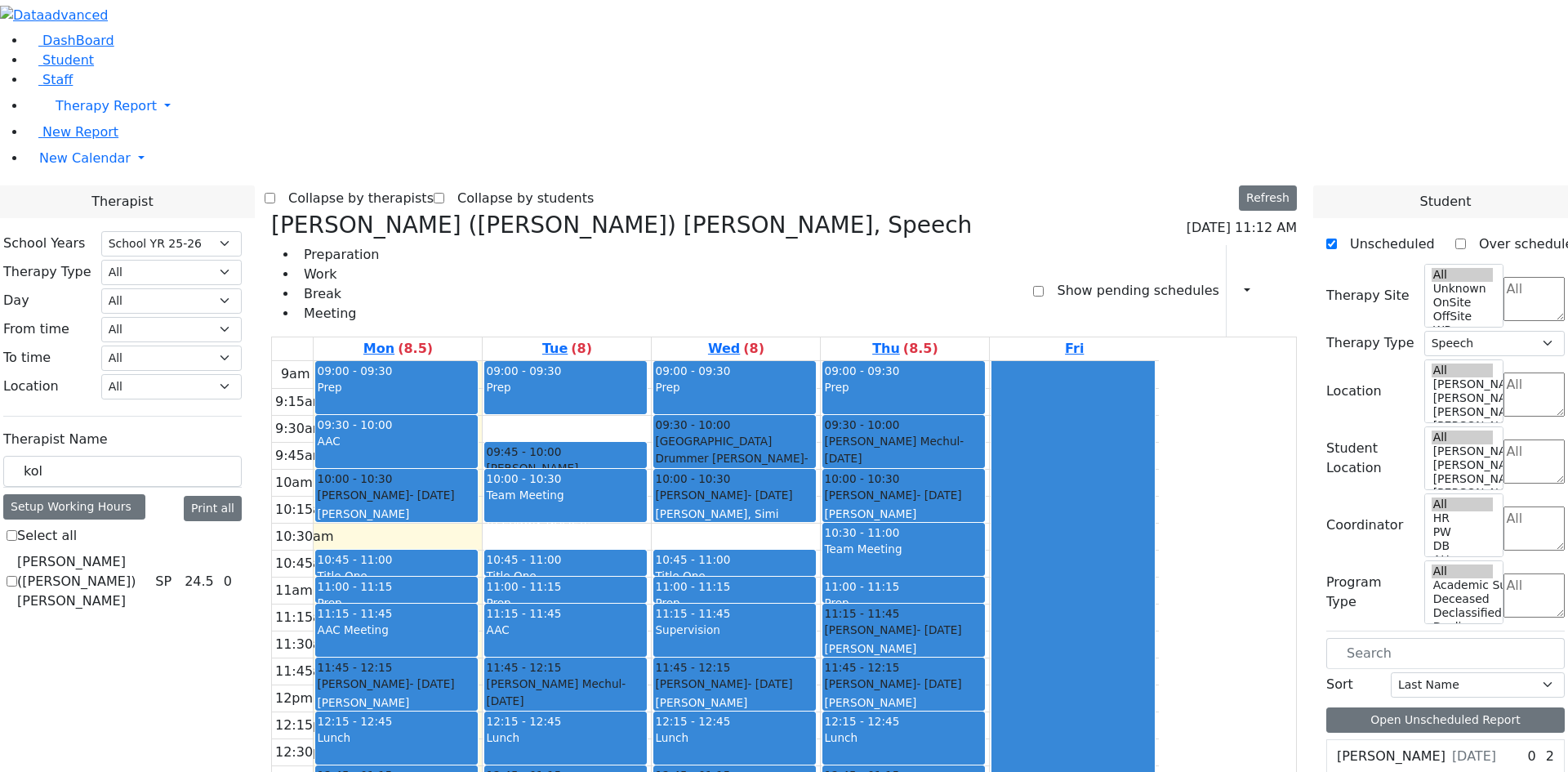
select select
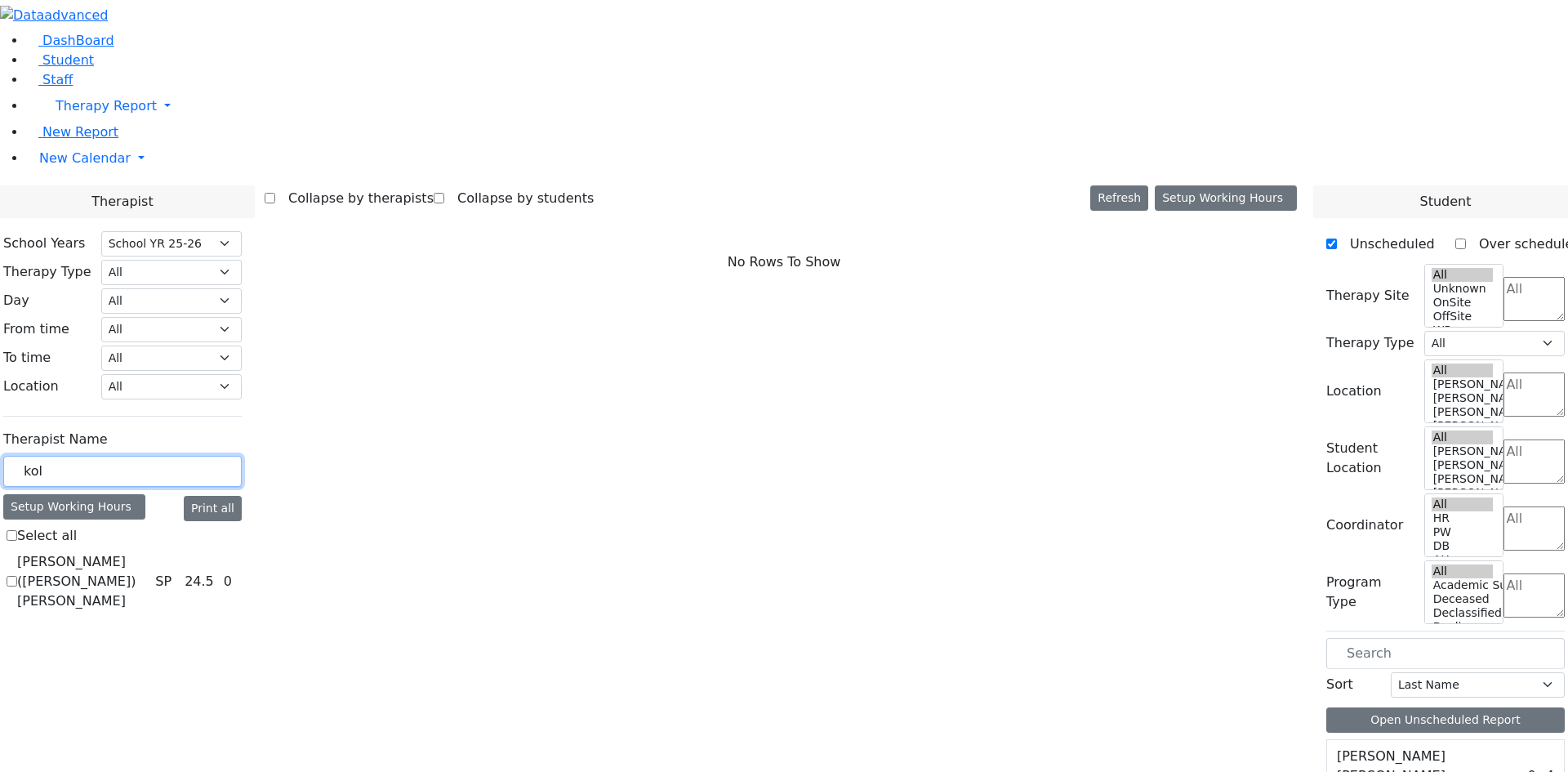
drag, startPoint x: 264, startPoint y: 285, endPoint x: 173, endPoint y: 278, distance: 91.3
type input "chana"
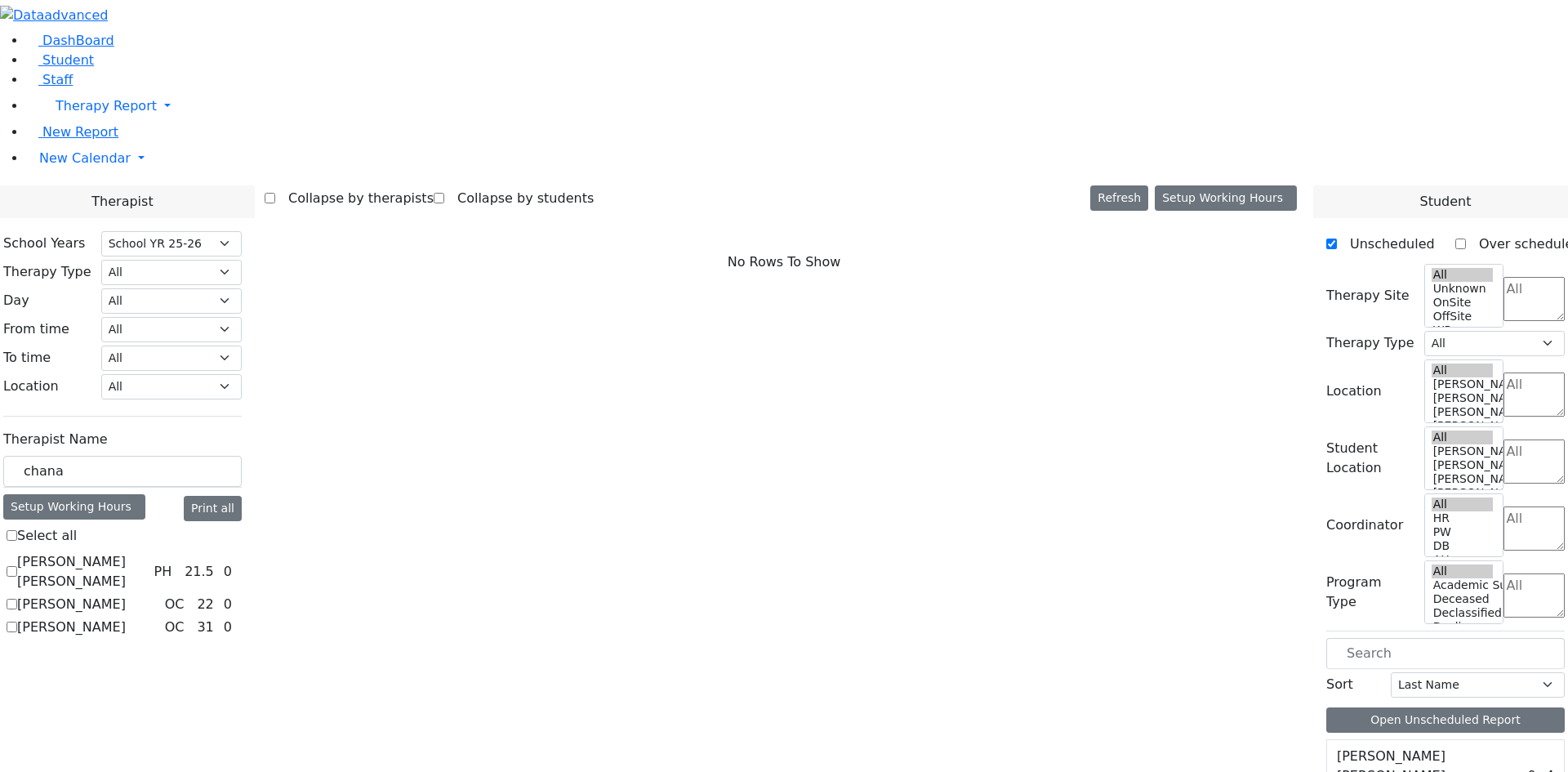
click at [126, 595] on label "[PERSON_NAME]" at bounding box center [72, 604] width 109 height 19
click at [18, 599] on input "[PERSON_NAME]" at bounding box center [11, 604] width 11 height 11
checkbox input "true"
select select "1"
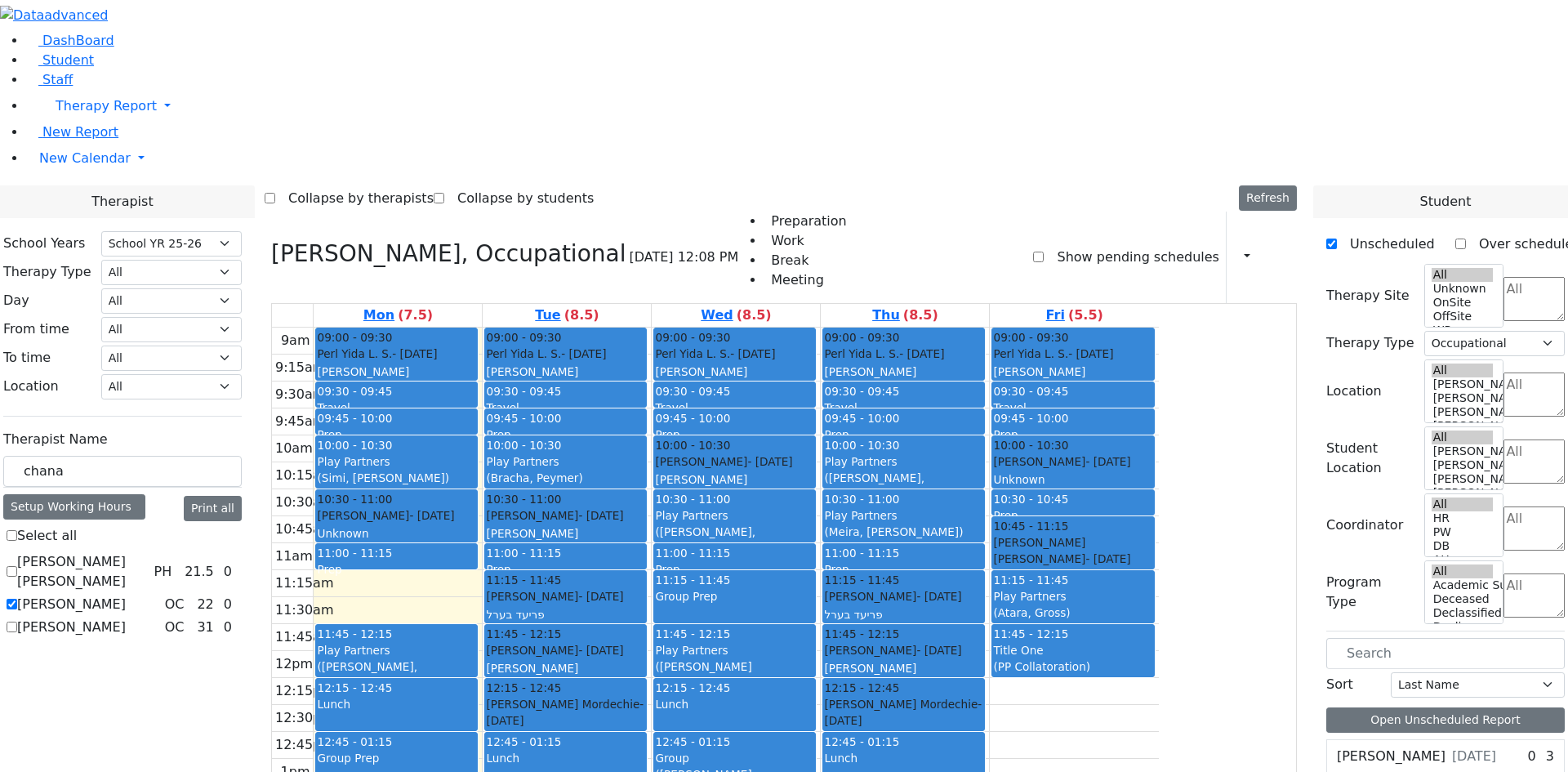
click at [476, 659] on div "(Esther, Golombeck)" at bounding box center [396, 675] width 159 height 33
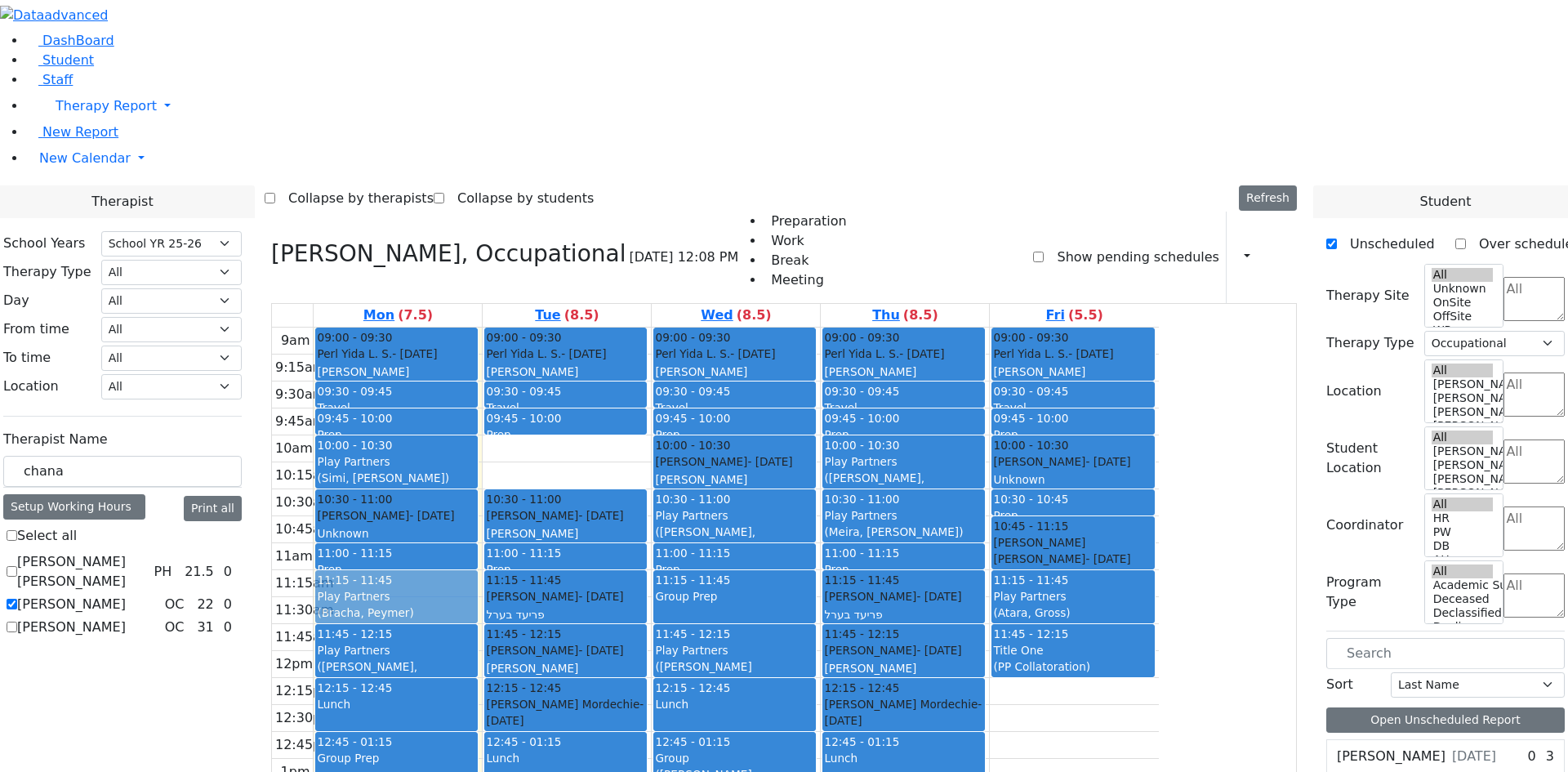
drag, startPoint x: 733, startPoint y: 242, endPoint x: 601, endPoint y: 369, distance: 183.2
click at [601, 369] on tr "09:00 - 09:30 Perl Yida L. S. - 12/06/2009 Schwab, Basya PS 09:30 - 09:45 Trave…" at bounding box center [716, 651] width 887 height 647
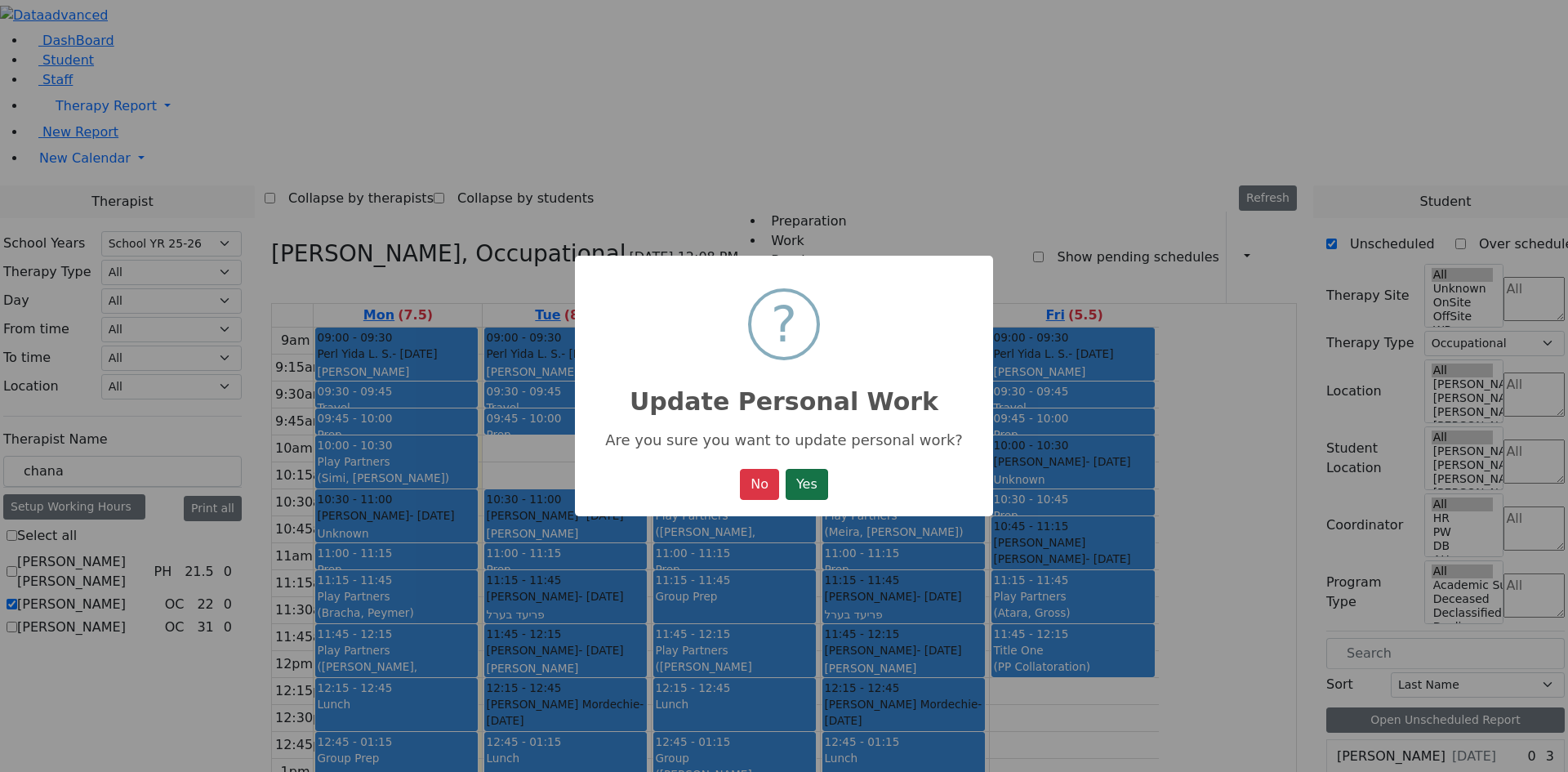
click at [808, 484] on button "Yes" at bounding box center [807, 484] width 42 height 31
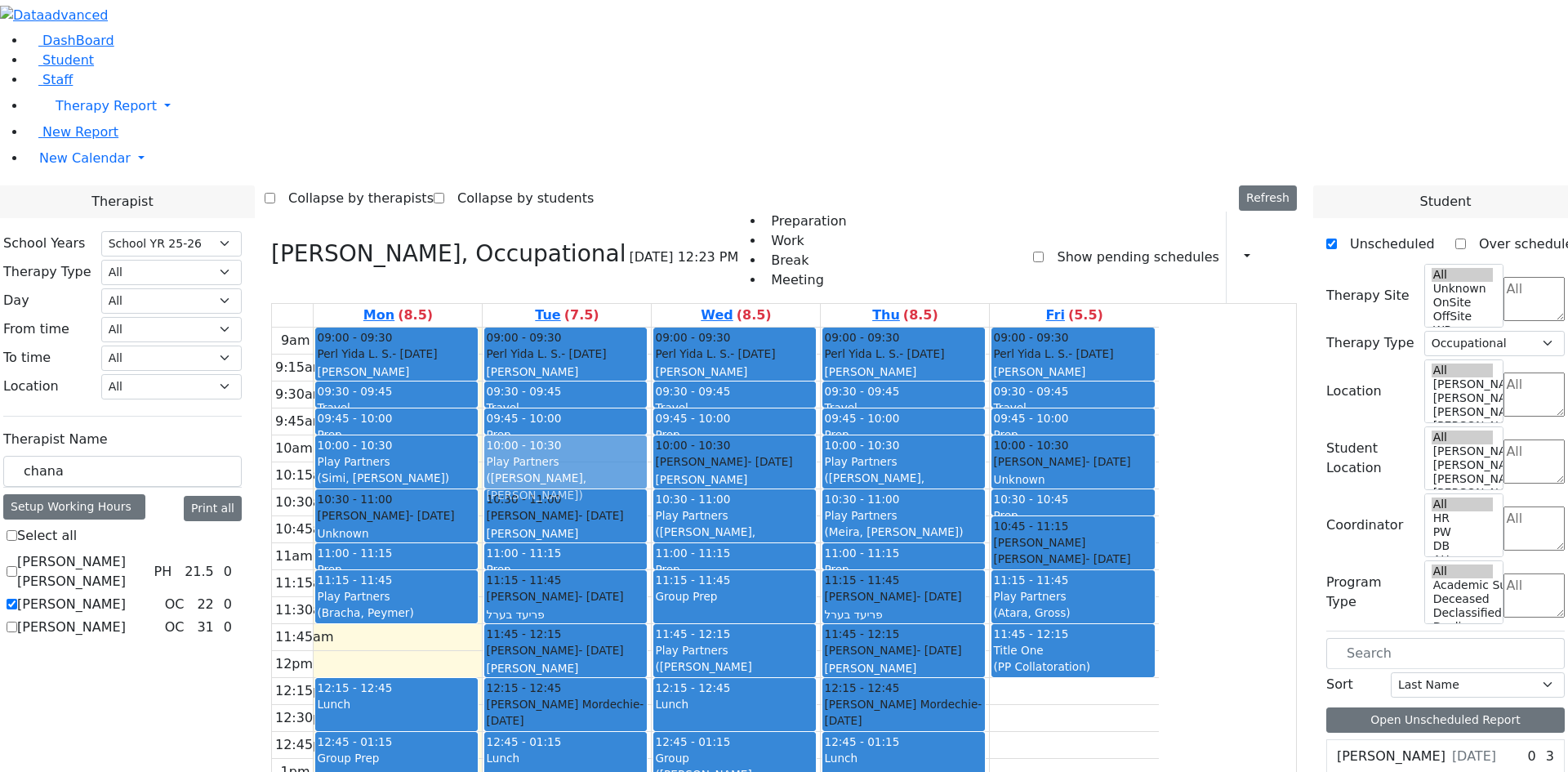
drag, startPoint x: 593, startPoint y: 419, endPoint x: 716, endPoint y: 234, distance: 222.2
click at [716, 328] on tr "09:00 - 09:30 Perl Yida L. S. - 12/06/2009 Schwab, Basya PS 09:30 - 09:45 Trave…" at bounding box center [716, 651] width 887 height 647
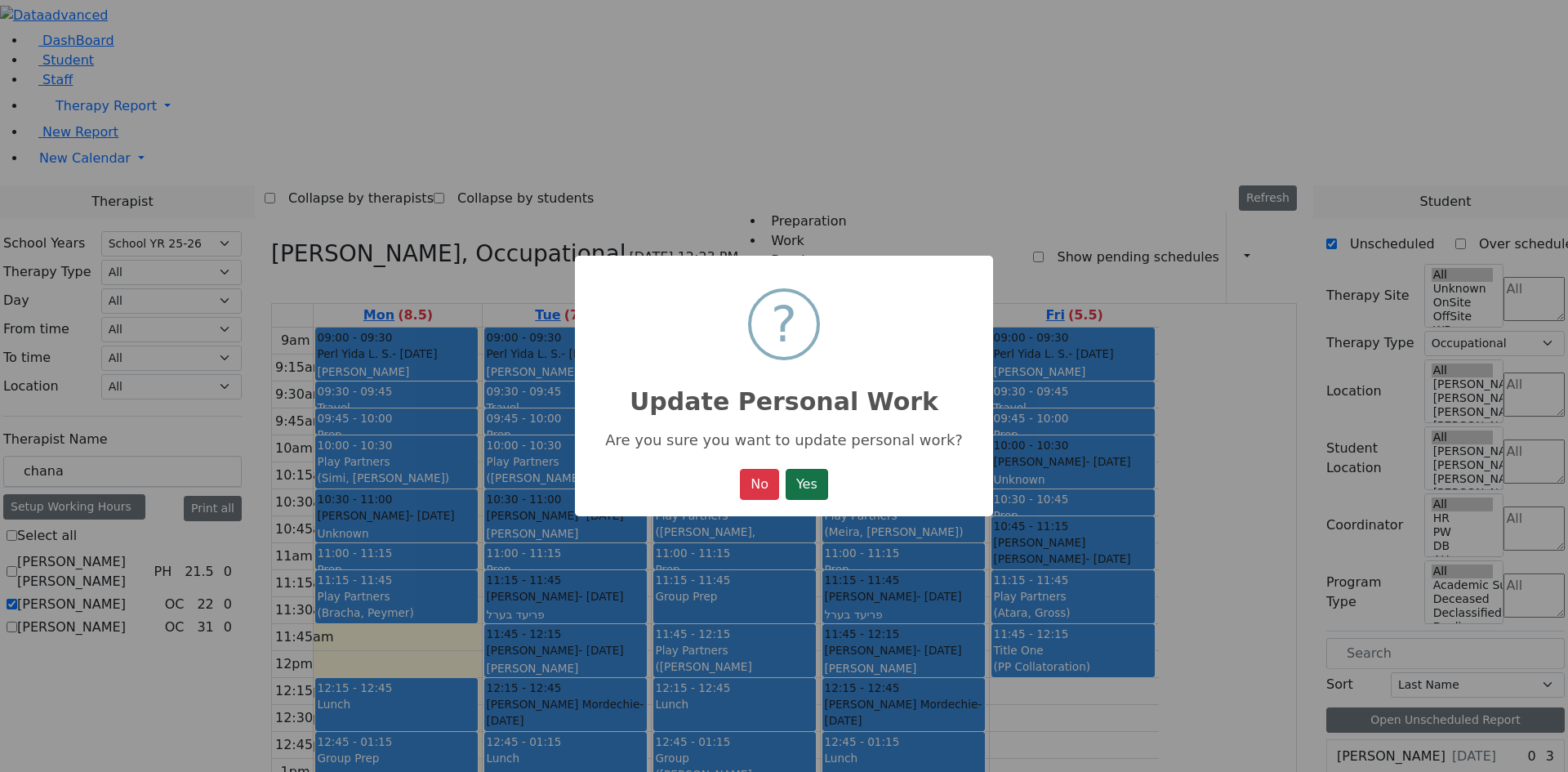
drag, startPoint x: 817, startPoint y: 484, endPoint x: 710, endPoint y: 393, distance: 140.5
click at [816, 484] on button "Yes" at bounding box center [807, 484] width 42 height 31
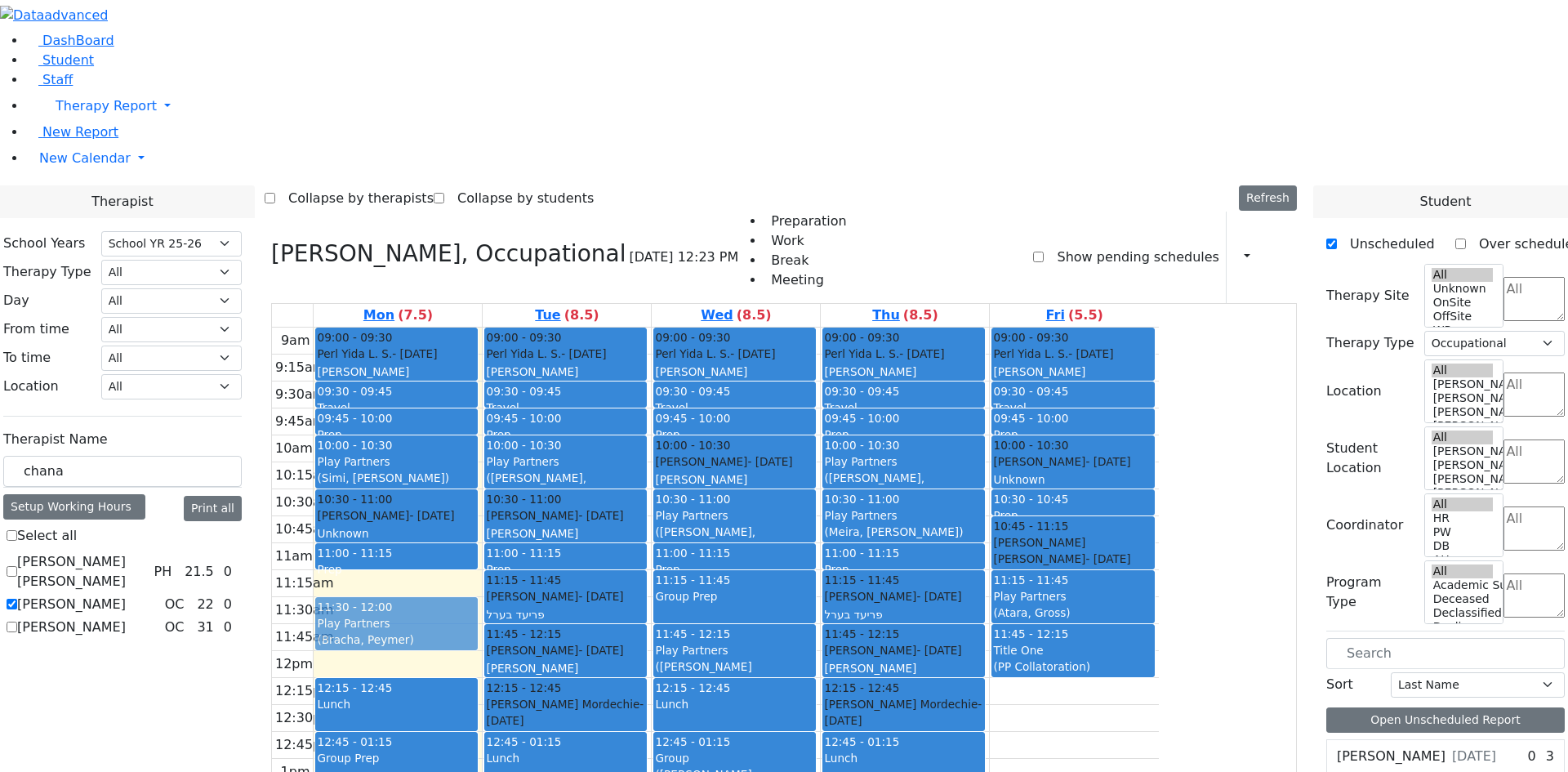
drag, startPoint x: 549, startPoint y: 366, endPoint x: 561, endPoint y: 401, distance: 37.0
click at [482, 401] on div "09:00 - 09:30 Perl Yida L. S. - 12/06/2009 Schwab, Basya PS 09:30 - 09:45 Trave…" at bounding box center [398, 651] width 169 height 647
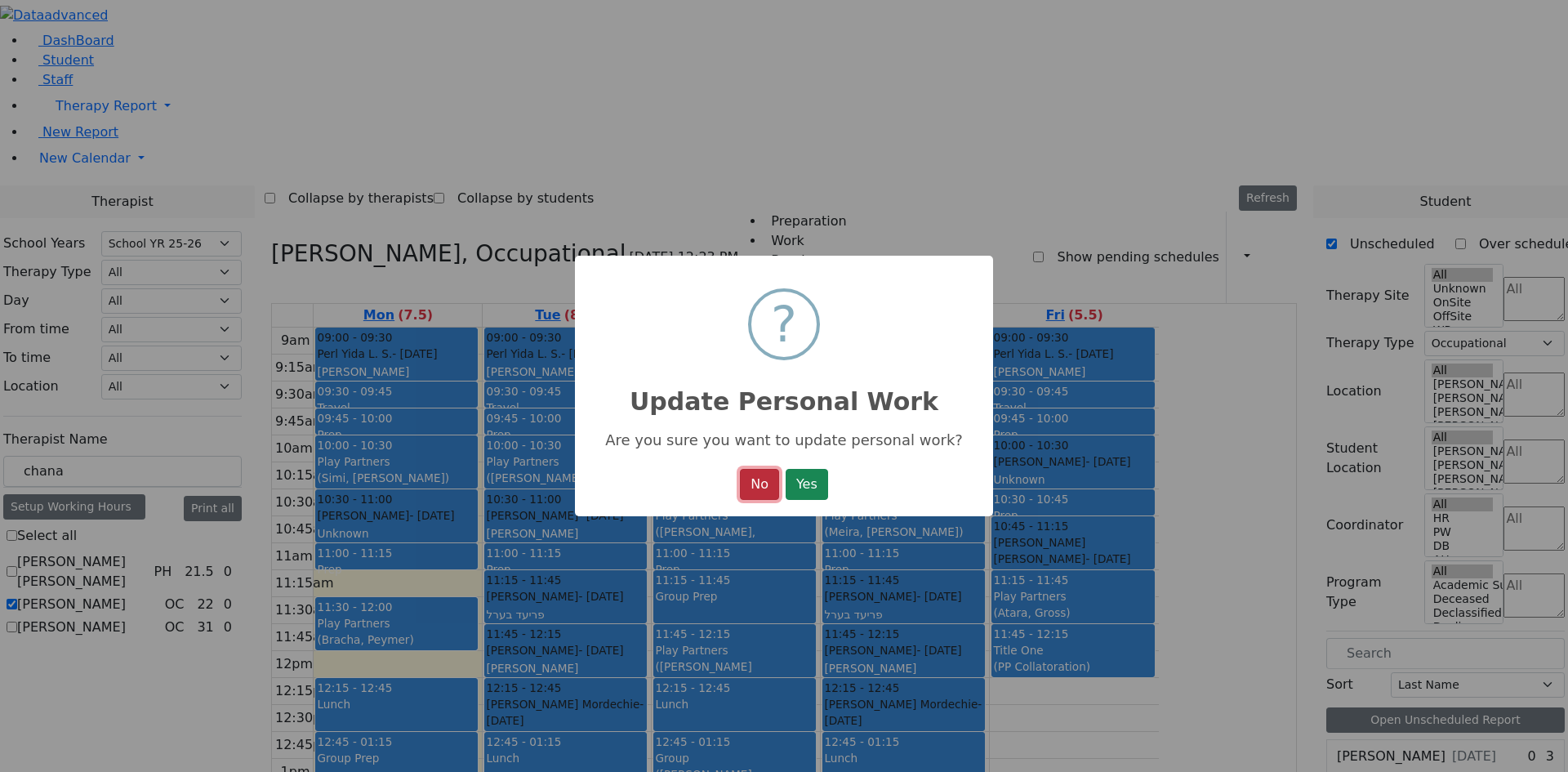
click at [750, 487] on button "No" at bounding box center [759, 484] width 40 height 31
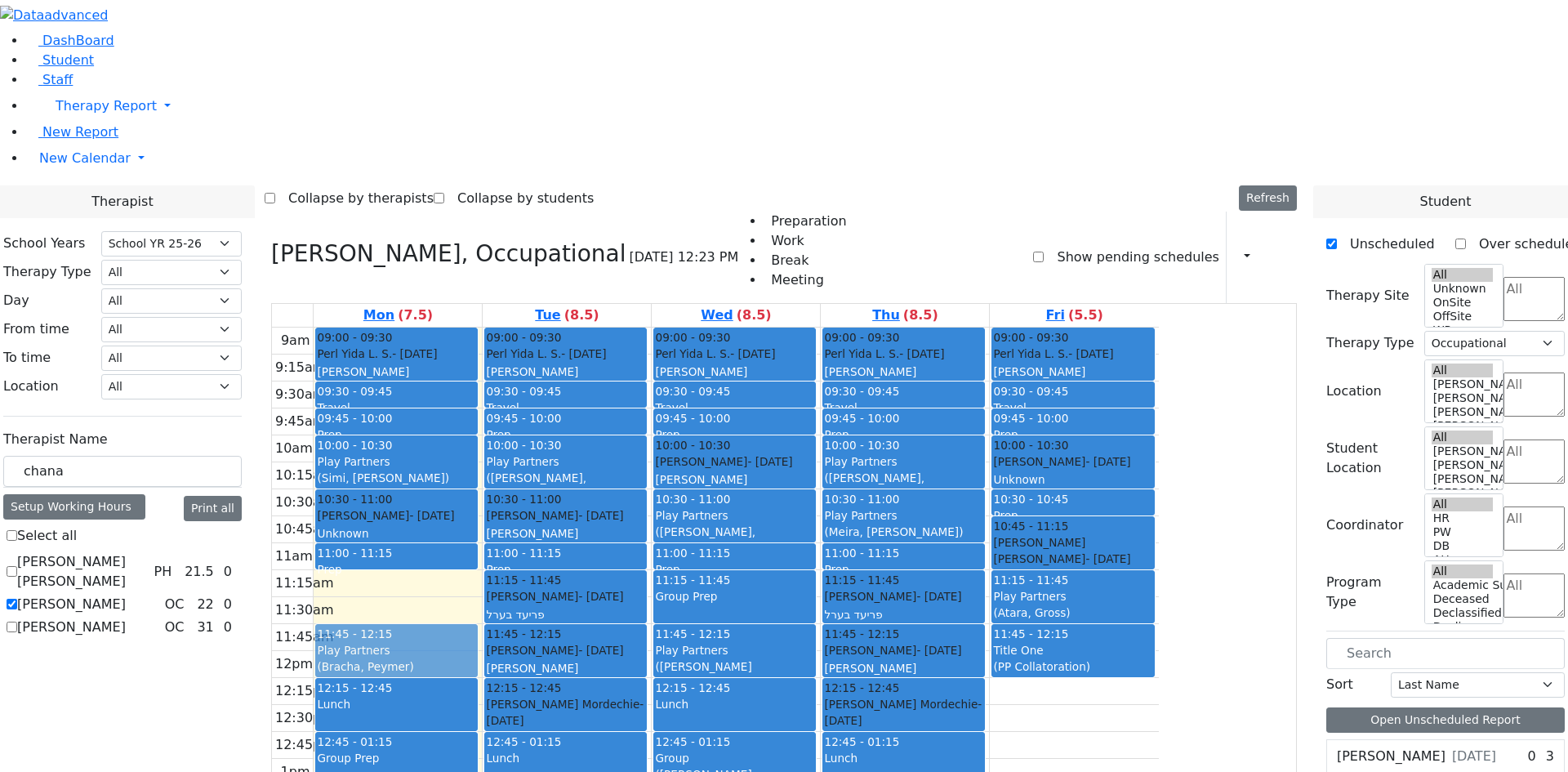
drag, startPoint x: 543, startPoint y: 379, endPoint x: 558, endPoint y: 443, distance: 65.7
click at [482, 425] on div "09:00 - 09:30 Perl Yida L. S. - 12/06/2009 Schwab, Basya PS 09:30 - 09:45 Trave…" at bounding box center [398, 651] width 169 height 647
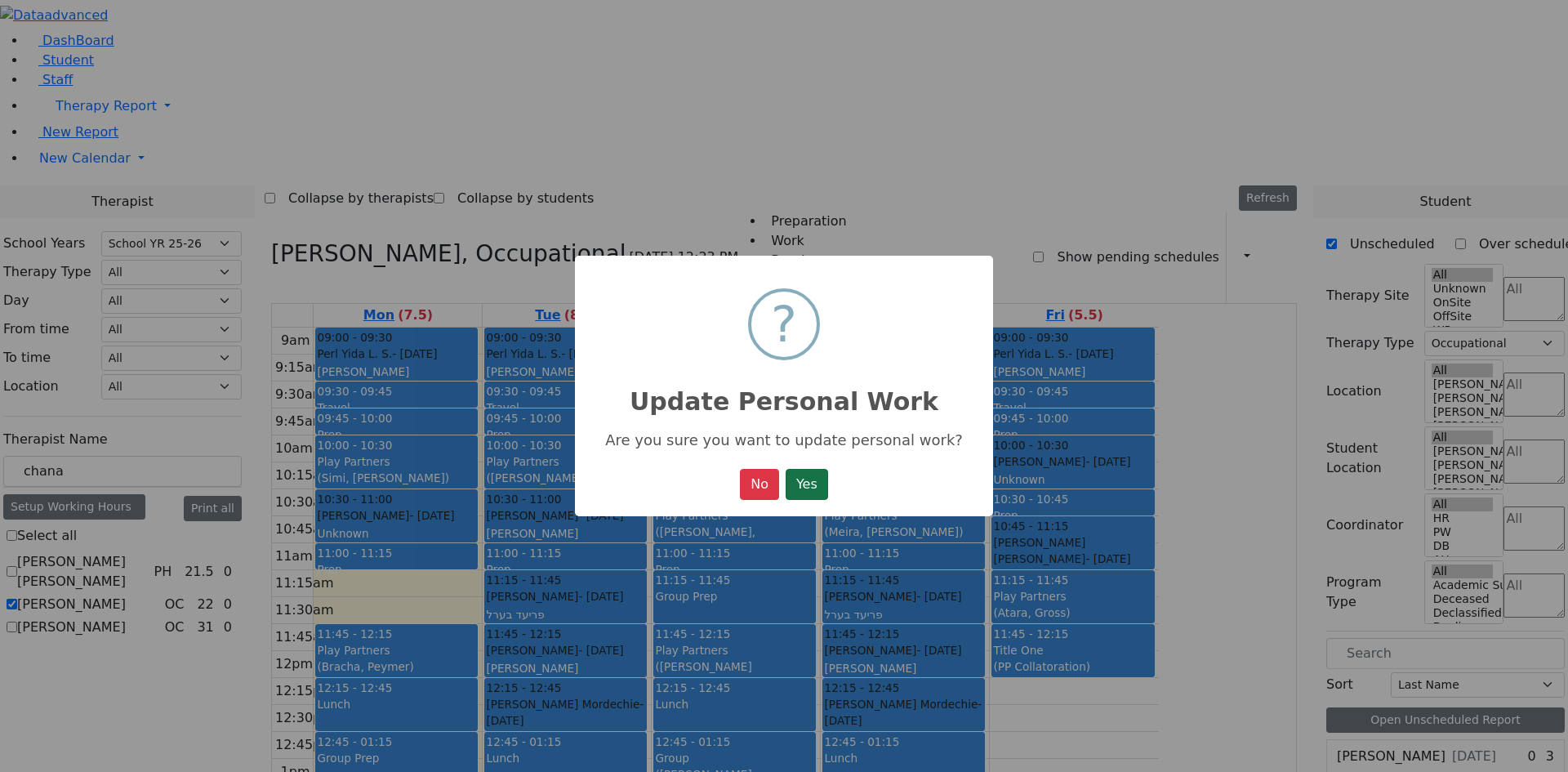
click at [793, 489] on button "Yes" at bounding box center [807, 484] width 42 height 31
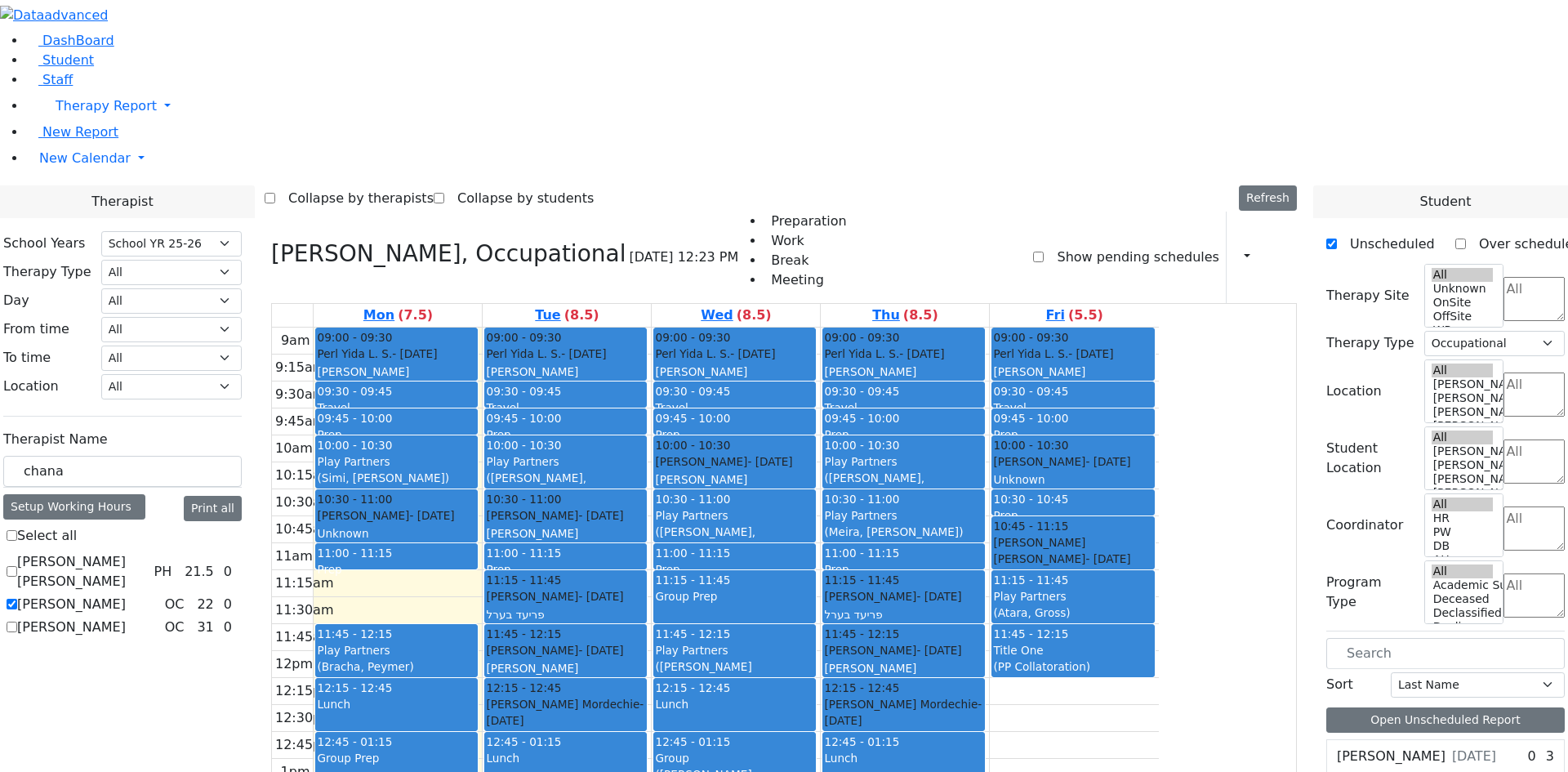
click at [1248, 212] on div "Print Schedule Print All Print Info Print Pending Schedule Print Non Pending Sc…" at bounding box center [1262, 257] width 71 height 91
click at [1235, 243] on button "button" at bounding box center [1242, 257] width 18 height 28
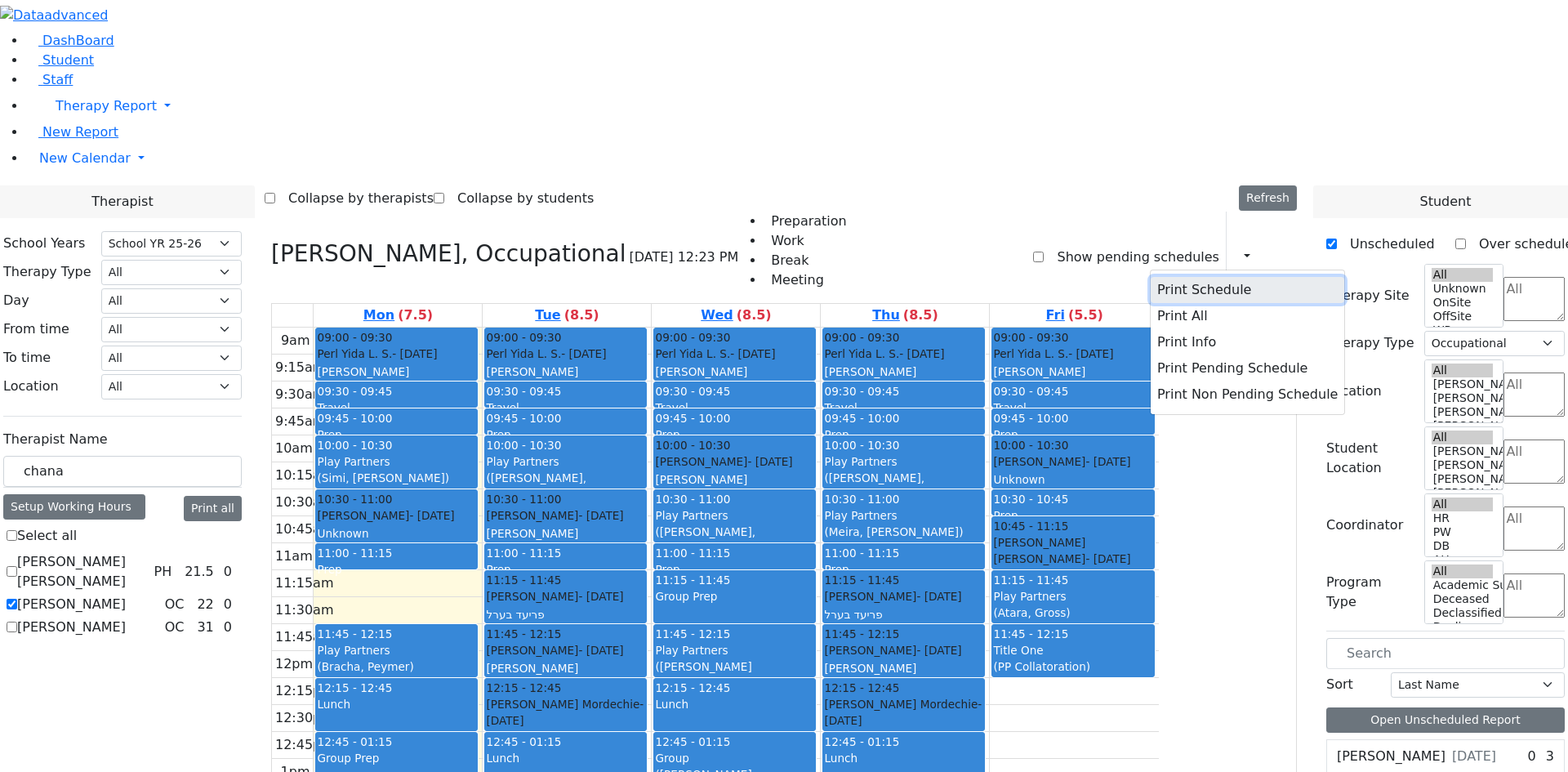
click at [1226, 277] on button "Print Schedule" at bounding box center [1248, 290] width 194 height 26
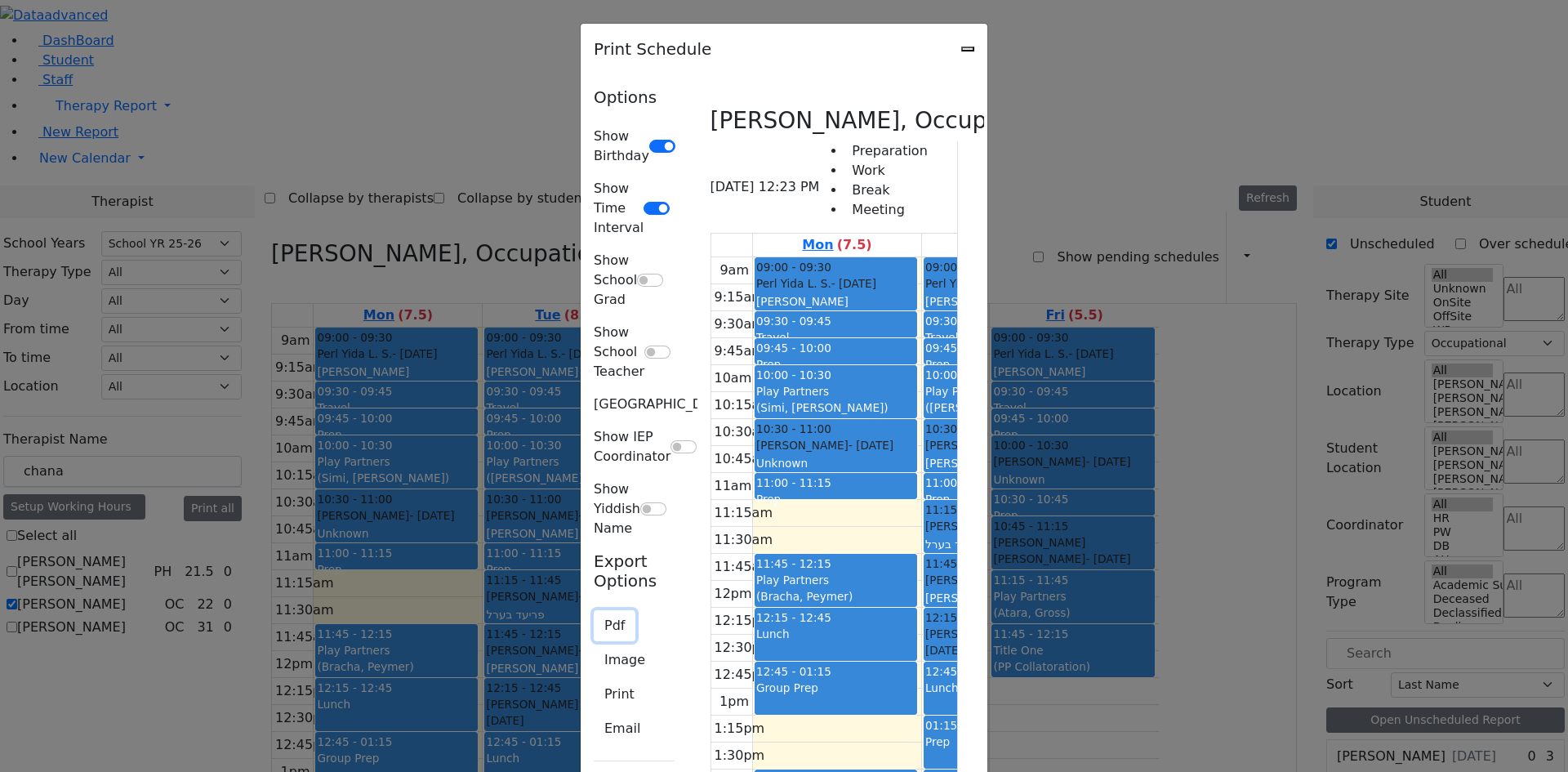
click at [593, 610] on button "Pdf" at bounding box center [614, 625] width 41 height 31
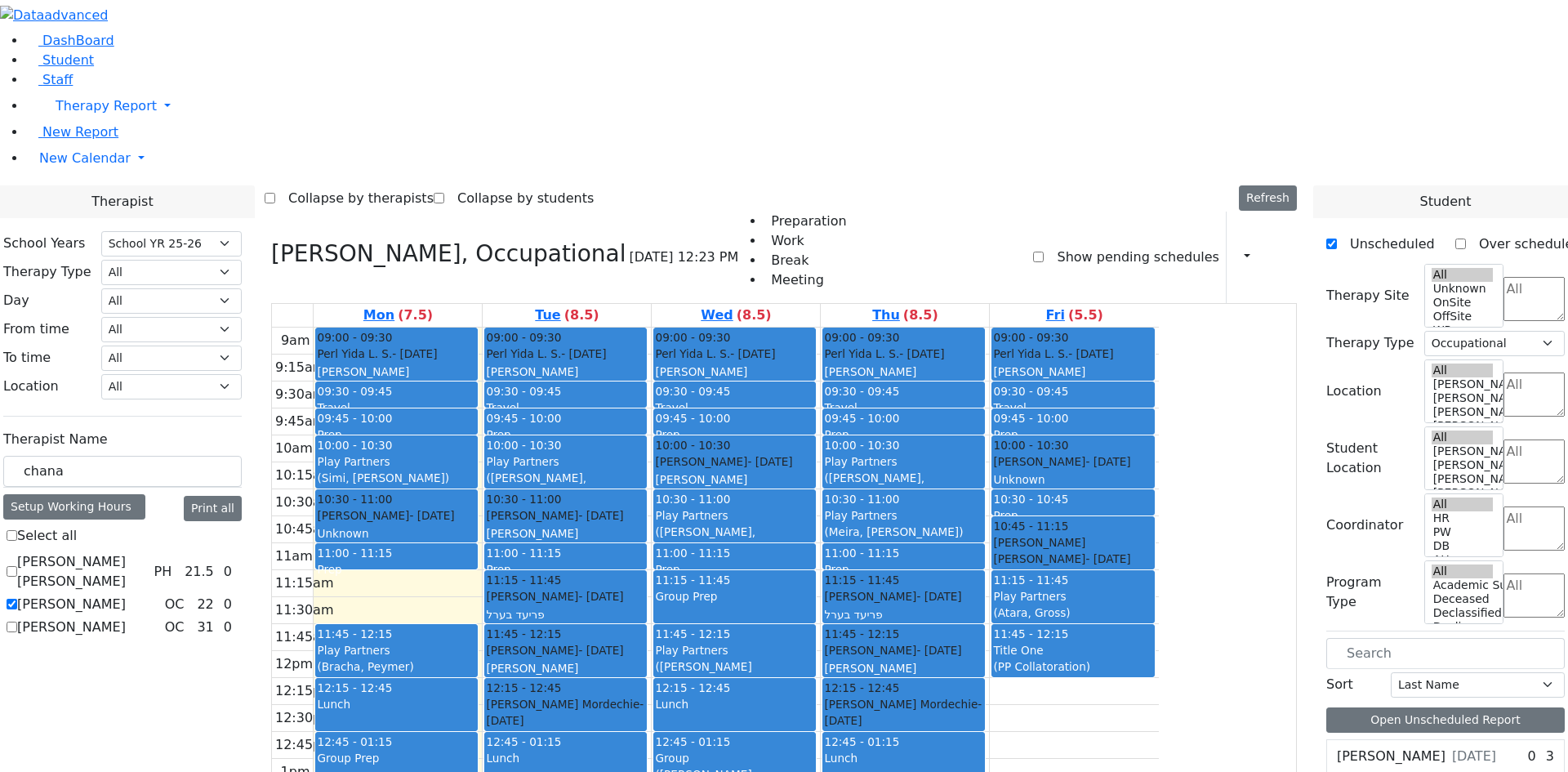
drag, startPoint x: 1055, startPoint y: 587, endPoint x: 938, endPoint y: 689, distance: 155.2
click at [938, 689] on tr "09:00 - 09:30 Perl Yida L. S. - 12/06/2009 Schwab, Basya PS 09:30 - 09:45 Trave…" at bounding box center [716, 651] width 887 height 647
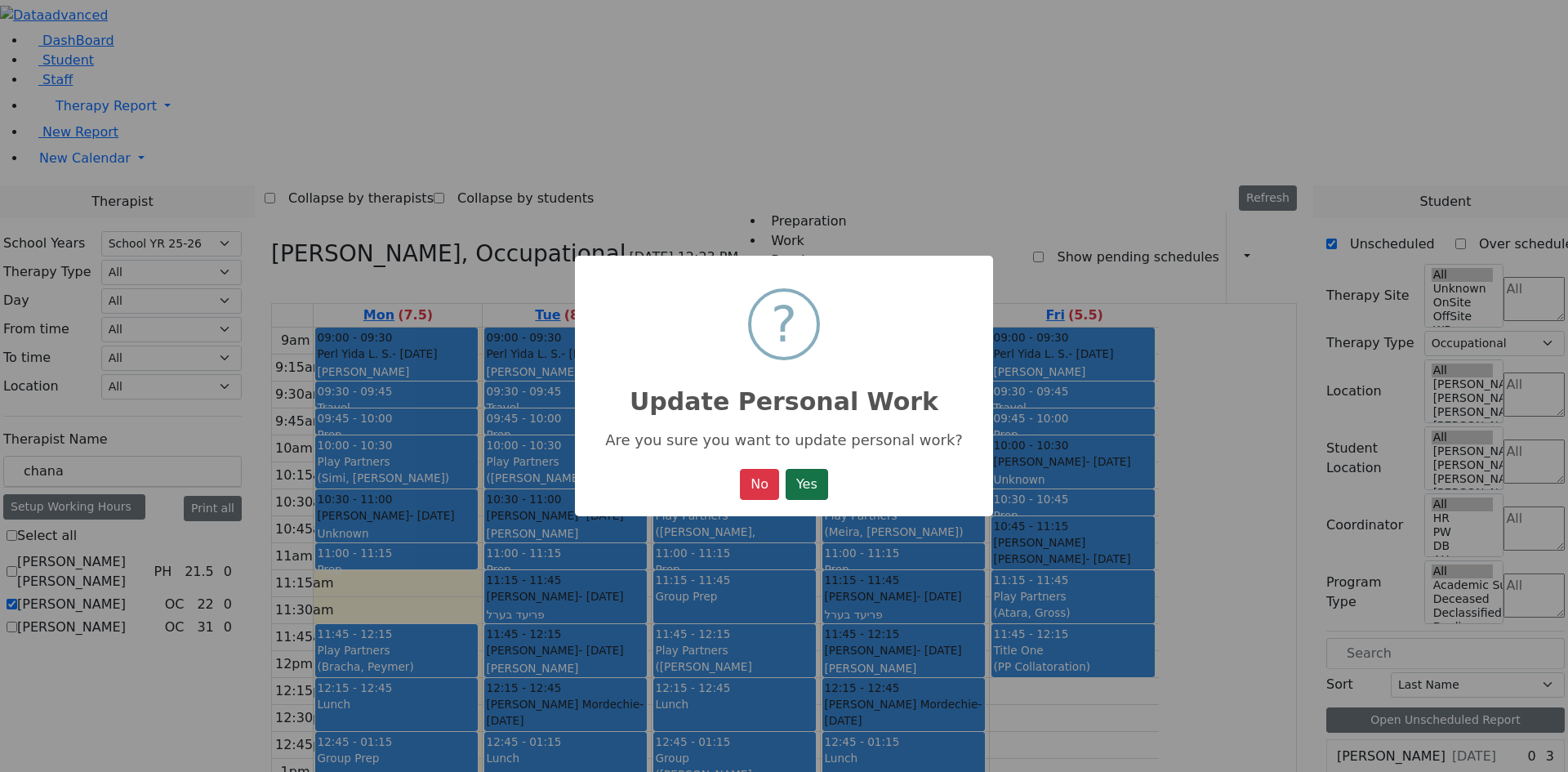
click at [823, 500] on button "Yes" at bounding box center [807, 484] width 42 height 31
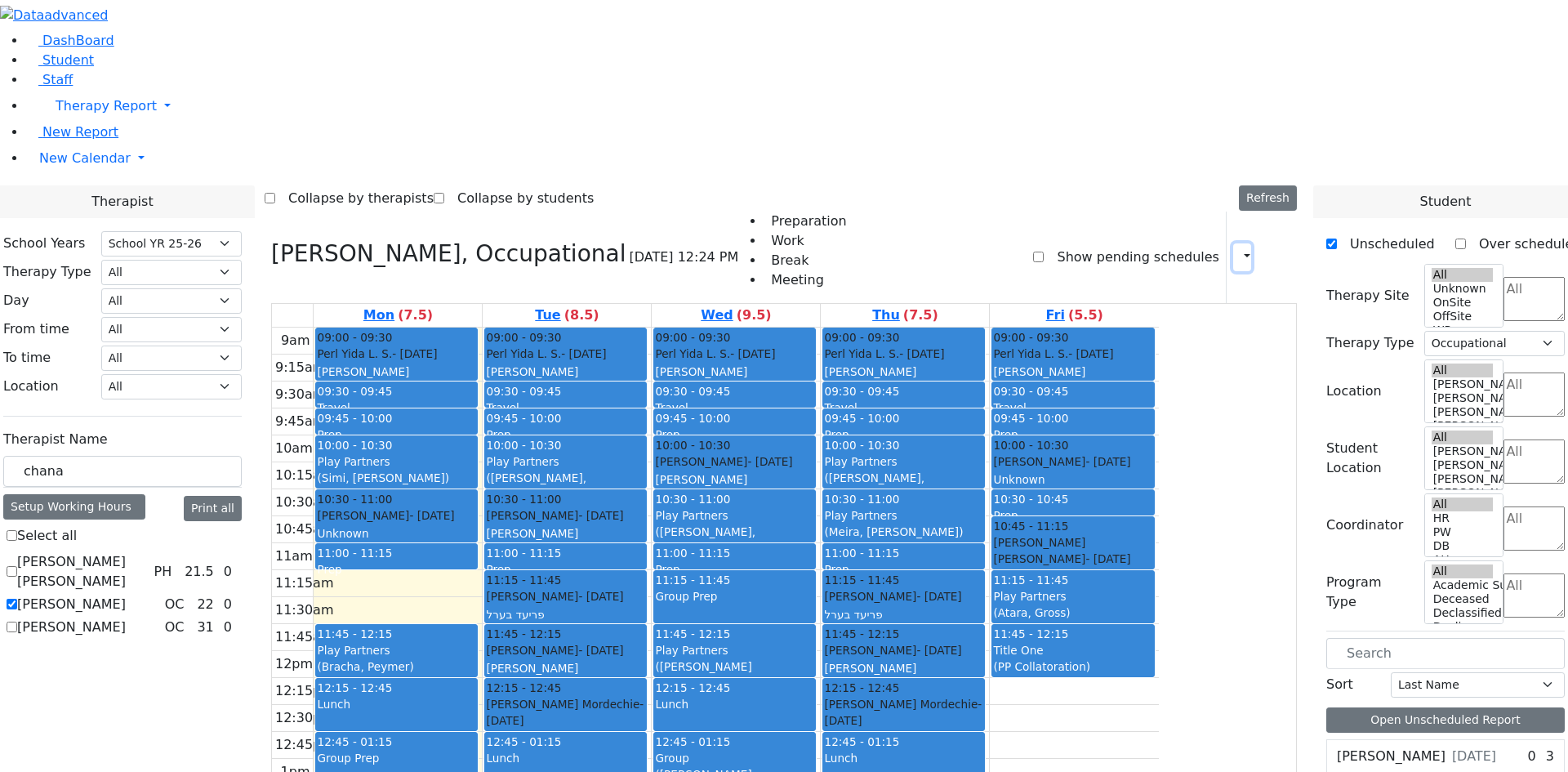
click at [1236, 243] on button "button" at bounding box center [1242, 257] width 18 height 28
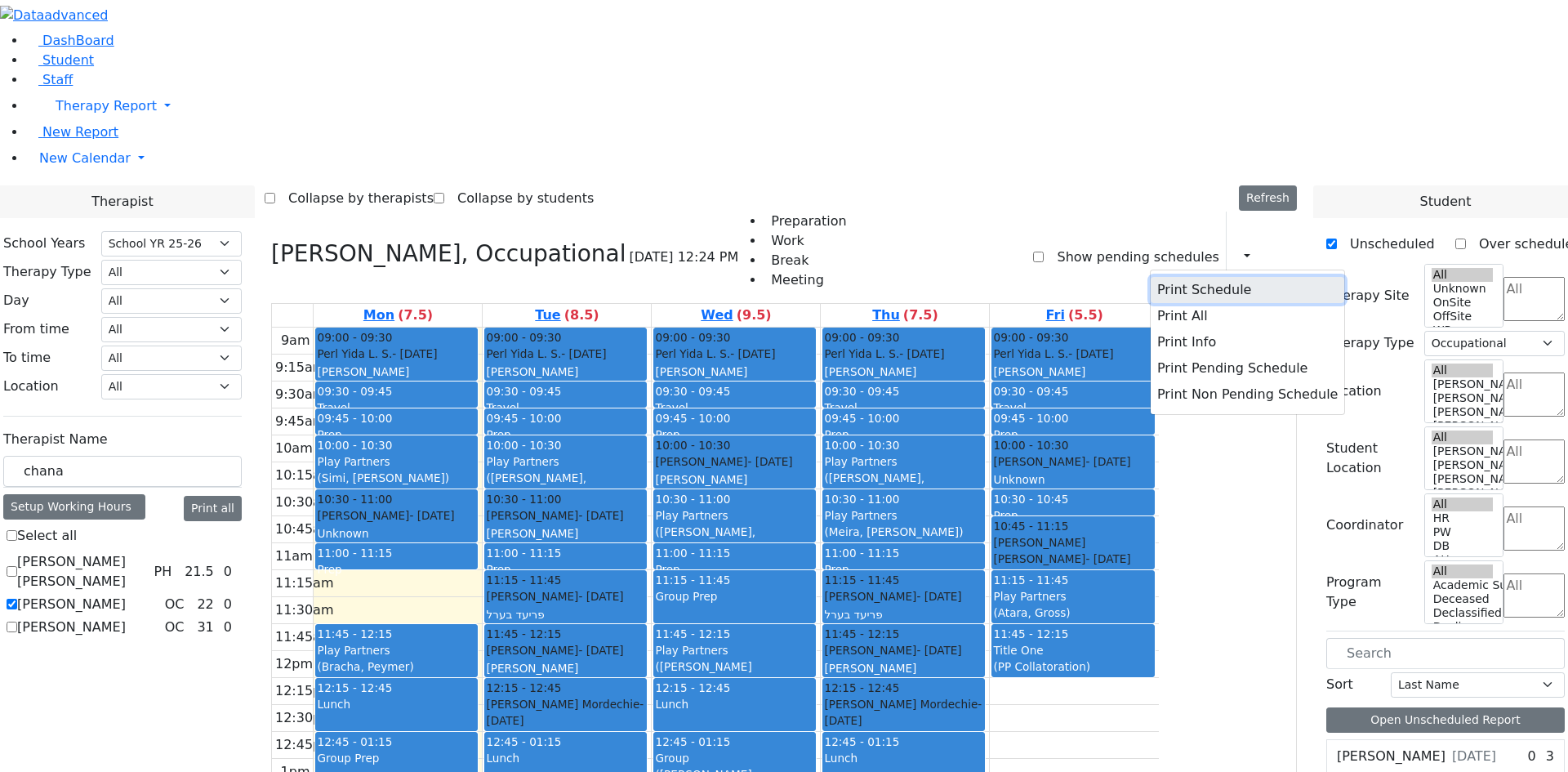
click at [1212, 277] on button "Print Schedule" at bounding box center [1248, 290] width 194 height 26
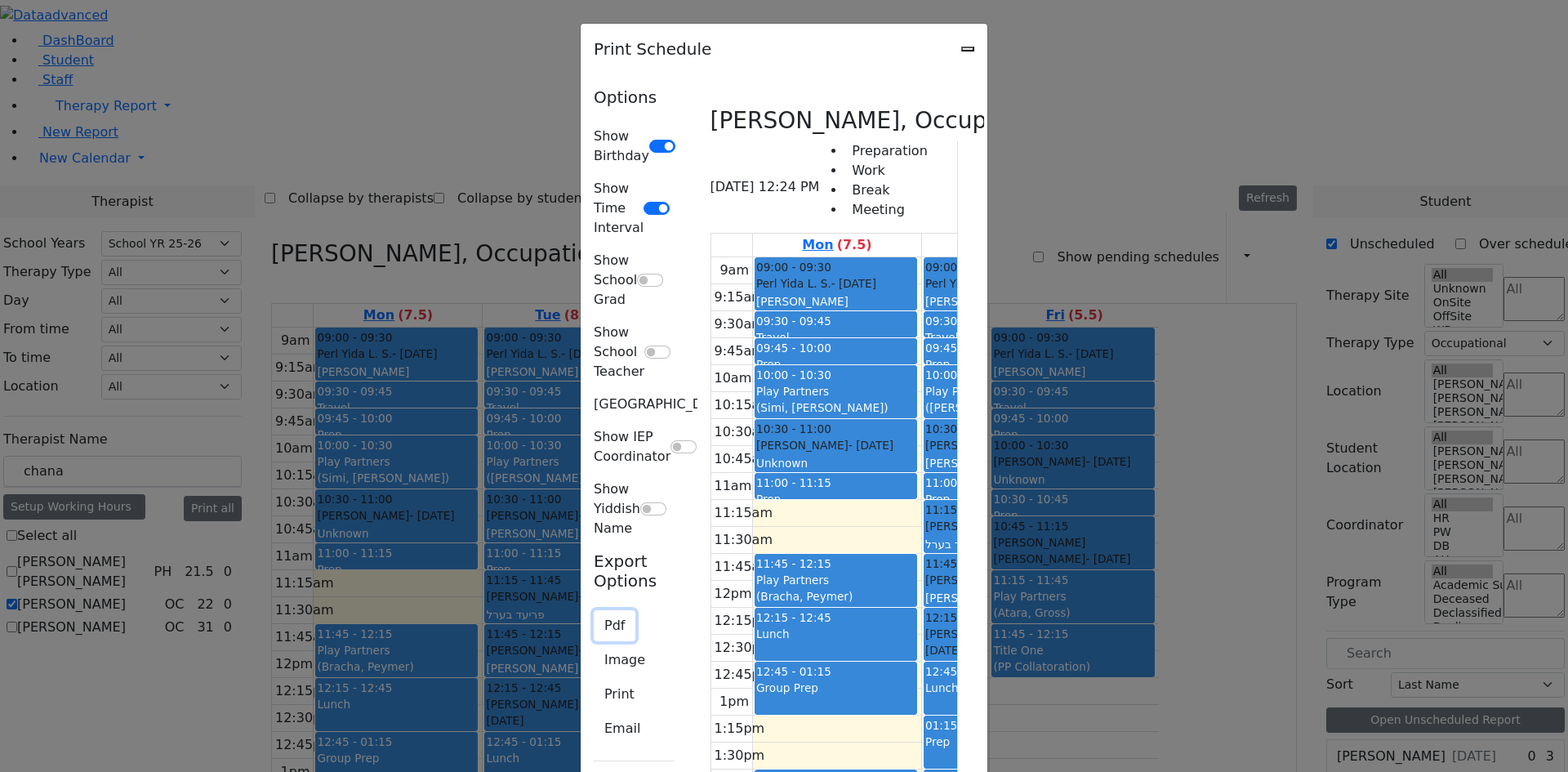
click at [593, 610] on button "Pdf" at bounding box center [614, 625] width 41 height 31
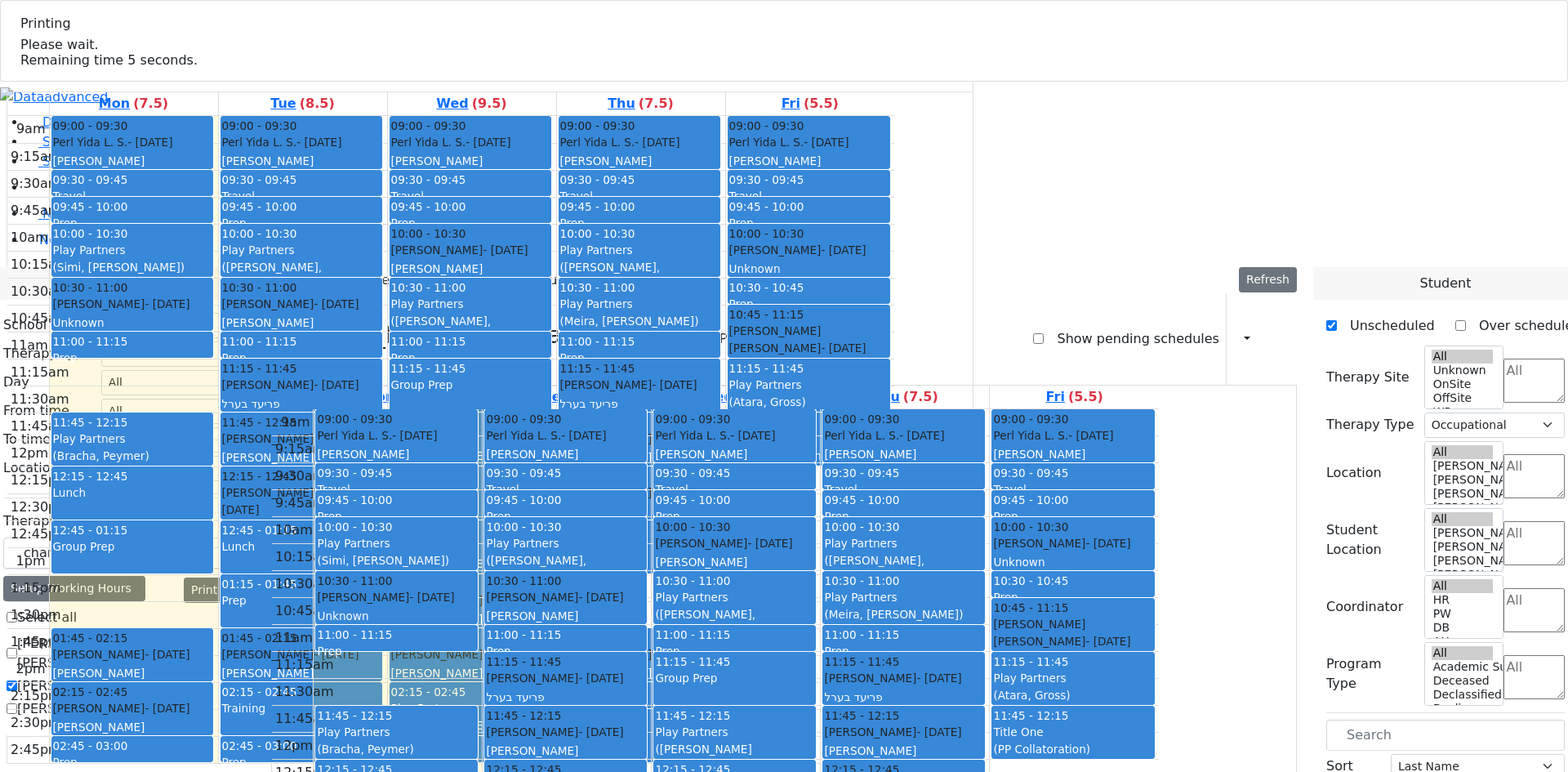
select select "212"
select select "1"
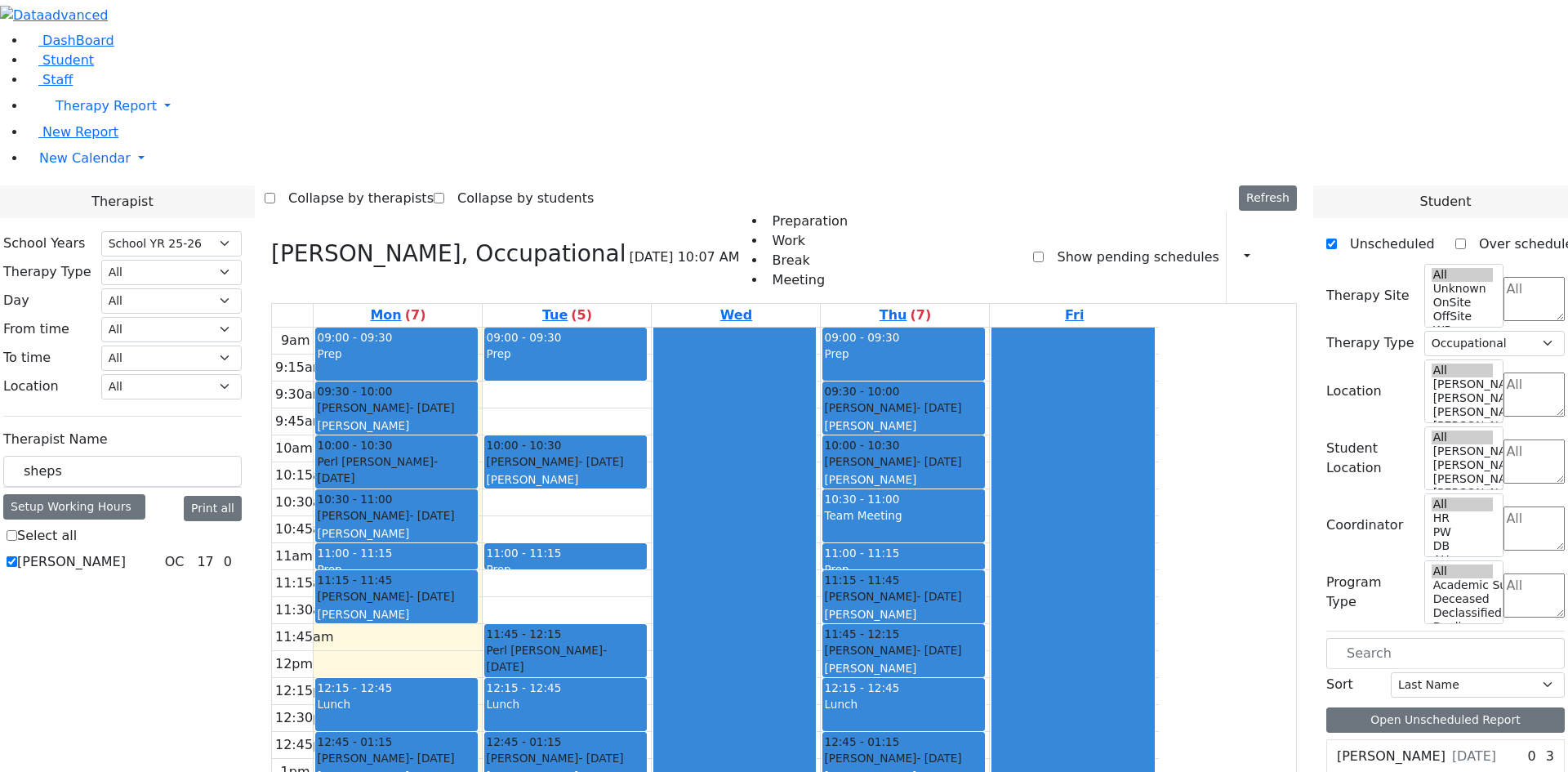
select select "212"
select select "1"
click at [646, 771] on div at bounding box center [565, 784] width 161 height 6
click at [1238, 243] on button "button" at bounding box center [1242, 257] width 18 height 28
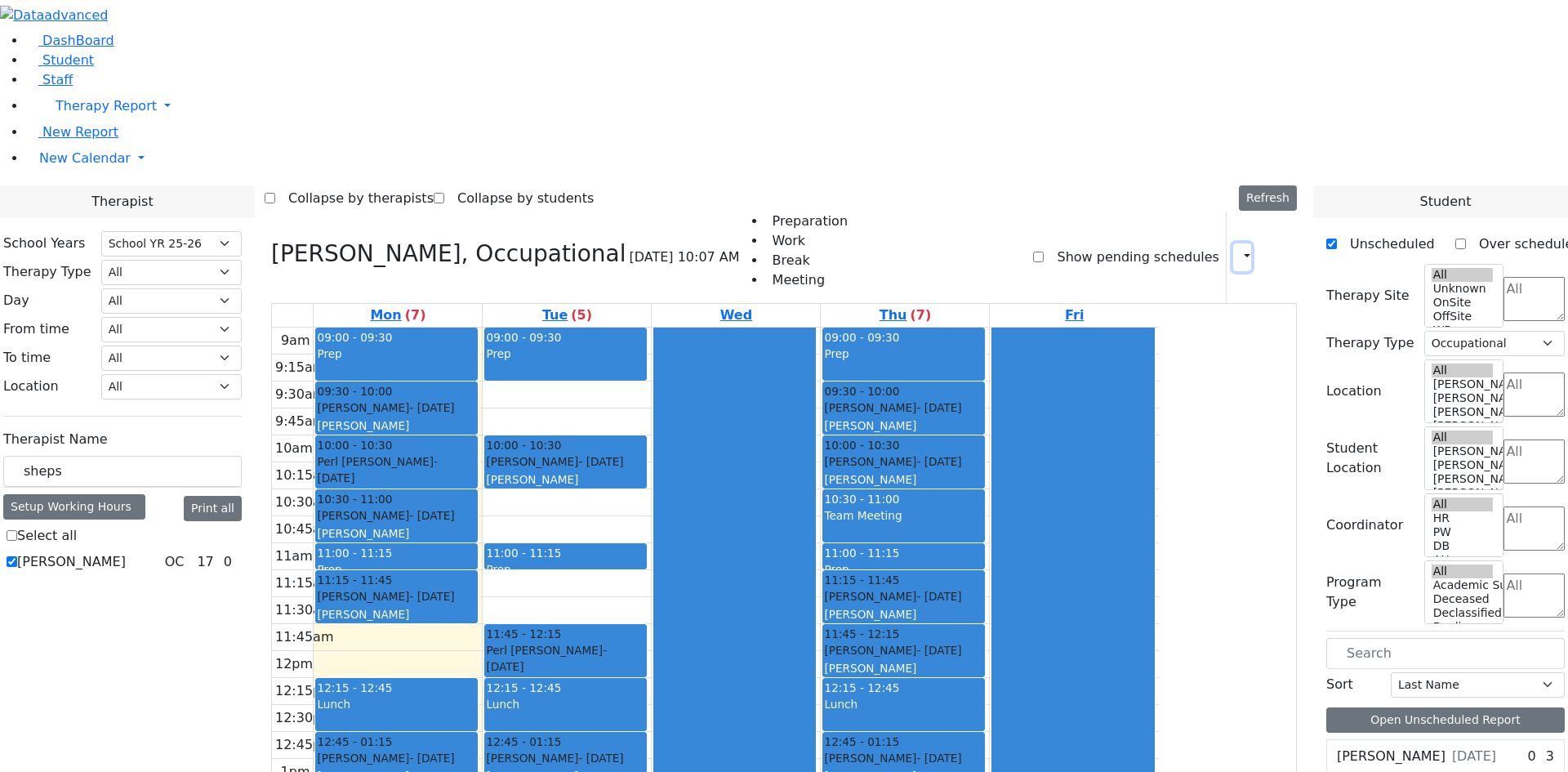
click at [983, 346] on div "Prep" at bounding box center [903, 363] width 159 height 34
click at [1154, 328] on div at bounding box center [1073, 650] width 161 height 646
click at [983, 437] on div "10:00 - 10:30" at bounding box center [903, 445] width 159 height 17
click at [983, 400] on div "Diamant Avrum - 10/08/2017 Golombeck Esther" at bounding box center [903, 417] width 159 height 35
click at [983, 346] on div "Prep" at bounding box center [903, 363] width 159 height 34
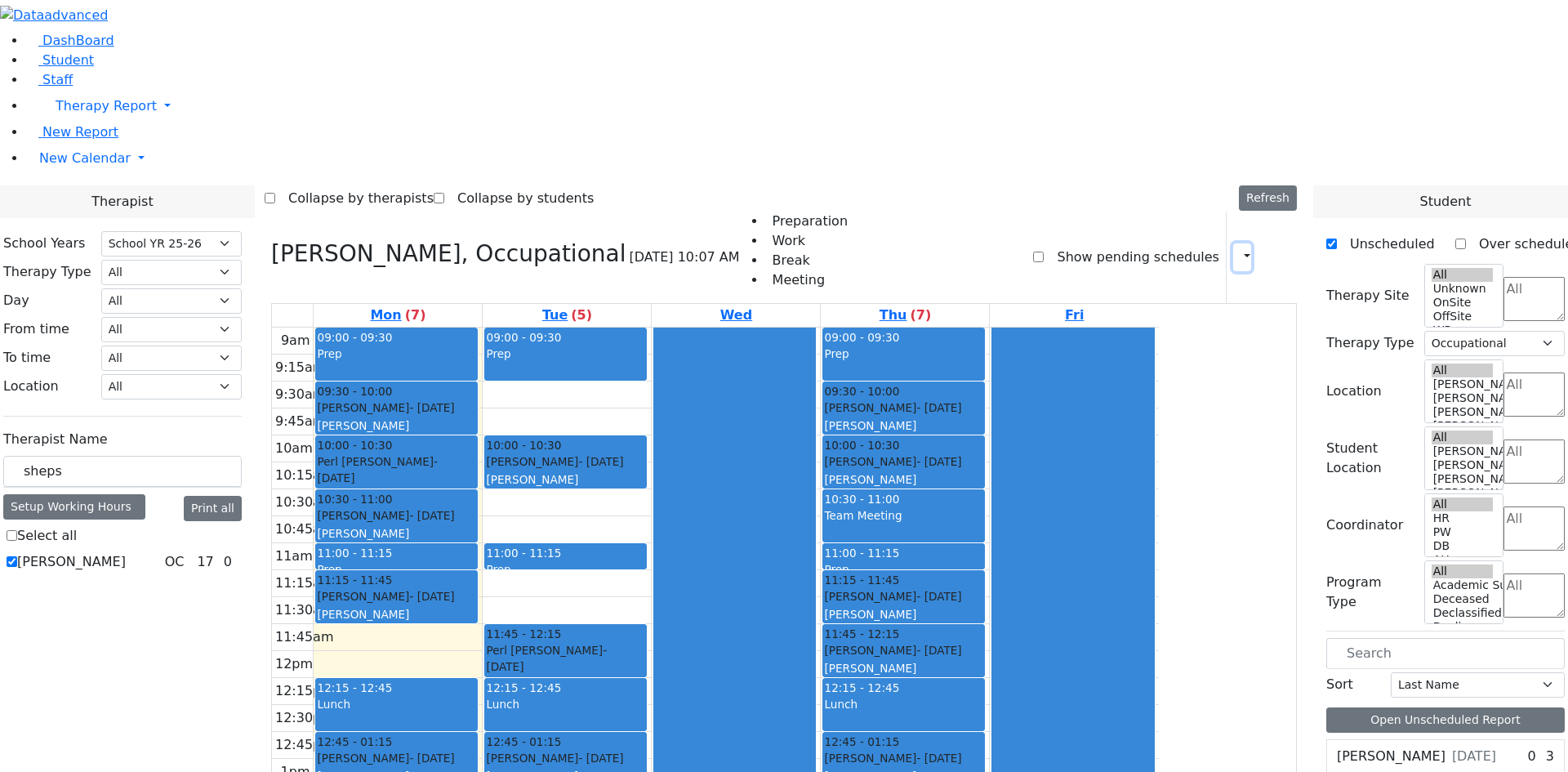
click at [1234, 243] on button "button" at bounding box center [1242, 257] width 18 height 28
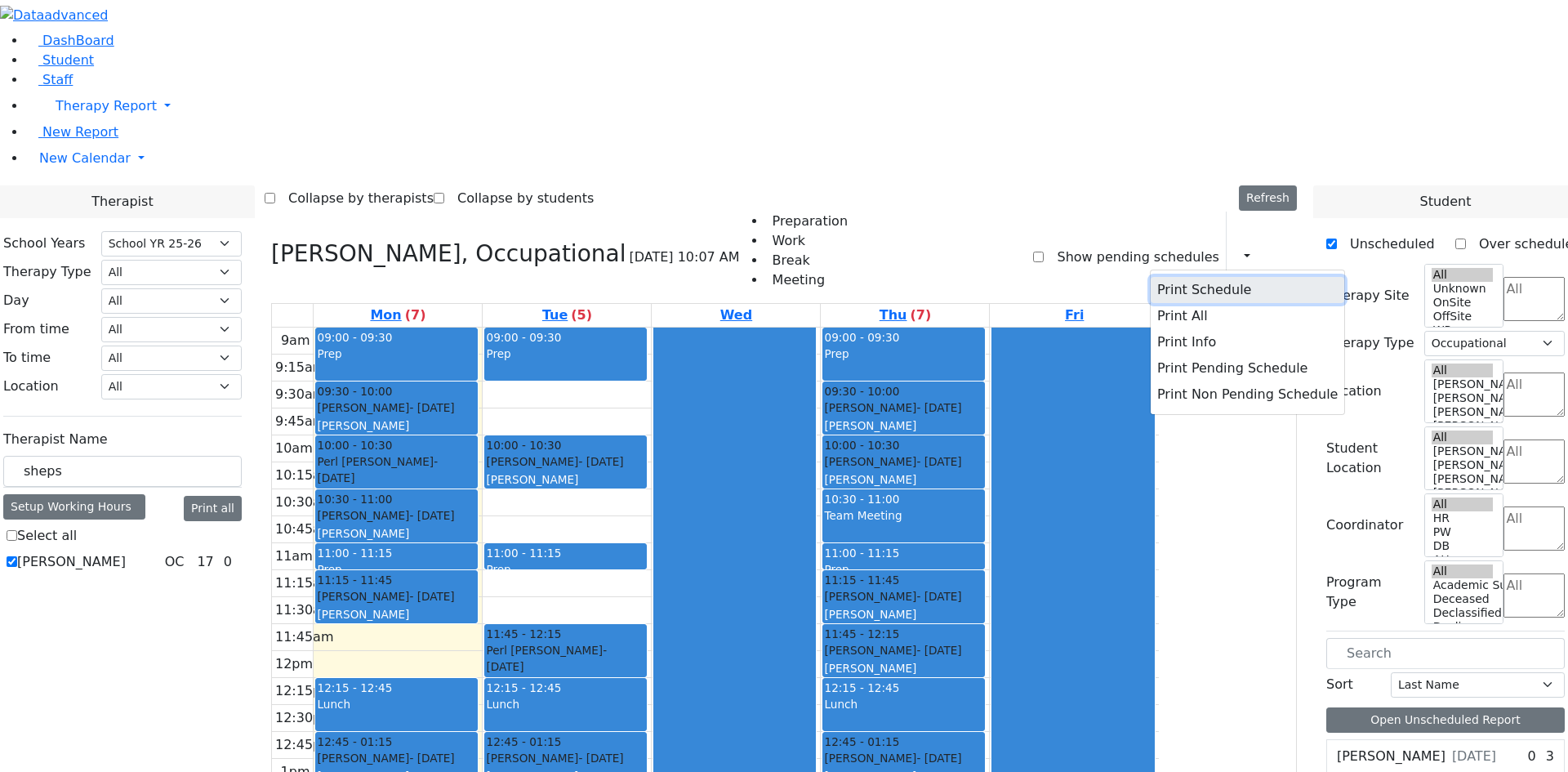
click at [1233, 277] on button "Print Schedule" at bounding box center [1248, 290] width 194 height 26
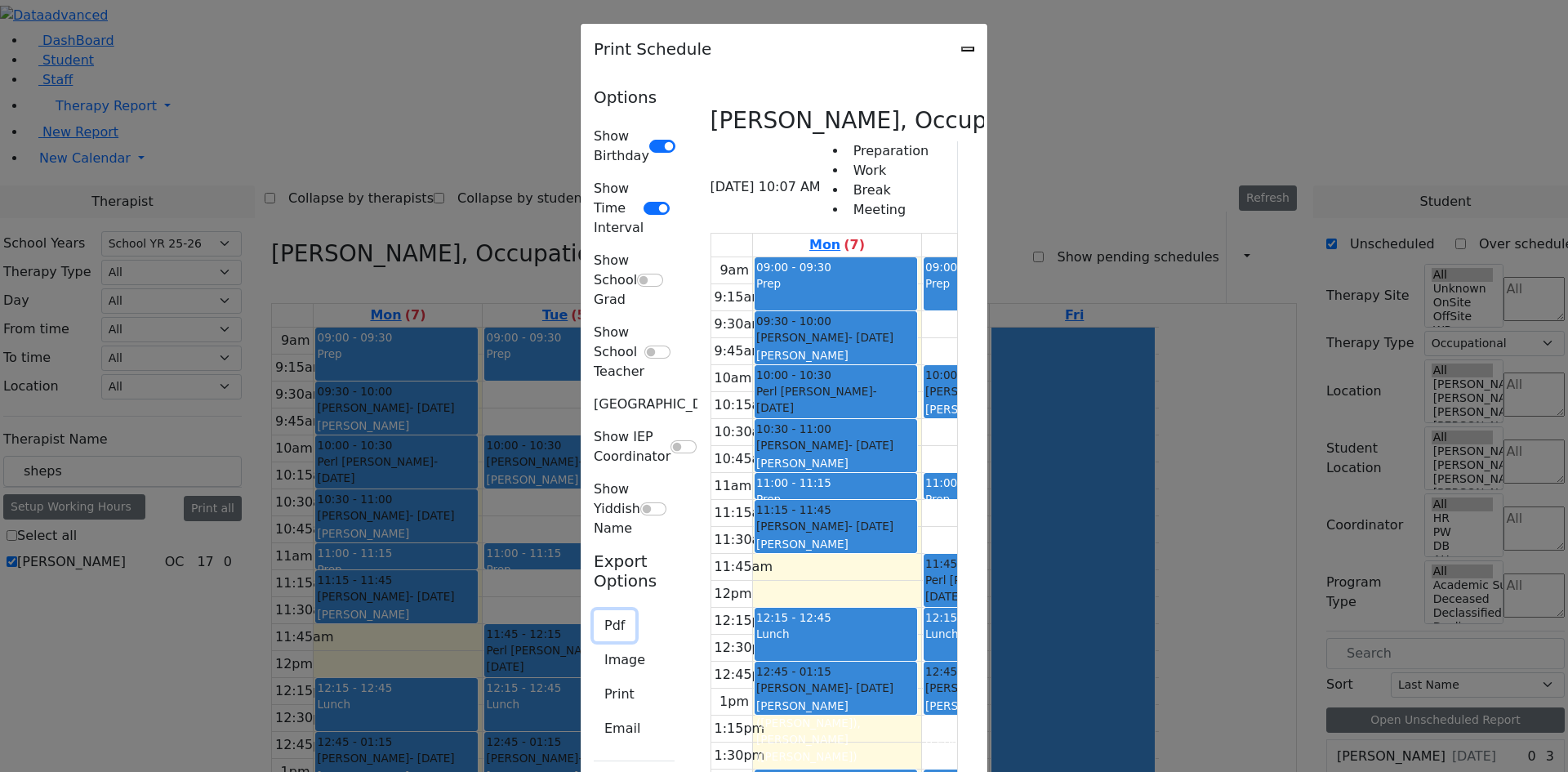
click at [593, 610] on button "Pdf" at bounding box center [614, 625] width 41 height 31
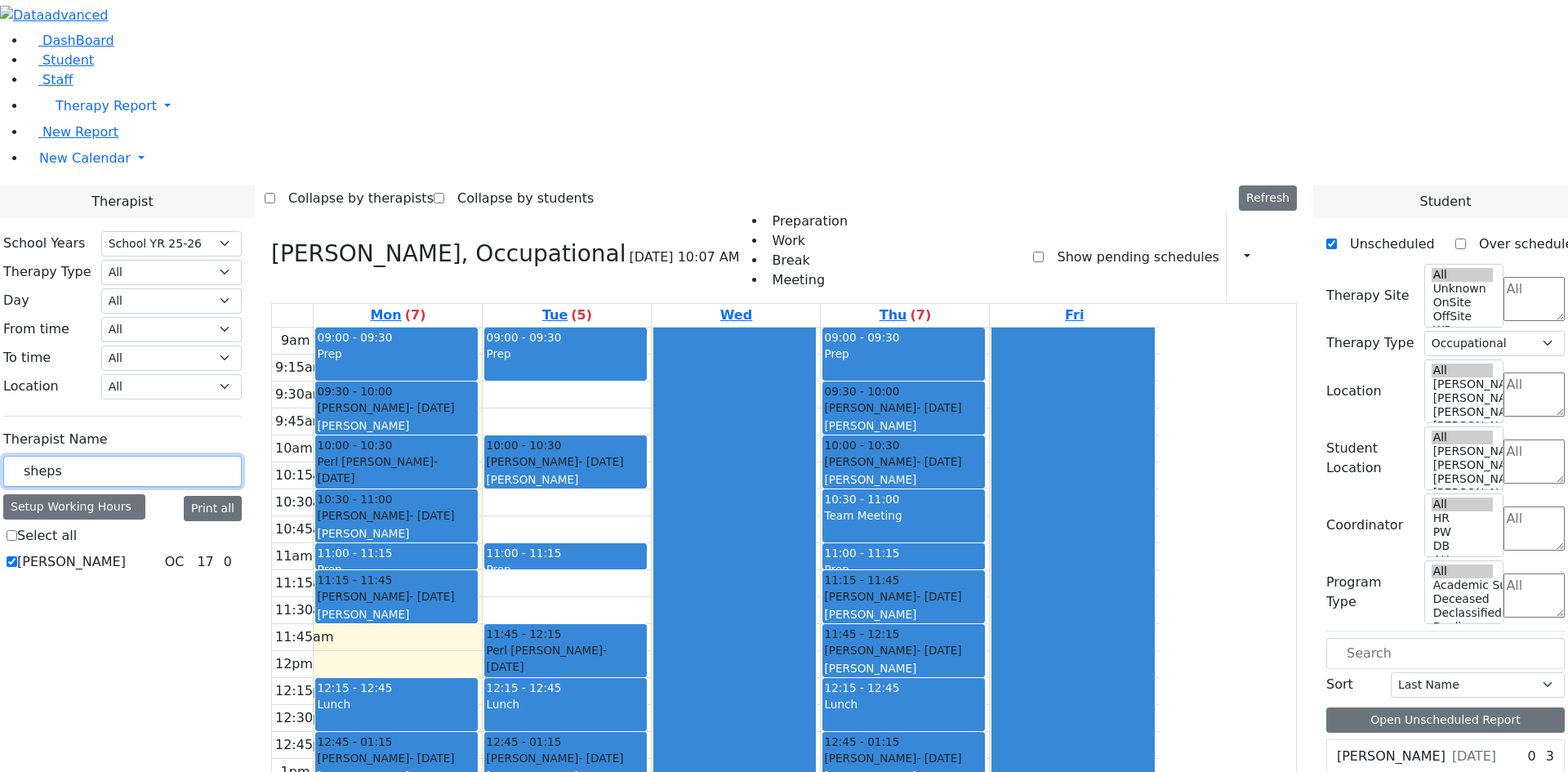
click at [241, 456] on input "sheps" at bounding box center [123, 471] width 239 height 31
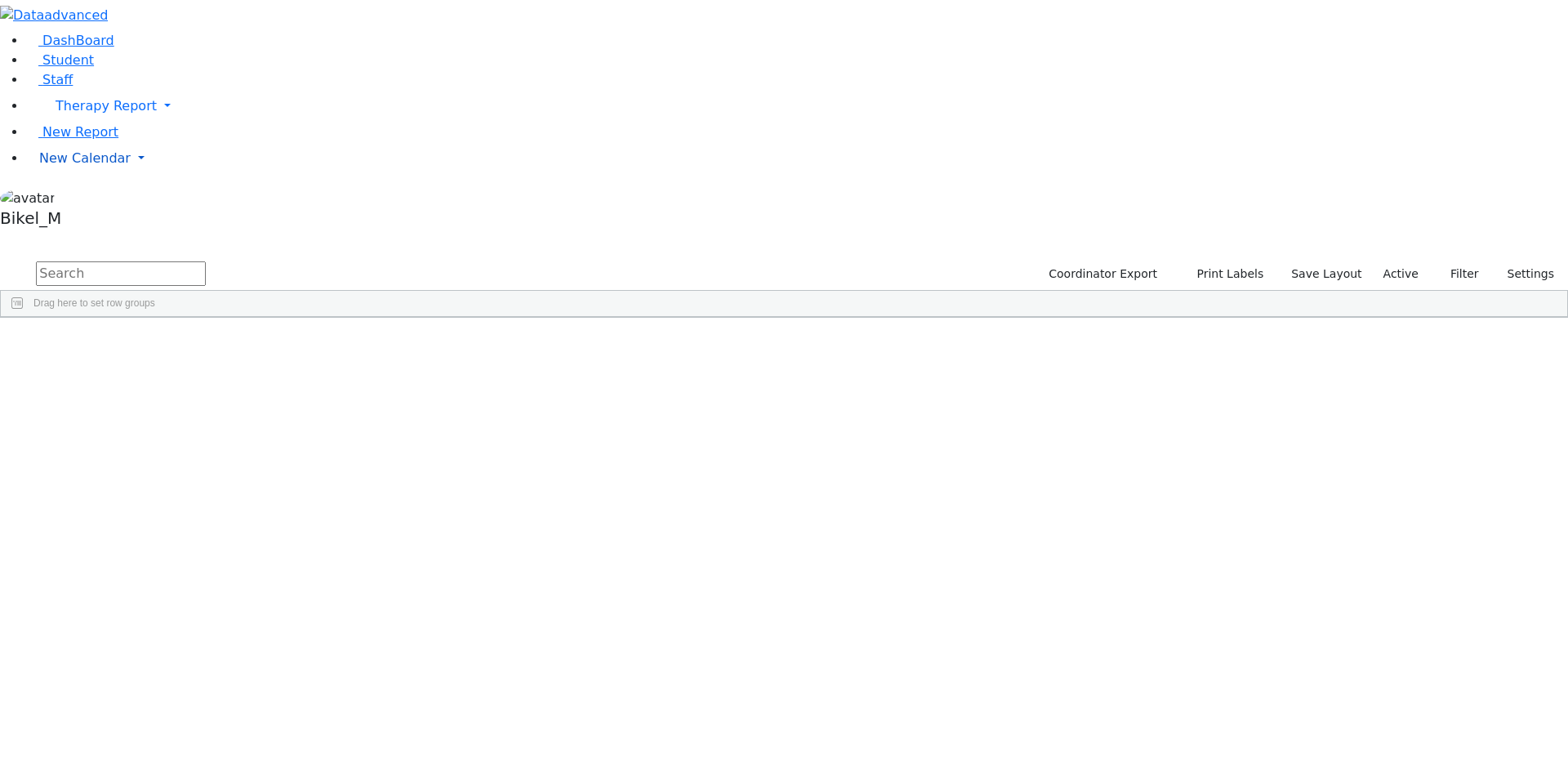
click at [124, 175] on link "New Calendar" at bounding box center [797, 158] width 1543 height 32
click at [72, 198] on span "Calendar" at bounding box center [64, 191] width 59 height 16
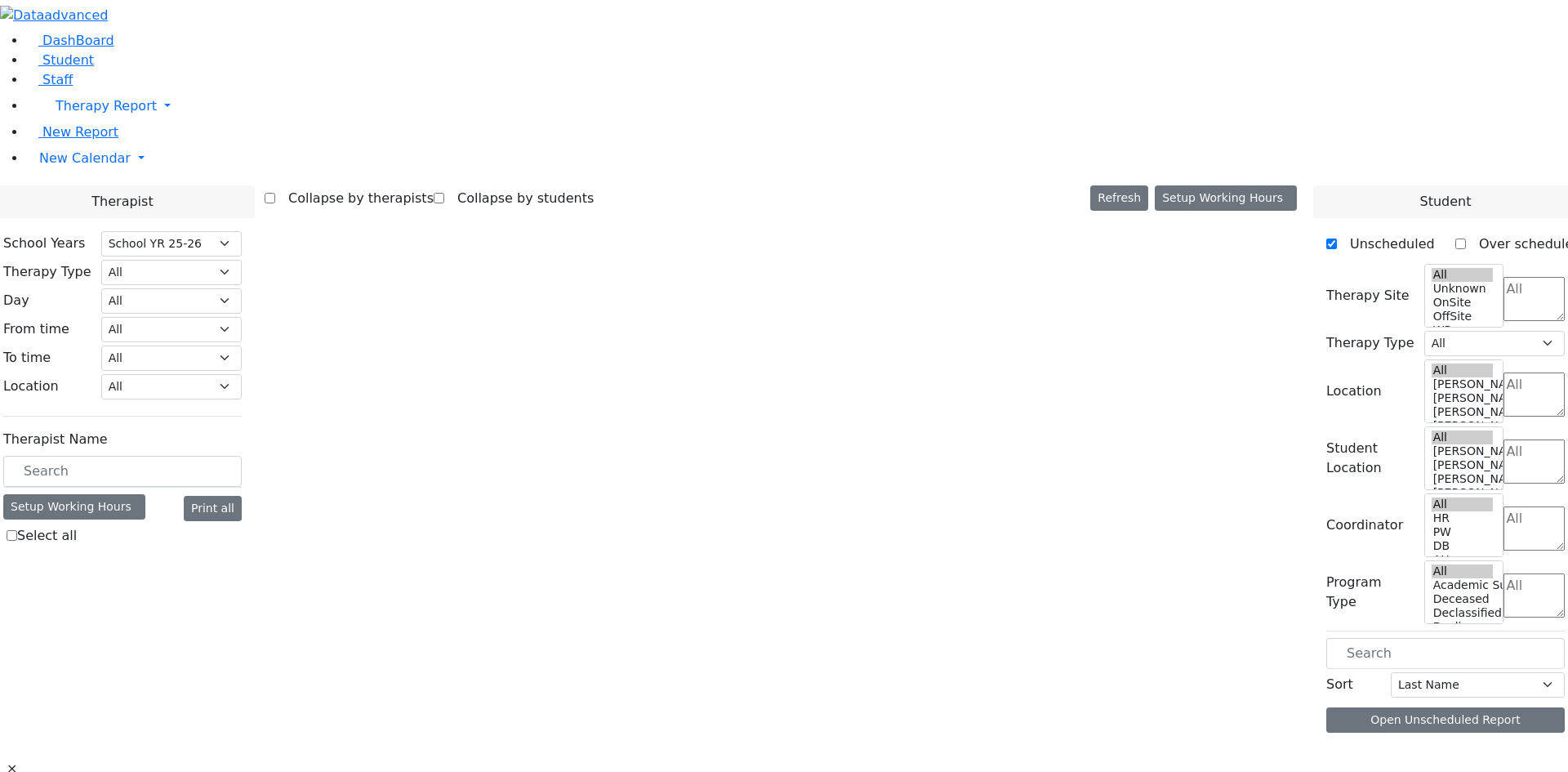
select select "212"
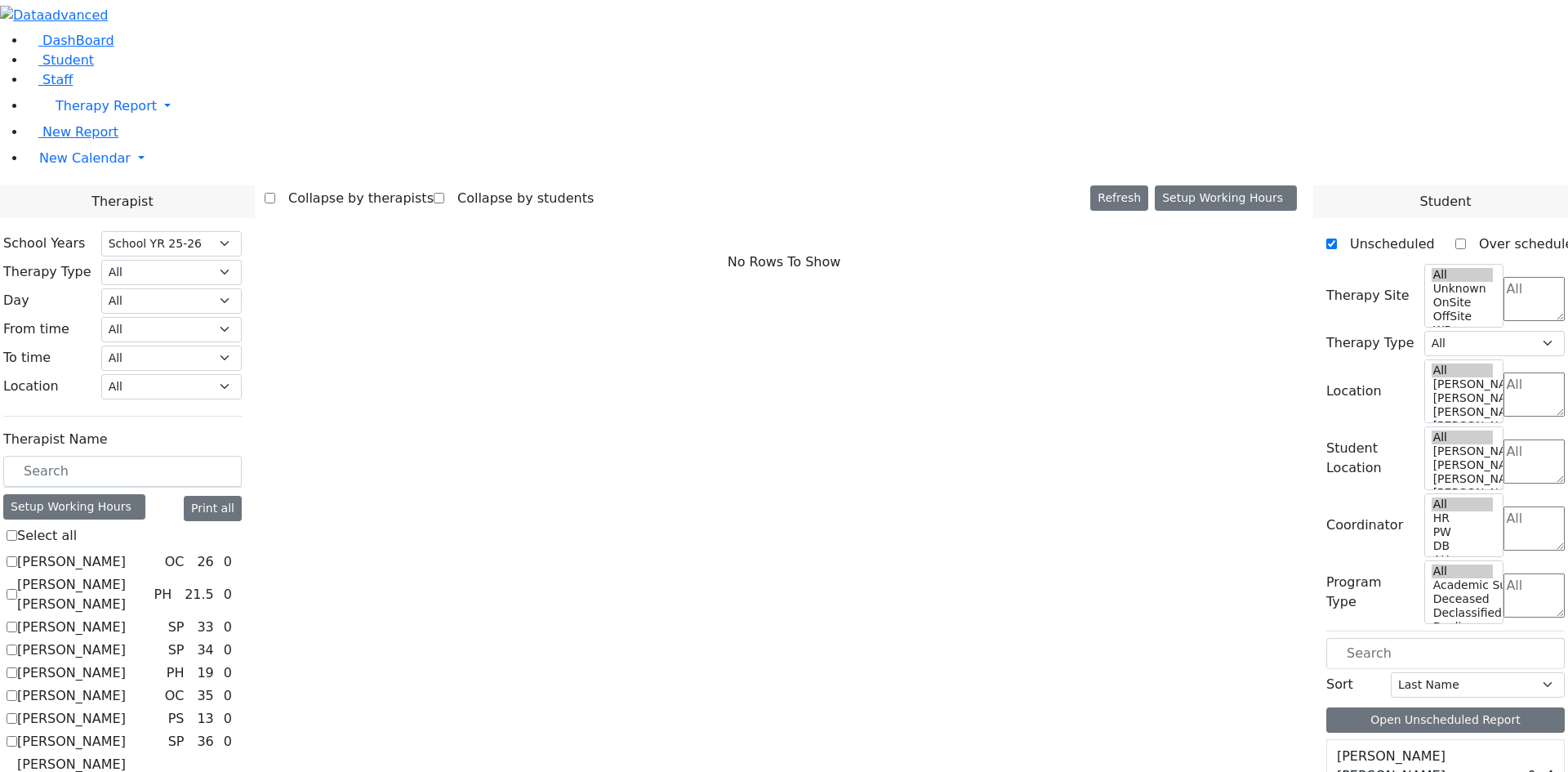
drag, startPoint x: 299, startPoint y: 244, endPoint x: 297, endPoint y: 256, distance: 12.2
click at [241, 456] on input "text" at bounding box center [123, 471] width 239 height 31
type input "f"
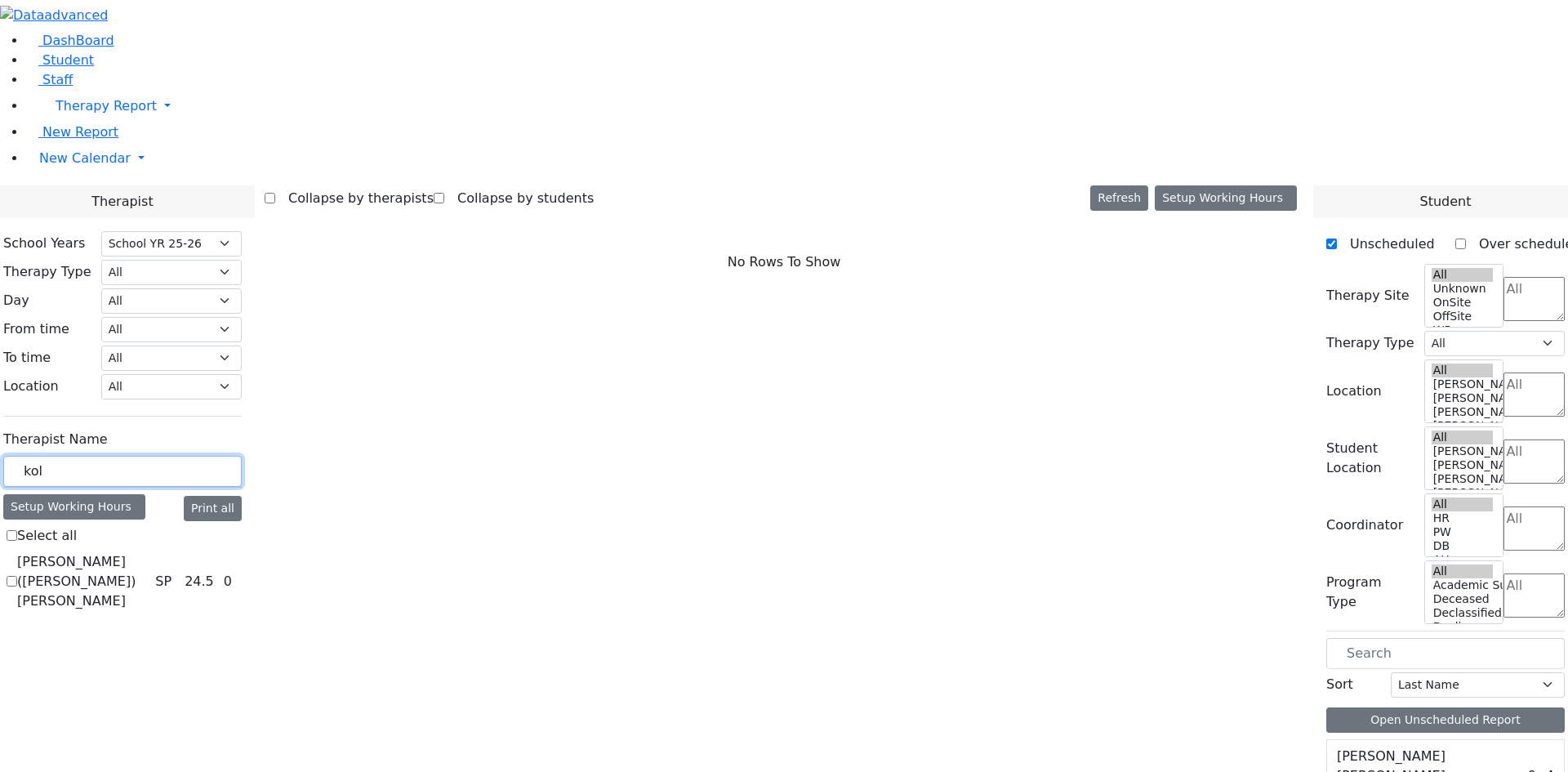
type input "kol"
click at [148, 552] on label "[PERSON_NAME] ([PERSON_NAME]) [PERSON_NAME]" at bounding box center [83, 581] width 132 height 59
click at [18, 576] on input "[PERSON_NAME] ([PERSON_NAME]) [PERSON_NAME]" at bounding box center [11, 581] width 11 height 11
checkbox input "true"
select select "3"
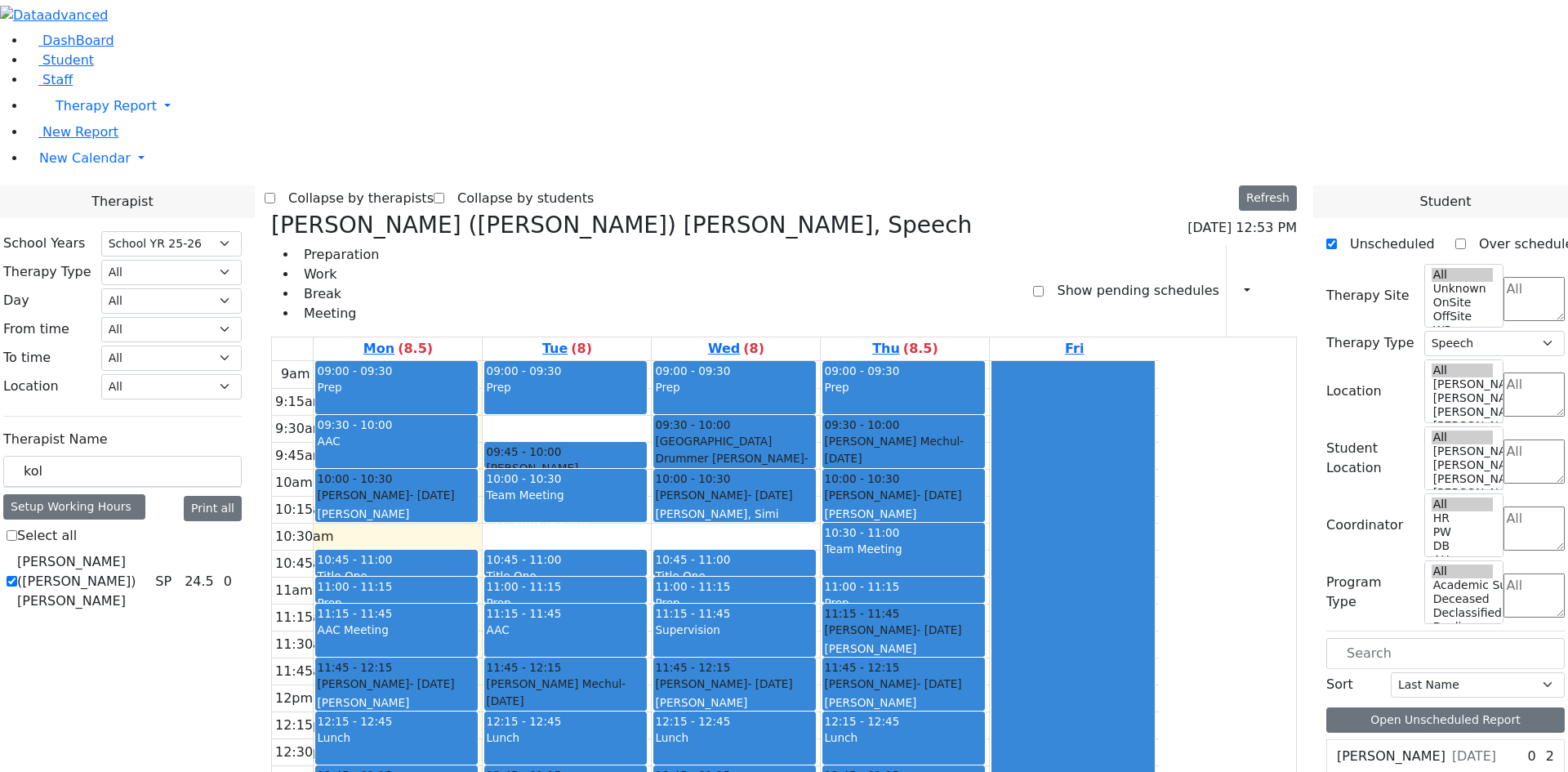
click at [715, 662] on button "Delete Training" at bounding box center [722, 664] width 101 height 25
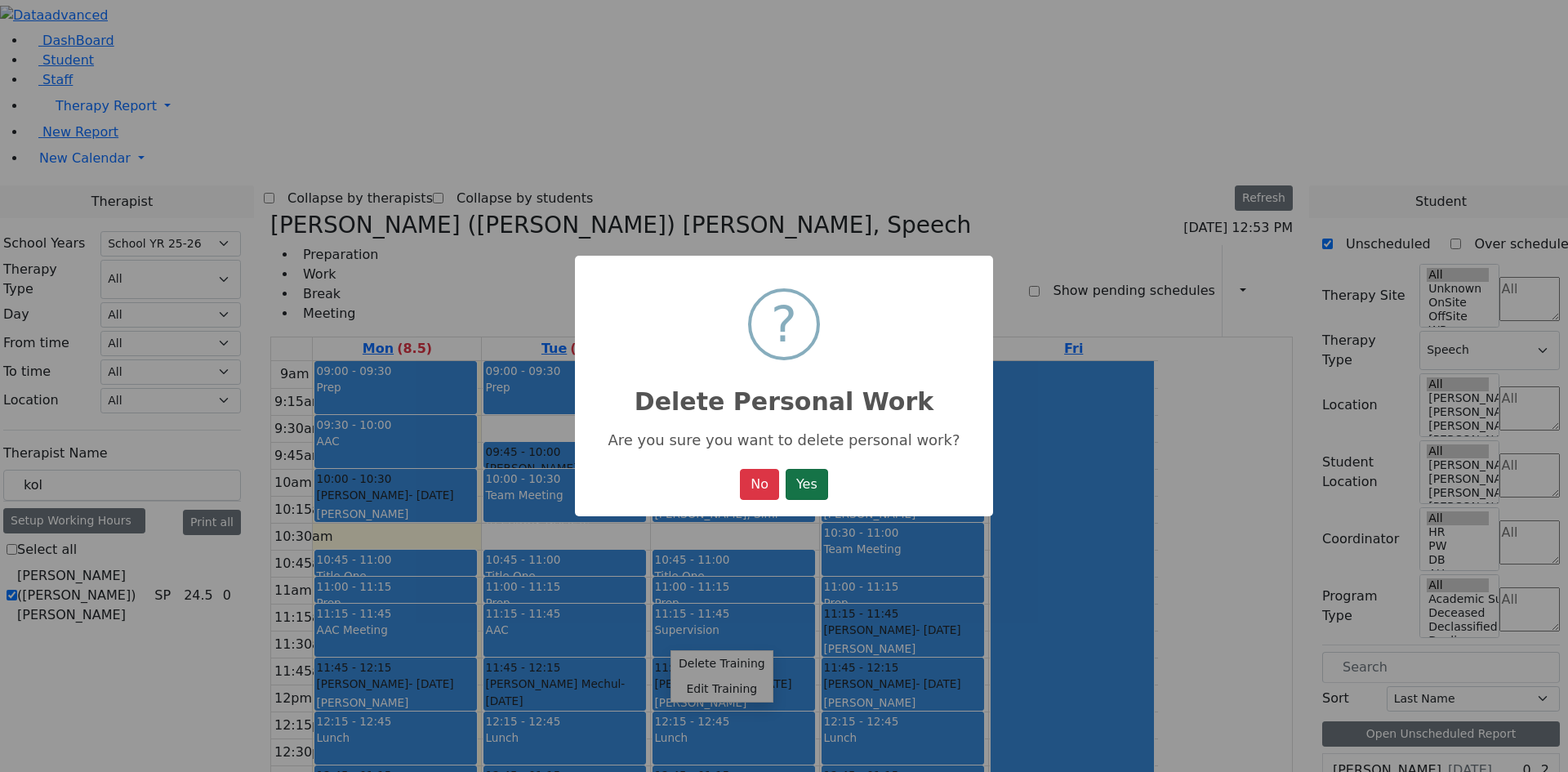
click at [804, 489] on button "Yes" at bounding box center [807, 484] width 42 height 31
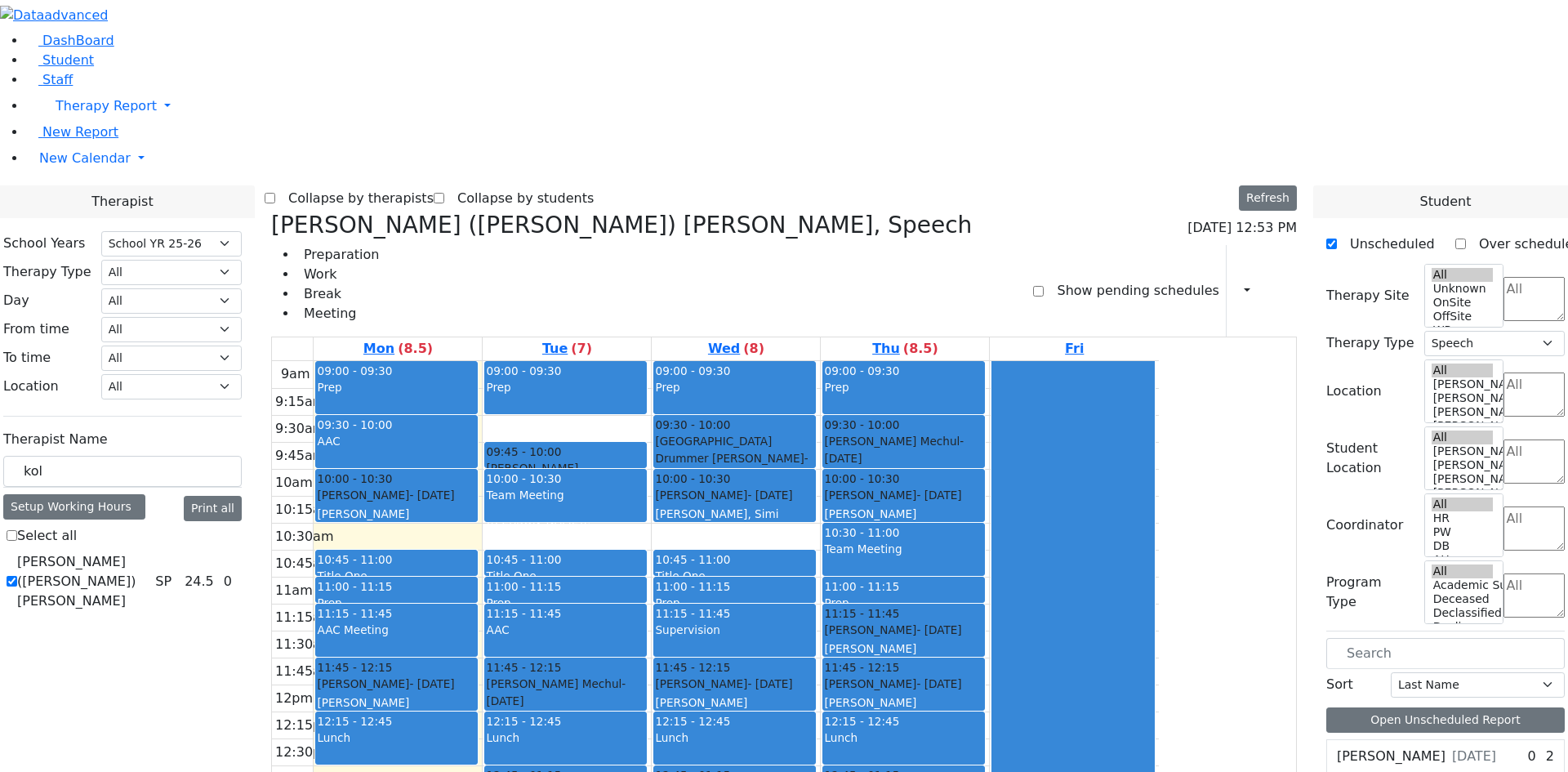
drag, startPoint x: 570, startPoint y: 526, endPoint x: 684, endPoint y: 675, distance: 187.6
click at [684, 675] on tr "09:00 - 09:30 Prep 09:30 - 10:00 AAC 10:00 - 10:30 [PERSON_NAME] - [DATE] [PERS…" at bounding box center [716, 684] width 887 height 647
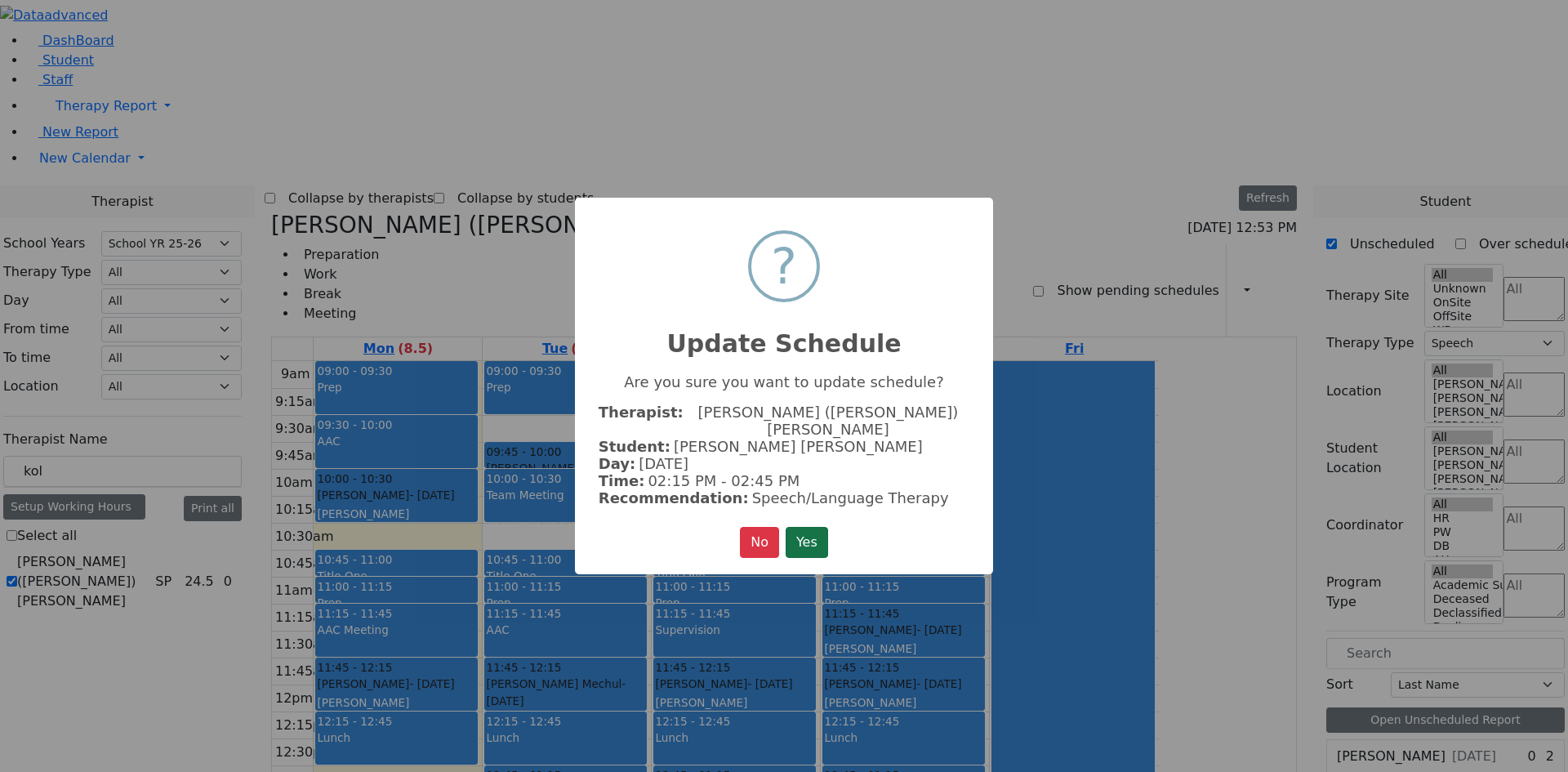
click at [789, 536] on button "Yes" at bounding box center [807, 542] width 42 height 31
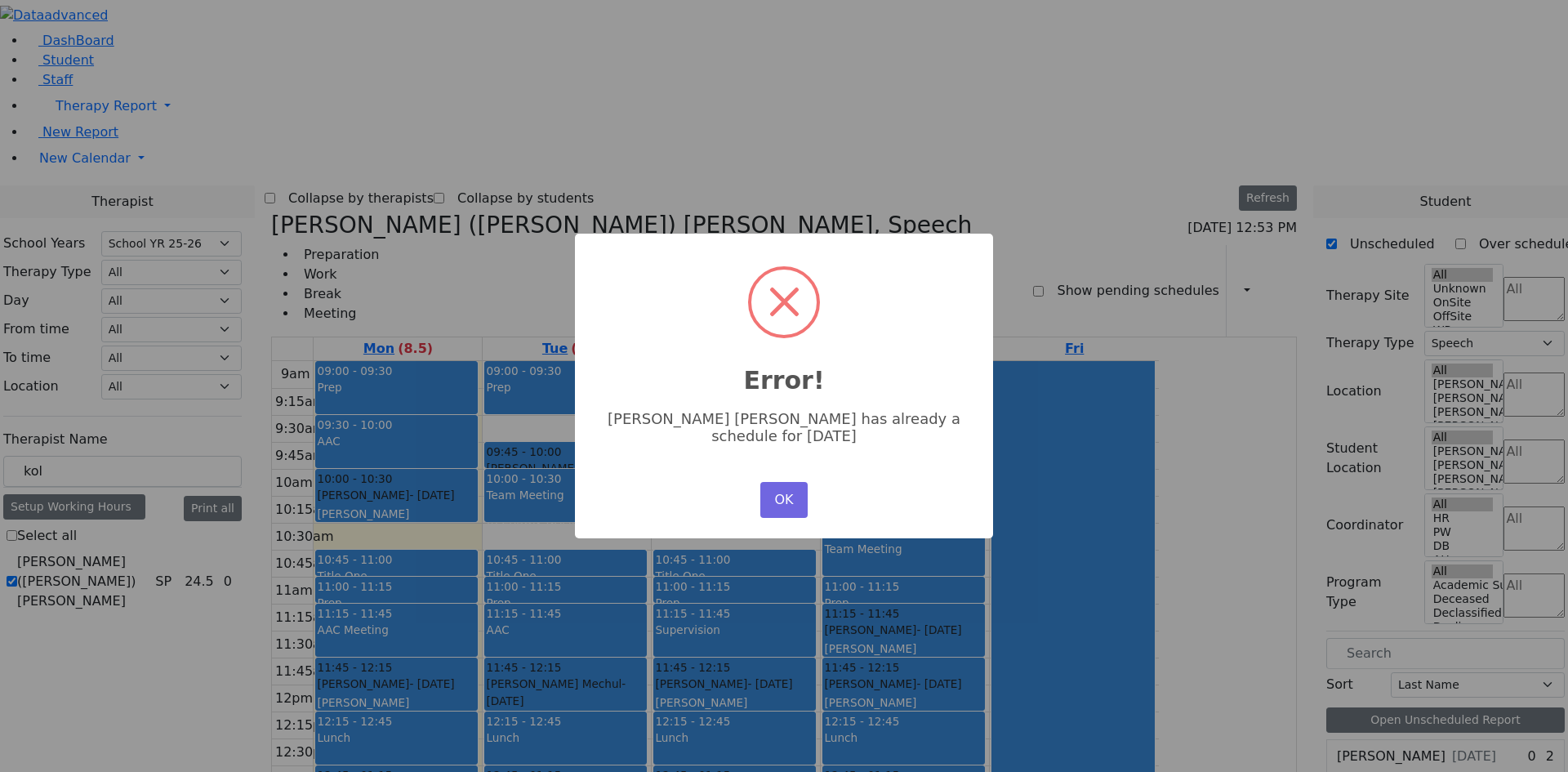
click at [793, 512] on div "OK No Cancel" at bounding box center [784, 500] width 55 height 44
click at [781, 487] on button "OK" at bounding box center [784, 500] width 47 height 36
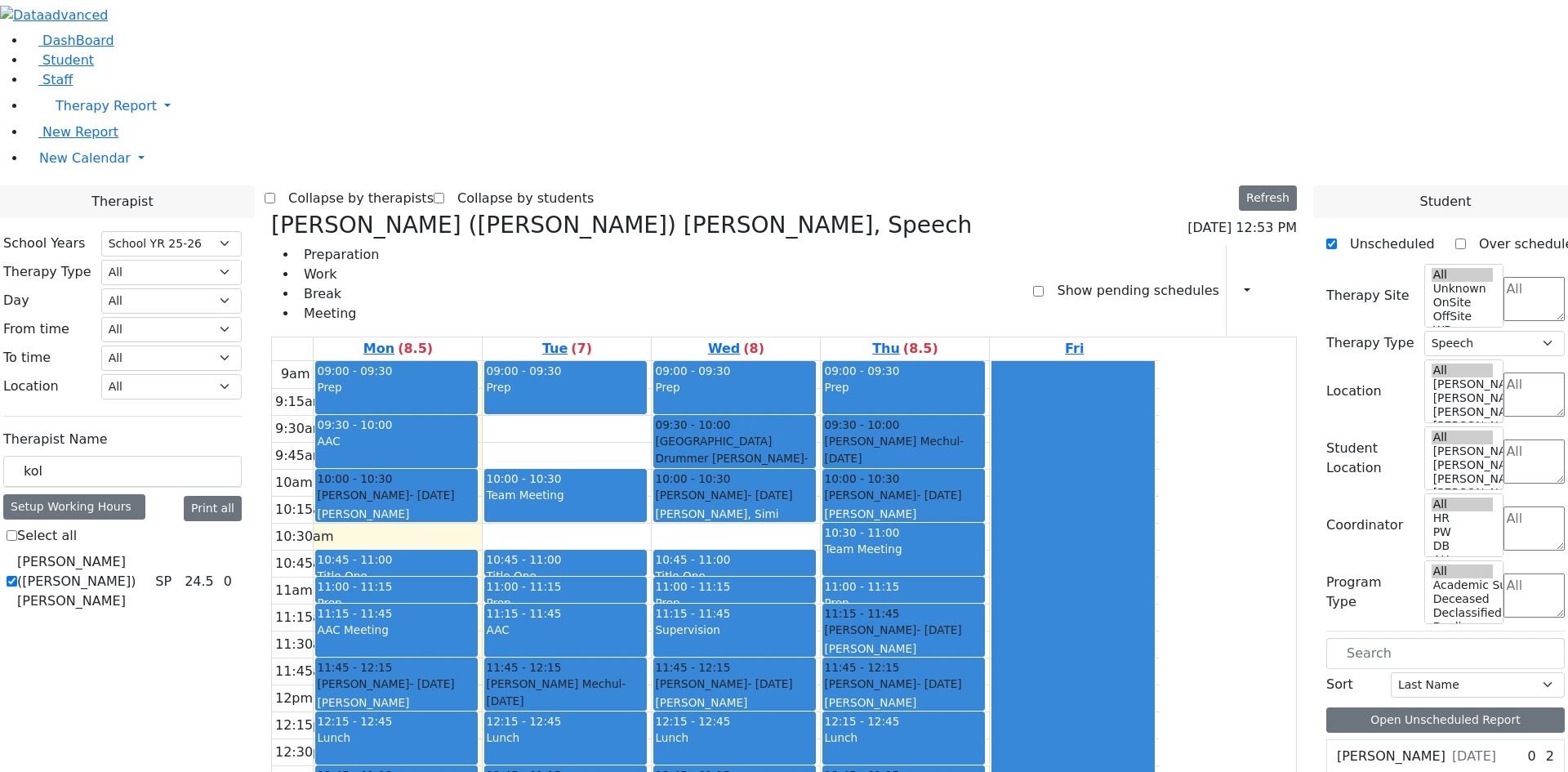
drag, startPoint x: 723, startPoint y: 190, endPoint x: 572, endPoint y: 507, distance: 351.1
click at [572, 507] on tr "09:00 - 09:30 Prep 09:30 - 10:00 AAC 10:00 - 10:30 [PERSON_NAME] - [DATE] [PERS…" at bounding box center [716, 684] width 887 height 647
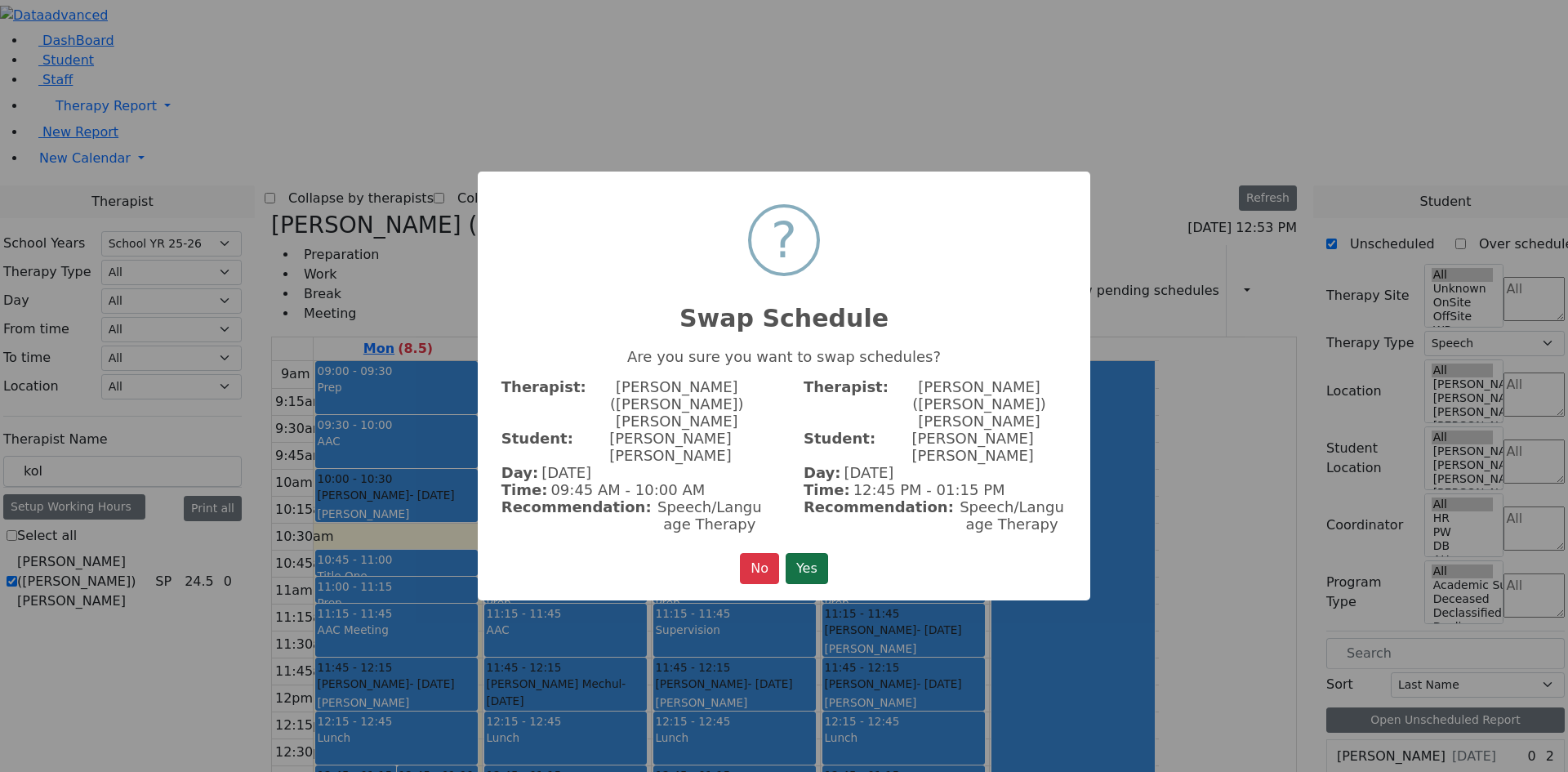
click at [802, 553] on button "Yes" at bounding box center [807, 568] width 42 height 31
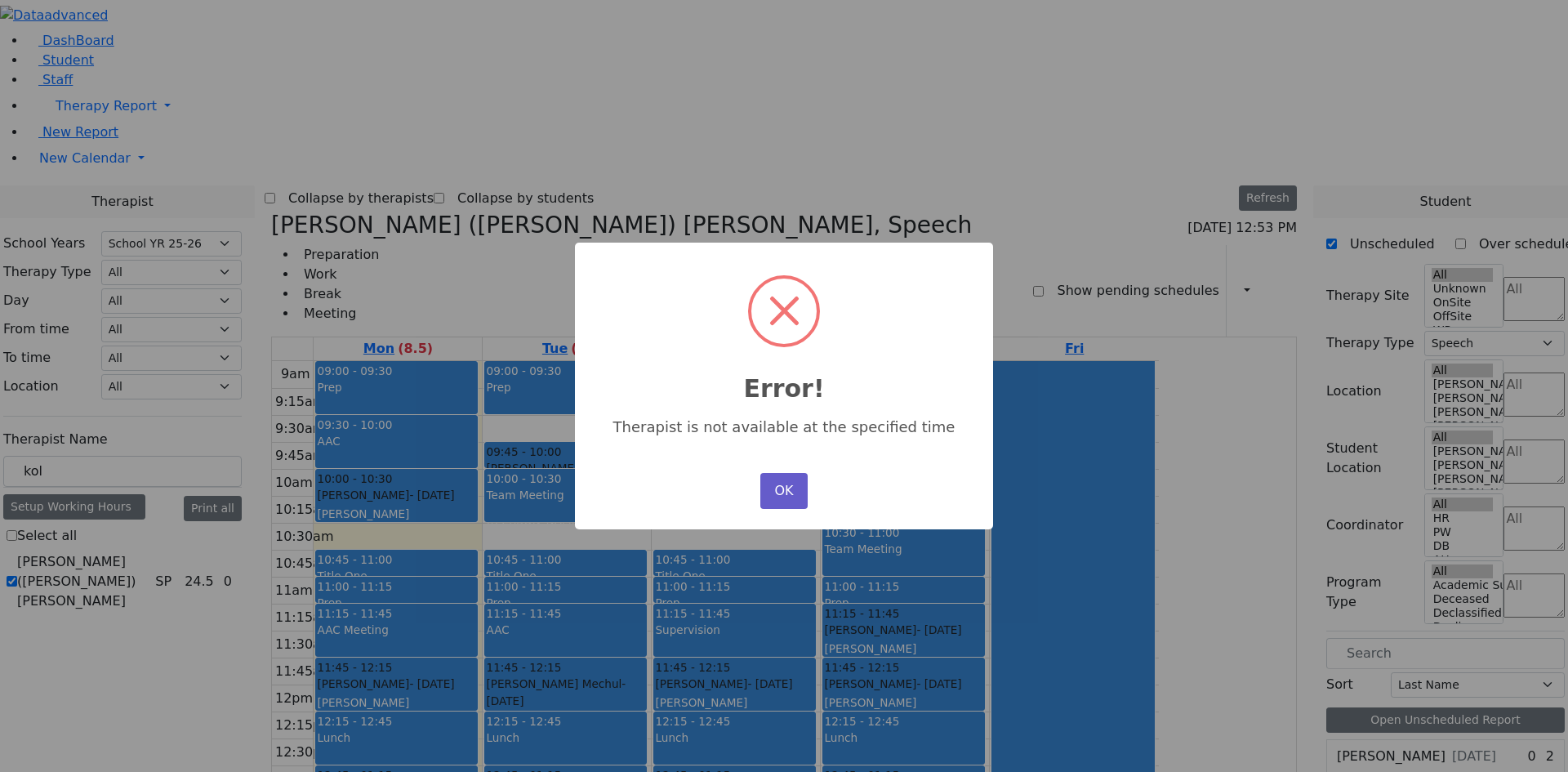
click at [787, 479] on button "OK" at bounding box center [784, 491] width 47 height 36
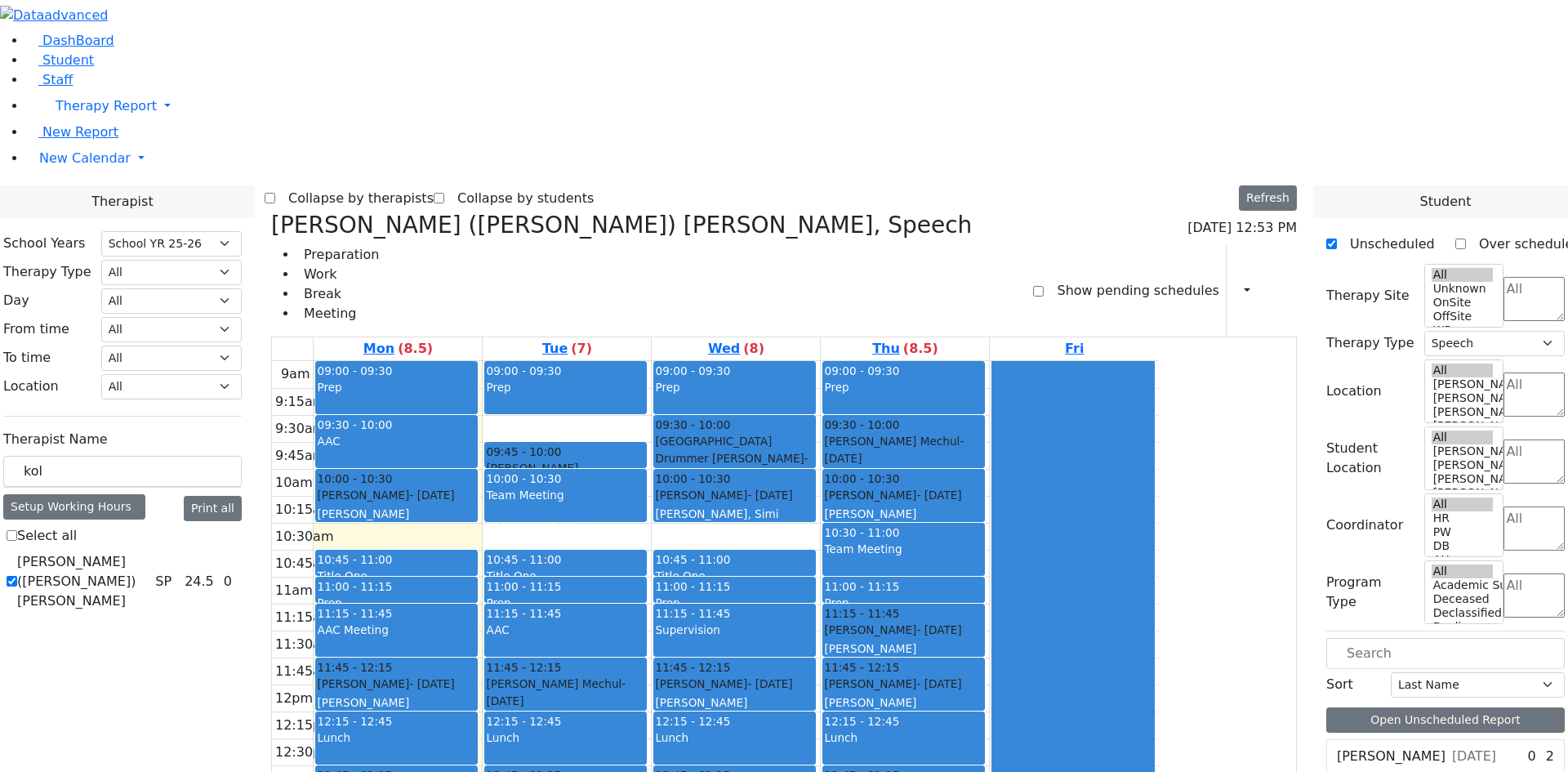
click at [645, 460] on div "[PERSON_NAME] [PERSON_NAME] - [DATE]" at bounding box center [565, 477] width 159 height 33
drag, startPoint x: 753, startPoint y: 196, endPoint x: 723, endPoint y: 696, distance: 500.9
click at [651, 696] on div "09:00 - 09:30 Prep 09:45 - 10:00 [PERSON_NAME] [PERSON_NAME] - [DATE] [PERSON_N…" at bounding box center [567, 684] width 169 height 647
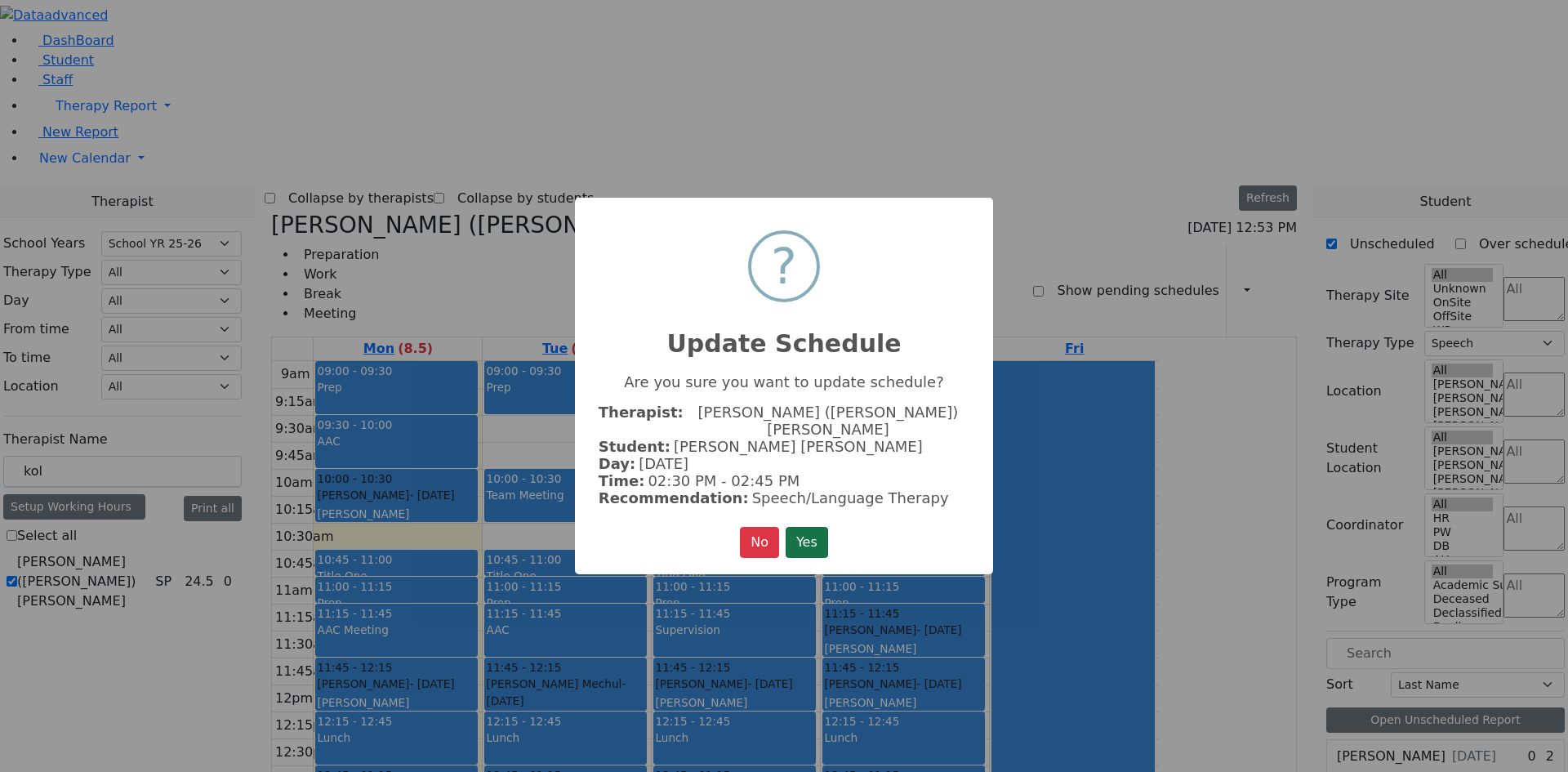
click at [817, 529] on button "Yes" at bounding box center [807, 542] width 42 height 31
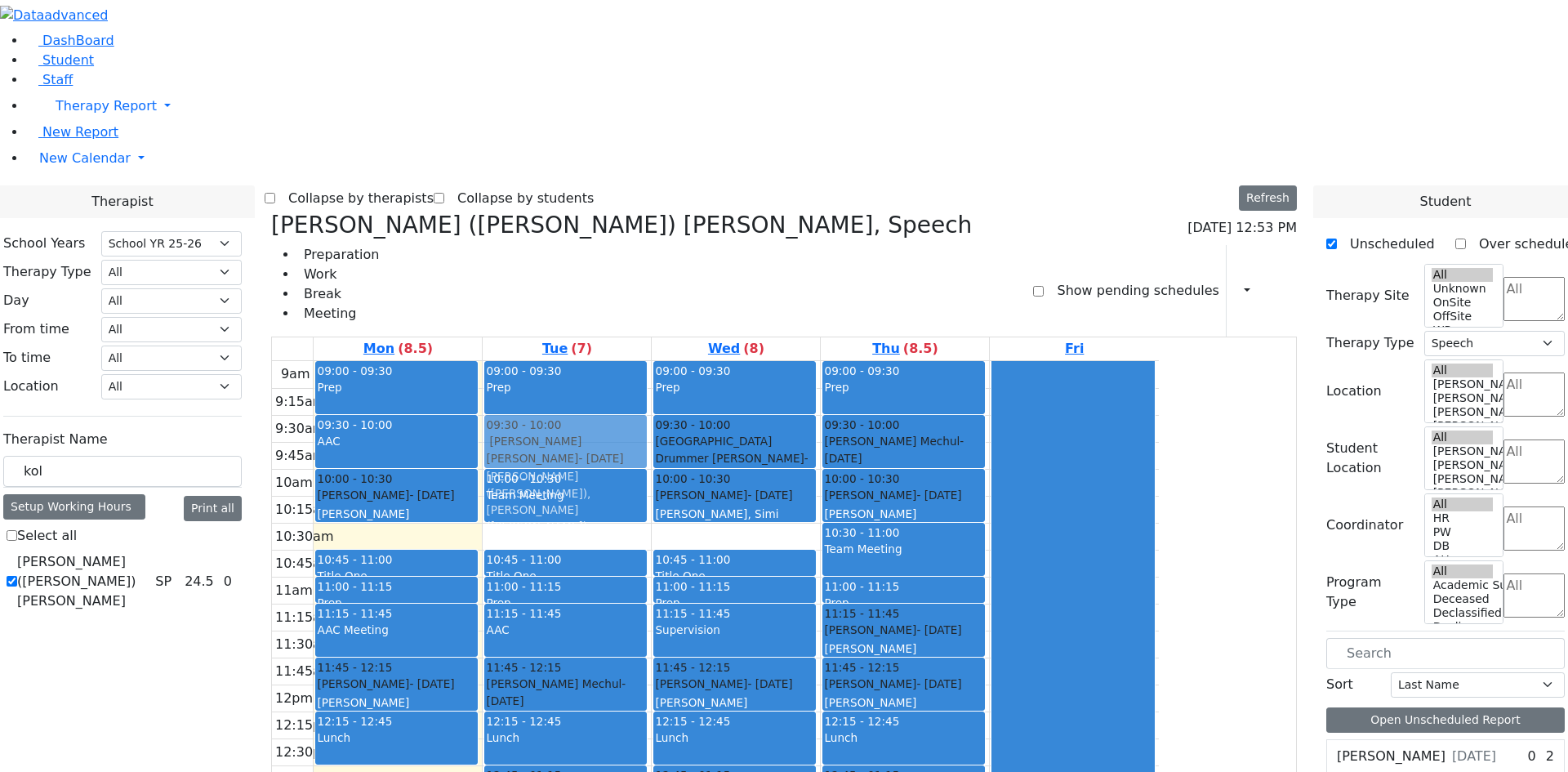
drag, startPoint x: 605, startPoint y: 525, endPoint x: 751, endPoint y: 169, distance: 384.8
click at [751, 361] on tr "09:00 - 09:30 Prep 09:30 - 10:00 AAC 10:00 - 10:30 [PERSON_NAME] - [DATE] [PERS…" at bounding box center [716, 684] width 887 height 647
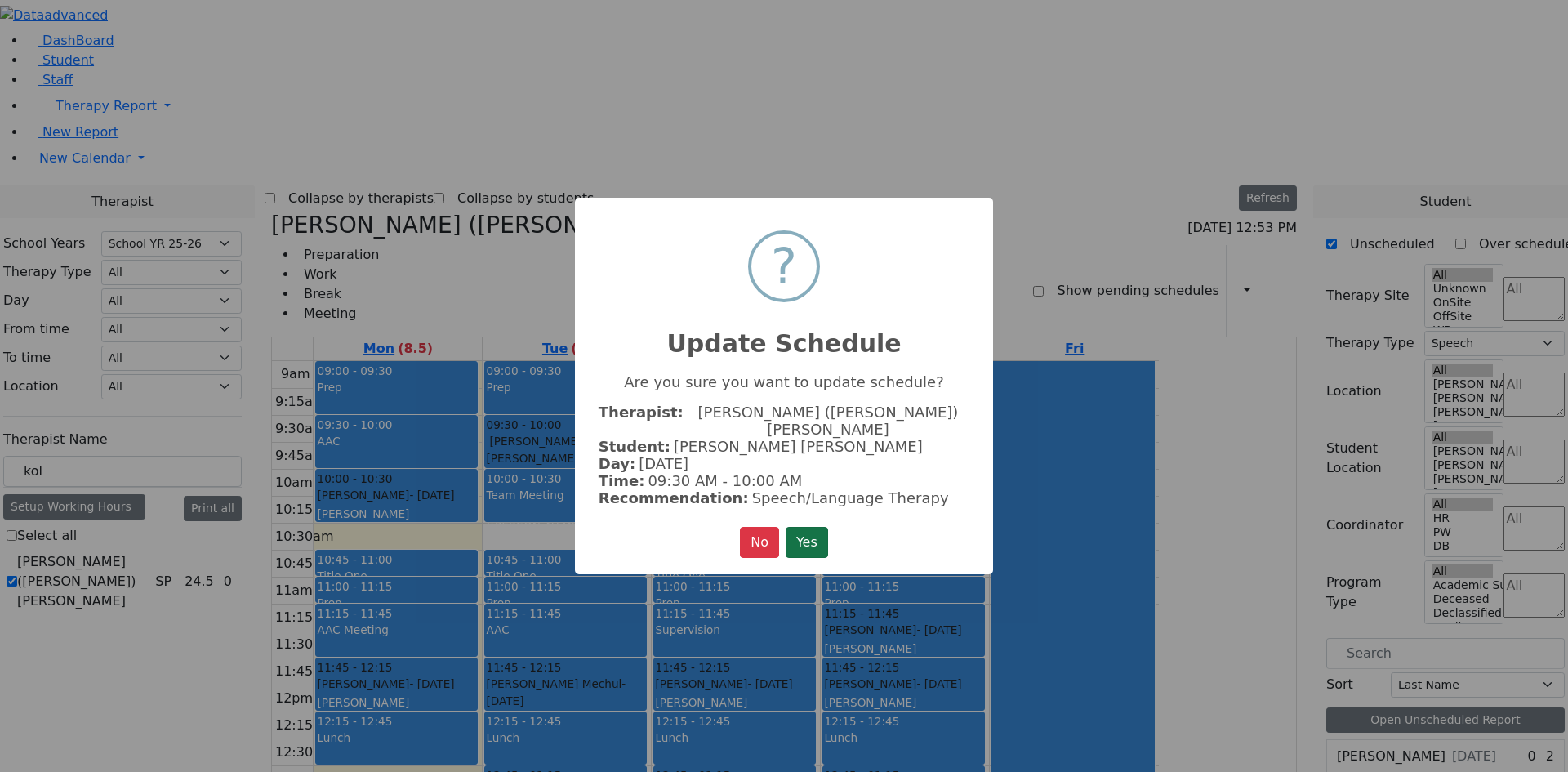
click at [800, 527] on button "Yes" at bounding box center [807, 542] width 42 height 31
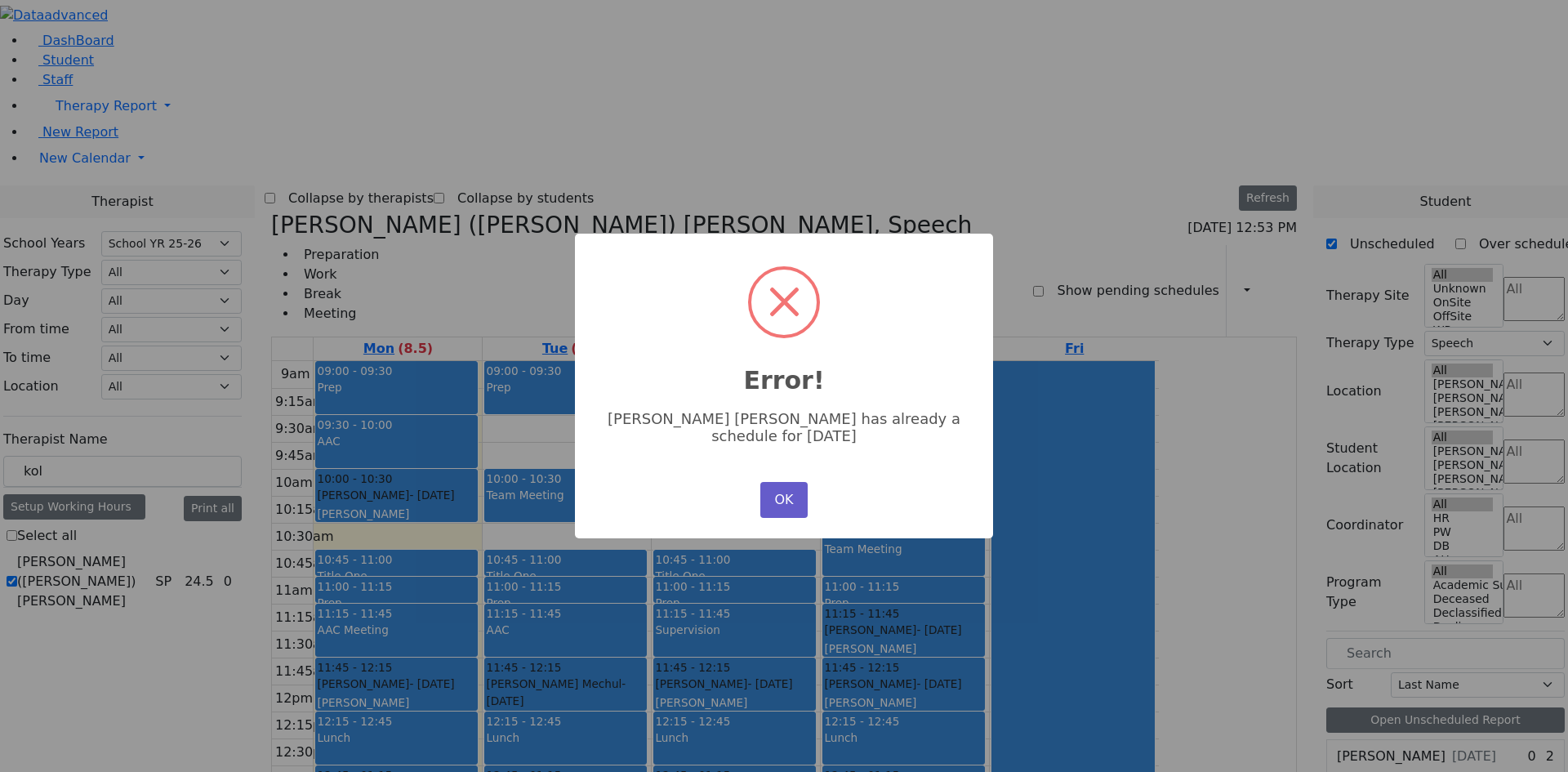
click at [795, 509] on button "OK" at bounding box center [784, 500] width 47 height 36
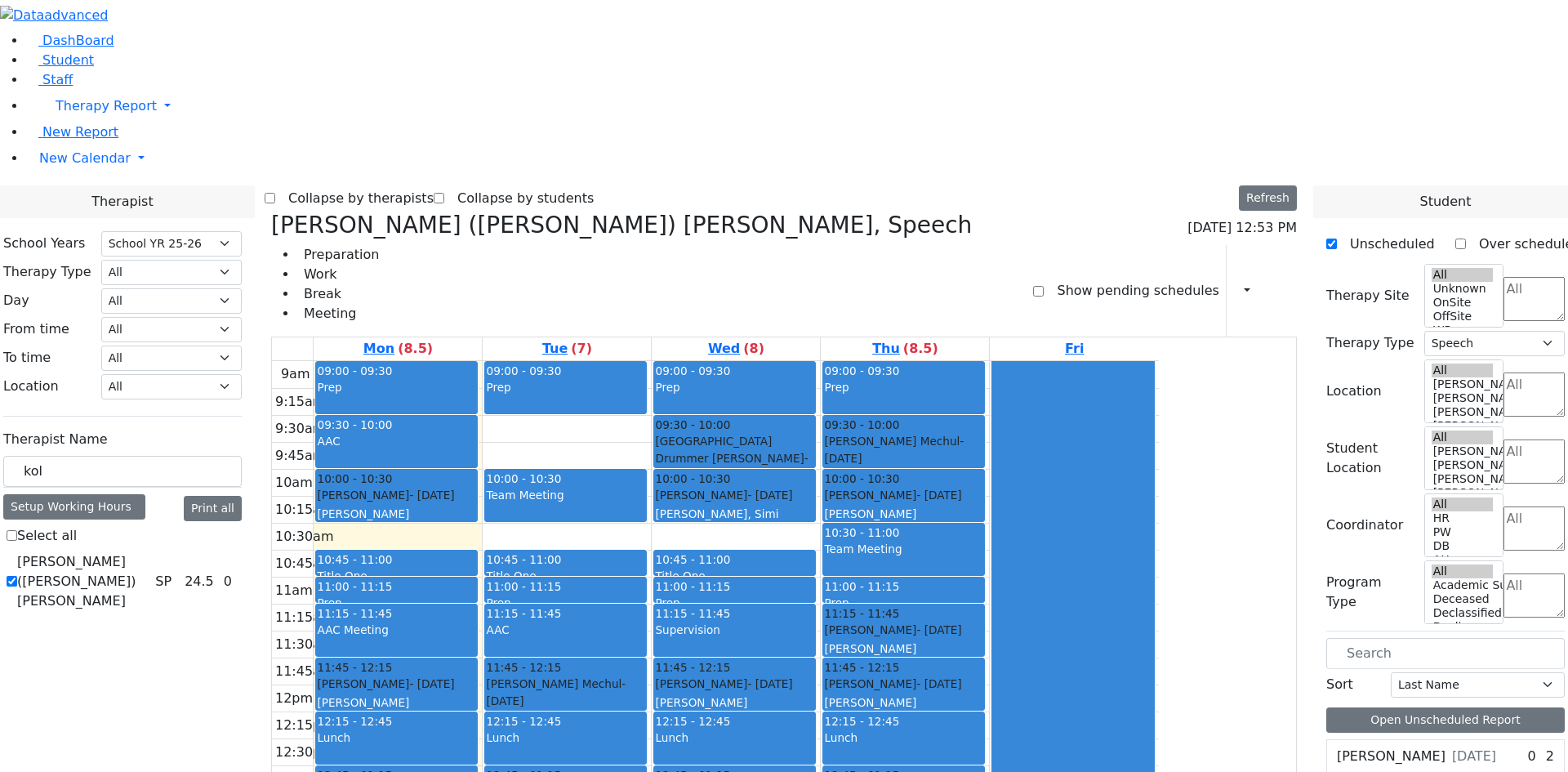
drag, startPoint x: 695, startPoint y: 711, endPoint x: 697, endPoint y: 697, distance: 14.1
click at [651, 699] on div "09:00 - 09:30 Prep 10:00 - 10:30 Team Meeting 10:45 - 11:00 Title One (Title On…" at bounding box center [567, 684] width 169 height 647
click at [726, 674] on button "Delete Schedule" at bounding box center [752, 665] width 109 height 25
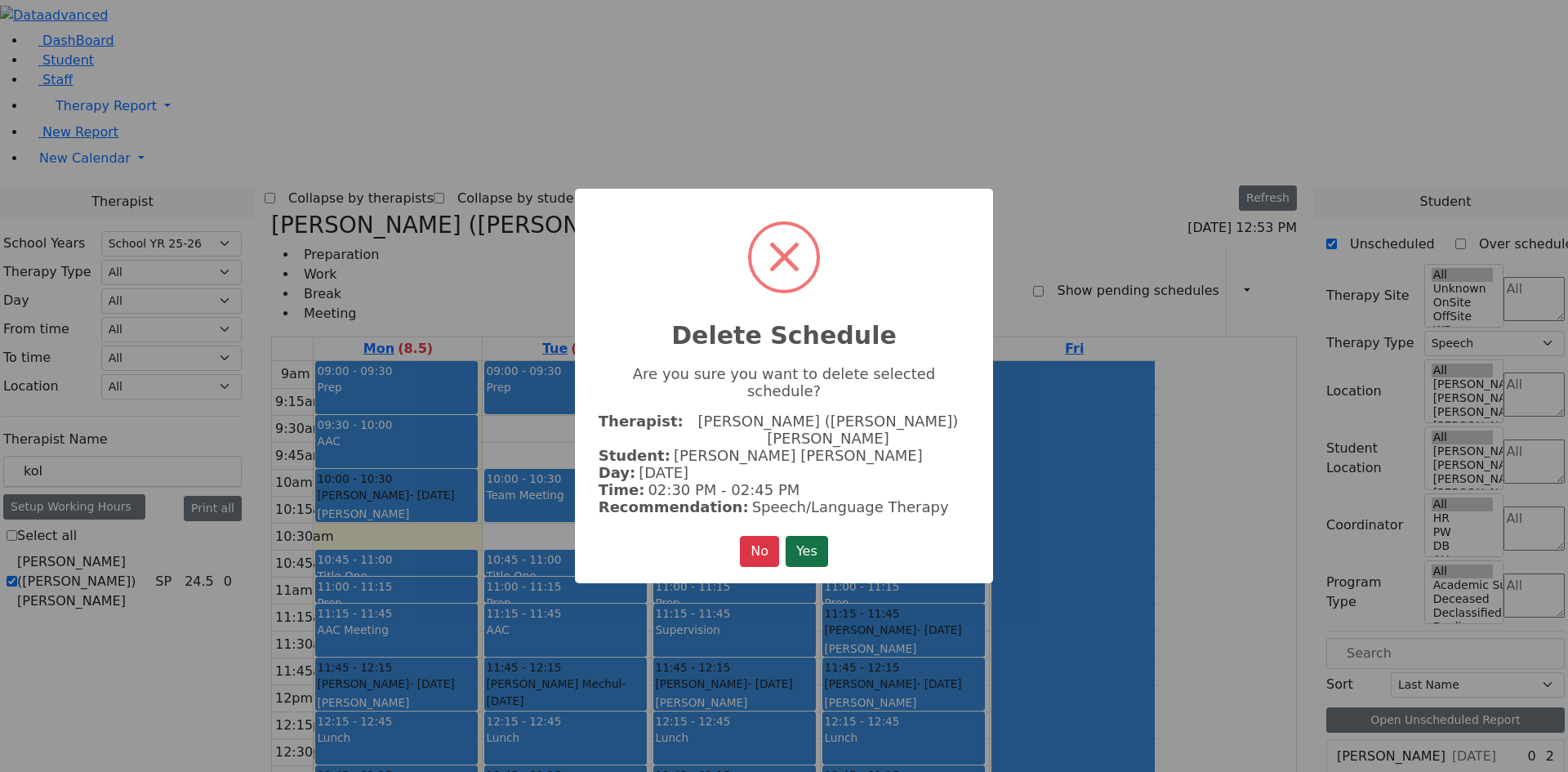
click at [823, 538] on button "Yes" at bounding box center [807, 551] width 42 height 31
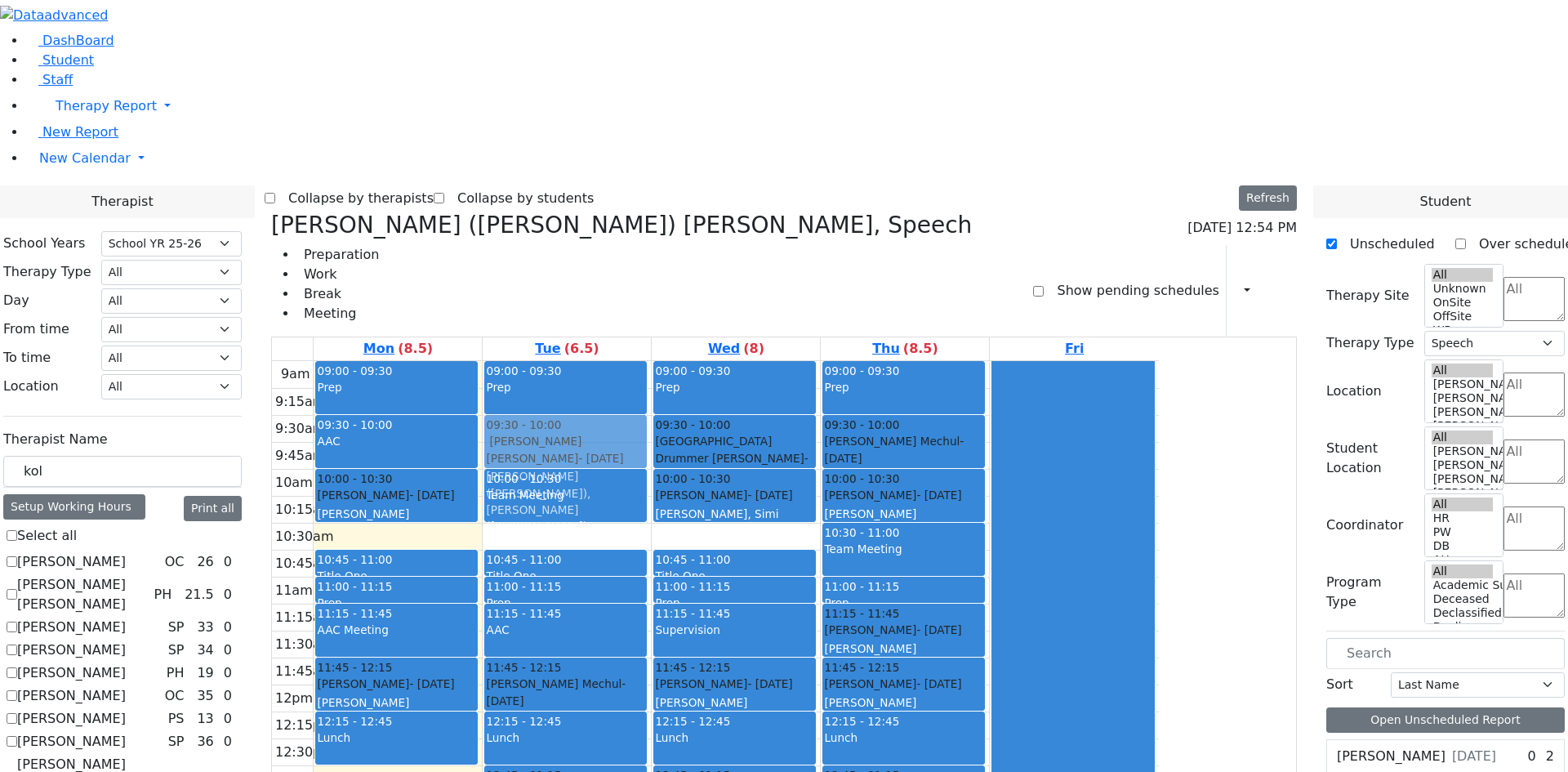
drag, startPoint x: 591, startPoint y: 538, endPoint x: 754, endPoint y: 192, distance: 382.5
click at [754, 361] on tr "09:00 - 09:30 Prep 09:30 - 10:00 AAC 10:00 - 10:30 [PERSON_NAME] - [DATE] [PERS…" at bounding box center [716, 684] width 887 height 647
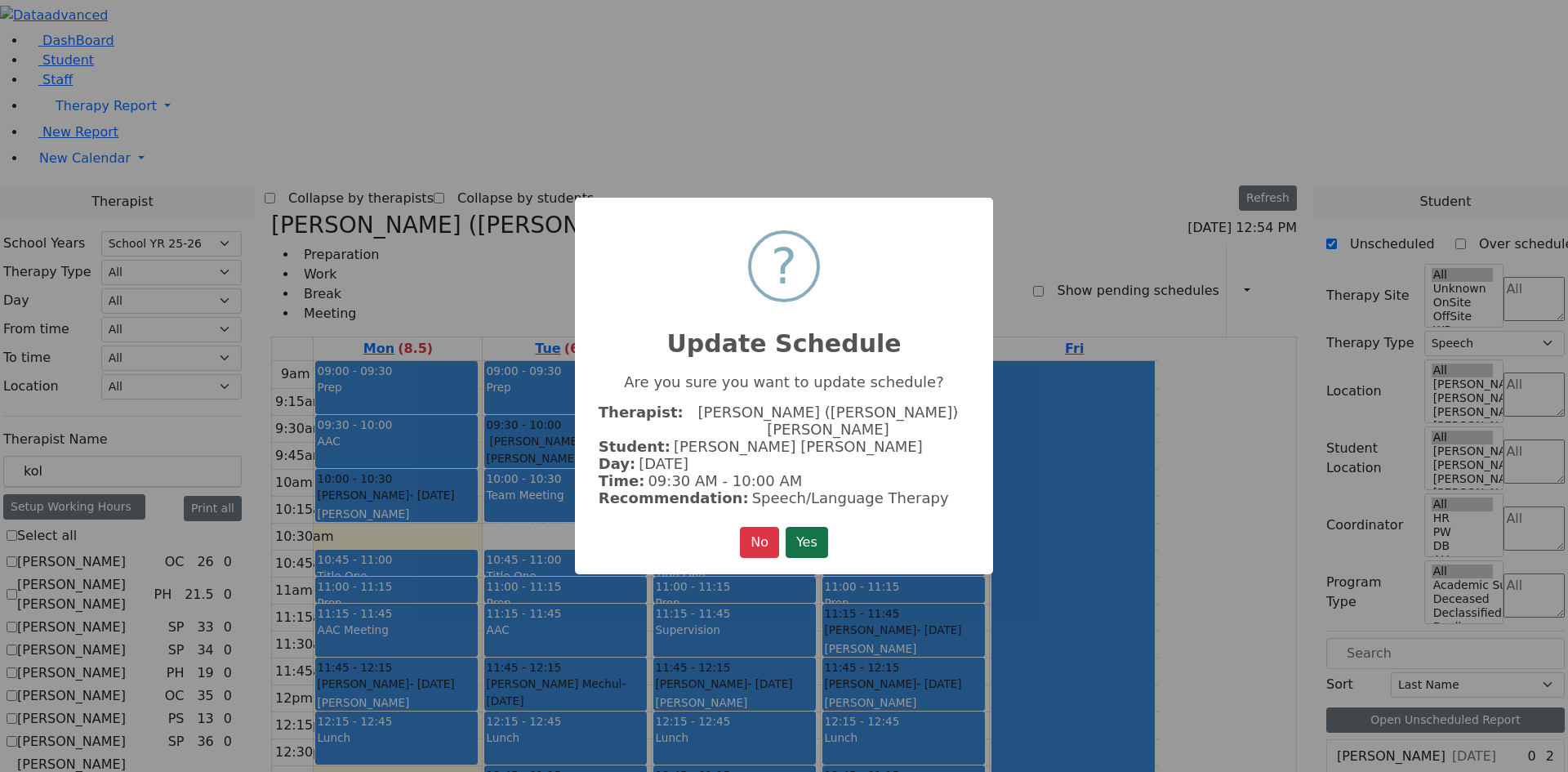
click at [811, 530] on button "Yes" at bounding box center [807, 542] width 42 height 31
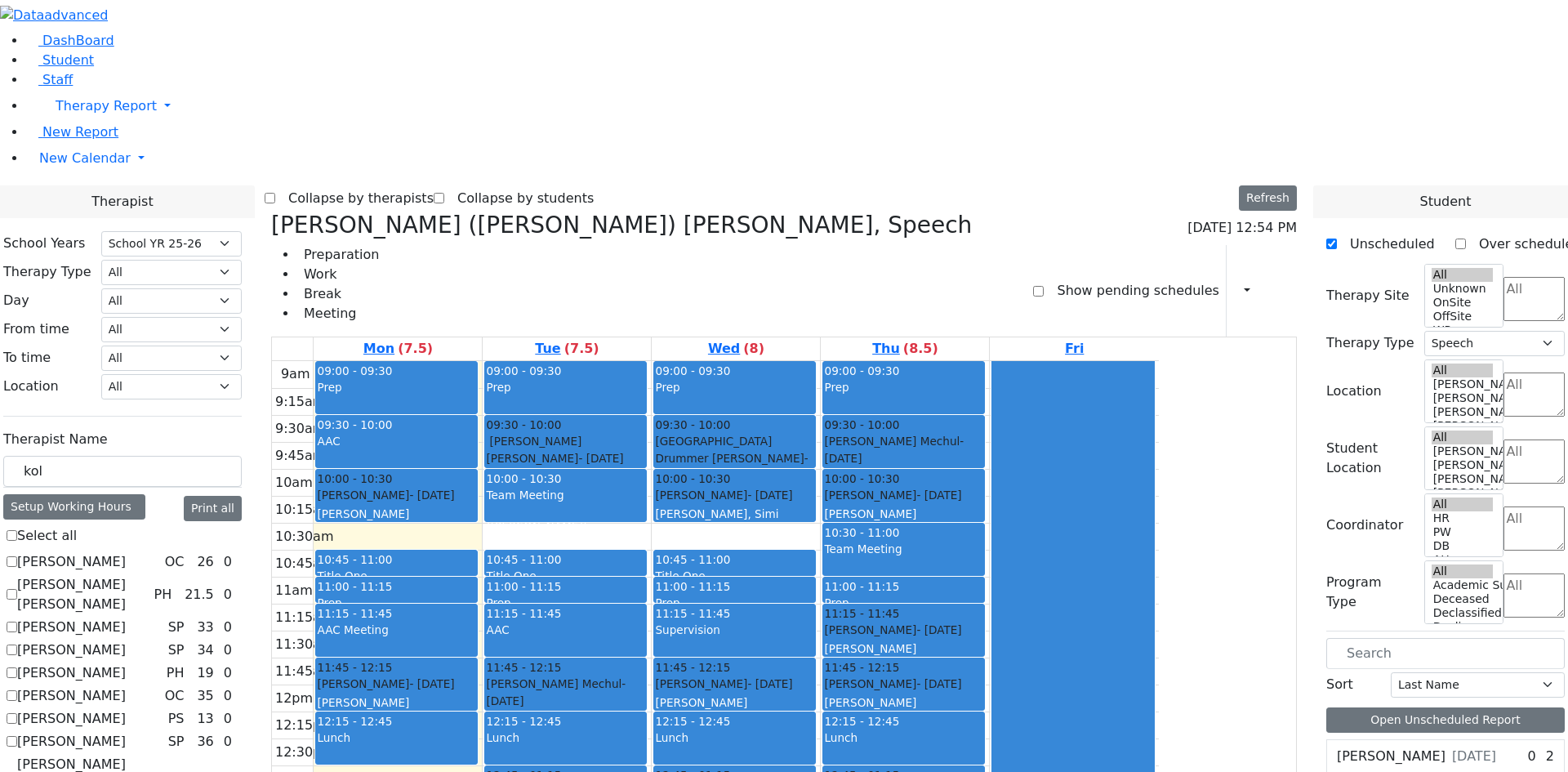
drag, startPoint x: 730, startPoint y: 678, endPoint x: 744, endPoint y: 706, distance: 31.3
click at [744, 718] on div "9am 9:15am 9:30am 9:45am 10am 10:15am 10:30am 10:45am 11am 11:15am 11:30am 11:4…" at bounding box center [716, 684] width 887 height 647
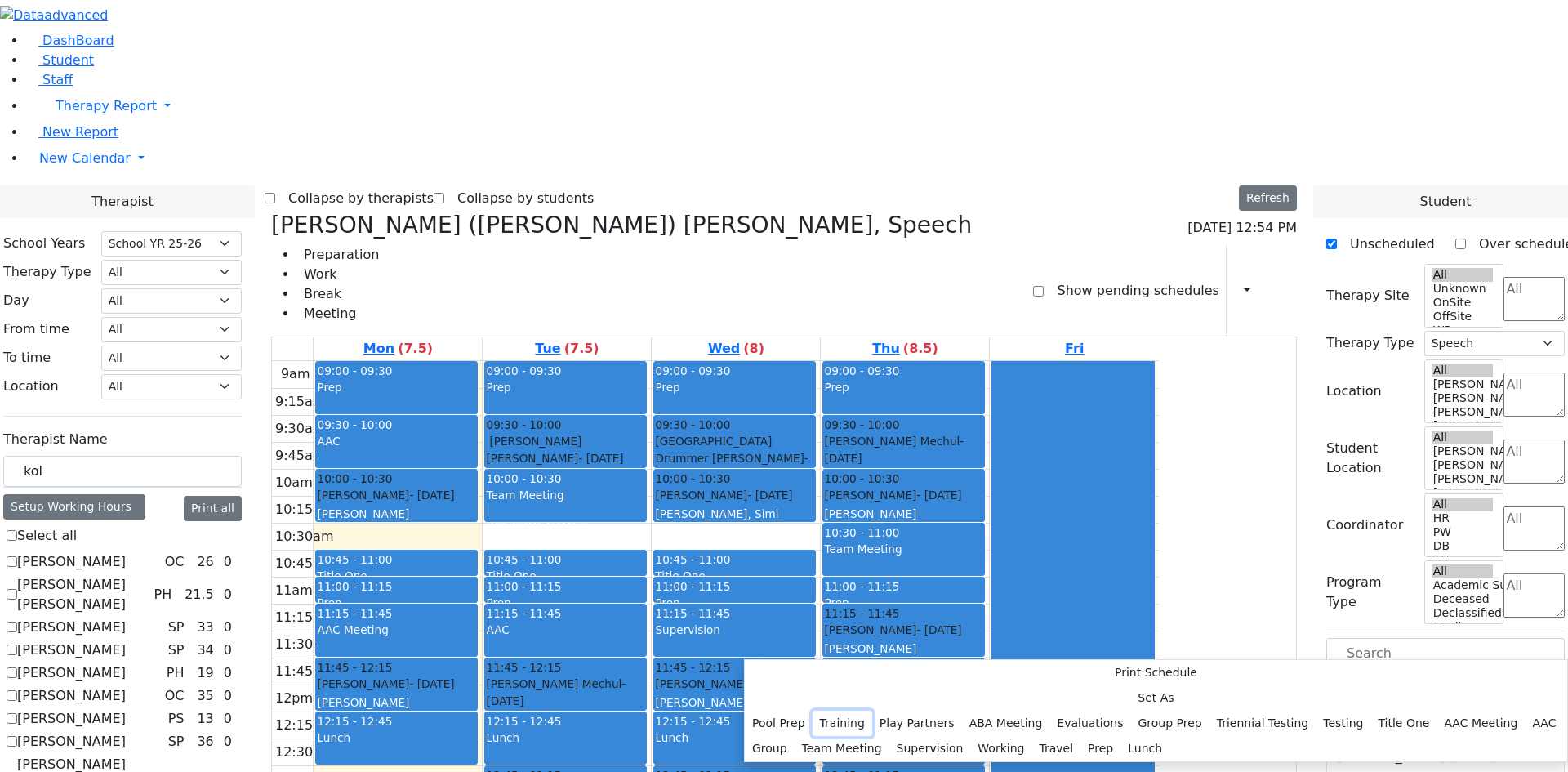
click at [873, 711] on button "Training" at bounding box center [843, 724] width 60 height 25
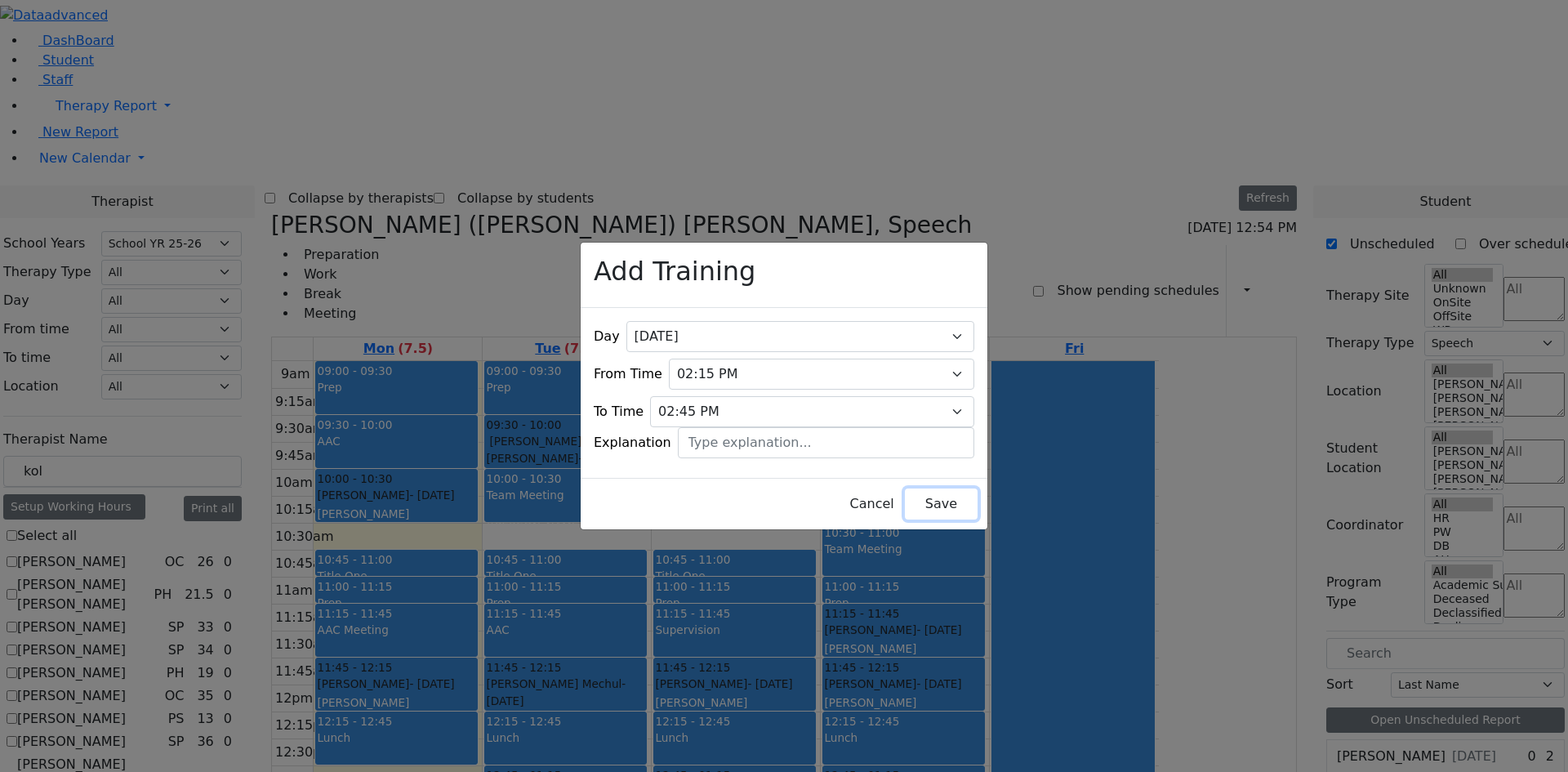
click at [944, 494] on button "Save" at bounding box center [941, 503] width 73 height 31
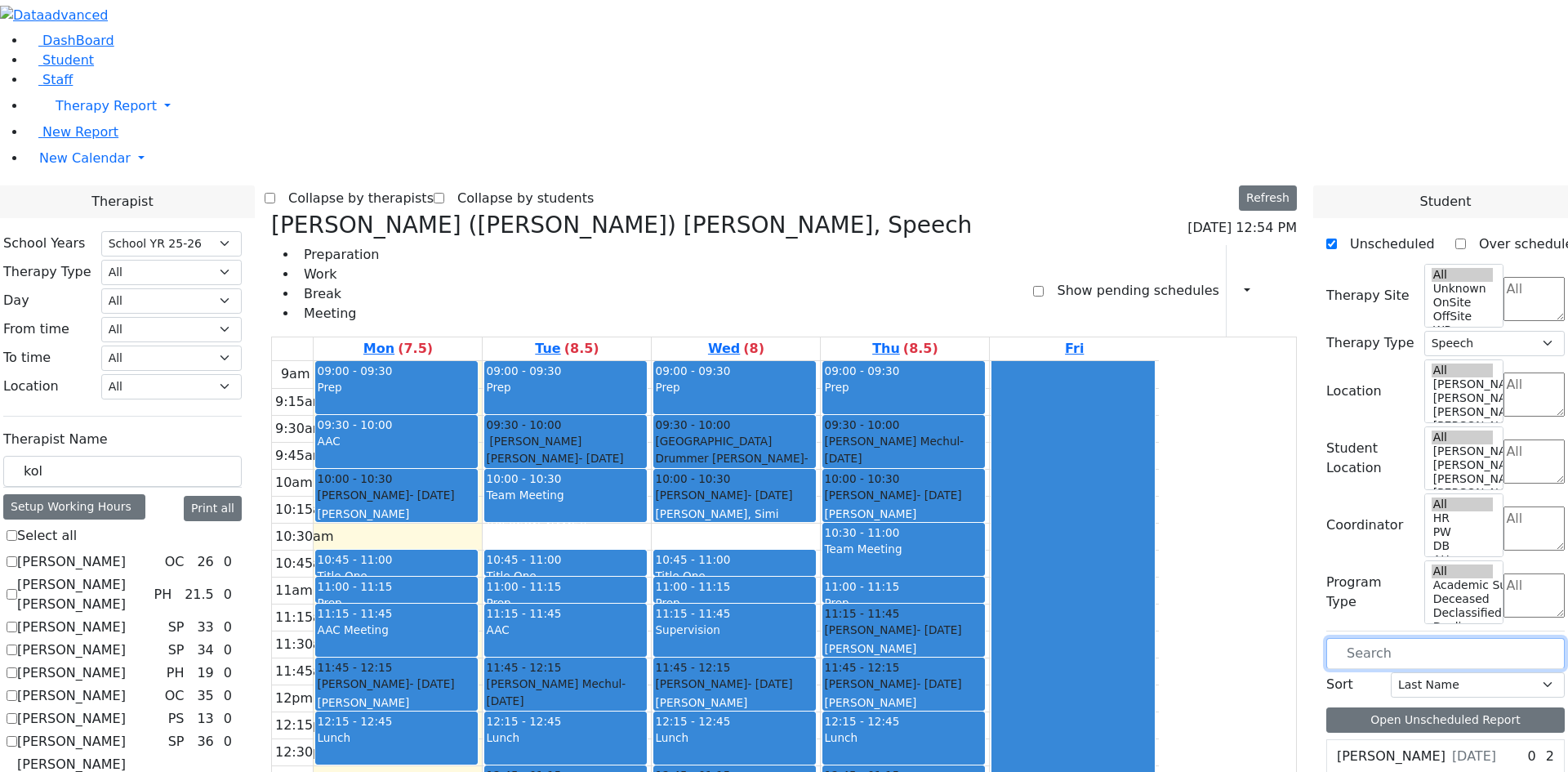
click at [1416, 639] on input "text" at bounding box center [1446, 653] width 239 height 31
type input "fa"
drag, startPoint x: 1401, startPoint y: 429, endPoint x: 580, endPoint y: 535, distance: 827.8
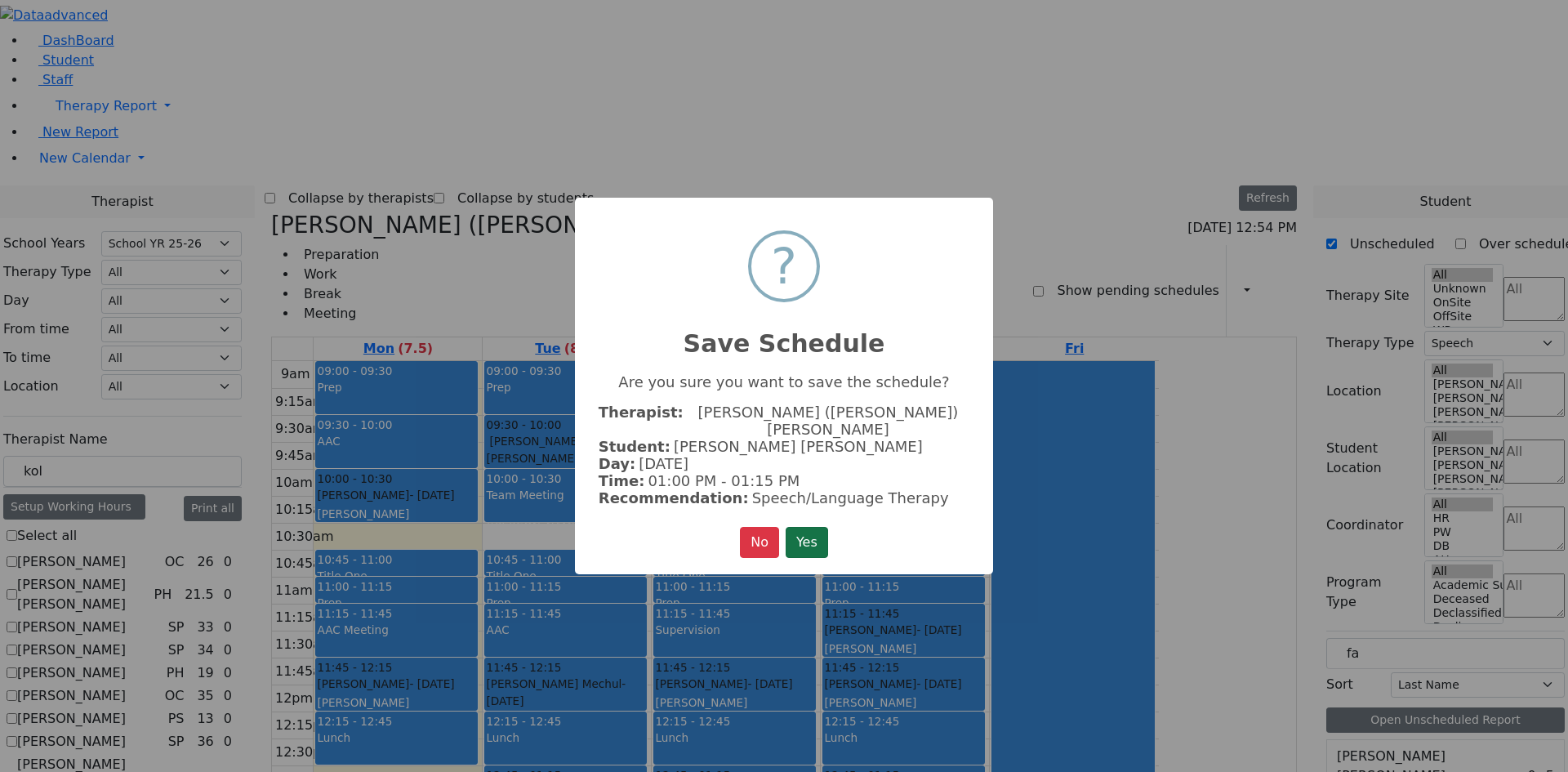
click at [805, 527] on button "Yes" at bounding box center [807, 542] width 42 height 31
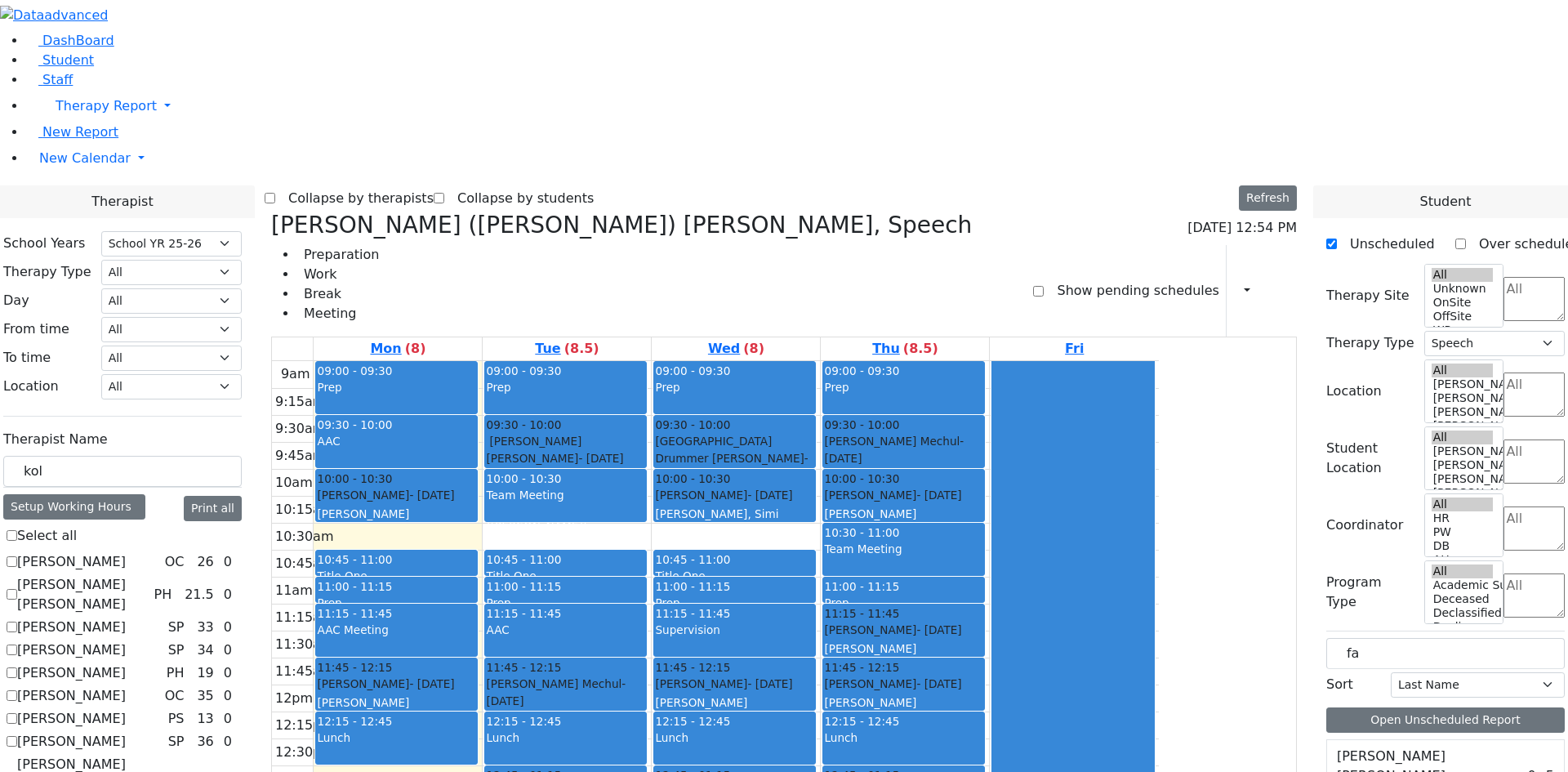
click at [904, 245] on div "Preparation Work Break Meeting Show pending schedules Print Schedule Print All …" at bounding box center [784, 291] width 1026 height 91
click at [935, 581] on div "9am 9:15am 9:30am 9:45am 10am 10:15am 10:30am 10:45am 11am 11:15am 11:30am 11:4…" at bounding box center [716, 684] width 887 height 647
click at [1028, 601] on div "9am 9:15am 9:30am 9:45am 10am 10:15am 10:30am 10:45am 11am 11:15am 11:30am 11:4…" at bounding box center [716, 684] width 887 height 647
click at [1154, 557] on div at bounding box center [1073, 683] width 161 height 646
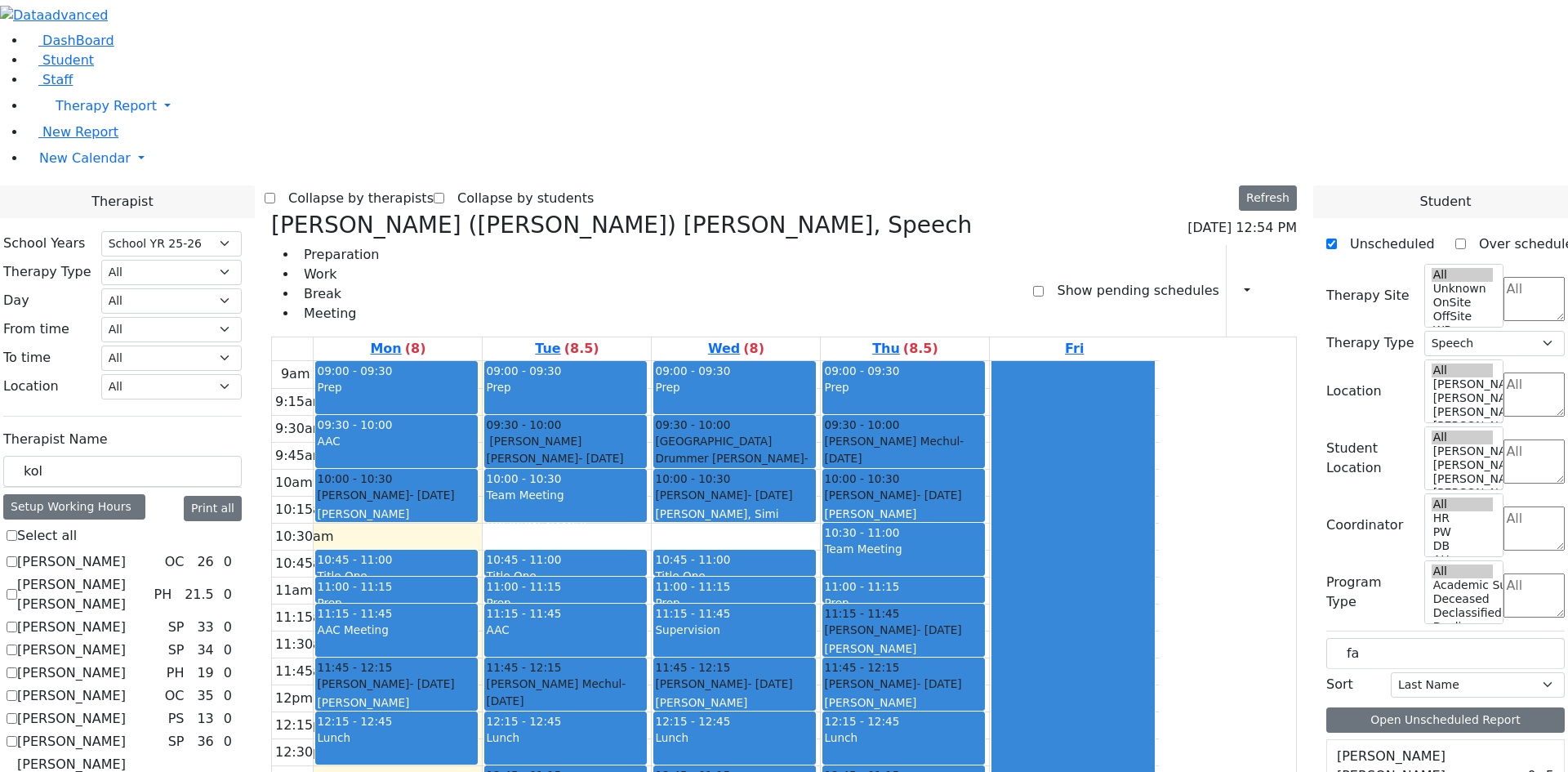
click at [645, 433] on div "[PERSON_NAME] [PERSON_NAME] - [DATE]" at bounding box center [565, 450] width 159 height 33
click at [1028, 598] on div "9am 9:15am 9:30am 9:45am 10am 10:15am 10:30am 10:45am 11am 11:15am 11:30am 11:4…" at bounding box center [716, 684] width 887 height 647
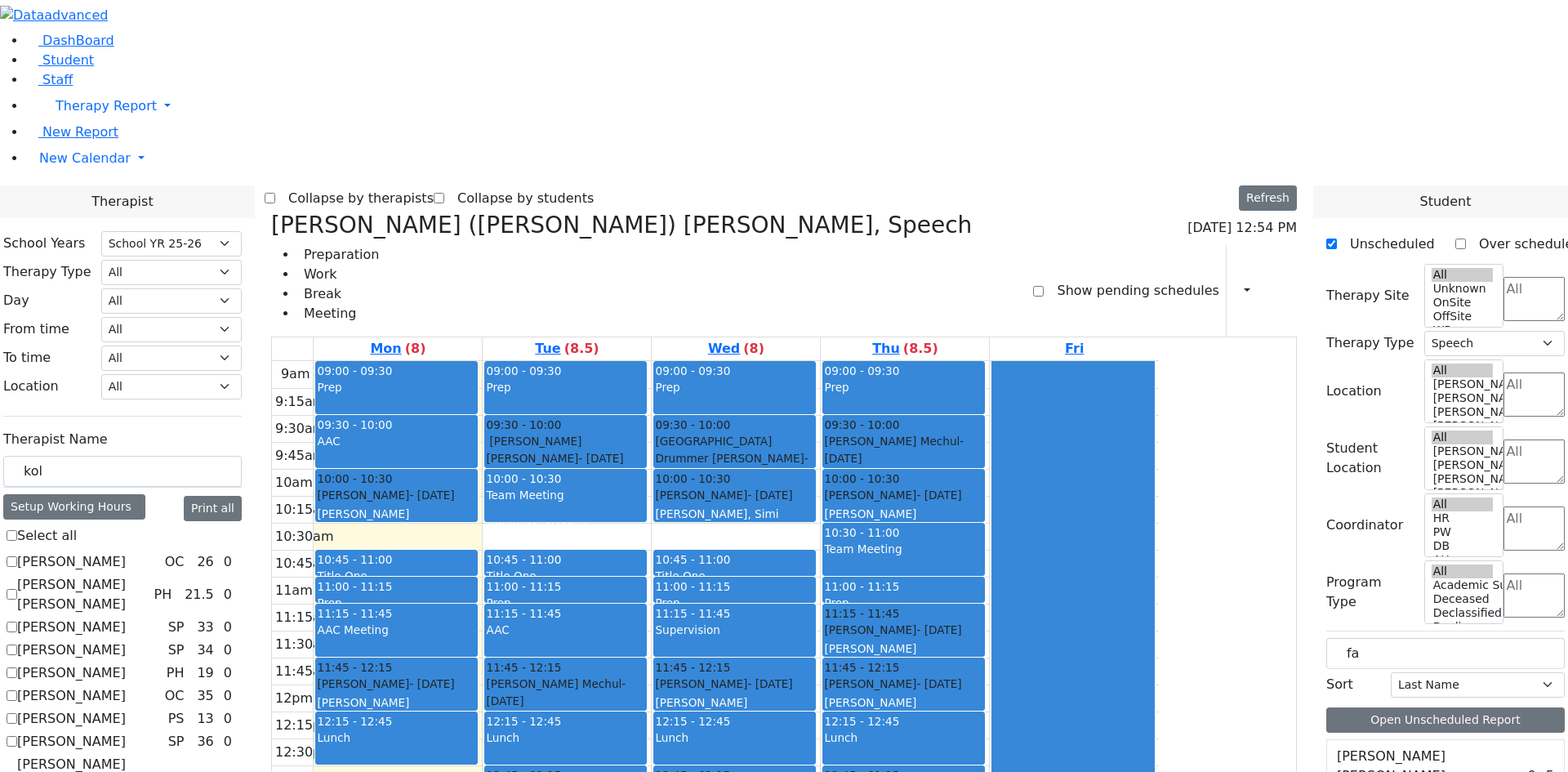
click at [1053, 602] on div "9am 9:15am 9:30am 9:45am 10am 10:15am 10:30am 10:45am 11am 11:15am 11:30am 11:4…" at bounding box center [716, 684] width 887 height 647
click at [1149, 545] on div "9am 9:15am 9:30am 9:45am 10am 10:15am 10:30am 10:45am 11am 11:15am 11:30am 11:4…" at bounding box center [716, 684] width 887 height 647
click at [1039, 594] on div "9am 9:15am 9:30am 9:45am 10am 10:15am 10:30am 10:45am 11am 11:15am 11:30am 11:4…" at bounding box center [716, 684] width 887 height 647
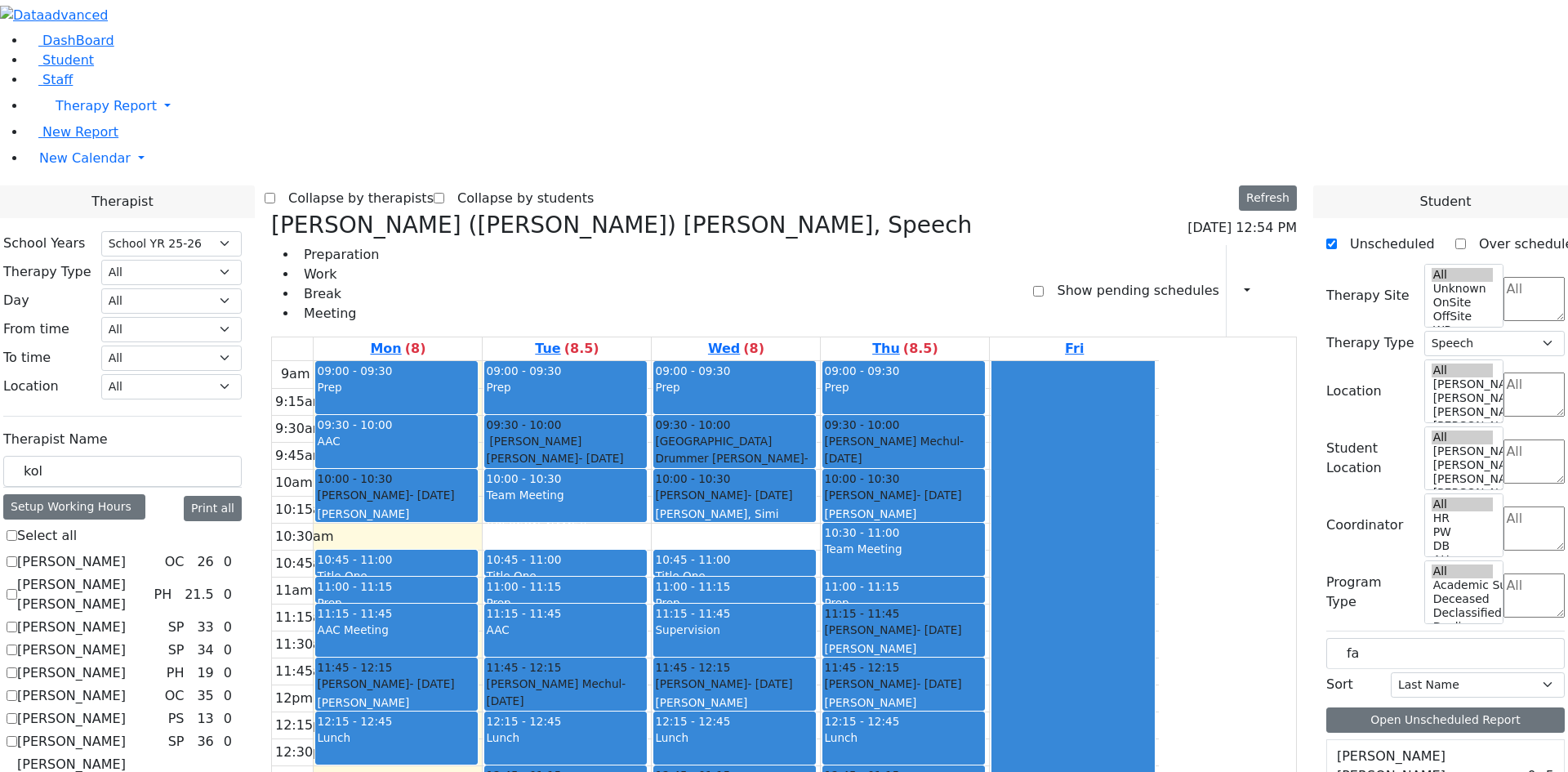
click at [1154, 361] on div at bounding box center [1073, 683] width 161 height 646
click at [610, 519] on div "9am 9:15am 9:30am 9:45am 10am 10:15am 10:30am 10:45am 11am 11:15am 11:30am 11:4…" at bounding box center [716, 684] width 887 height 647
click at [546, 511] on div "9am 9:15am 9:30am 9:45am 10am 10:15am 10:30am 10:45am 11am 11:15am 11:30am 11:4…" at bounding box center [716, 684] width 887 height 647
click at [950, 581] on div "9am 9:15am 9:30am 9:45am 10am 10:15am 10:30am 10:45am 11am 11:15am 11:30am 11:4…" at bounding box center [716, 684] width 887 height 647
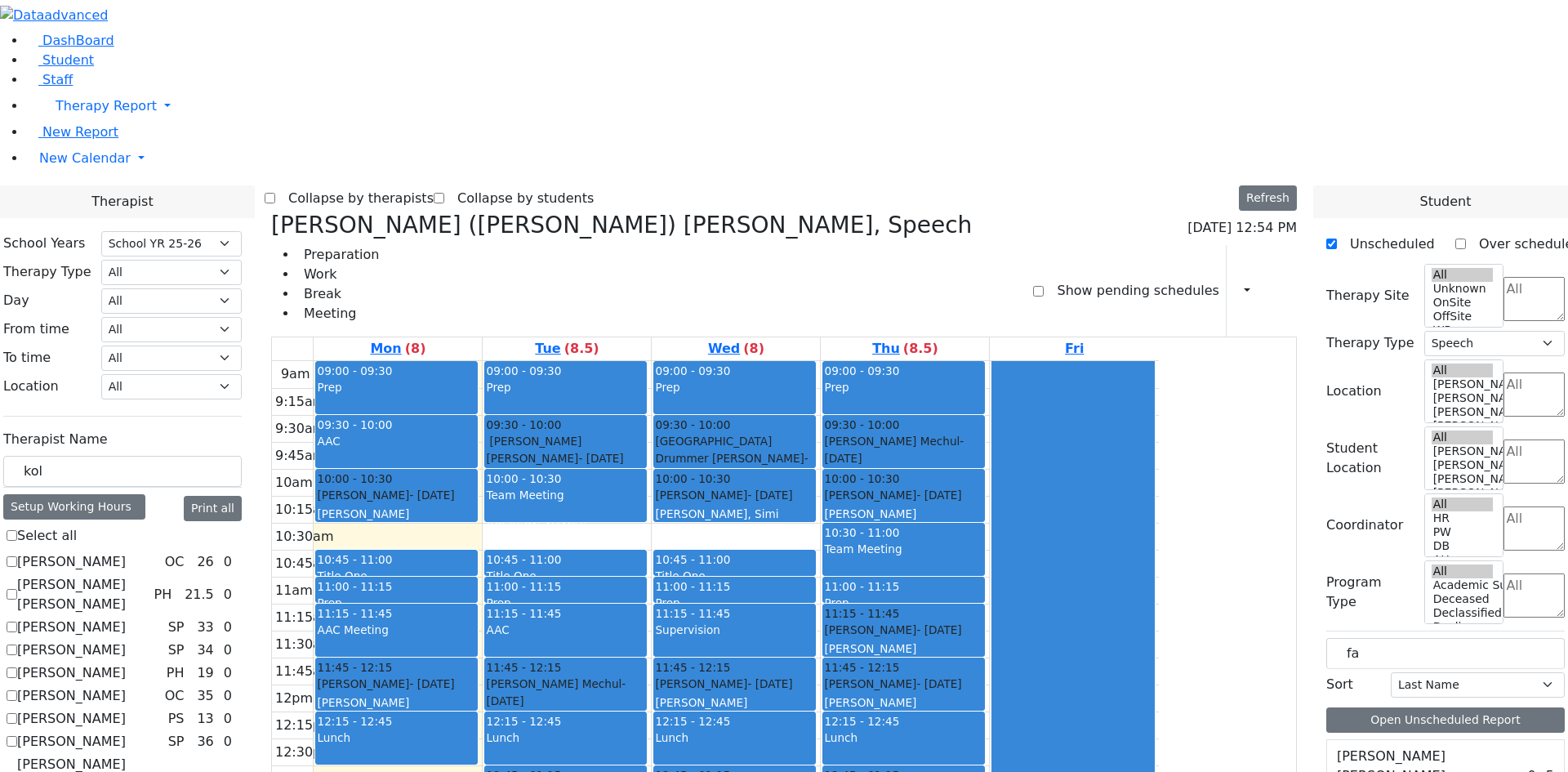
click at [1074, 612] on div "9am 9:15am 9:30am 9:45am 10am 10:15am 10:30am 10:45am 11am 11:15am 11:30am 11:4…" at bounding box center [716, 684] width 887 height 647
click at [1245, 245] on div "Print Schedule Print All Print Info Print Pending Schedule Print Non Pending Sc…" at bounding box center [1262, 291] width 71 height 91
click at [1241, 277] on button "button" at bounding box center [1242, 291] width 18 height 28
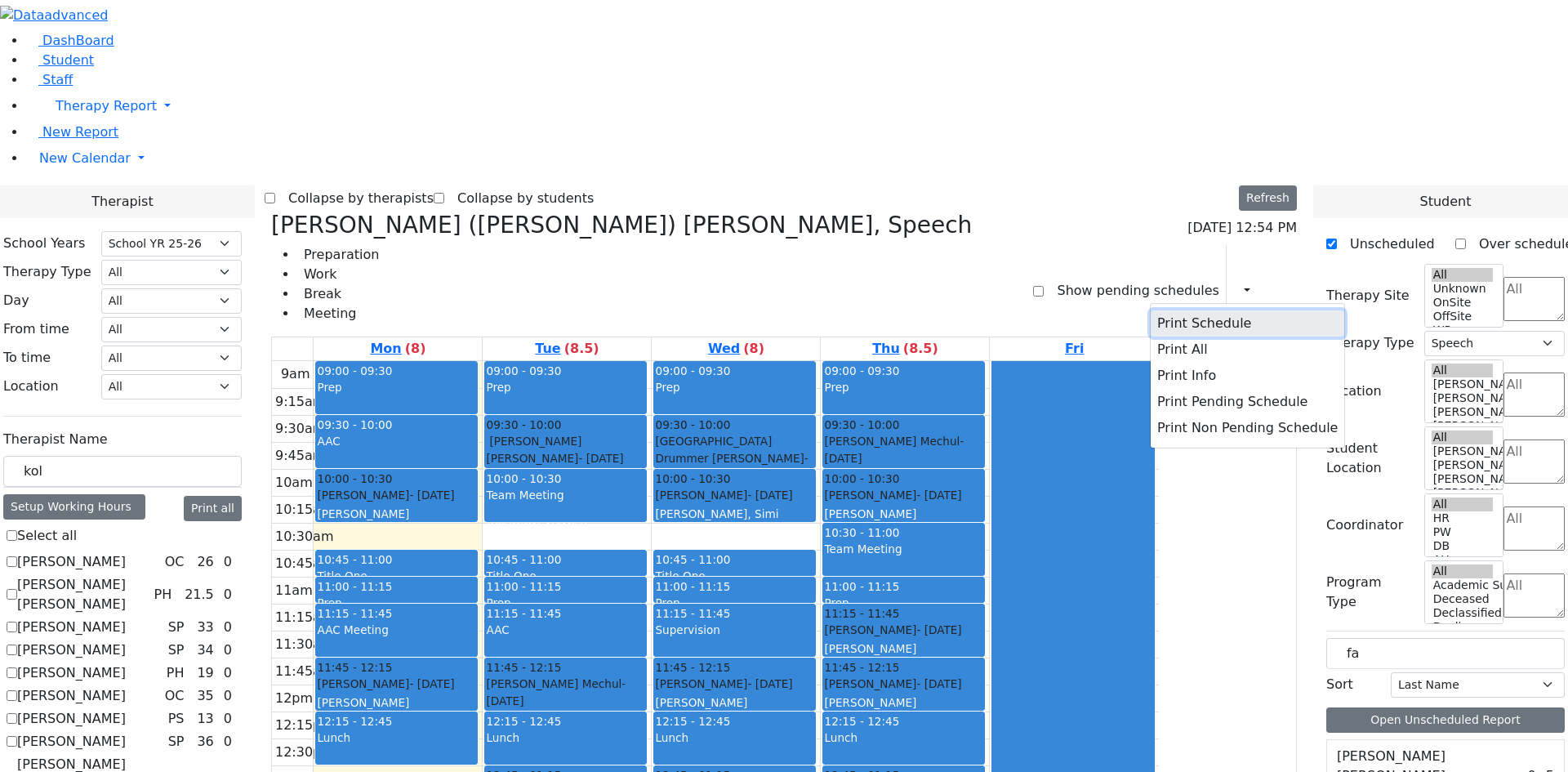
click at [1226, 311] on button "Print Schedule" at bounding box center [1248, 324] width 194 height 26
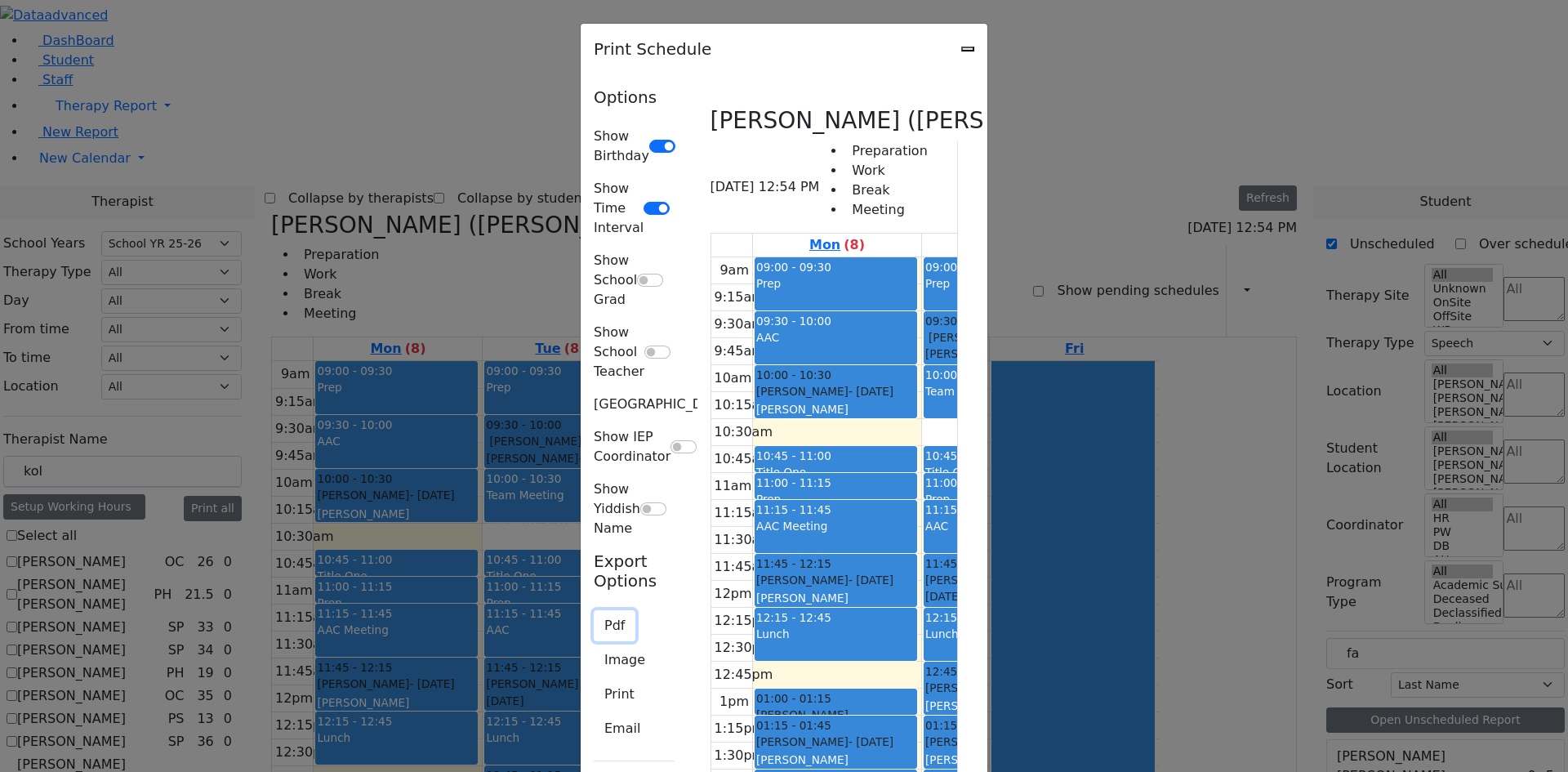
click at [593, 610] on button "Pdf" at bounding box center [614, 625] width 41 height 31
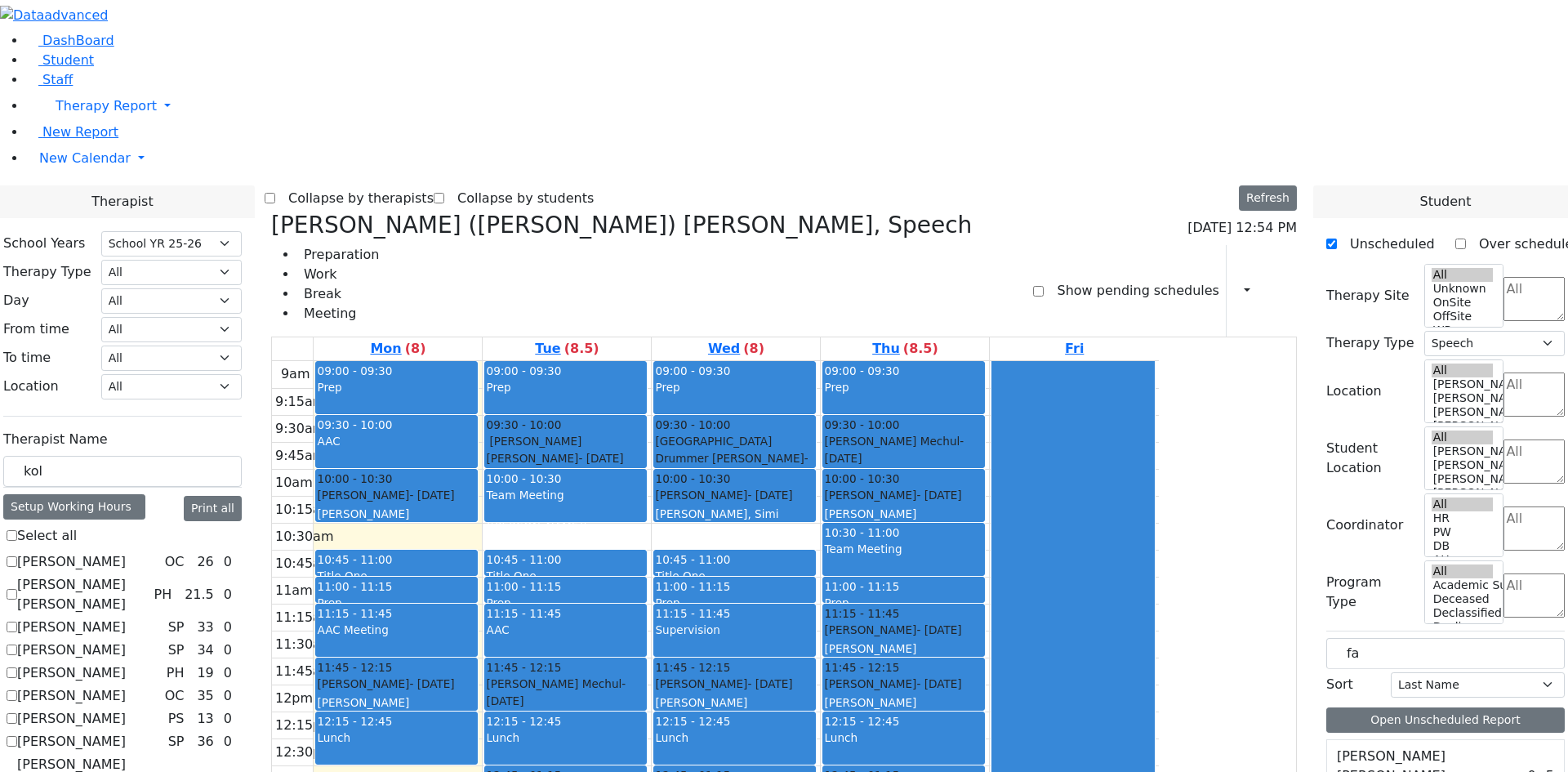
click at [687, 361] on div "9am 9:15am 9:30am 9:45am 10am 10:15am 10:30am 10:45am 11am 11:15am 11:30am 11:4…" at bounding box center [716, 684] width 887 height 647
click at [1004, 595] on div "9am 9:15am 9:30am 9:45am 10am 10:15am 10:30am 10:45am 11am 11:15am 11:30am 11:4…" at bounding box center [716, 684] width 887 height 647
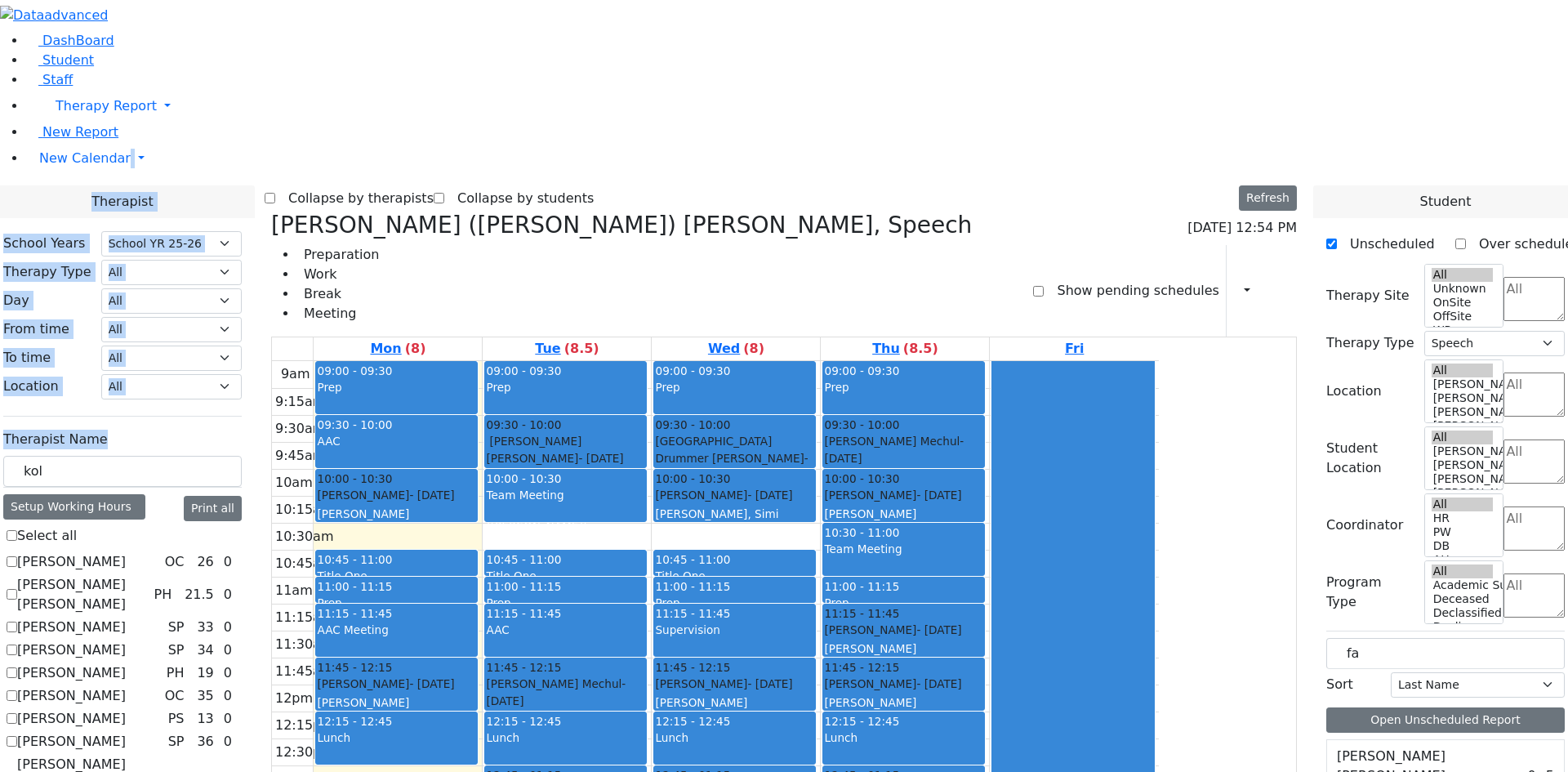
drag, startPoint x: 270, startPoint y: 267, endPoint x: 176, endPoint y: 322, distance: 108.9
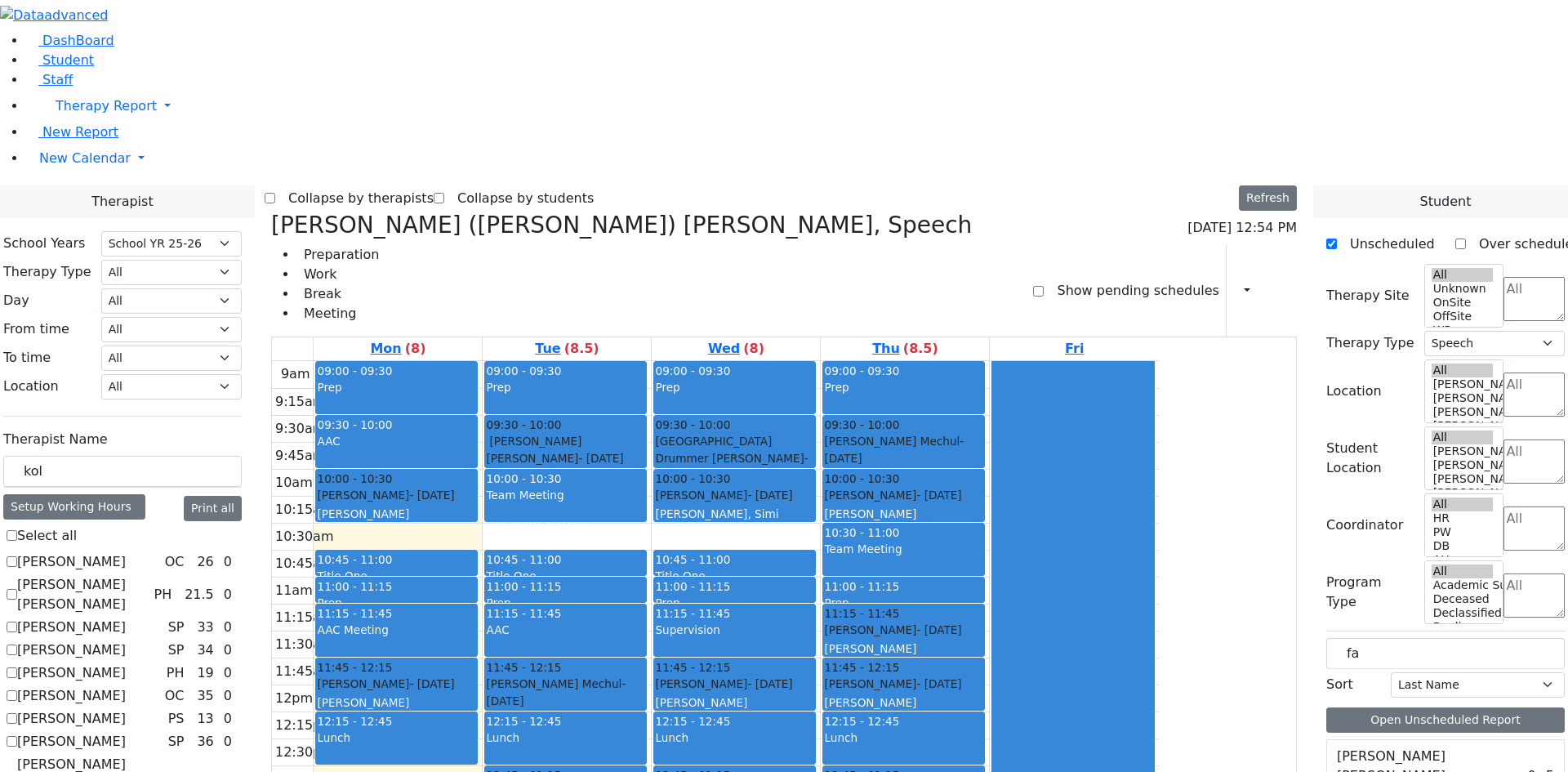
drag, startPoint x: 284, startPoint y: 308, endPoint x: 284, endPoint y: 293, distance: 15.0
drag, startPoint x: 284, startPoint y: 293, endPoint x: 192, endPoint y: 285, distance: 92.3
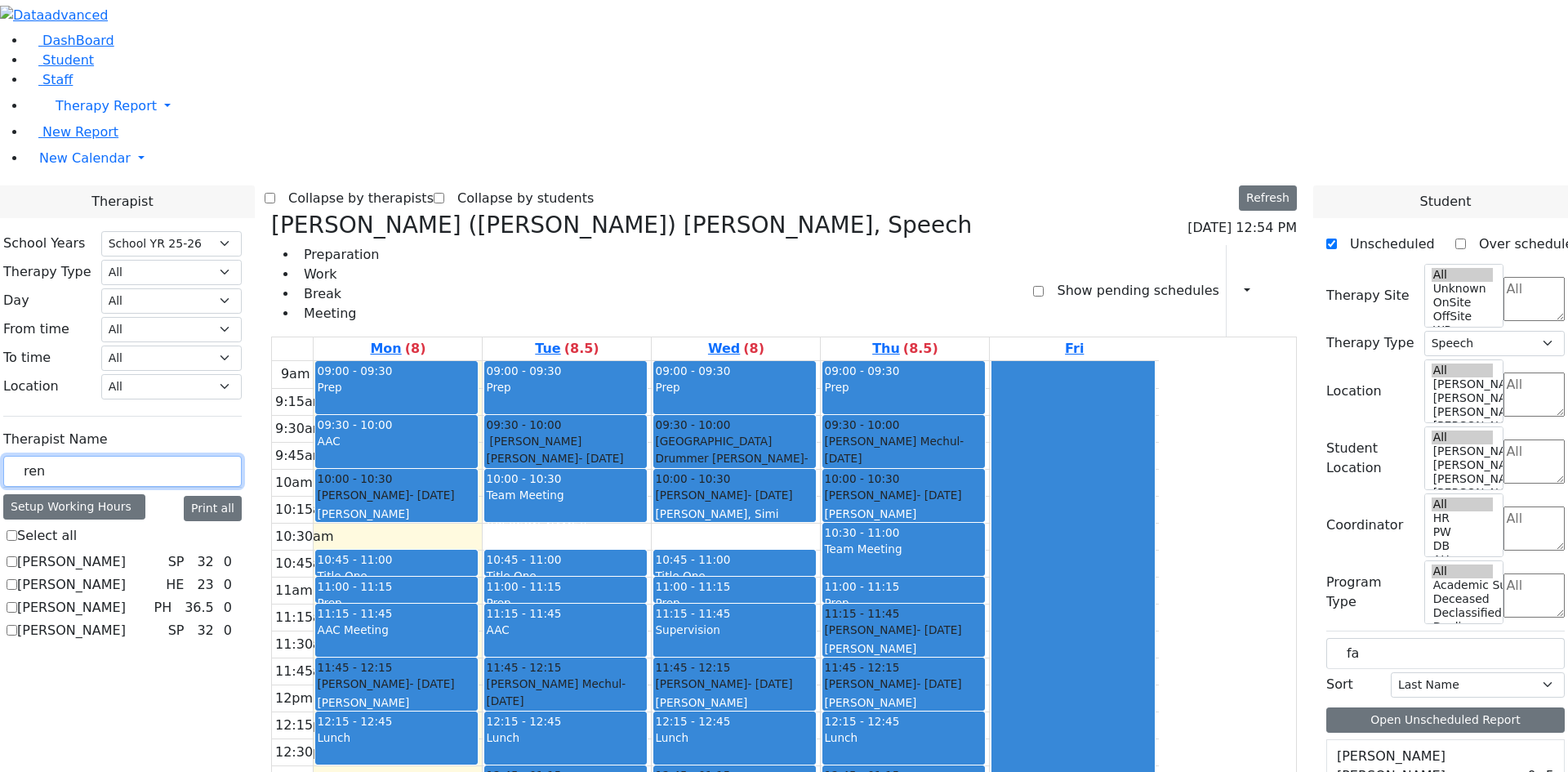
type input "ren"
click at [126, 575] on label "[PERSON_NAME]" at bounding box center [72, 585] width 109 height 19
click at [18, 580] on input "[PERSON_NAME]" at bounding box center [11, 585] width 11 height 11
checkbox input "true"
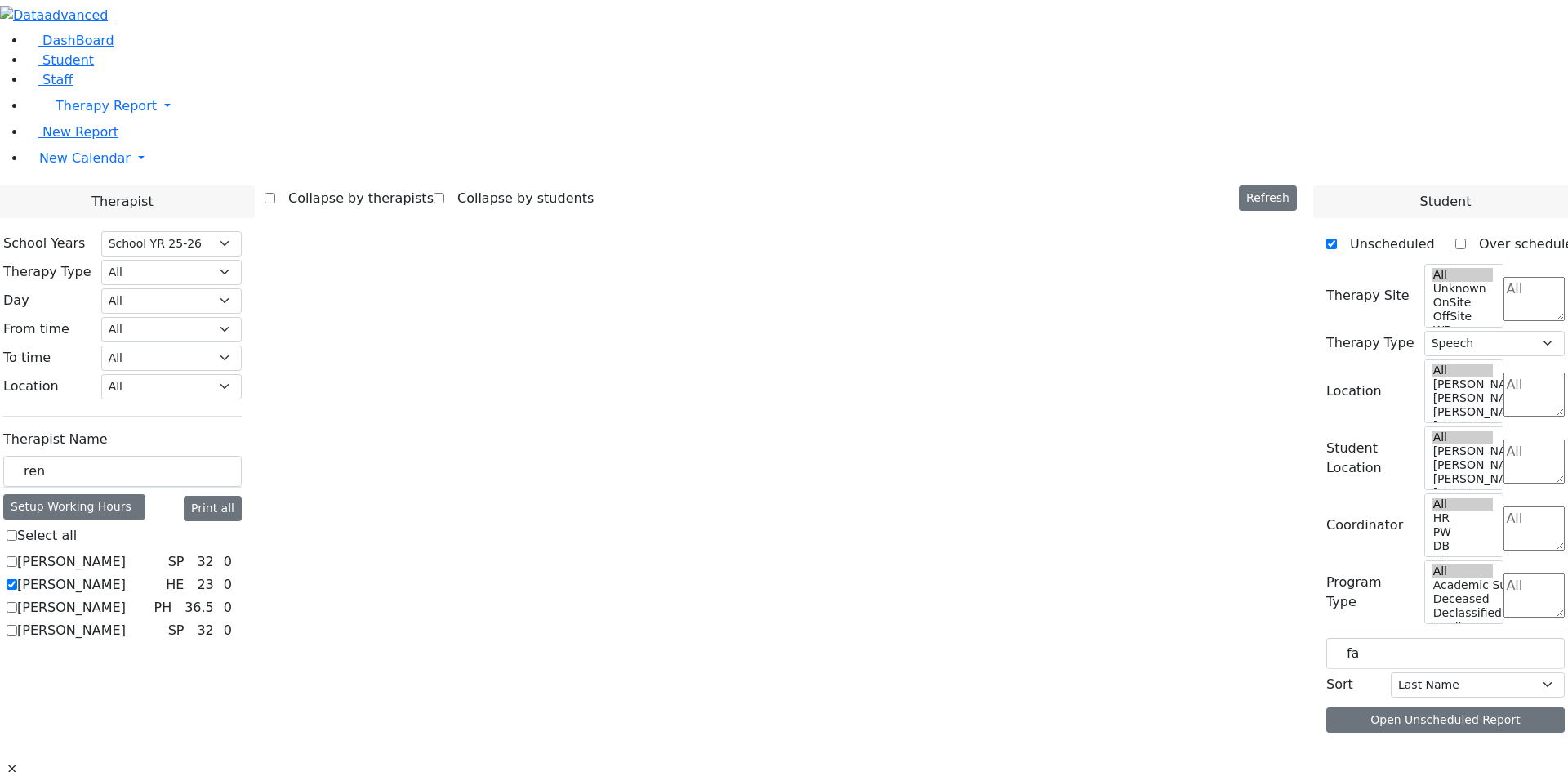
select select "5"
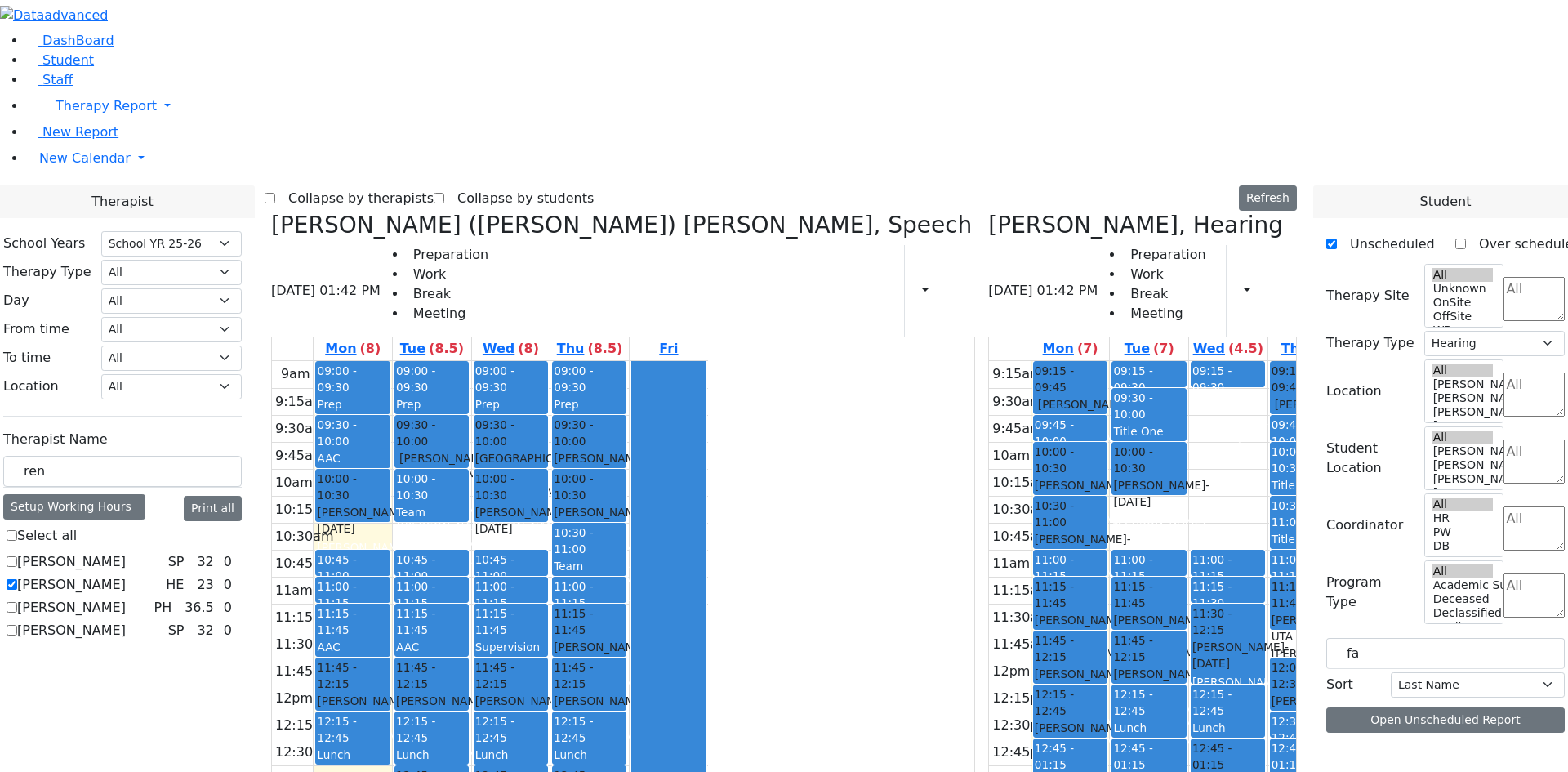
click at [271, 212] on icon at bounding box center [271, 225] width 0 height 27
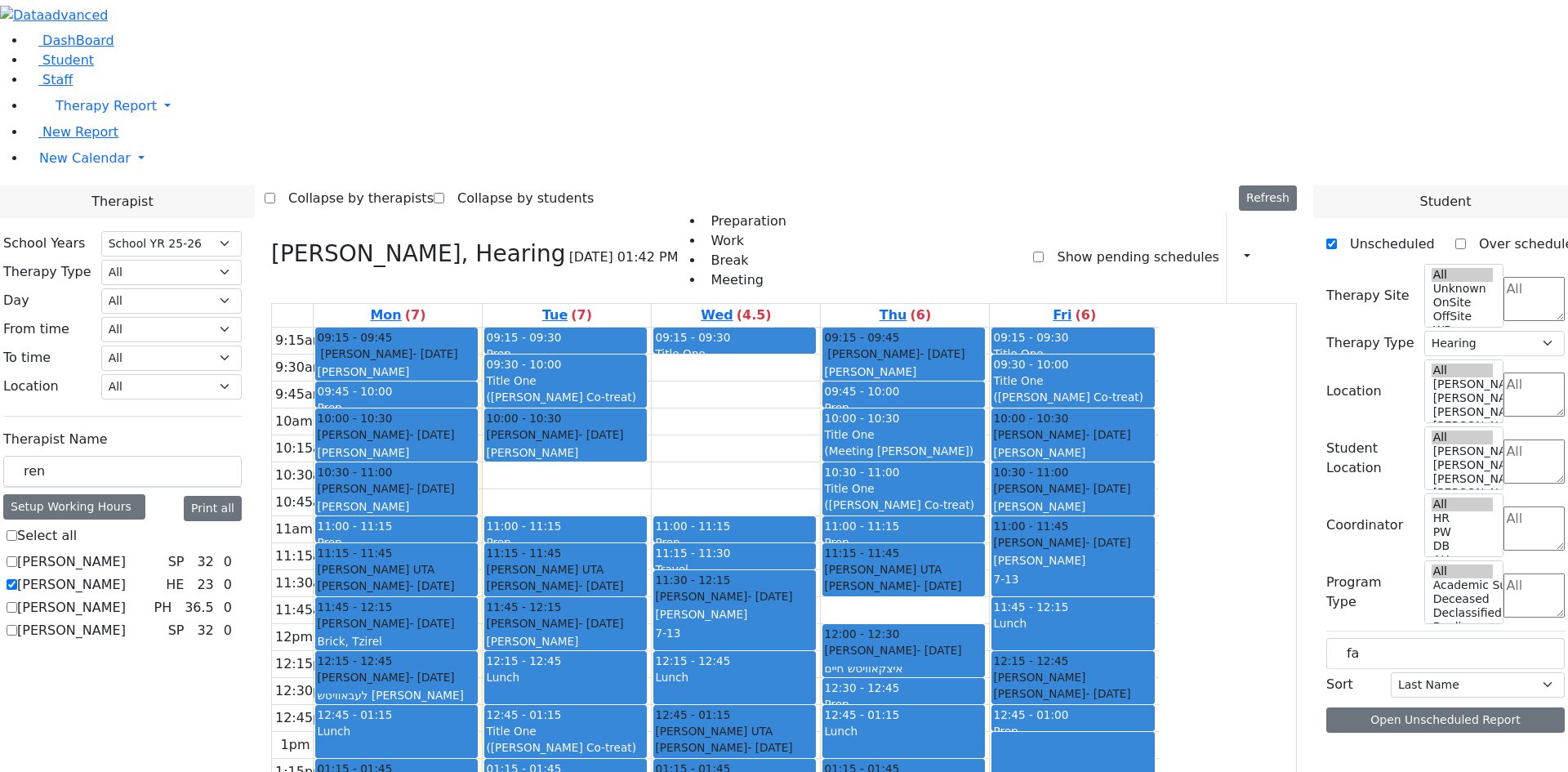
click at [917, 648] on div "9:15am 9:30am 9:45am 10am 10:15am 10:30am 10:45am 11am 11:15am 11:30am 11:45am …" at bounding box center [716, 651] width 887 height 647
click at [1258, 243] on div at bounding box center [1262, 257] width 8 height 28
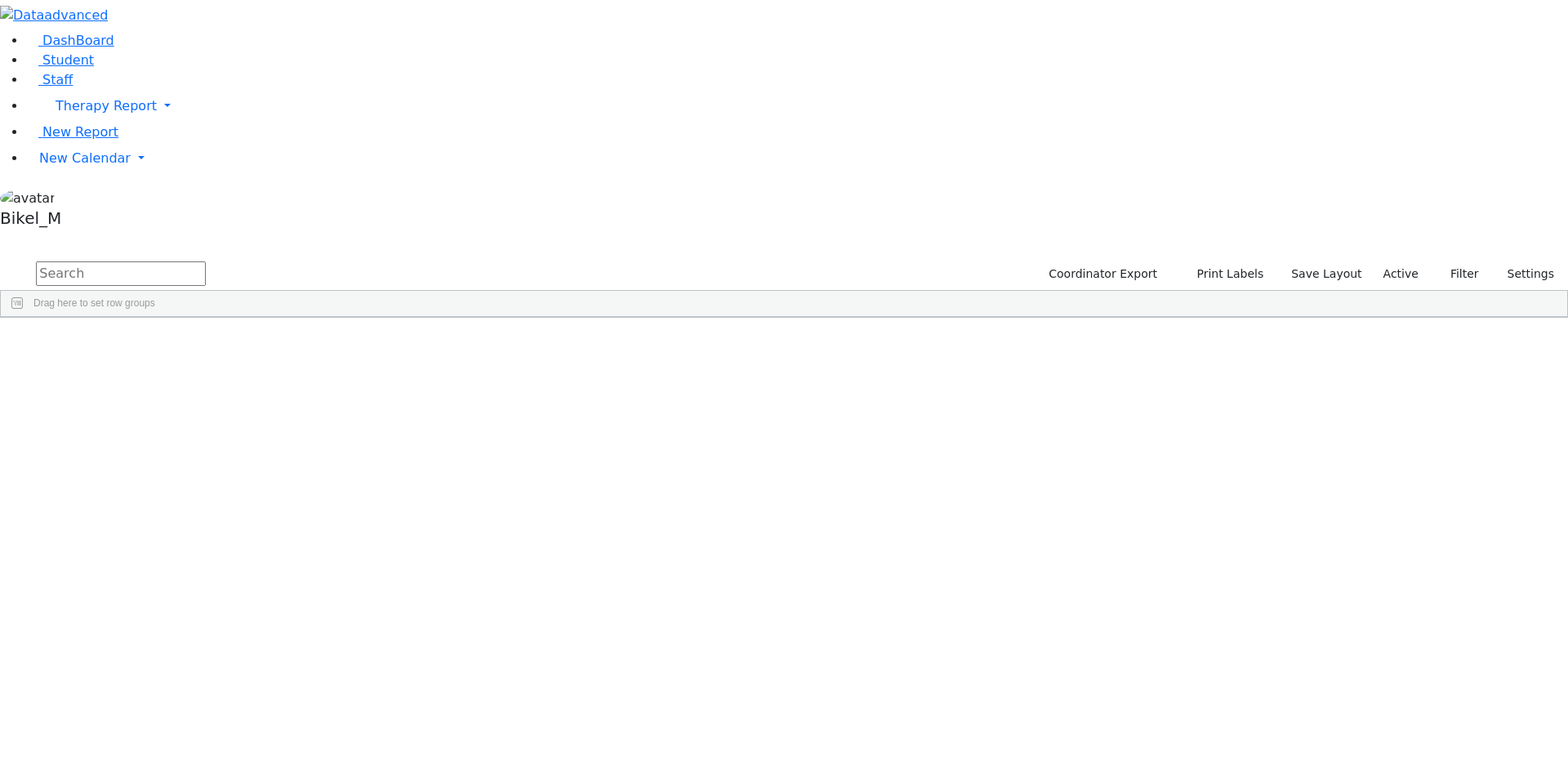
click at [205, 262] on input "text" at bounding box center [121, 274] width 170 height 25
type input "fai"
click at [338, 344] on div "6511361 [PERSON_NAME] [PERSON_NAME] [DATE] [PERSON_NAME] ([PERSON_NAME]), [PERS…" at bounding box center [671, 356] width 1340 height 23
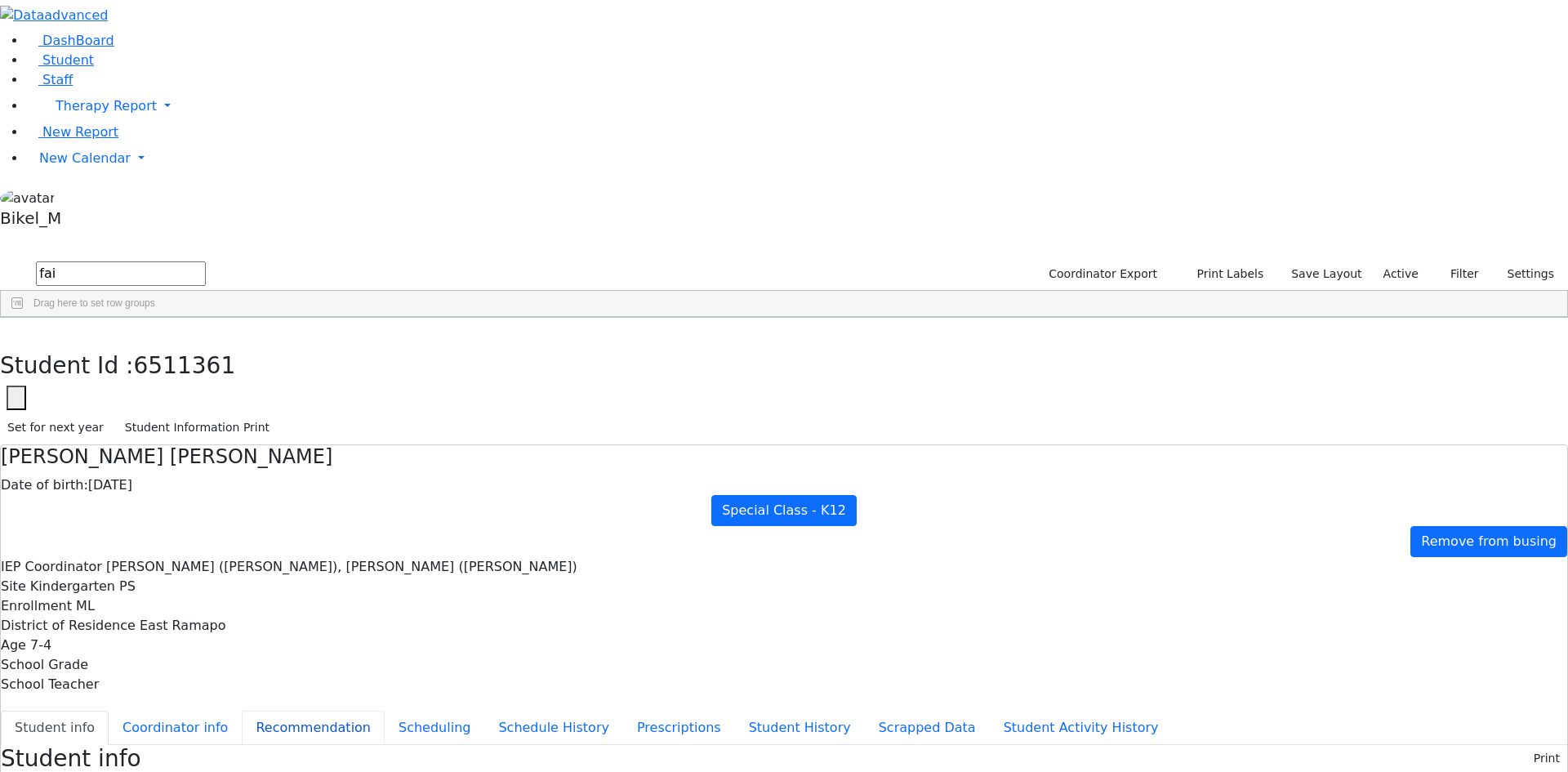
click at [370, 711] on button "Recommendation" at bounding box center [313, 728] width 143 height 34
checkbox input "true"
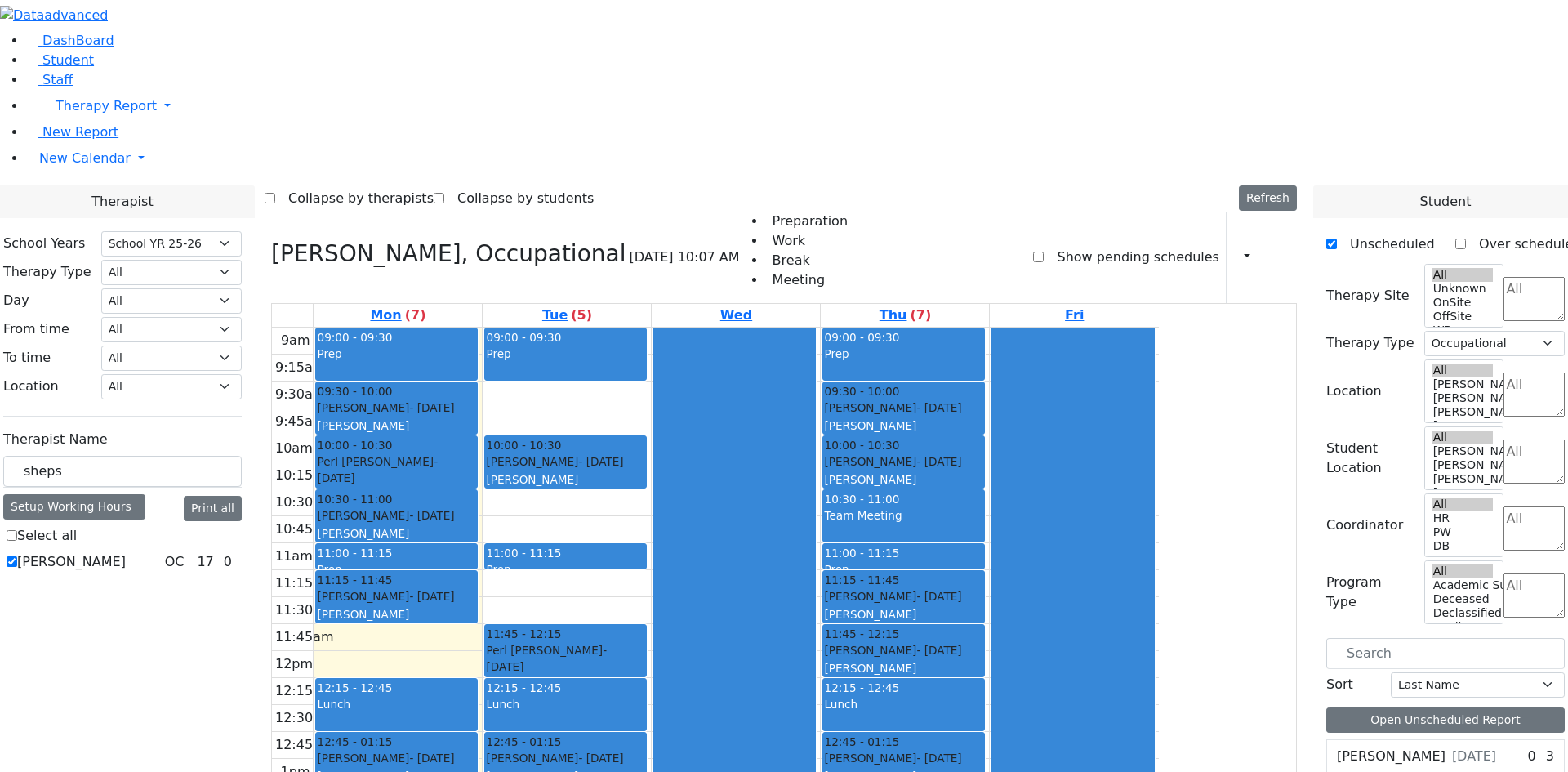
select select "212"
select select "1"
drag, startPoint x: 291, startPoint y: 260, endPoint x: 291, endPoint y: 282, distance: 22.0
click at [241, 423] on div "Therapist Name sheps Setup Working Hours Print all Select all Sheps Rachel OC 1…" at bounding box center [123, 499] width 239 height 152
drag, startPoint x: 293, startPoint y: 294, endPoint x: 54, endPoint y: 335, distance: 242.5
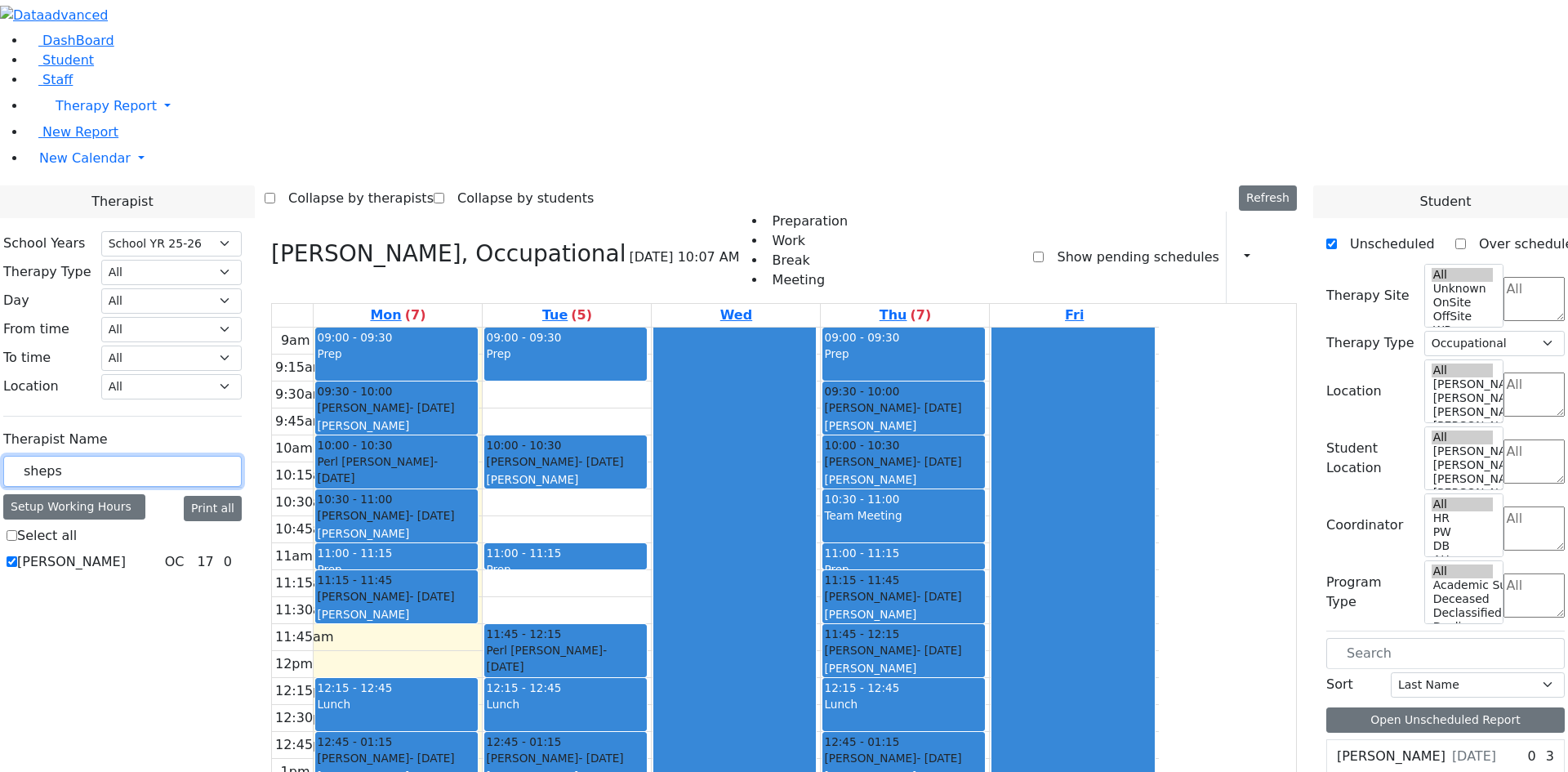
type input "f"
type input "leiner"
click at [213, 552] on div "Leiner Chana L. OC 22 0" at bounding box center [123, 562] width 239 height 19
click at [126, 552] on label "Leiner Chana L." at bounding box center [72, 562] width 109 height 19
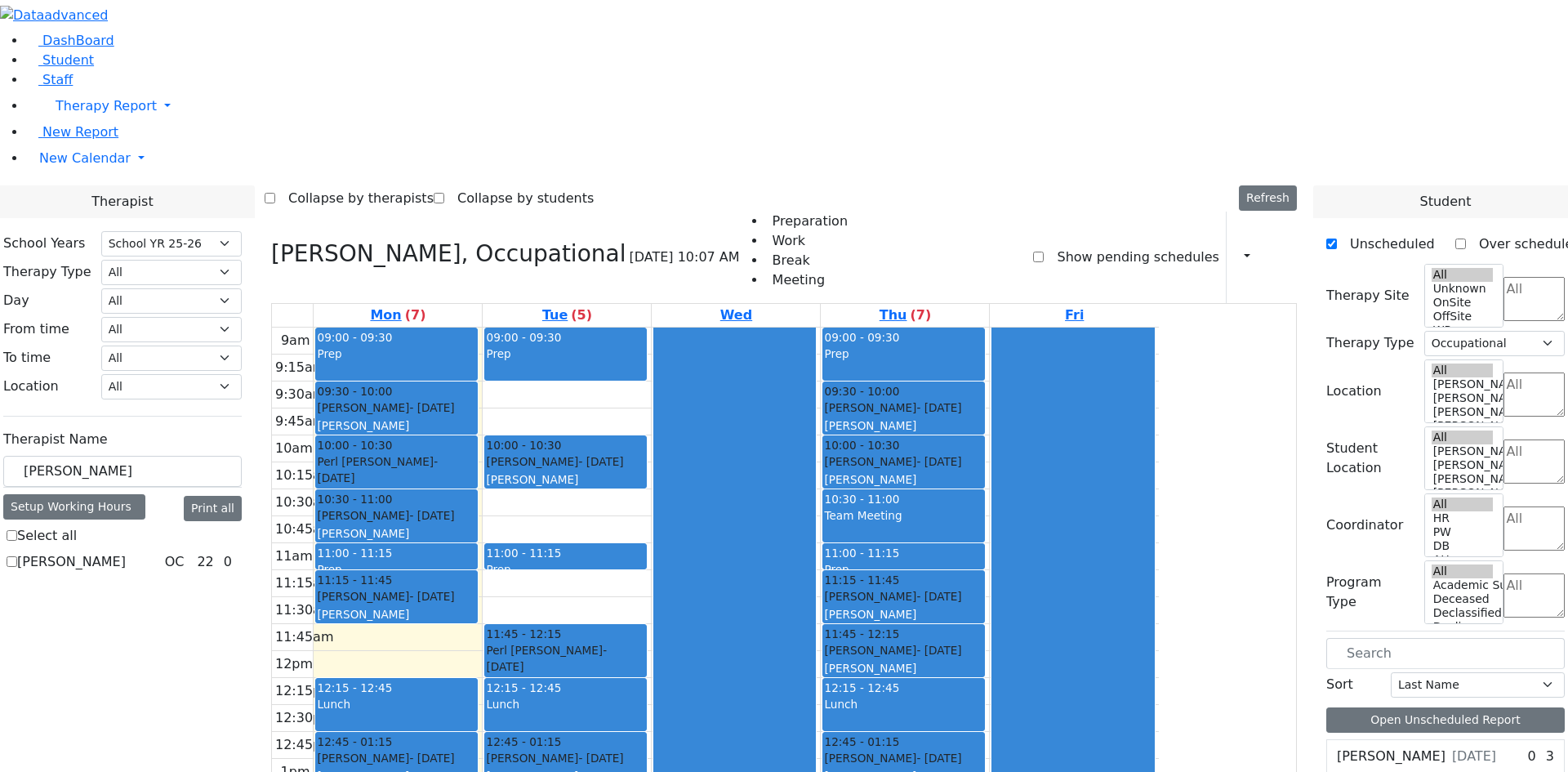
click at [18, 557] on input "Leiner Chana L." at bounding box center [11, 562] width 11 height 11
checkbox input "true"
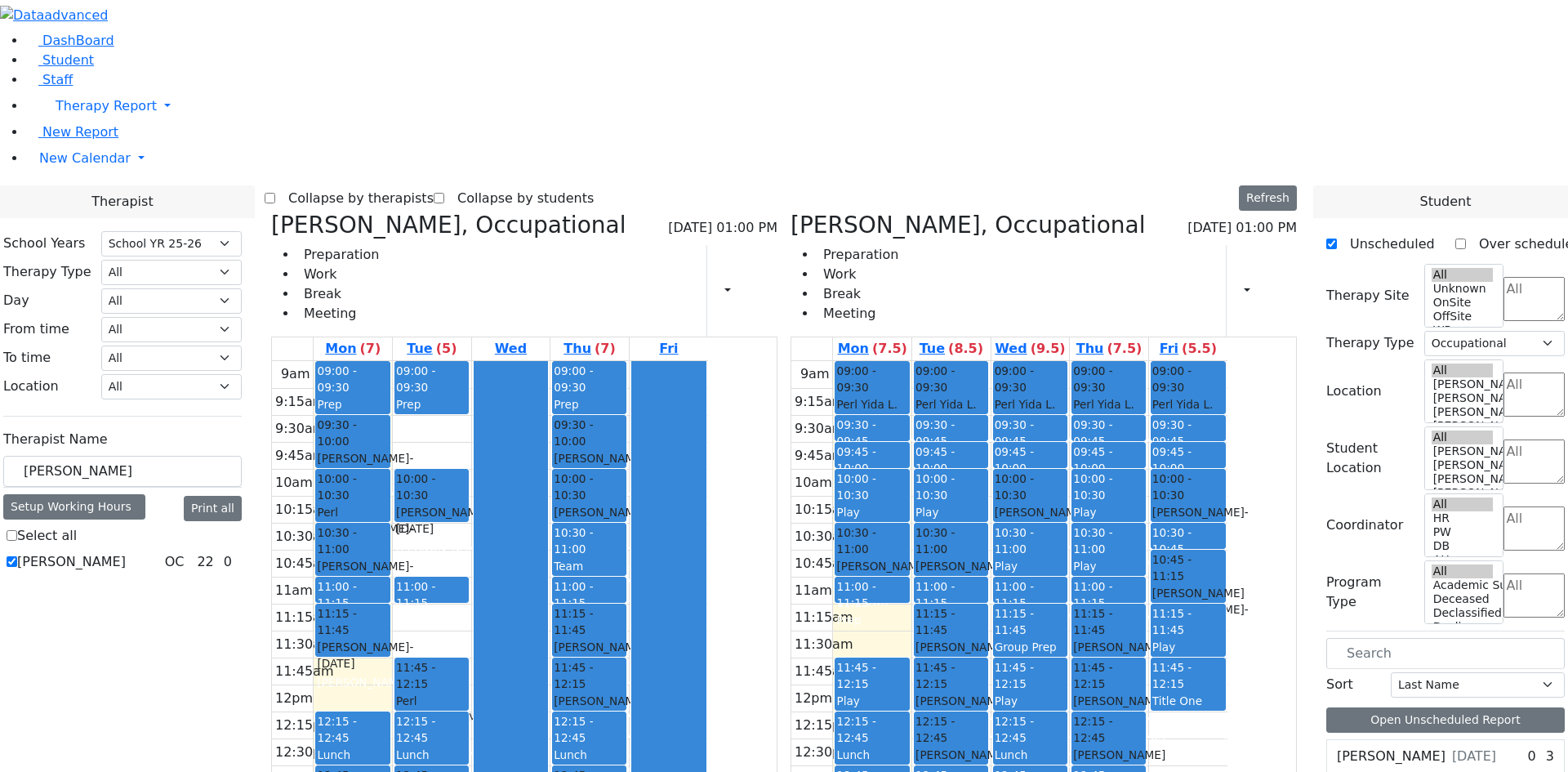
click at [1226, 653] on div at bounding box center [1189, 655] width 74 height 6
click at [1225, 710] on div "(PP Collatoration)" at bounding box center [1189, 726] width 72 height 33
click at [1225, 585] on div "Ackerman Chava Fraidy - 11/05/2010" at bounding box center [1189, 610] width 72 height 50
click at [1226, 518] on div at bounding box center [1189, 521] width 74 height 6
click at [1225, 451] on div "Travel" at bounding box center [1189, 458] width 72 height 17
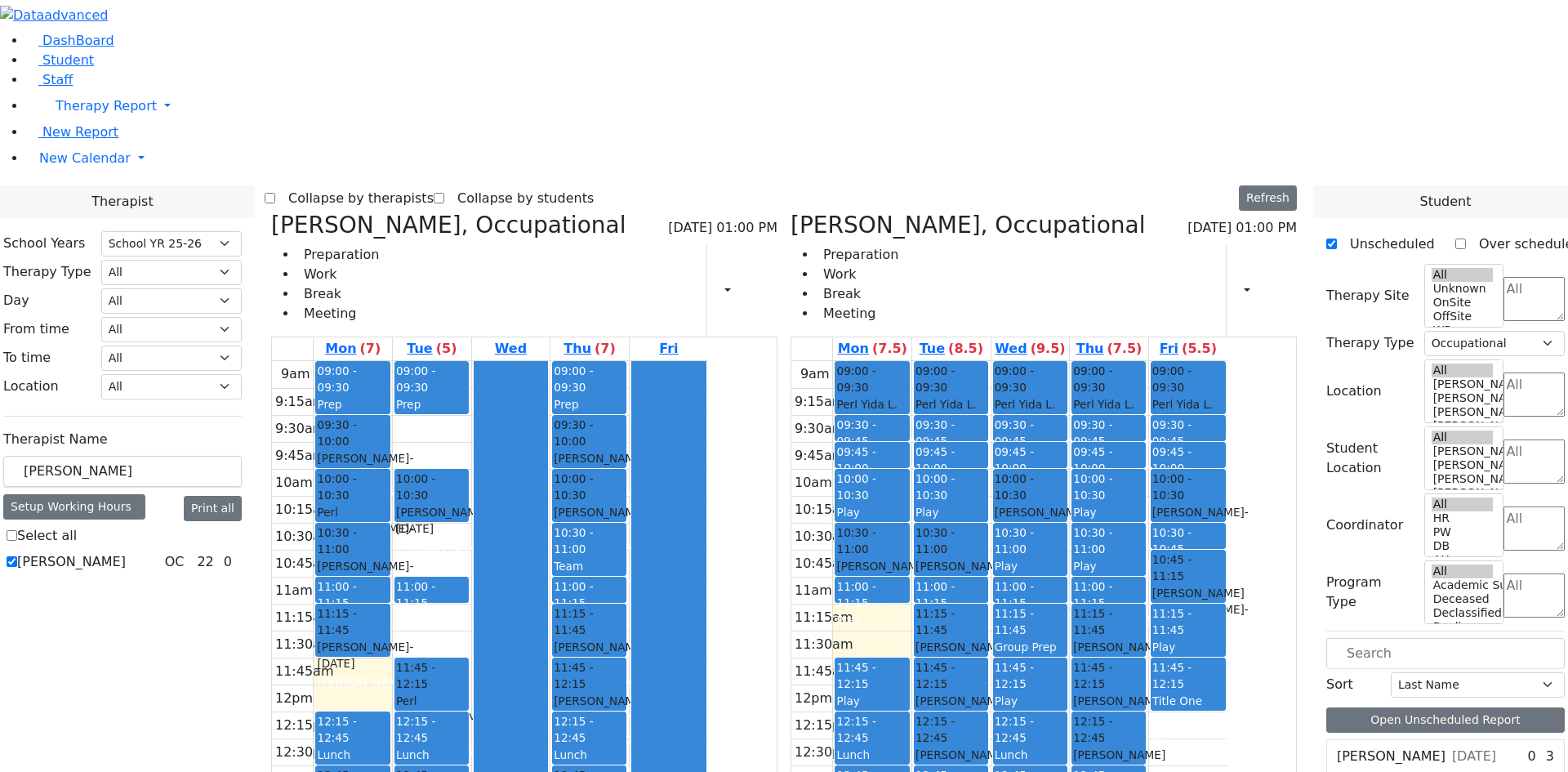
click at [1225, 673] on div "(Atara, Gross)" at bounding box center [1189, 689] width 72 height 33
click at [1227, 494] on div "9am 9:15am 9:30am 9:45am 10am 10:15am 10:30am 10:45am 11am 11:15am 11:30am 11:4…" at bounding box center [1010, 684] width 436 height 647
click at [1225, 693] on div "Title One" at bounding box center [1189, 701] width 72 height 17
click at [1145, 592] on div "(Meira, Jablin)" at bounding box center [1109, 609] width 71 height 33
click at [1145, 538] on div "(Sarah, Kaganoff)" at bounding box center [1109, 554] width 71 height 33
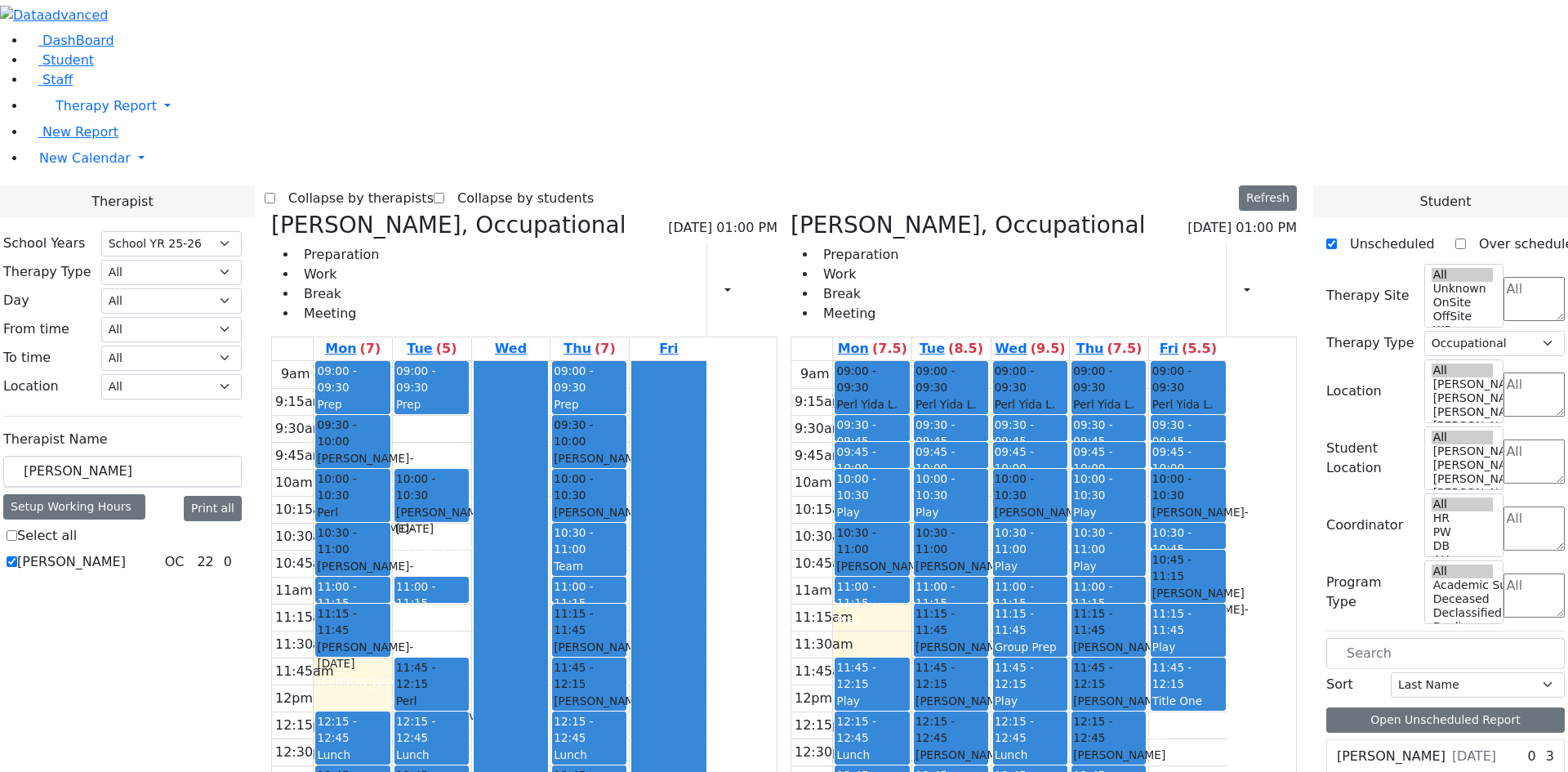
click at [1226, 595] on div "9am 9:15am 9:30am 9:45am 10am 10:15am 10:30am 10:45am 11am 11:15am 11:30am 11:4…" at bounding box center [1010, 684] width 436 height 647
click at [1227, 617] on div "9am 9:15am 9:30am 9:45am 10am 10:15am 10:30am 10:45am 11am 11:15am 11:30am 11:4…" at bounding box center [1010, 684] width 436 height 647
drag, startPoint x: 1192, startPoint y: 728, endPoint x: 1190, endPoint y: 667, distance: 61.0
click at [1066, 726] on div "(Sorah G (Goldie), Friedman (Gordon))" at bounding box center [1030, 760] width 71 height 67
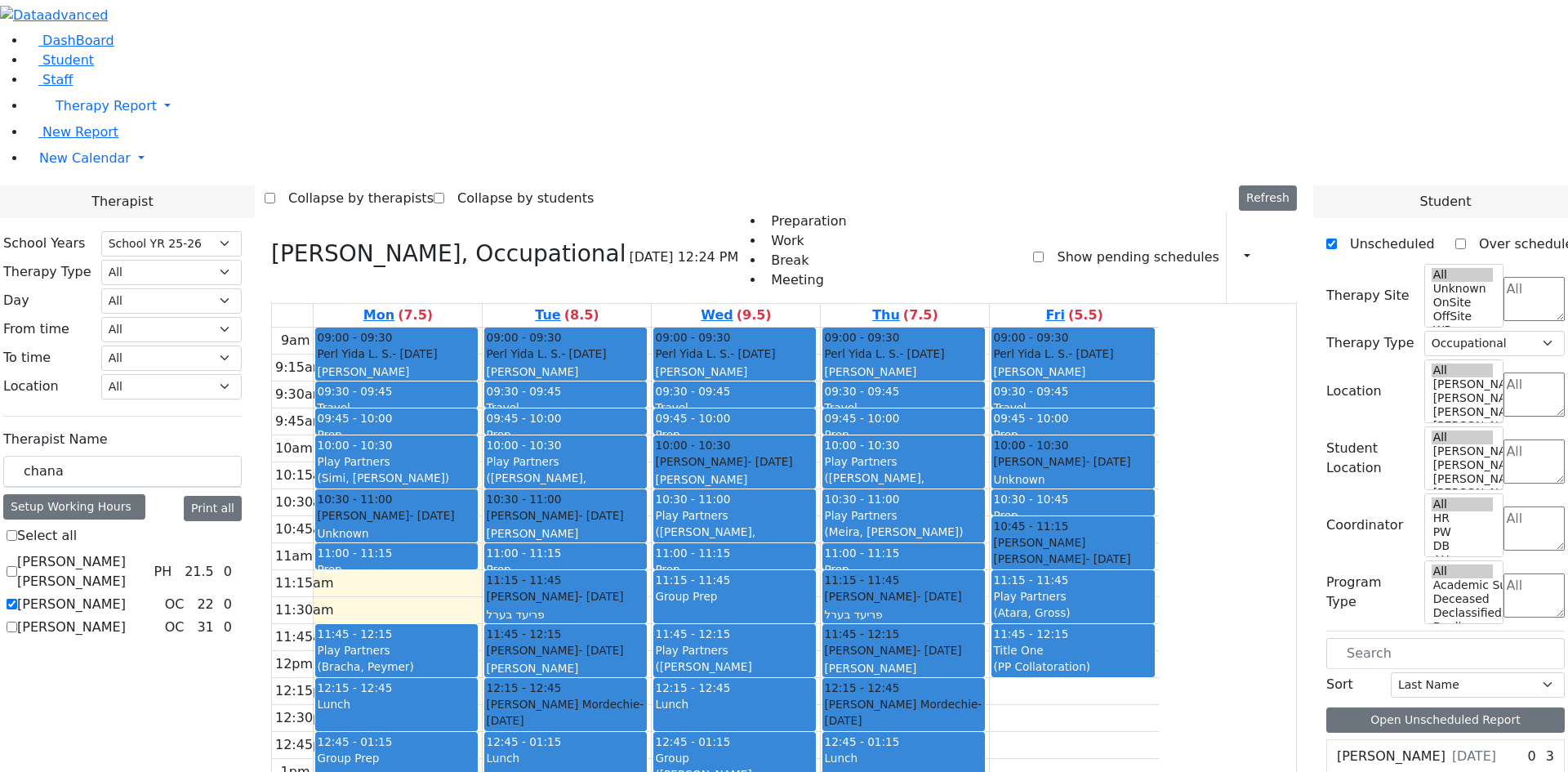
select select "212"
select select "1"
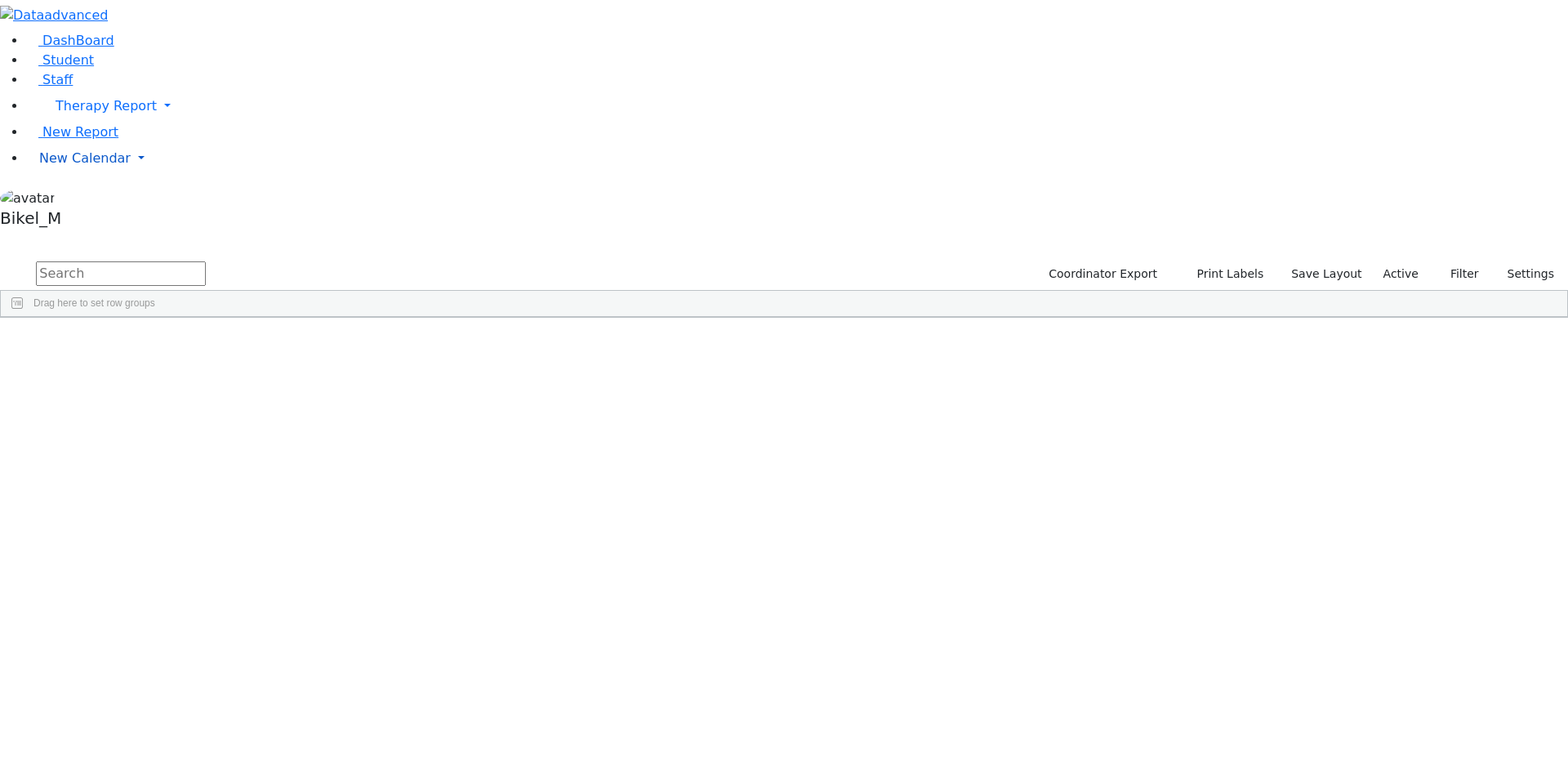
drag, startPoint x: 64, startPoint y: 255, endPoint x: 70, endPoint y: 264, distance: 10.8
click at [64, 166] on span "New Calendar" at bounding box center [85, 158] width 91 height 16
click at [83, 198] on span "Calendar" at bounding box center [64, 191] width 59 height 16
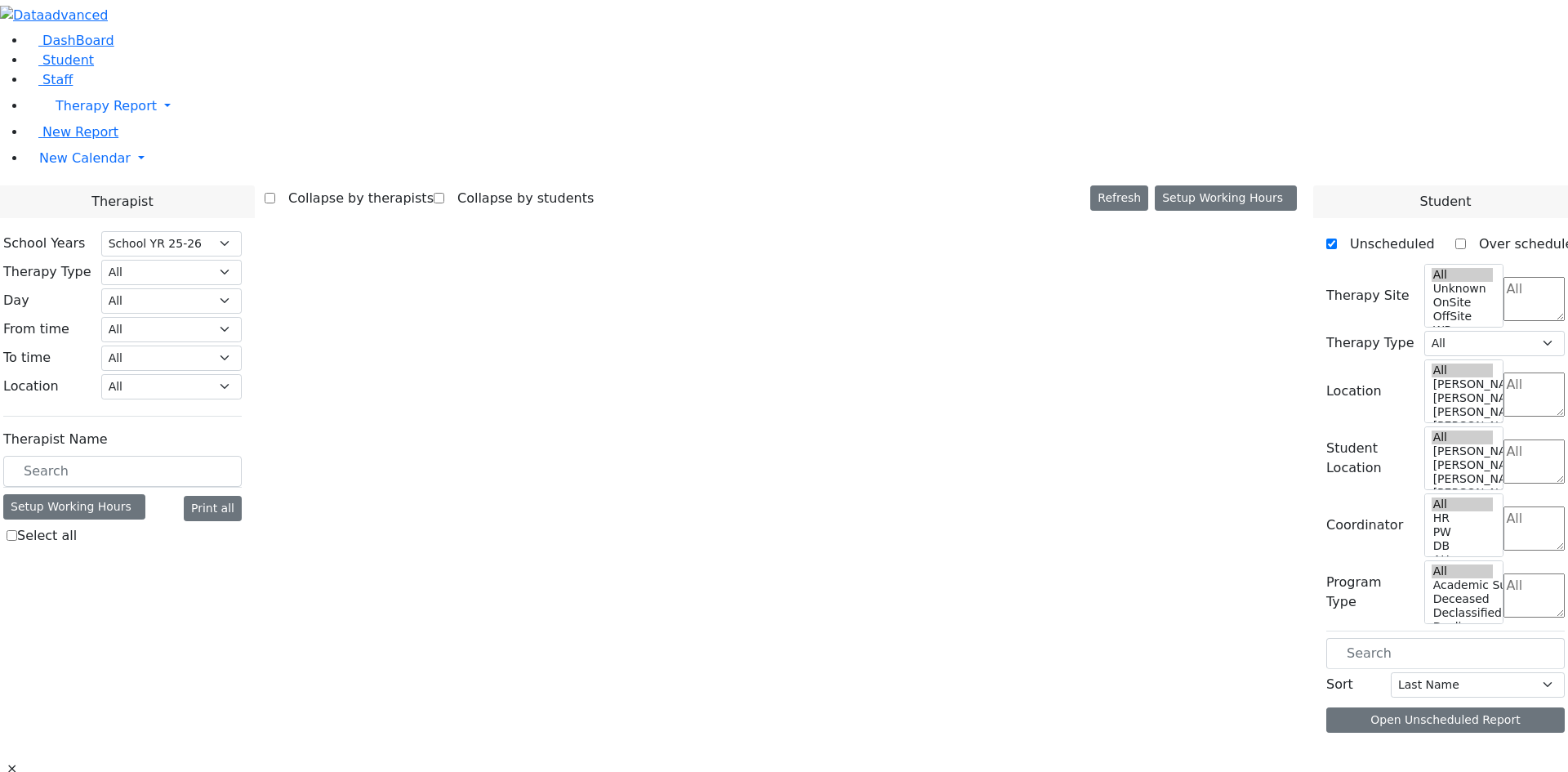
select select "212"
click at [228, 456] on input "text" at bounding box center [123, 471] width 239 height 31
select select "5"
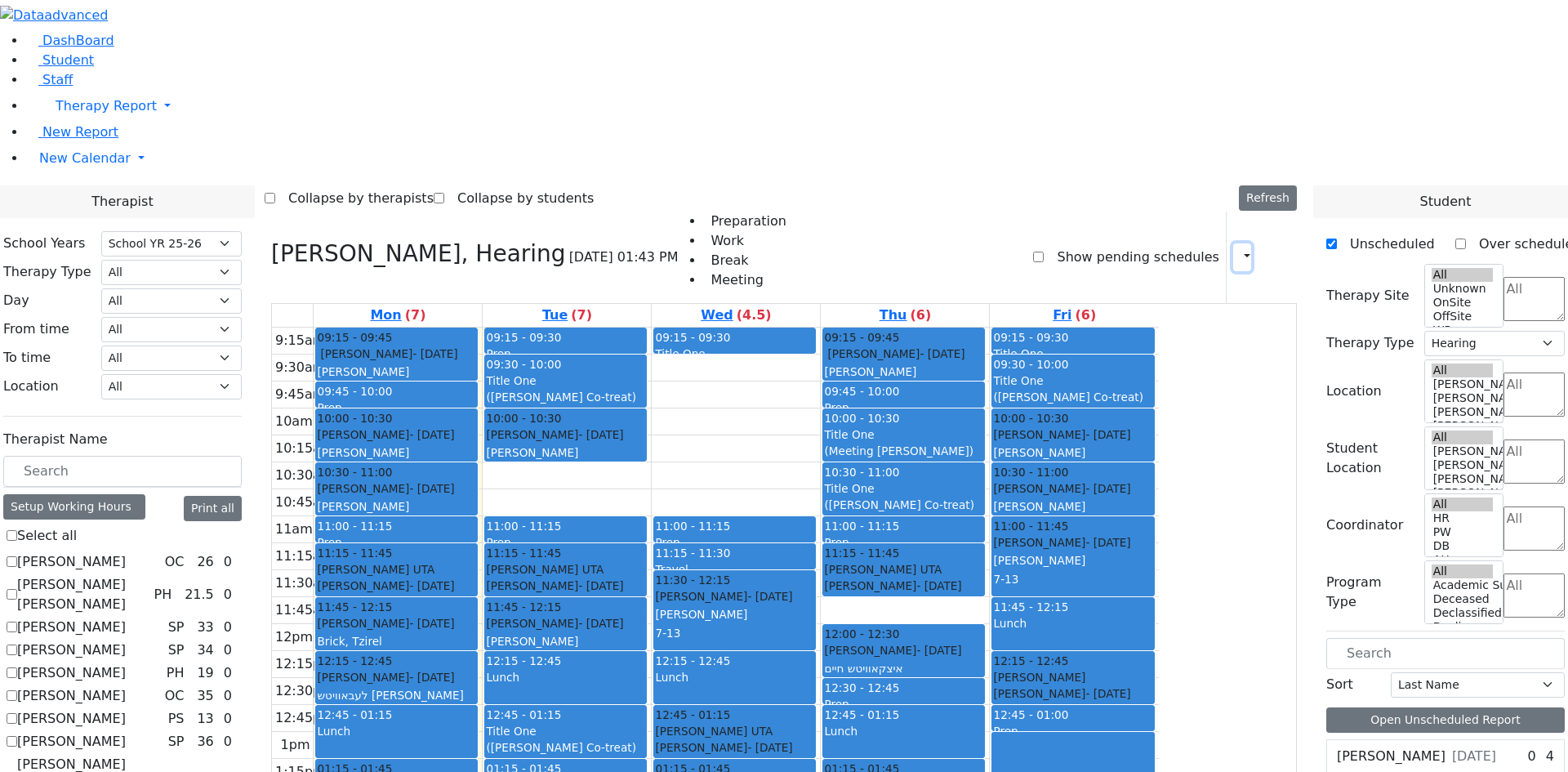
click at [1234, 243] on button "button" at bounding box center [1242, 257] width 18 height 28
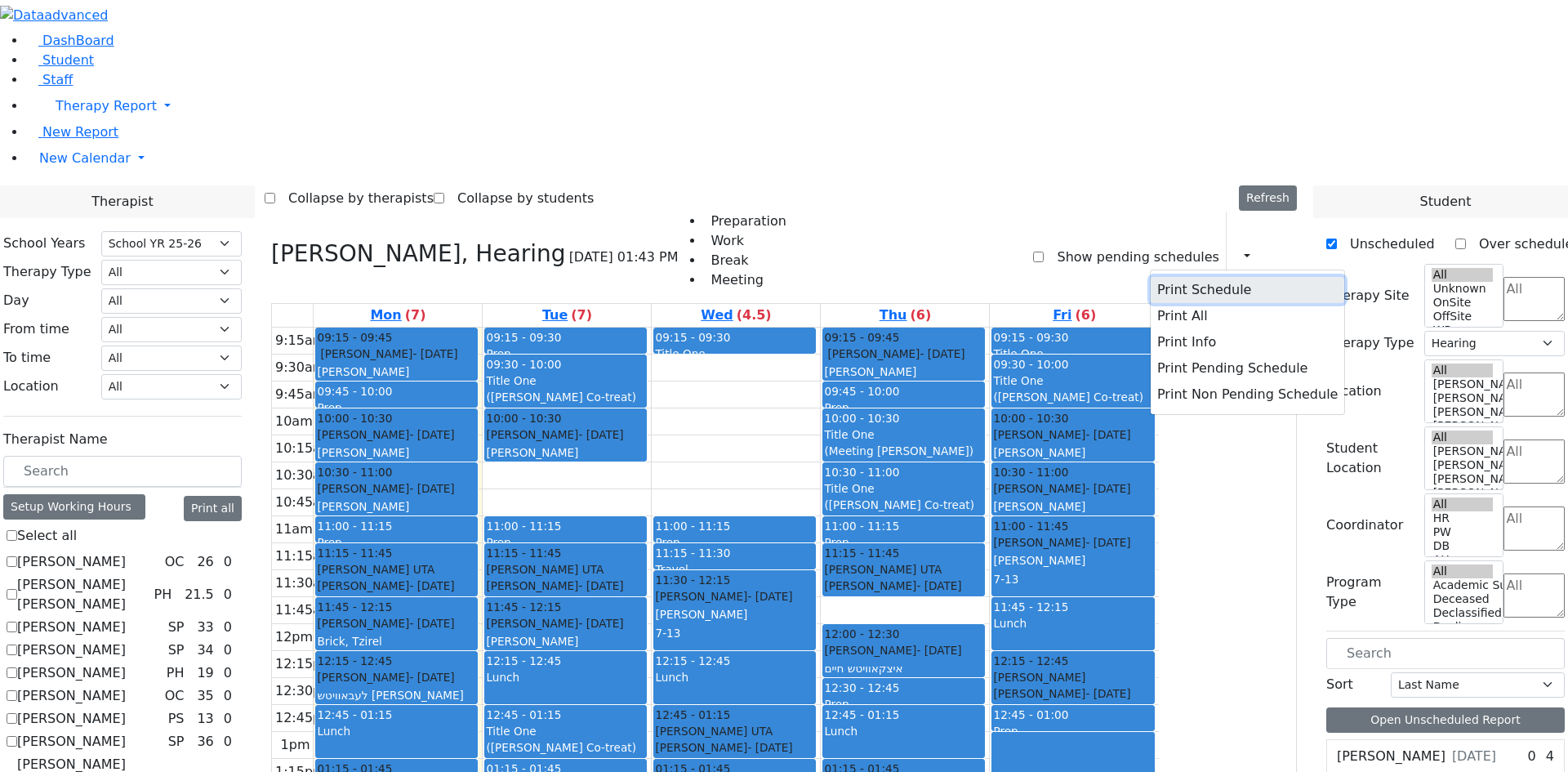
click at [1227, 277] on button "Print Schedule" at bounding box center [1248, 290] width 194 height 26
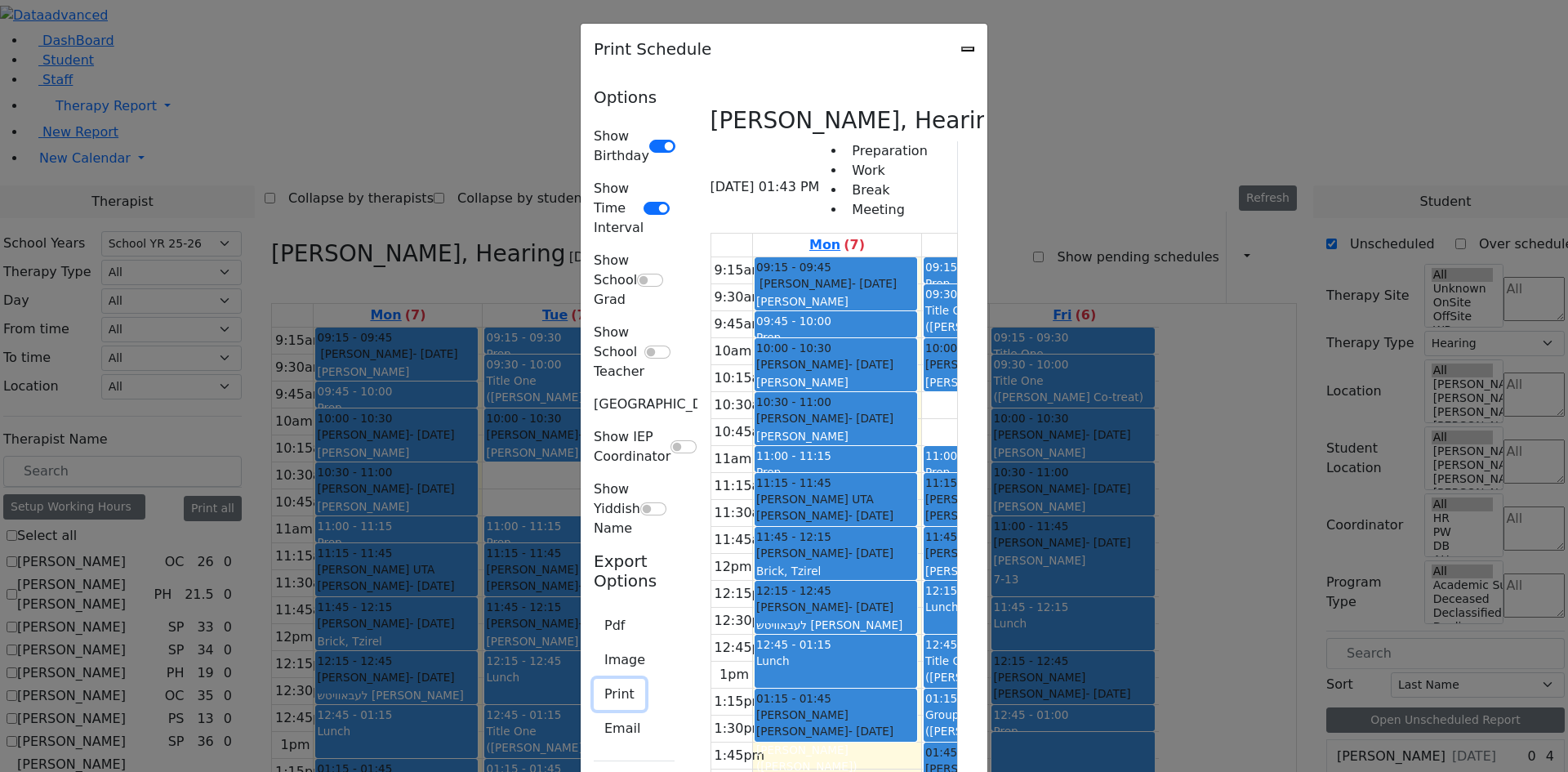
click at [593, 679] on button "Print" at bounding box center [619, 694] width 52 height 31
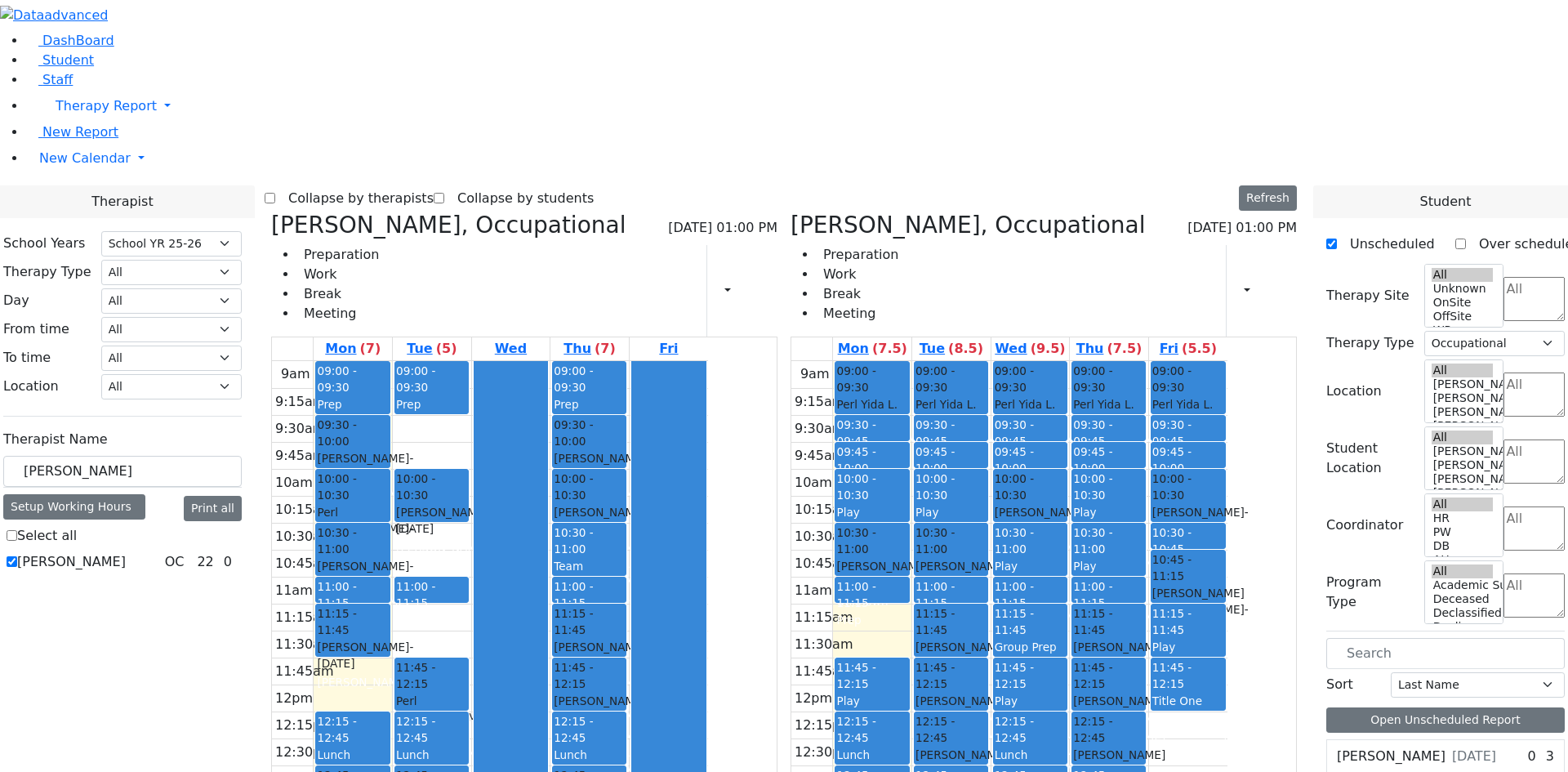
select select "212"
select select "1"
click at [1227, 532] on div "9am 9:15am 9:30am 9:45am 10am 10:15am 10:30am 10:45am 11am 11:15am 11:30am 11:4…" at bounding box center [1010, 684] width 436 height 647
click at [1227, 607] on div "9am 9:15am 9:30am 9:45am 10am 10:15am 10:30am 10:45am 11am 11:15am 11:30am 11:4…" at bounding box center [1010, 684] width 436 height 647
drag, startPoint x: 1271, startPoint y: 747, endPoint x: 1263, endPoint y: 497, distance: 250.1
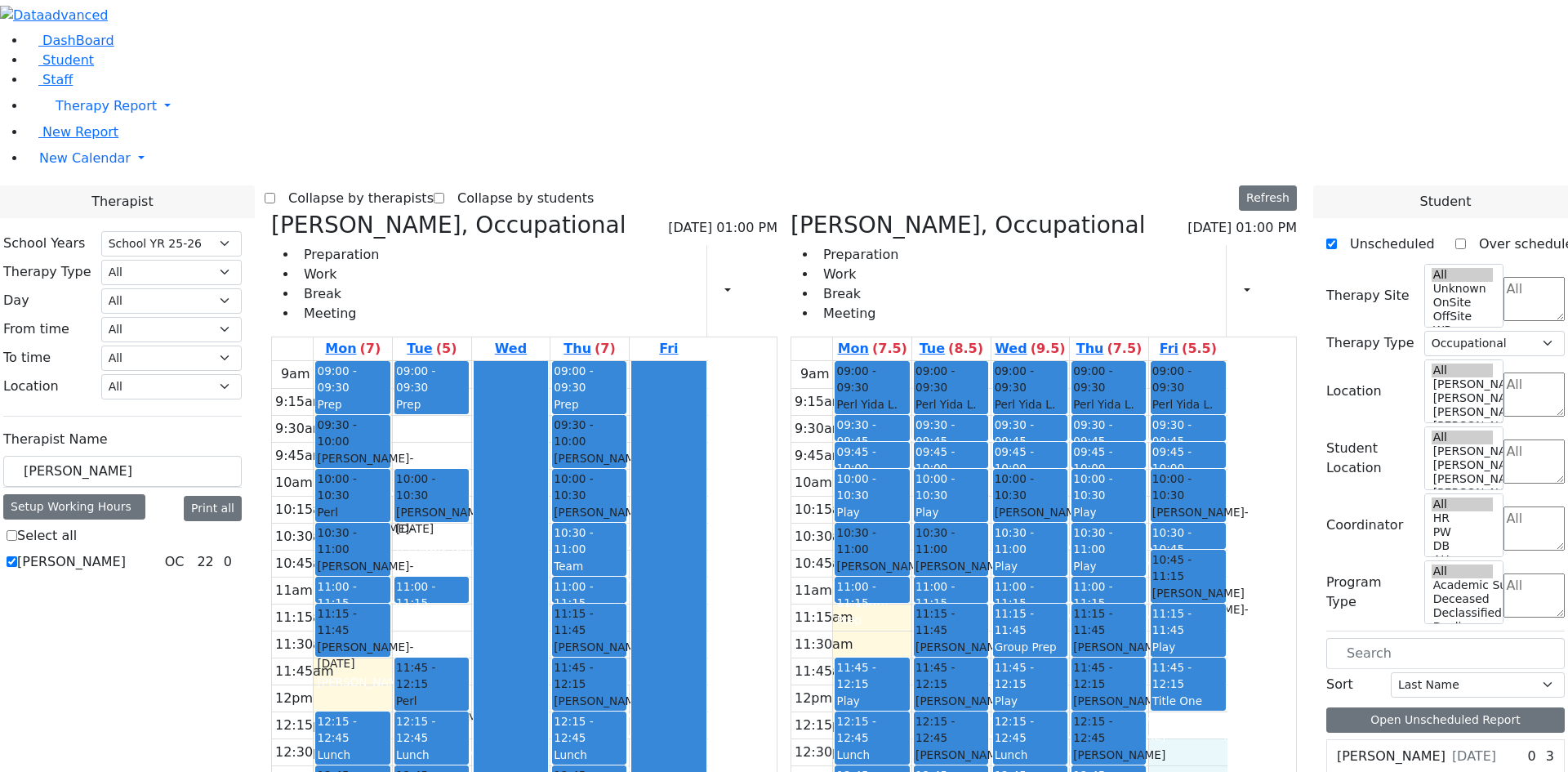
click at [1227, 497] on div "9am 9:15am 9:30am 9:45am 10am 10:15am 10:30am 10:45am 11am 11:15am 11:30am 11:4…" at bounding box center [1010, 684] width 436 height 647
drag, startPoint x: 1263, startPoint y: 495, endPoint x: 973, endPoint y: 593, distance: 306.1
drag, startPoint x: 1308, startPoint y: 482, endPoint x: 1287, endPoint y: 752, distance: 270.8
click at [1227, 752] on div "9am 9:15am 9:30am 9:45am 10am 10:15am 10:30am 10:45am 11am 11:15am 11:30am 11:4…" at bounding box center [1010, 684] width 436 height 647
drag, startPoint x: 1287, startPoint y: 752, endPoint x: 1297, endPoint y: 488, distance: 264.2
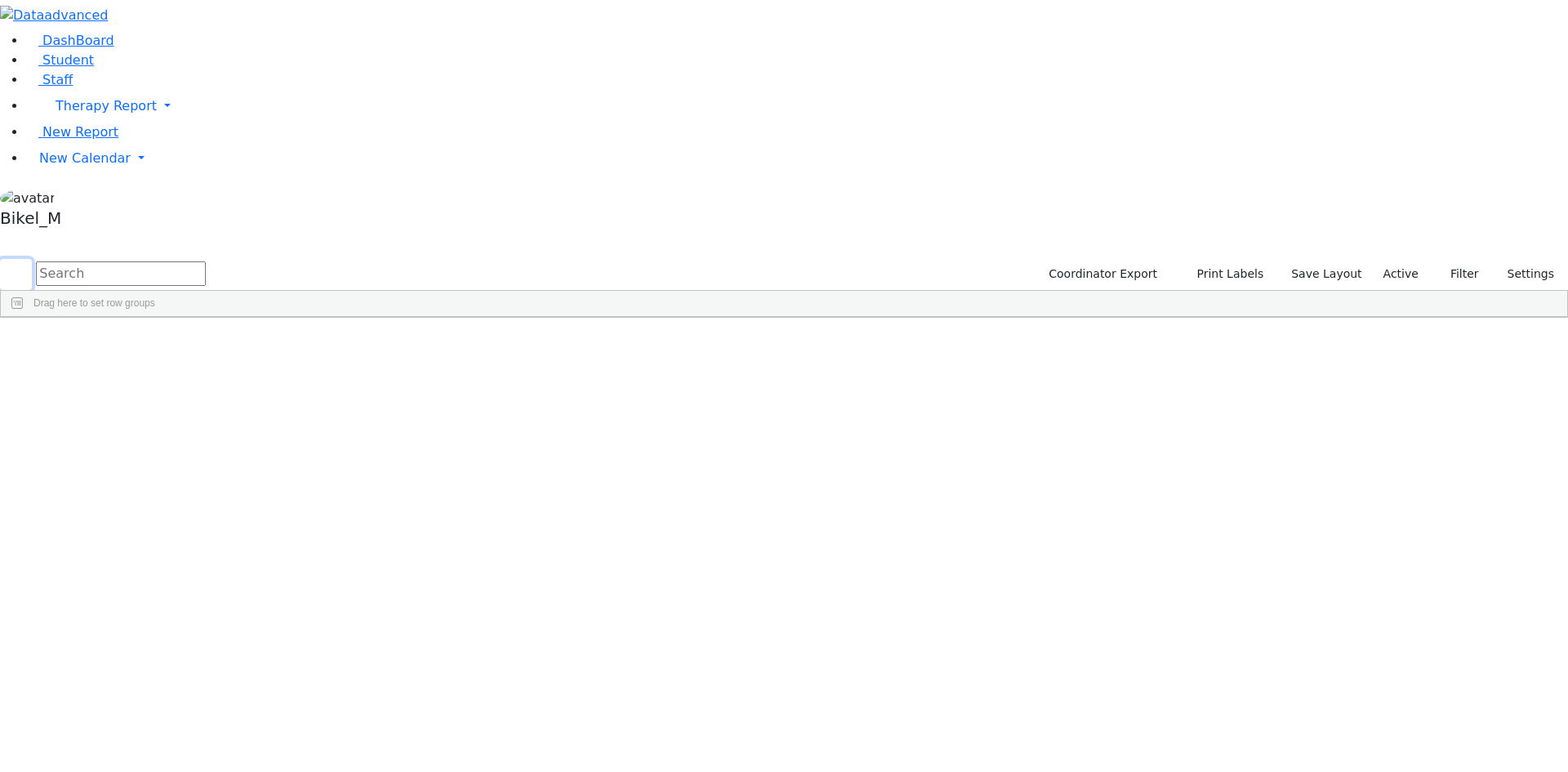
click at [32, 259] on button "submit" at bounding box center [16, 274] width 32 height 31
click at [205, 262] on input "text" at bounding box center [121, 274] width 170 height 25
type input "fai"
click at [208, 344] on div "Faivelson" at bounding box center [156, 356] width 103 height 23
